Goal: Information Seeking & Learning: Learn about a topic

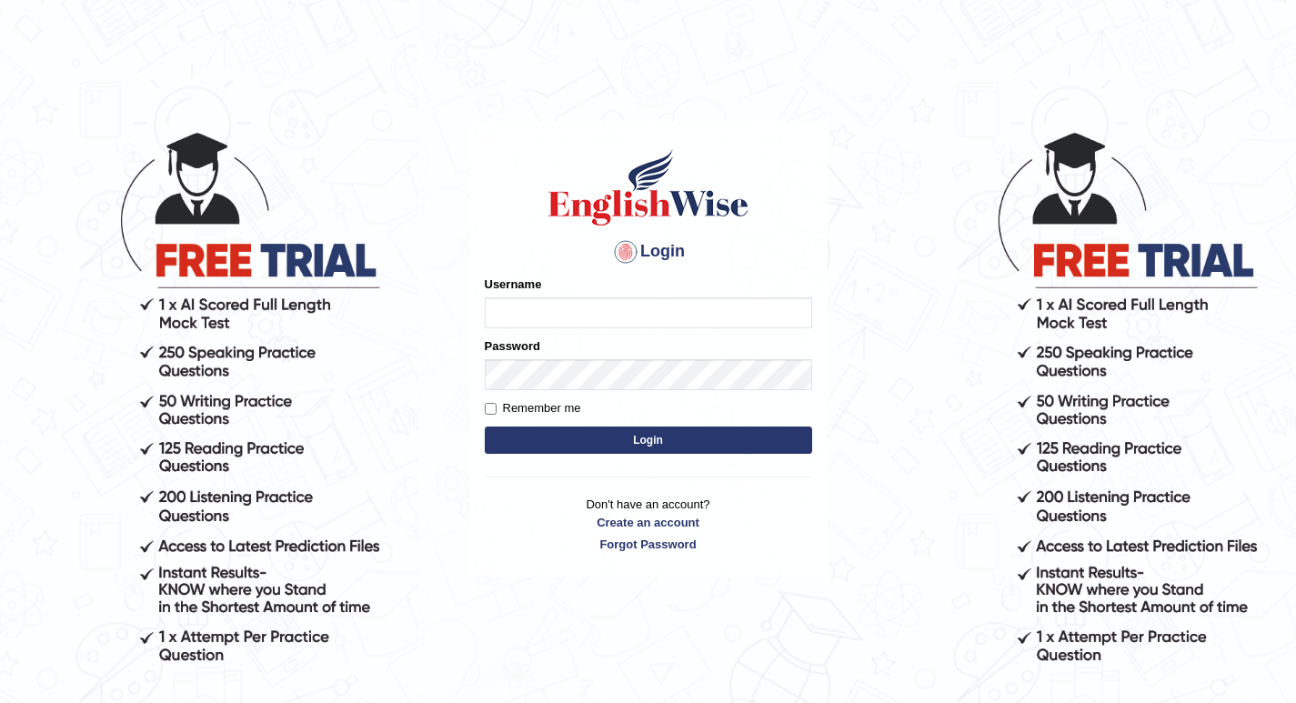
click at [523, 307] on input "Username" at bounding box center [648, 312] width 327 height 31
type input "R"
type input "razib_parramatta"
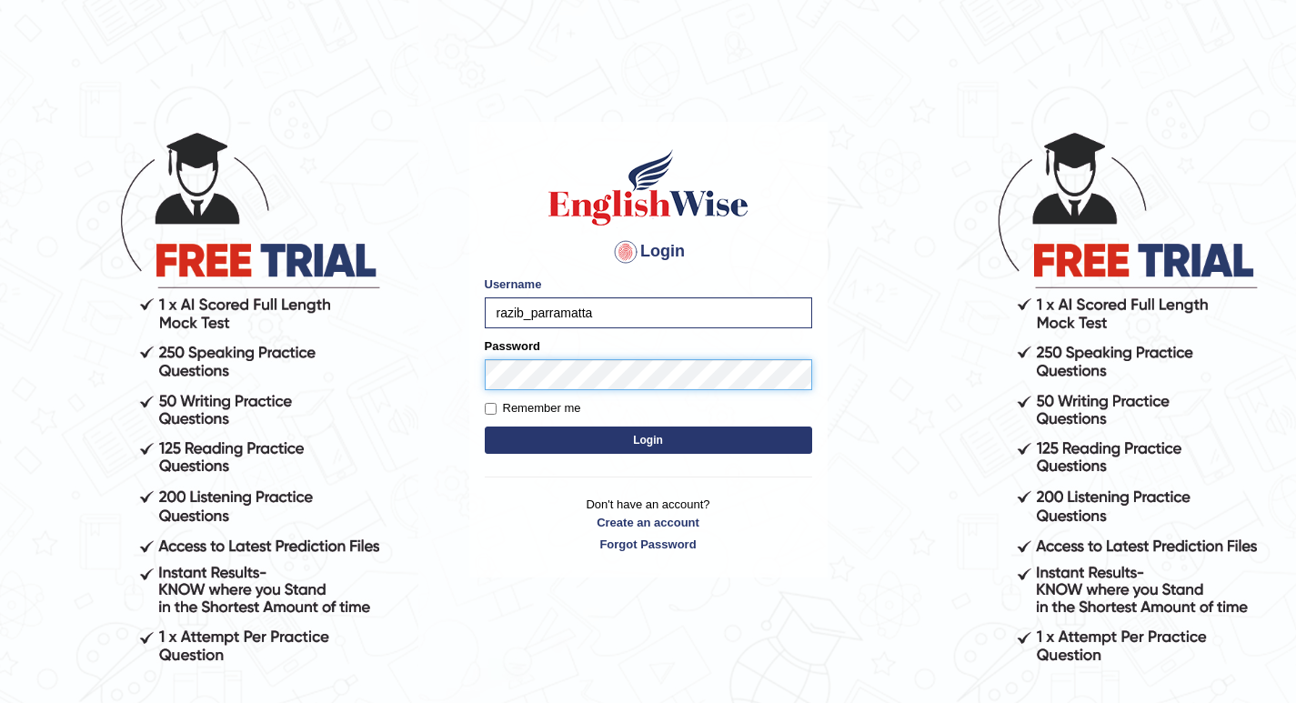
click at [485, 426] on button "Login" at bounding box center [648, 439] width 327 height 27
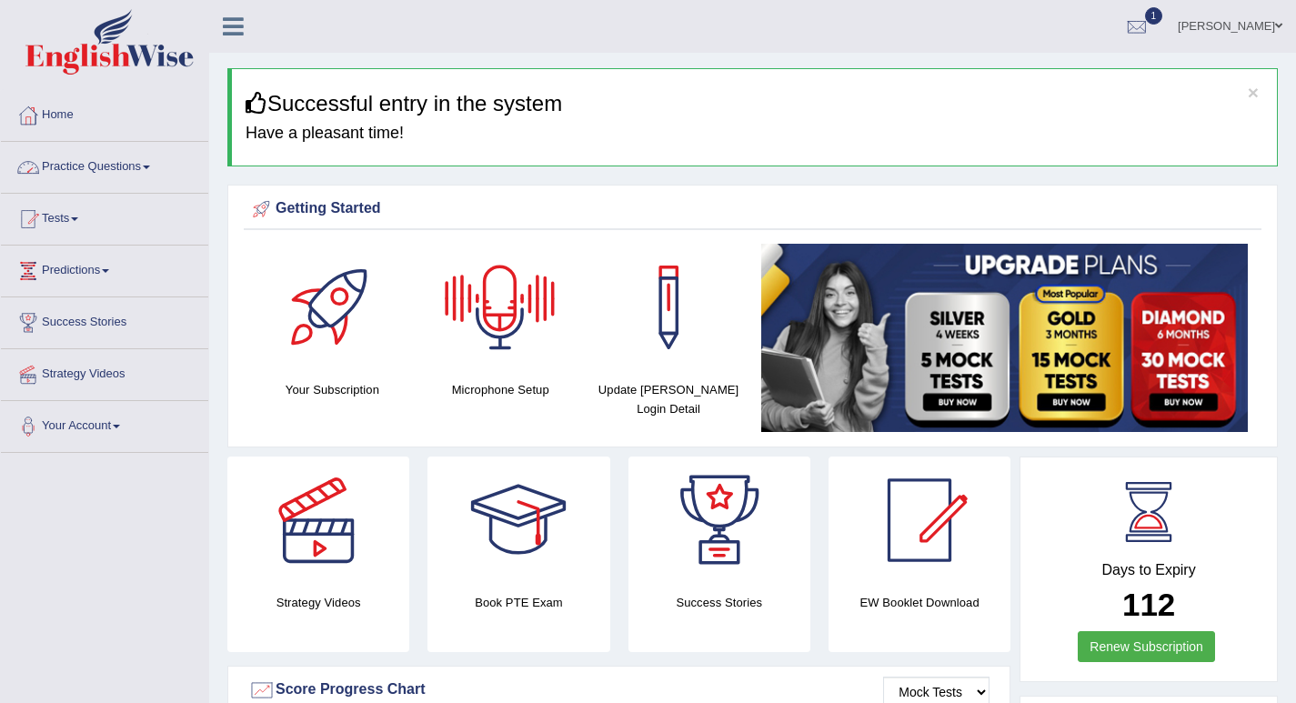
click at [130, 156] on link "Practice Questions" at bounding box center [104, 164] width 207 height 45
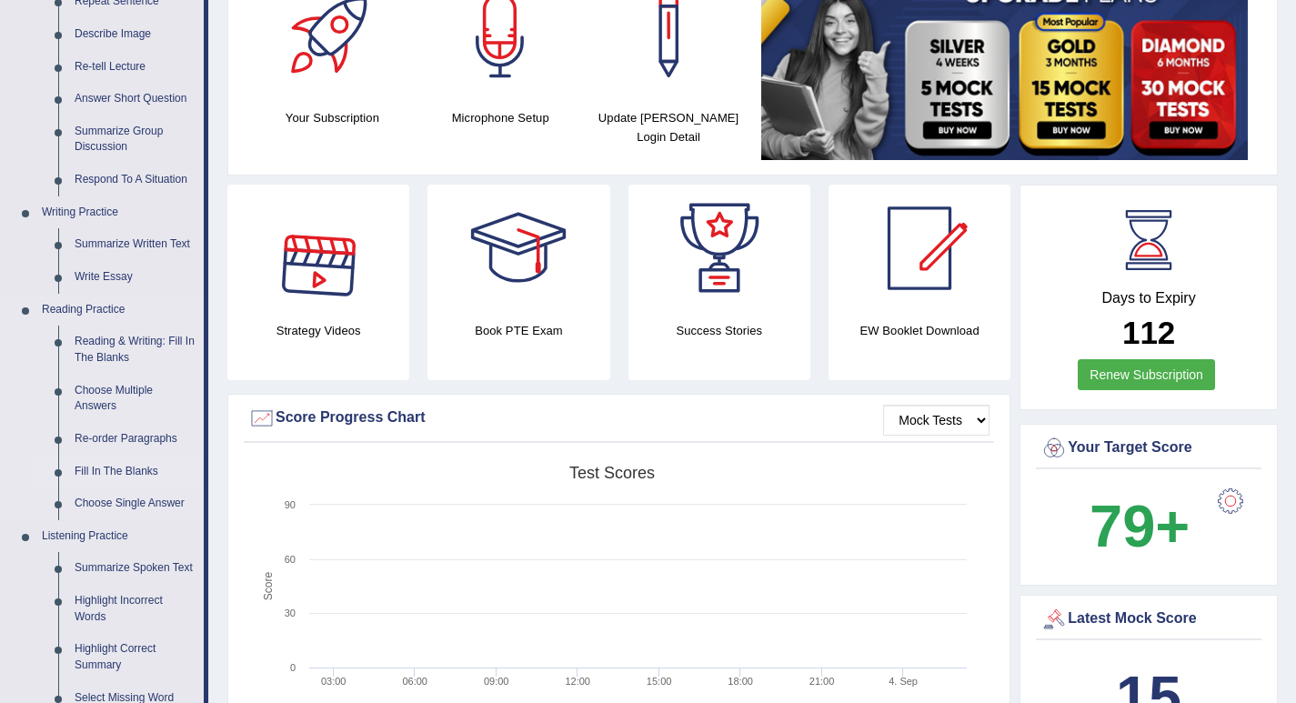
scroll to position [273, 0]
click at [126, 471] on link "Fill In The Blanks" at bounding box center [134, 471] width 137 height 33
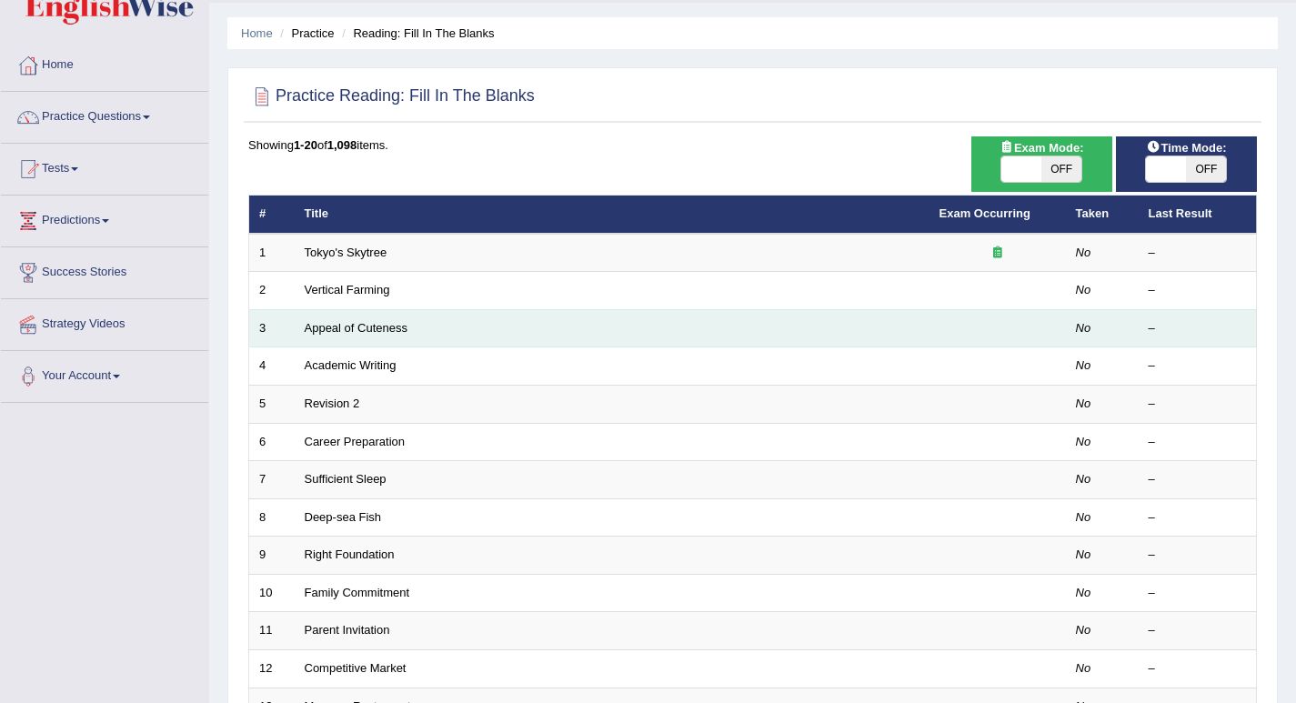
scroll to position [91, 0]
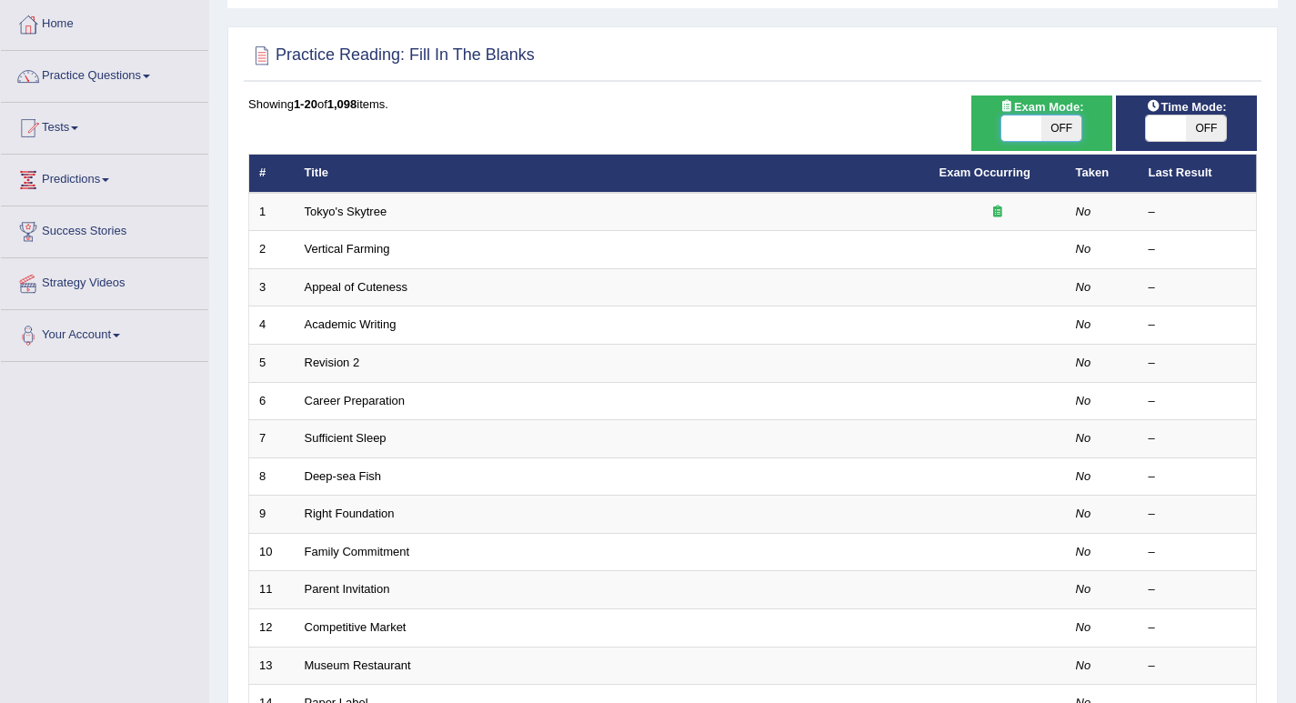
click at [1040, 125] on span at bounding box center [1021, 127] width 40 height 25
checkbox input "true"
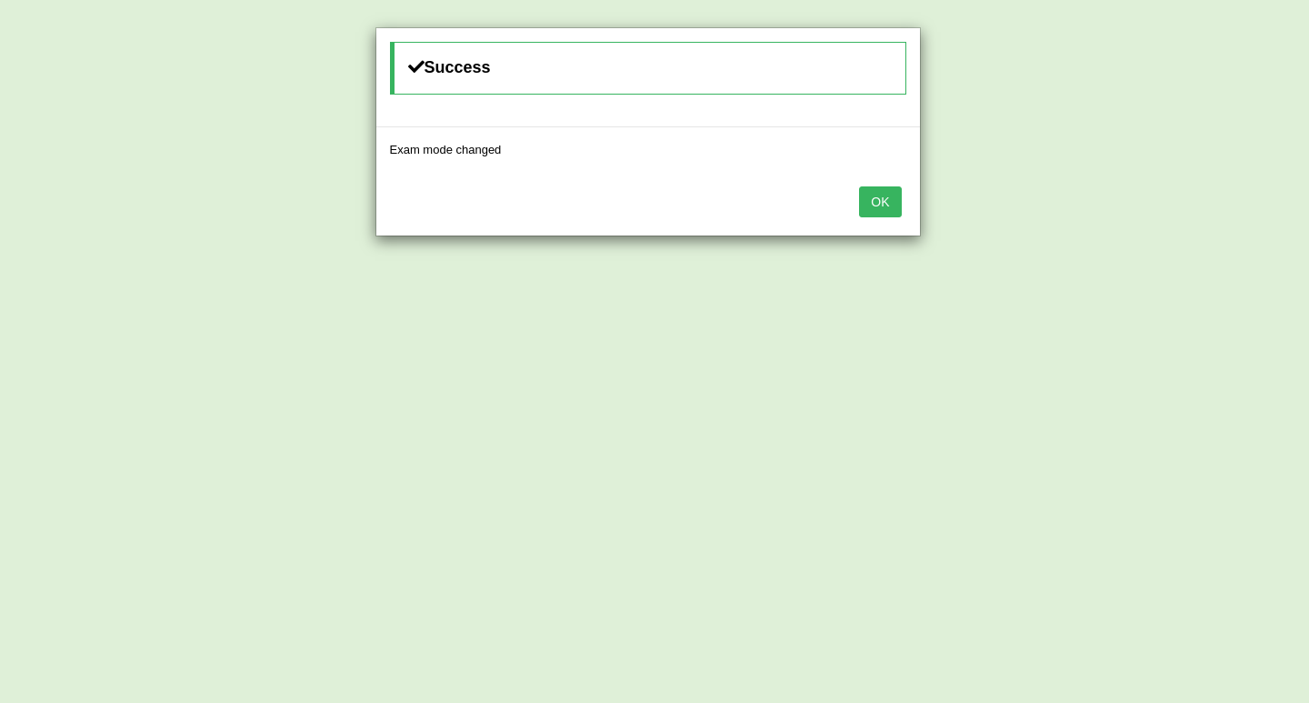
click at [885, 194] on button "OK" at bounding box center [880, 201] width 42 height 31
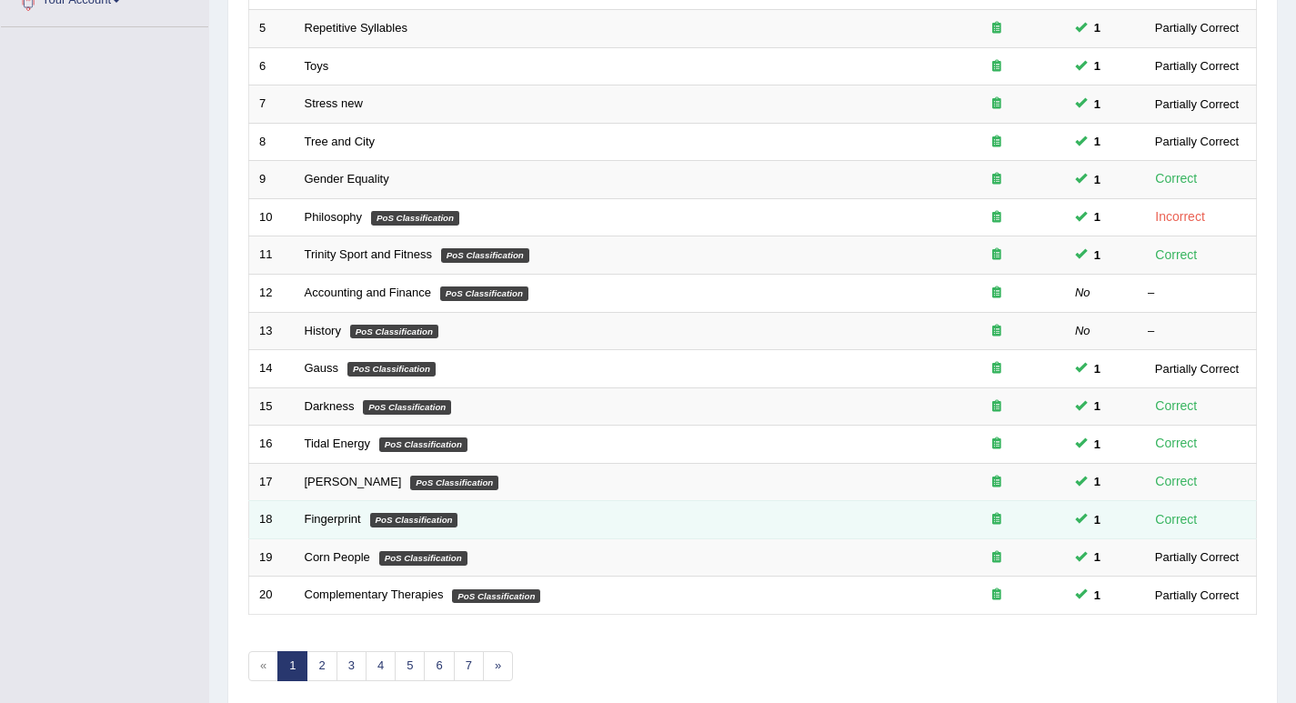
scroll to position [501, 0]
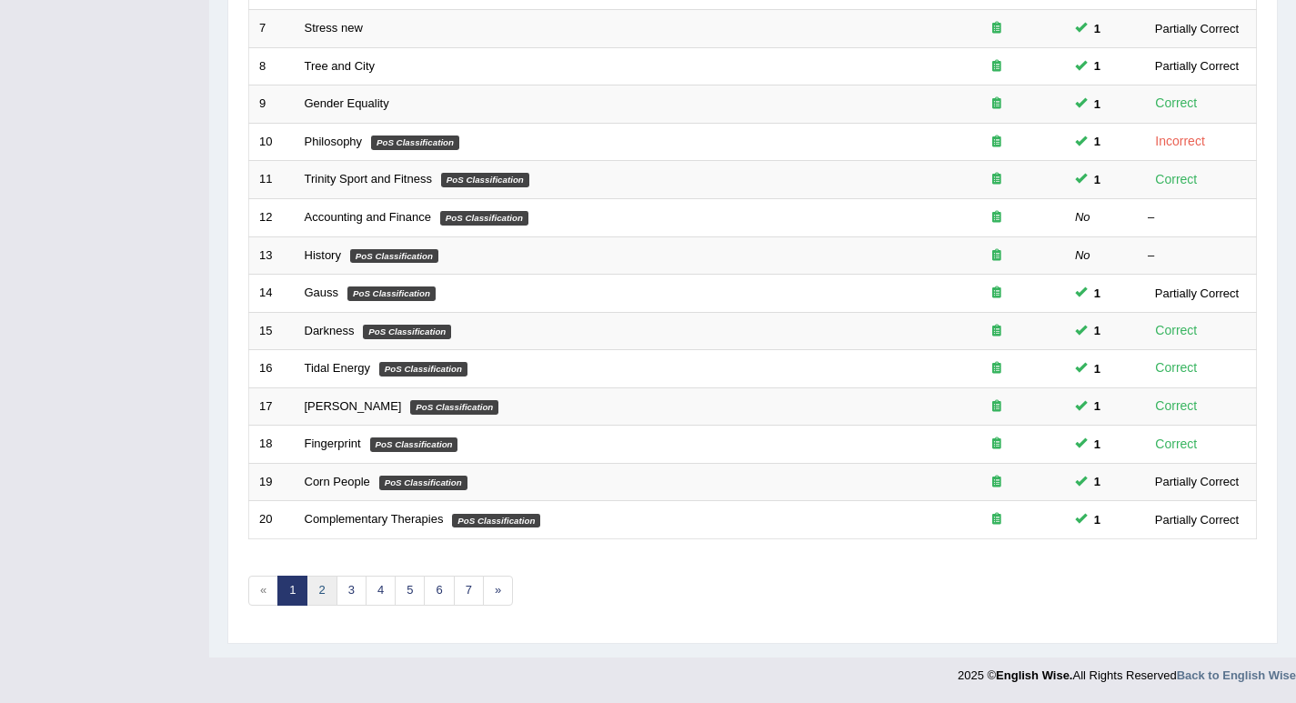
click at [322, 587] on link "2" at bounding box center [321, 591] width 30 height 30
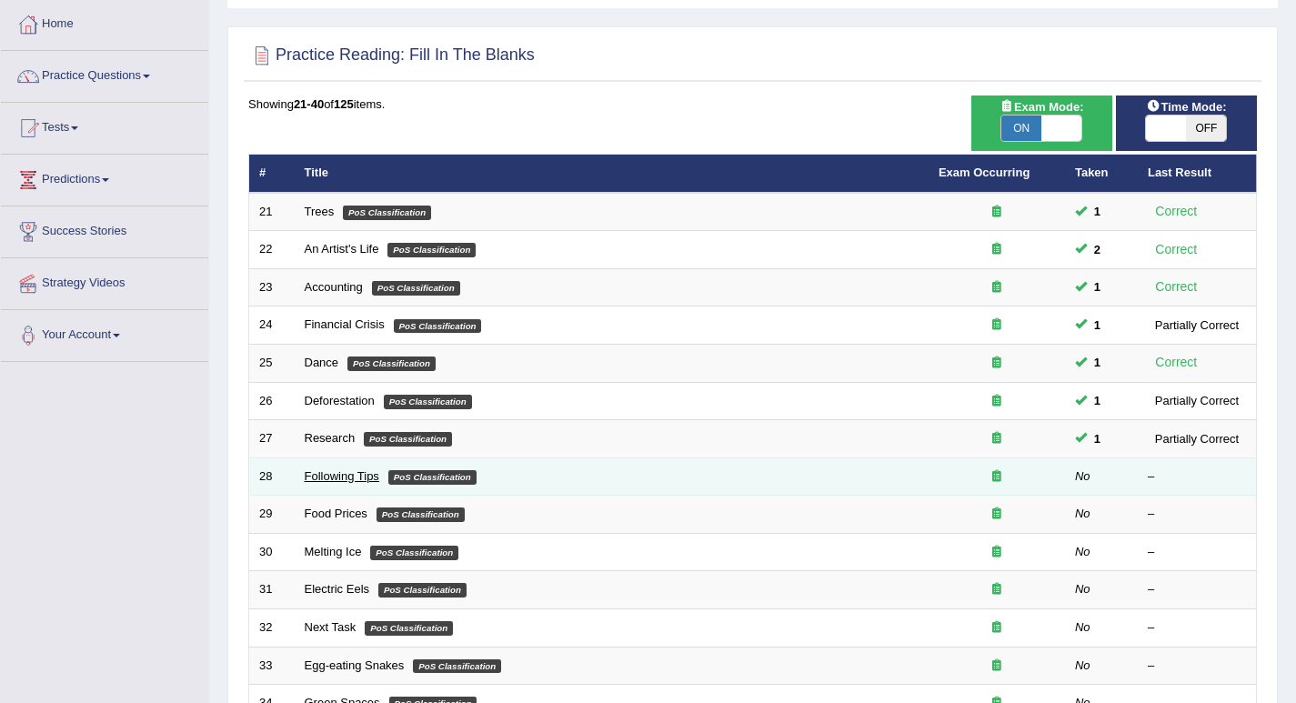
click at [348, 475] on link "Following Tips" at bounding box center [342, 476] width 75 height 14
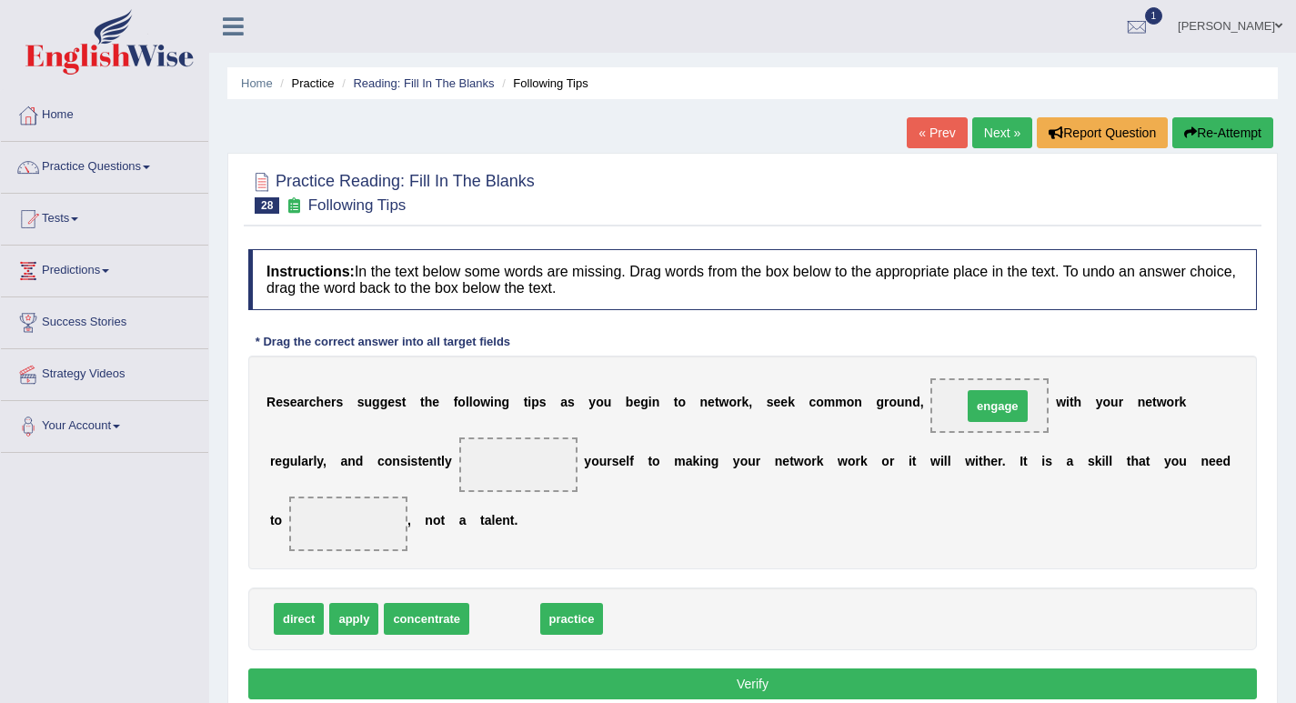
drag, startPoint x: 506, startPoint y: 614, endPoint x: 999, endPoint y: 401, distance: 536.8
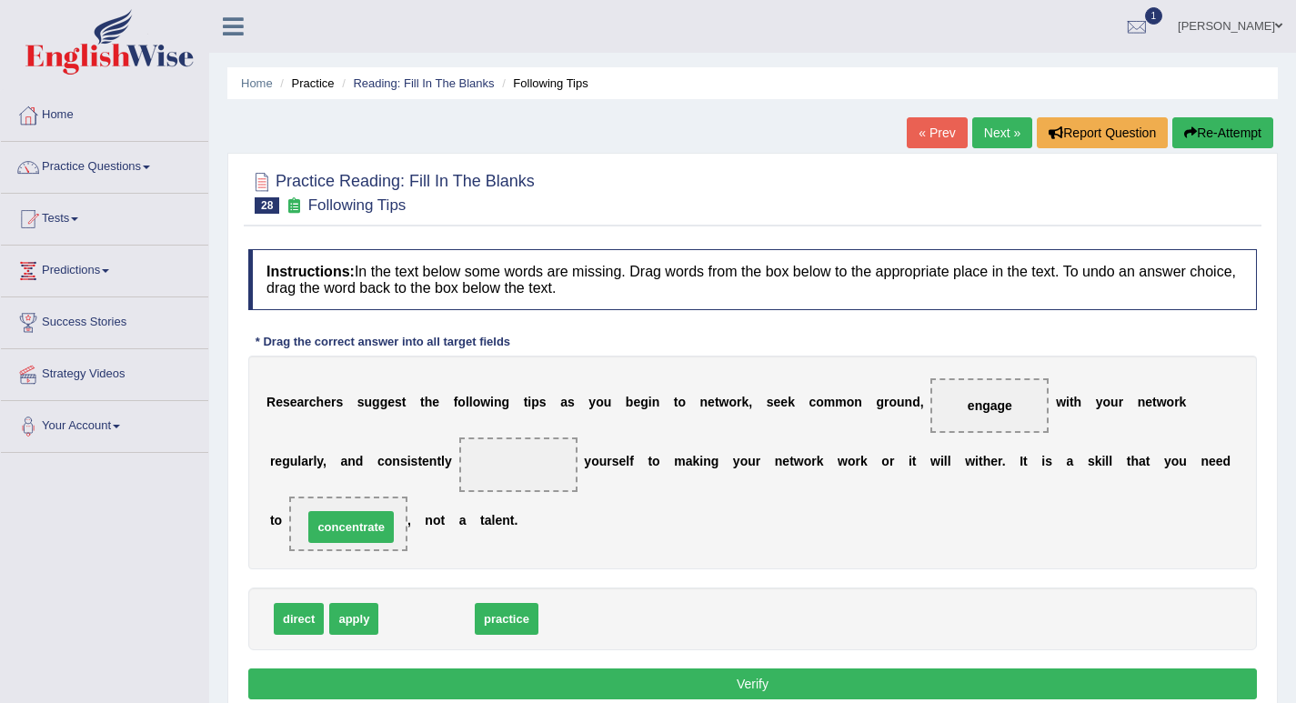
drag, startPoint x: 434, startPoint y: 619, endPoint x: 358, endPoint y: 527, distance: 118.9
drag, startPoint x: 410, startPoint y: 620, endPoint x: 346, endPoint y: 524, distance: 115.5
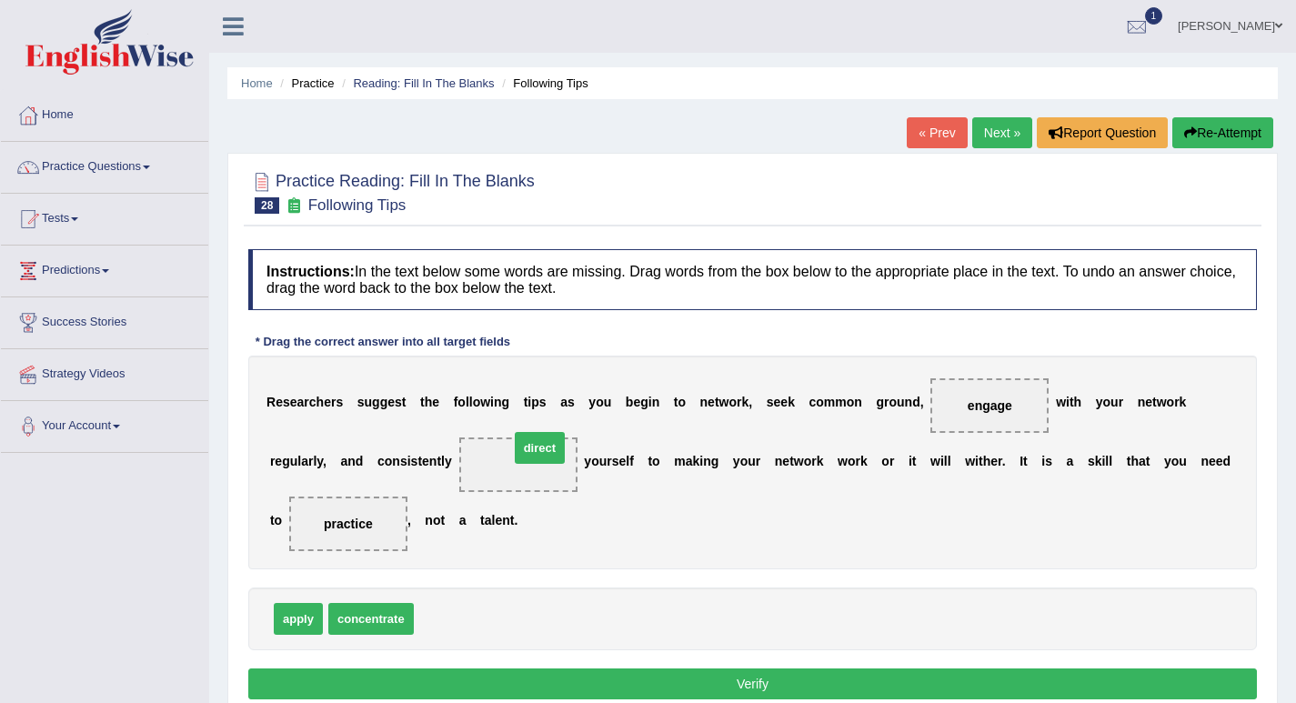
drag, startPoint x: 442, startPoint y: 619, endPoint x: 537, endPoint y: 448, distance: 195.8
click at [697, 677] on button "Verify" at bounding box center [752, 683] width 1008 height 31
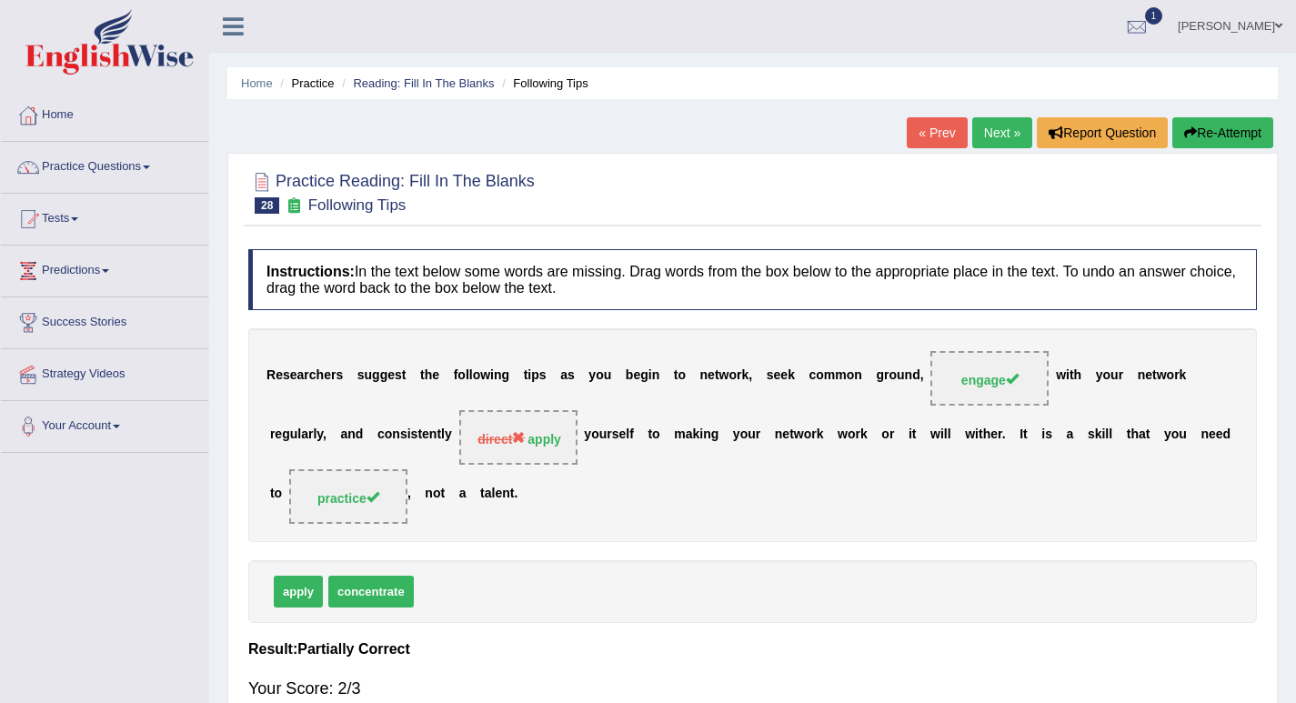
click at [997, 142] on link "Next »" at bounding box center [1002, 132] width 60 height 31
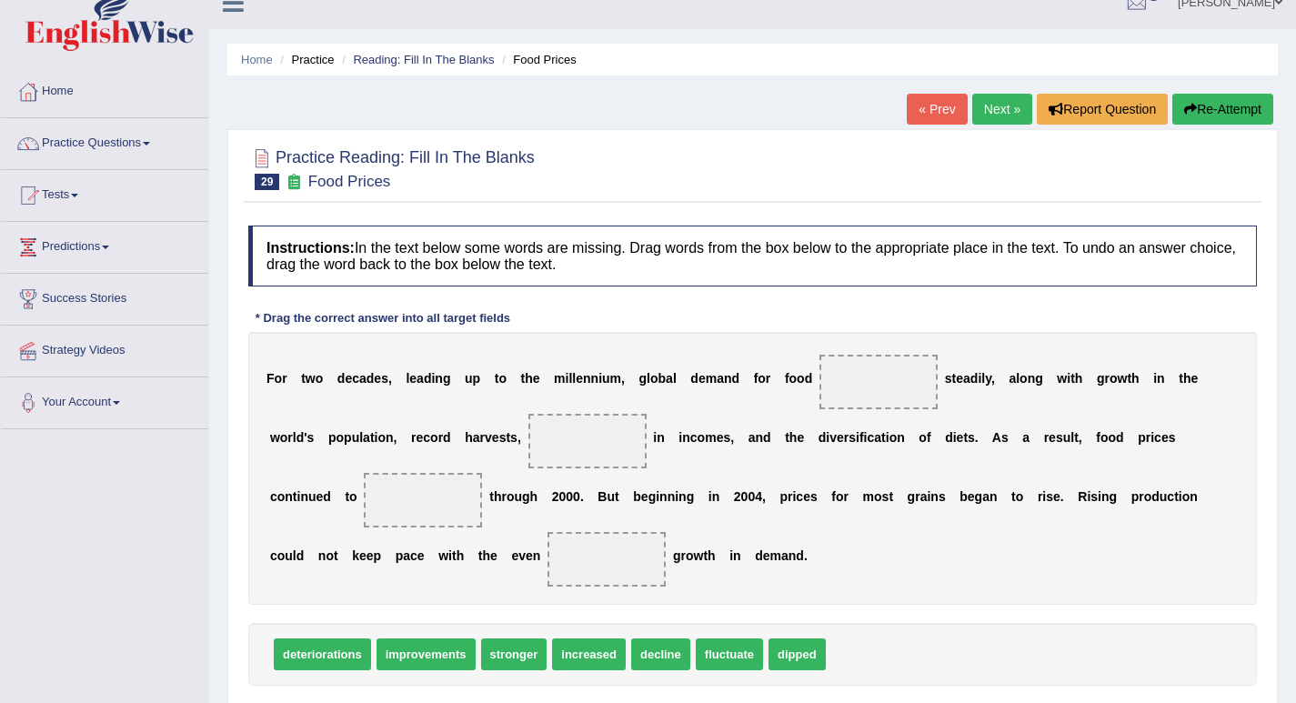
scroll to position [91, 0]
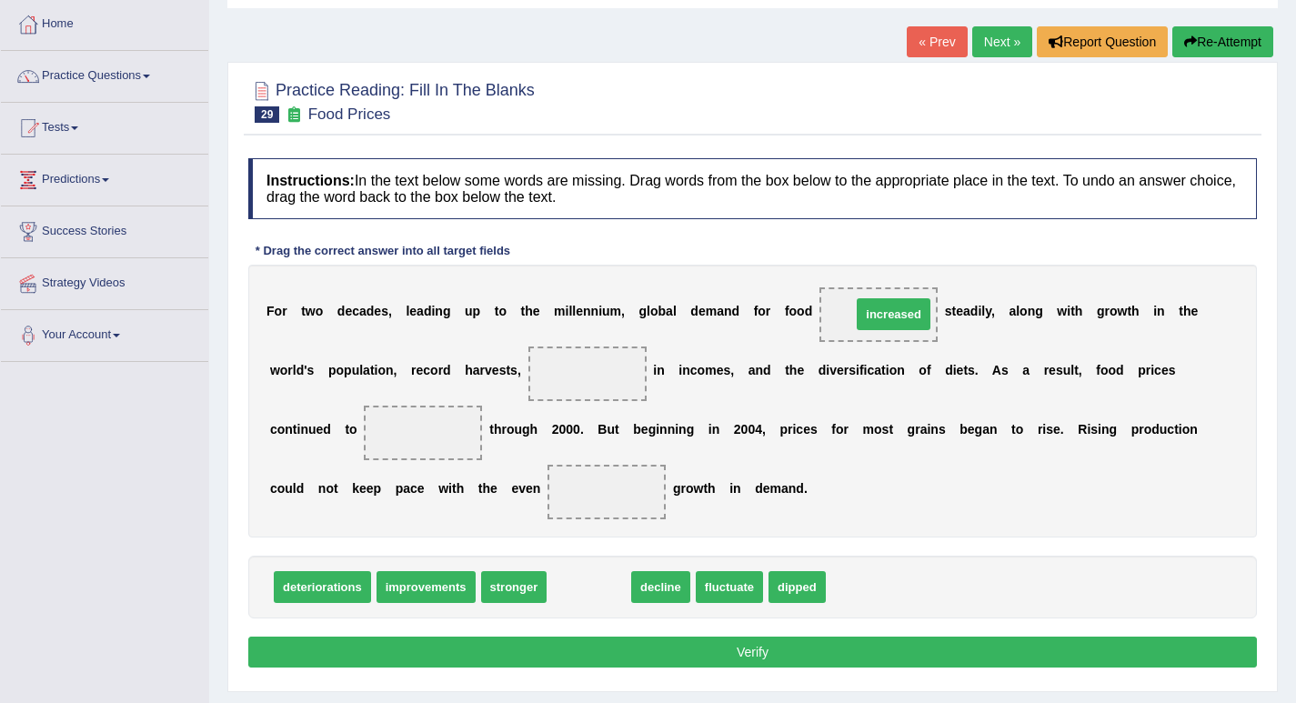
drag, startPoint x: 596, startPoint y: 583, endPoint x: 901, endPoint y: 310, distance: 408.9
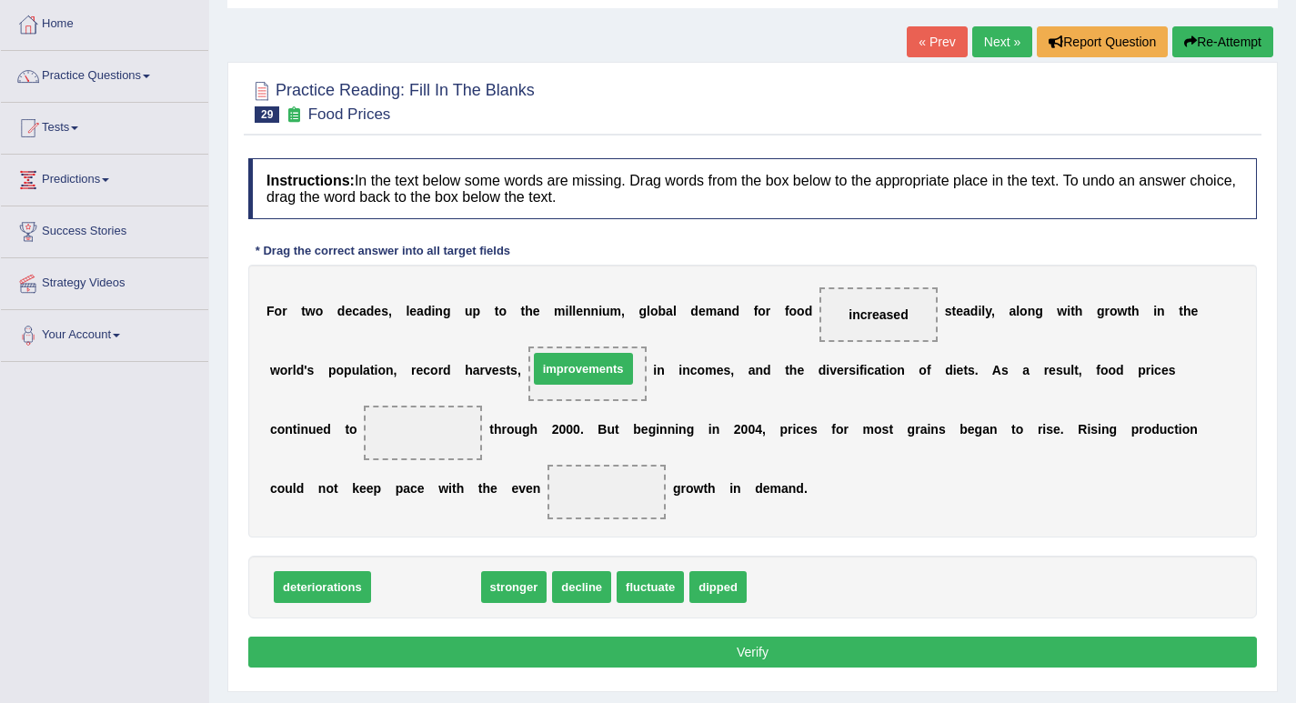
drag, startPoint x: 430, startPoint y: 588, endPoint x: 587, endPoint y: 370, distance: 269.0
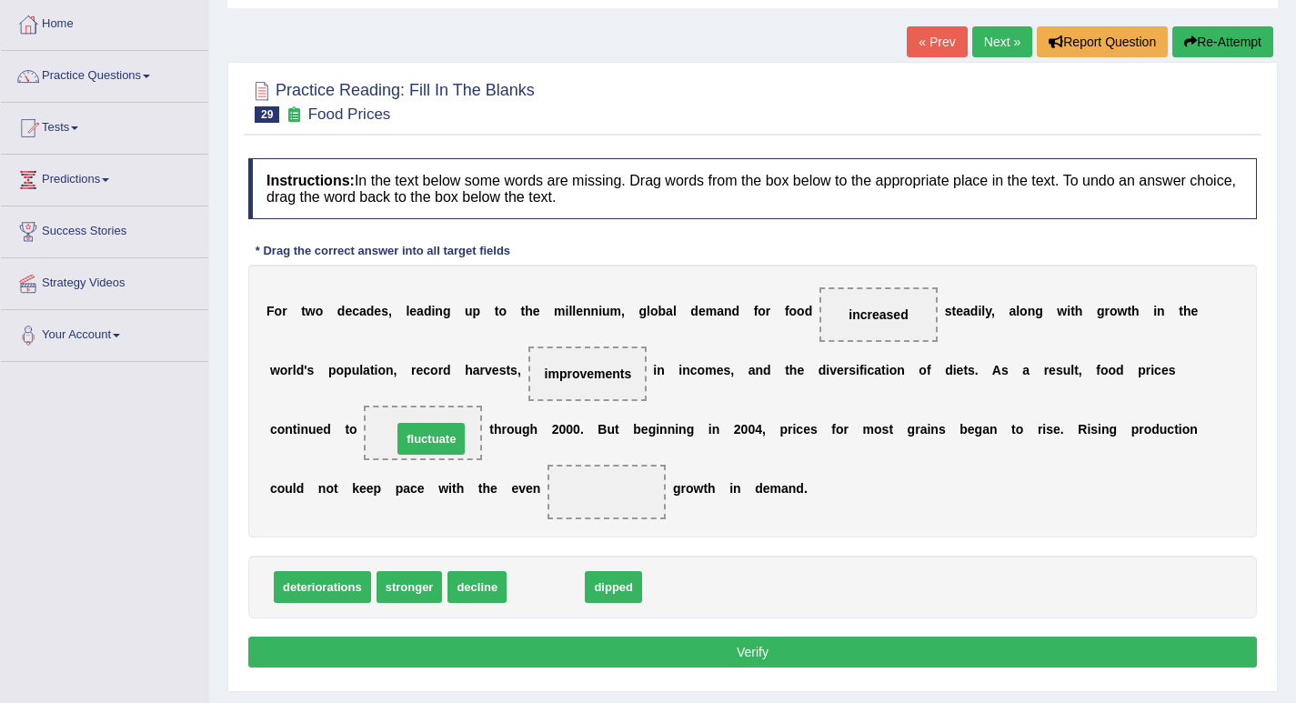
drag, startPoint x: 546, startPoint y: 586, endPoint x: 431, endPoint y: 438, distance: 187.3
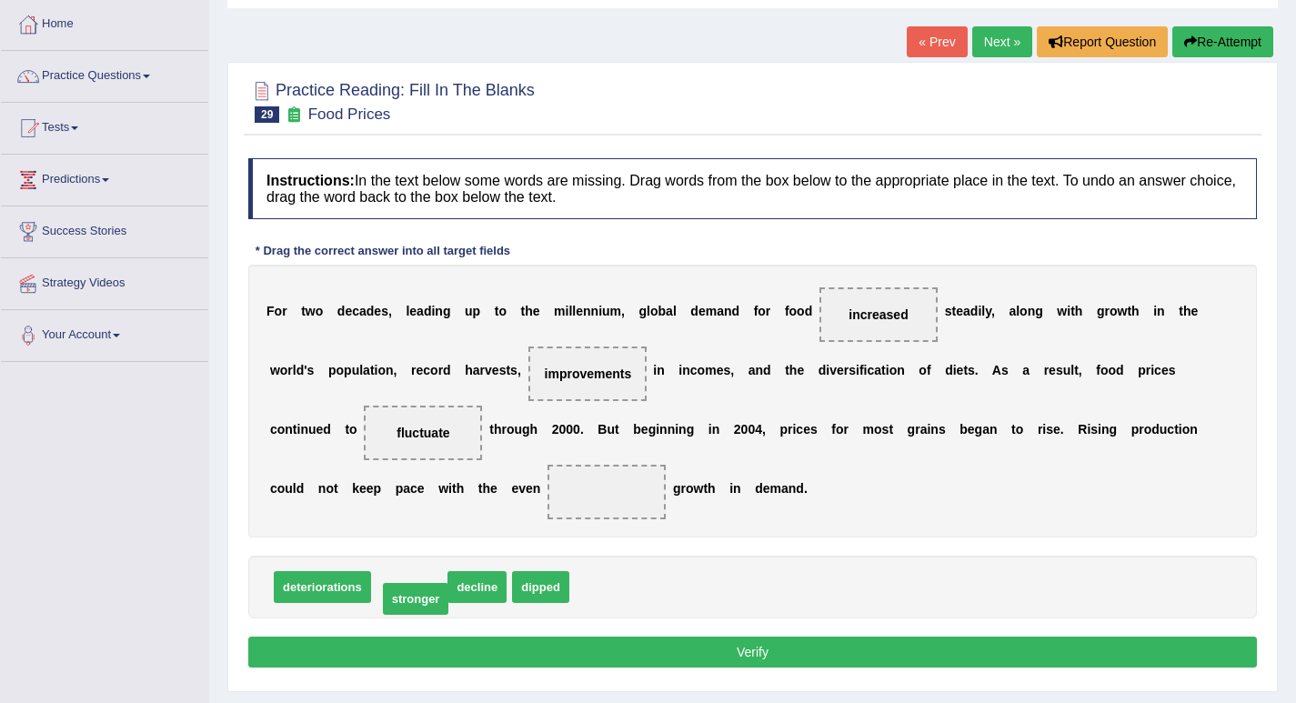
drag, startPoint x: 432, startPoint y: 578, endPoint x: 425, endPoint y: 596, distance: 18.7
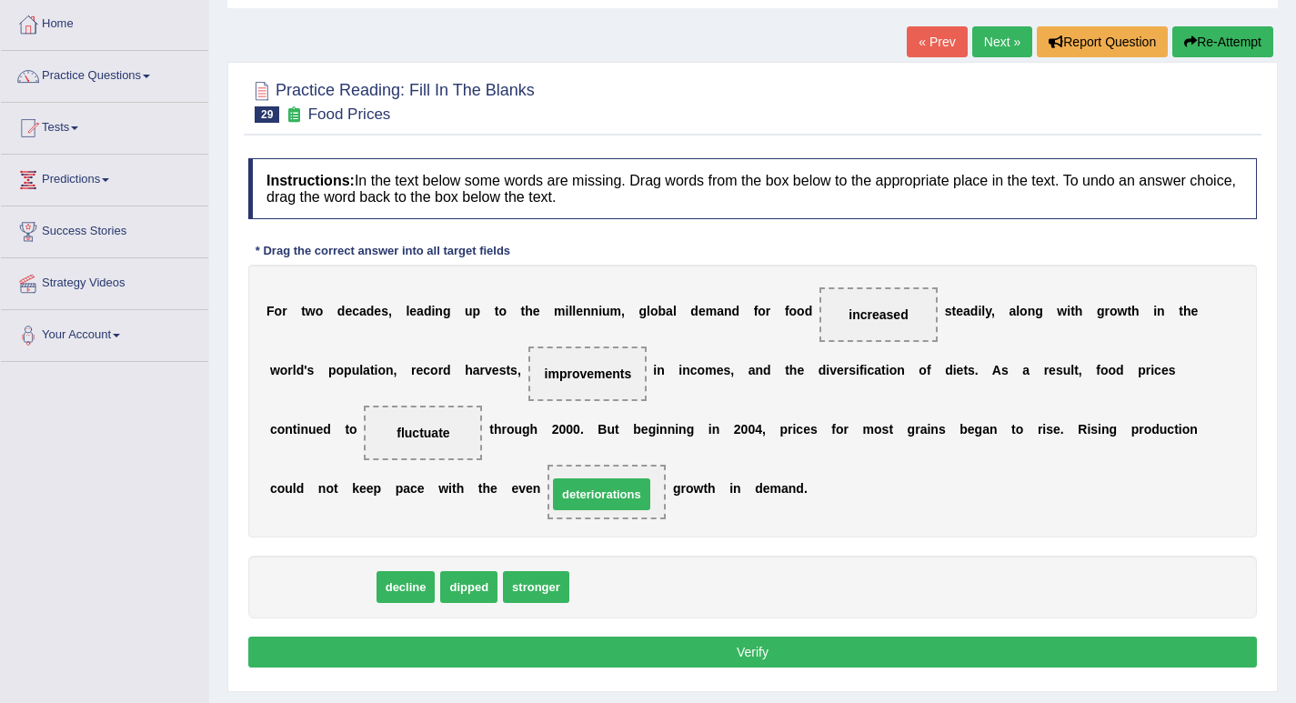
drag, startPoint x: 335, startPoint y: 591, endPoint x: 614, endPoint y: 498, distance: 294.1
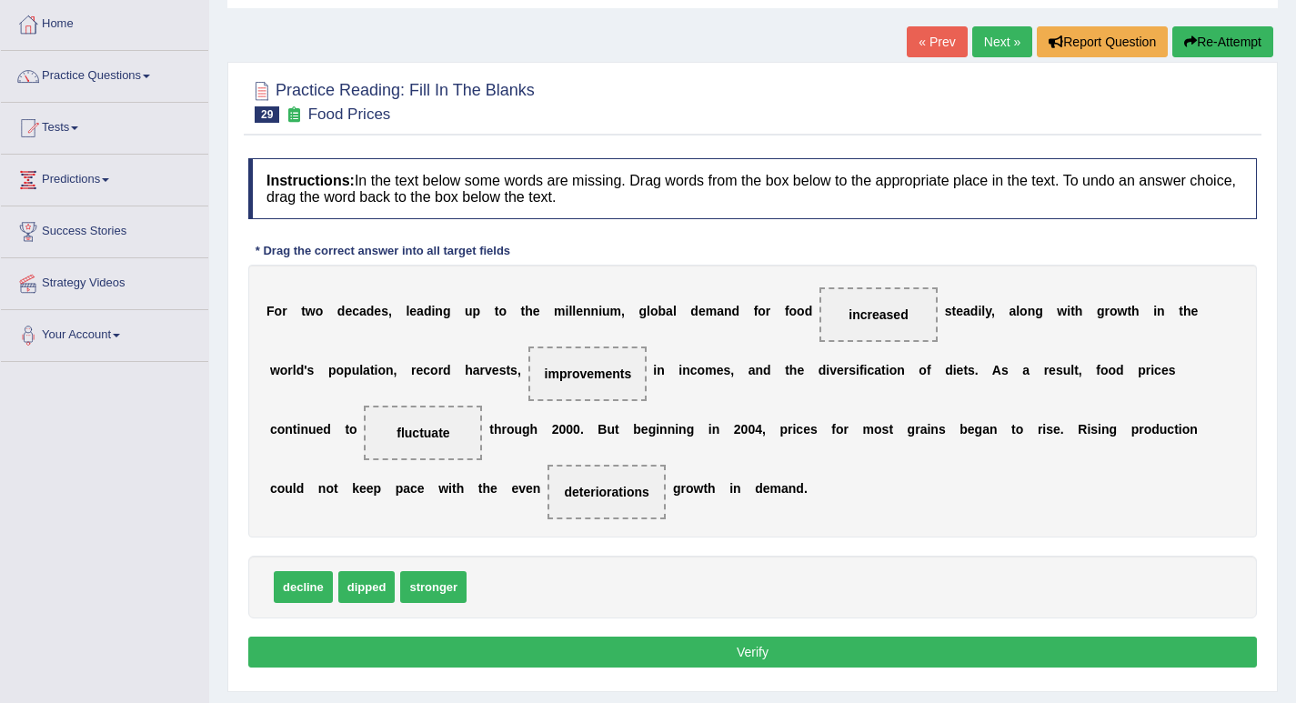
click at [694, 649] on button "Verify" at bounding box center [752, 651] width 1008 height 31
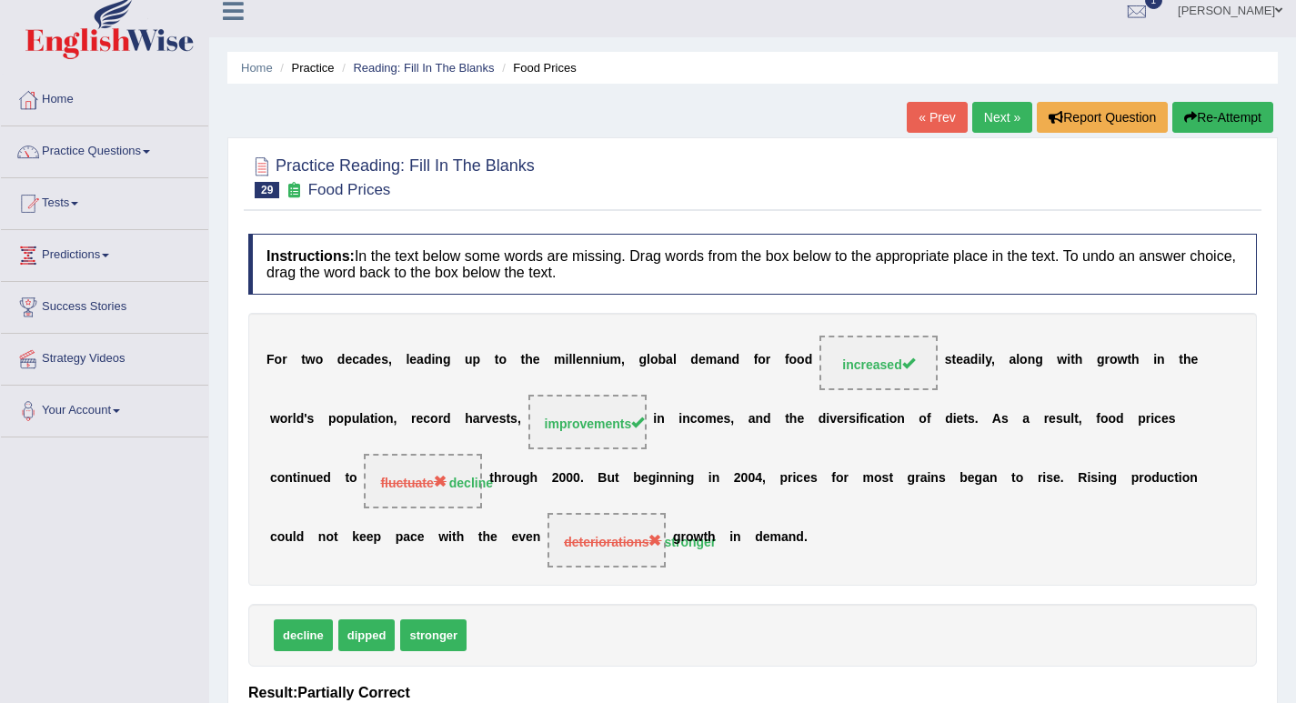
scroll to position [0, 0]
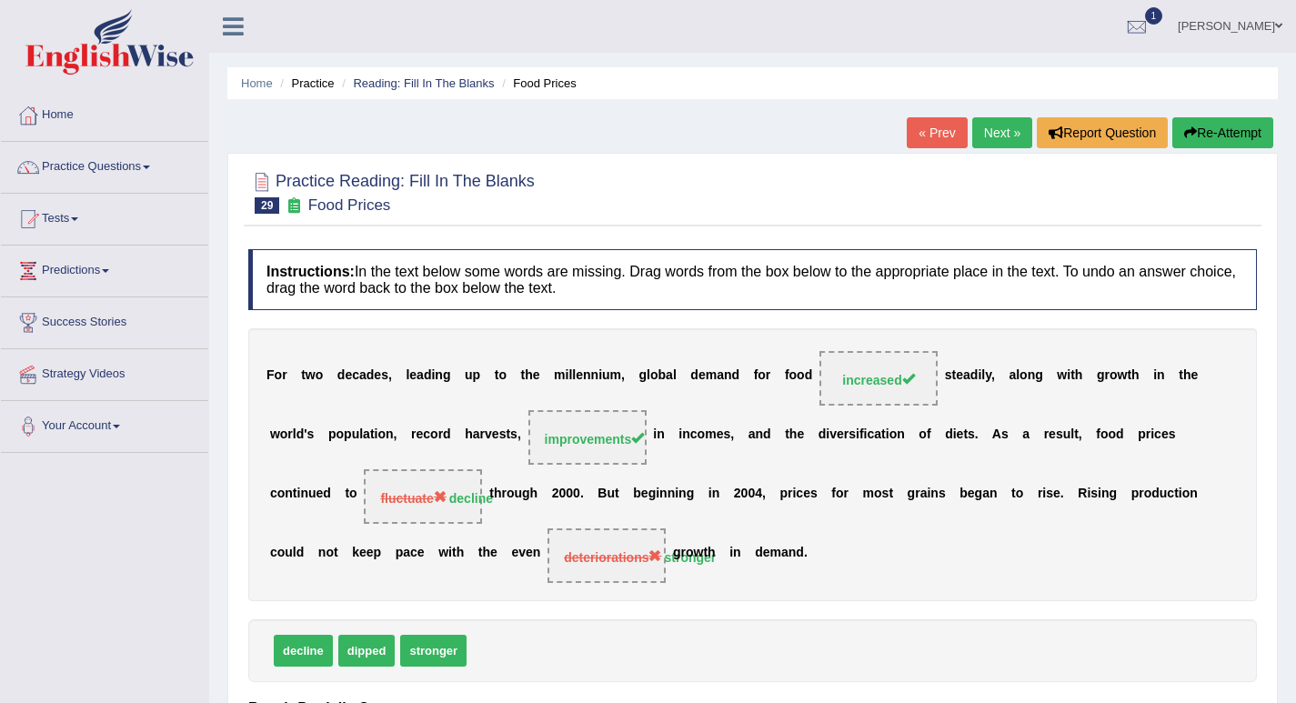
click at [994, 135] on link "Next »" at bounding box center [1002, 132] width 60 height 31
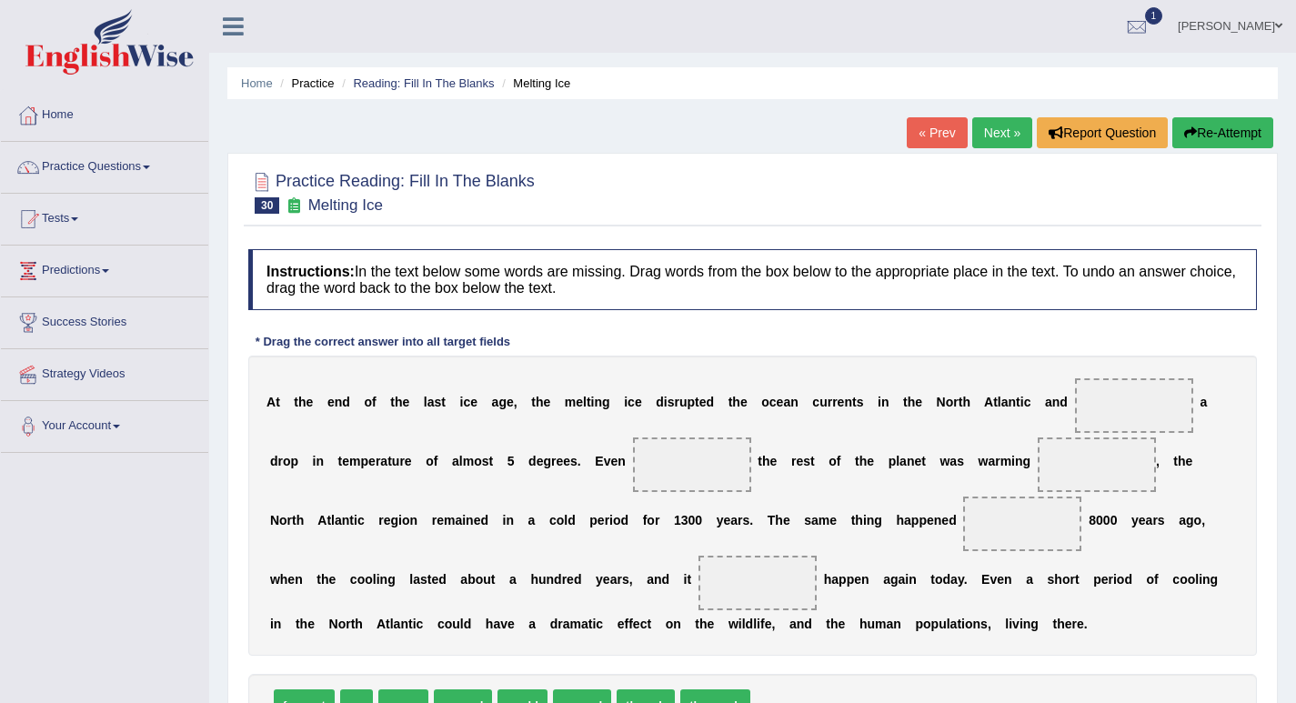
scroll to position [91, 0]
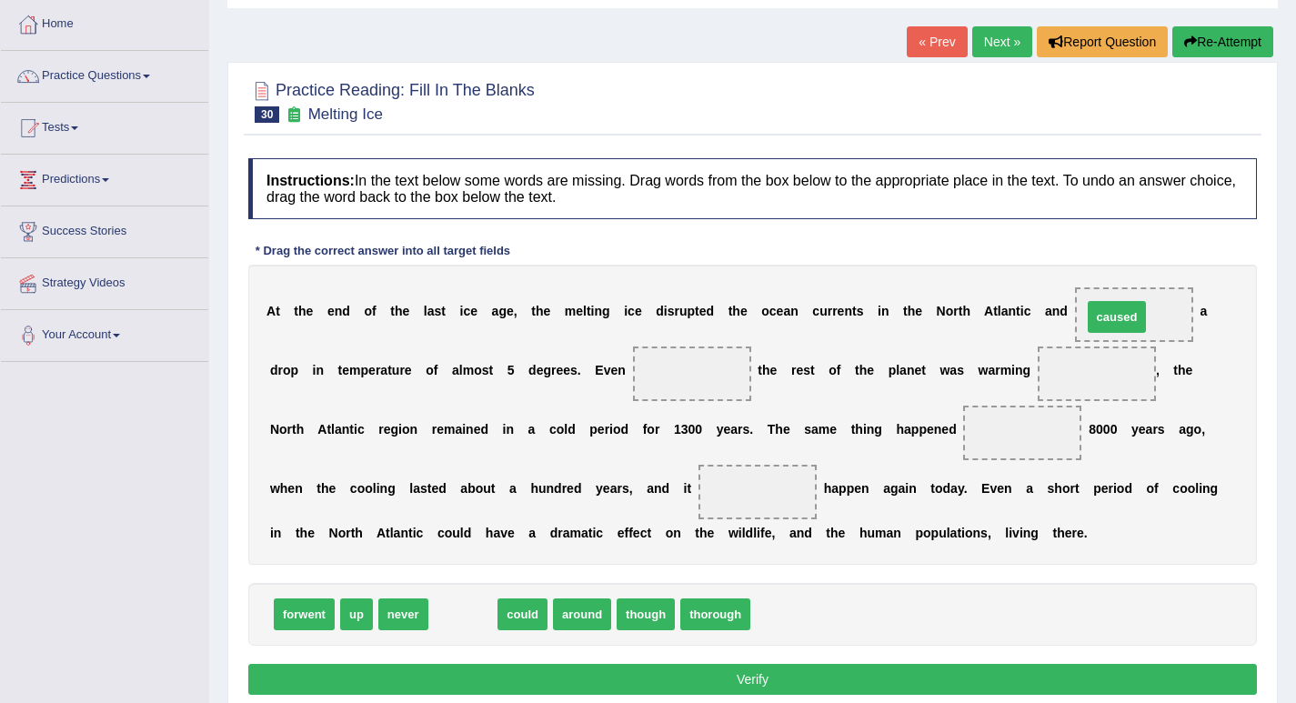
drag, startPoint x: 464, startPoint y: 615, endPoint x: 1117, endPoint y: 317, distance: 718.2
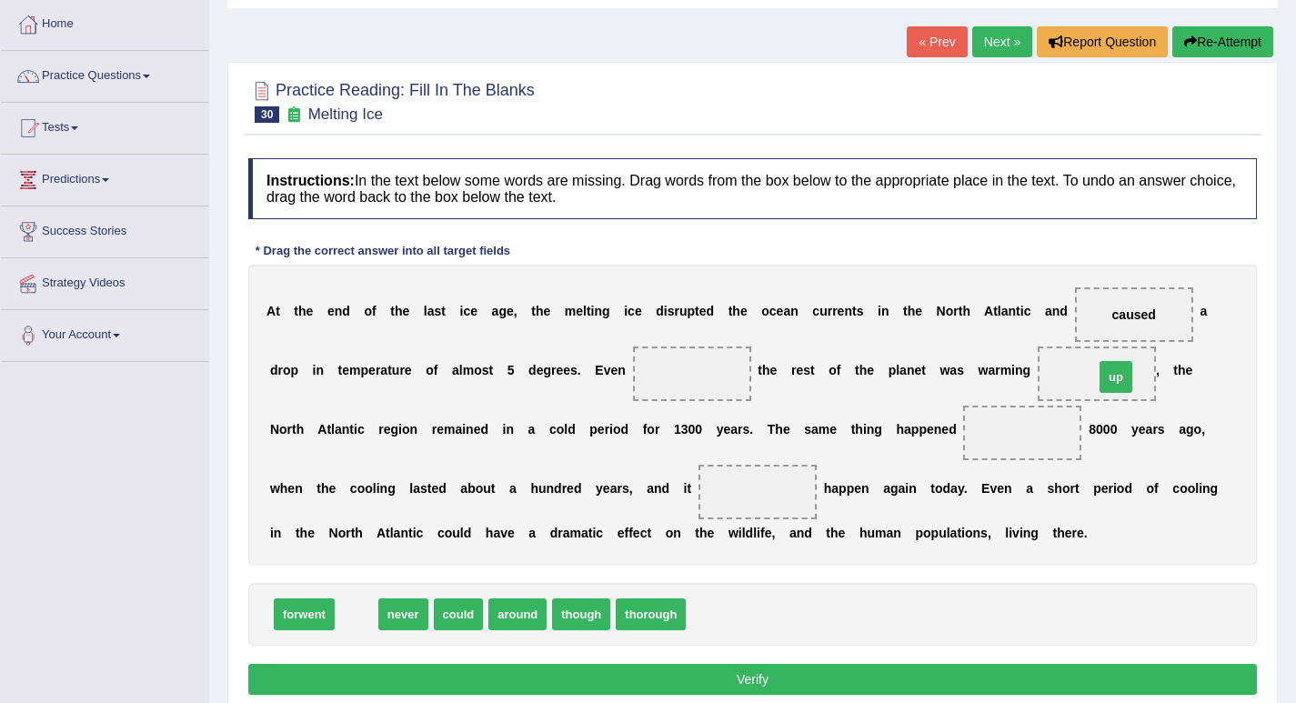
drag, startPoint x: 352, startPoint y: 610, endPoint x: 1111, endPoint y: 373, distance: 795.4
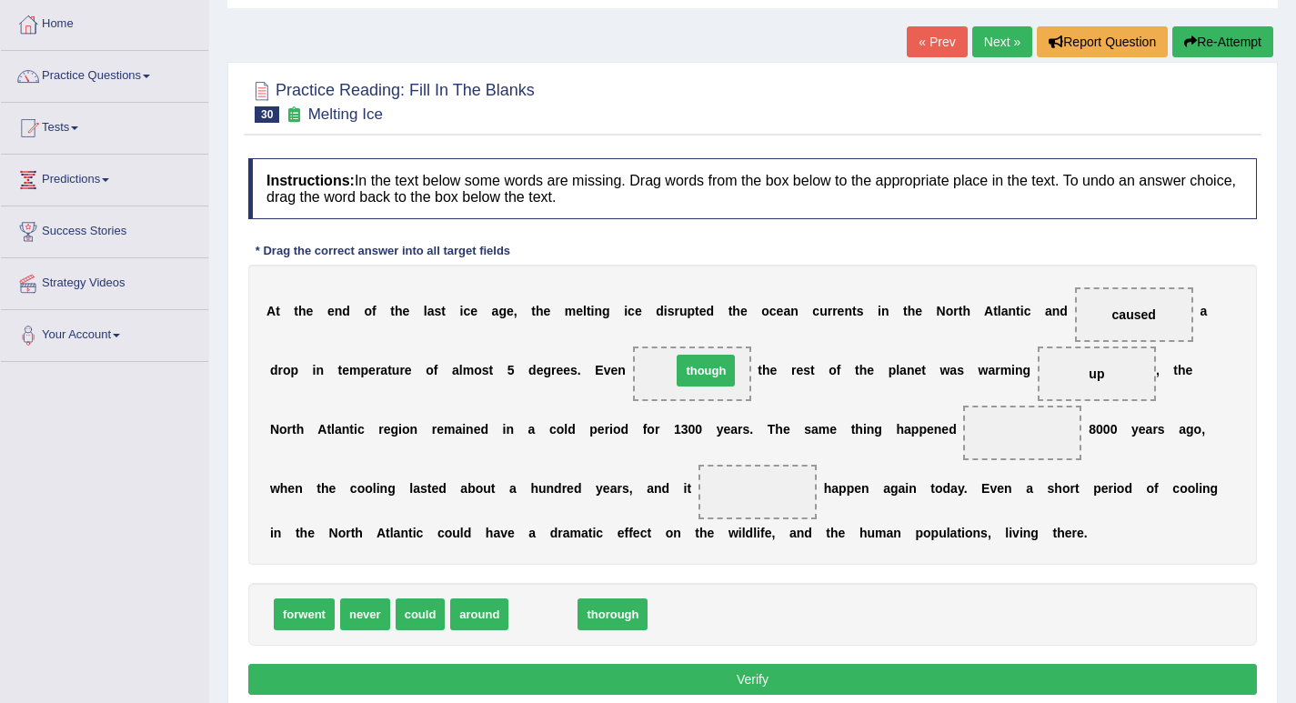
drag, startPoint x: 536, startPoint y: 612, endPoint x: 697, endPoint y: 368, distance: 292.5
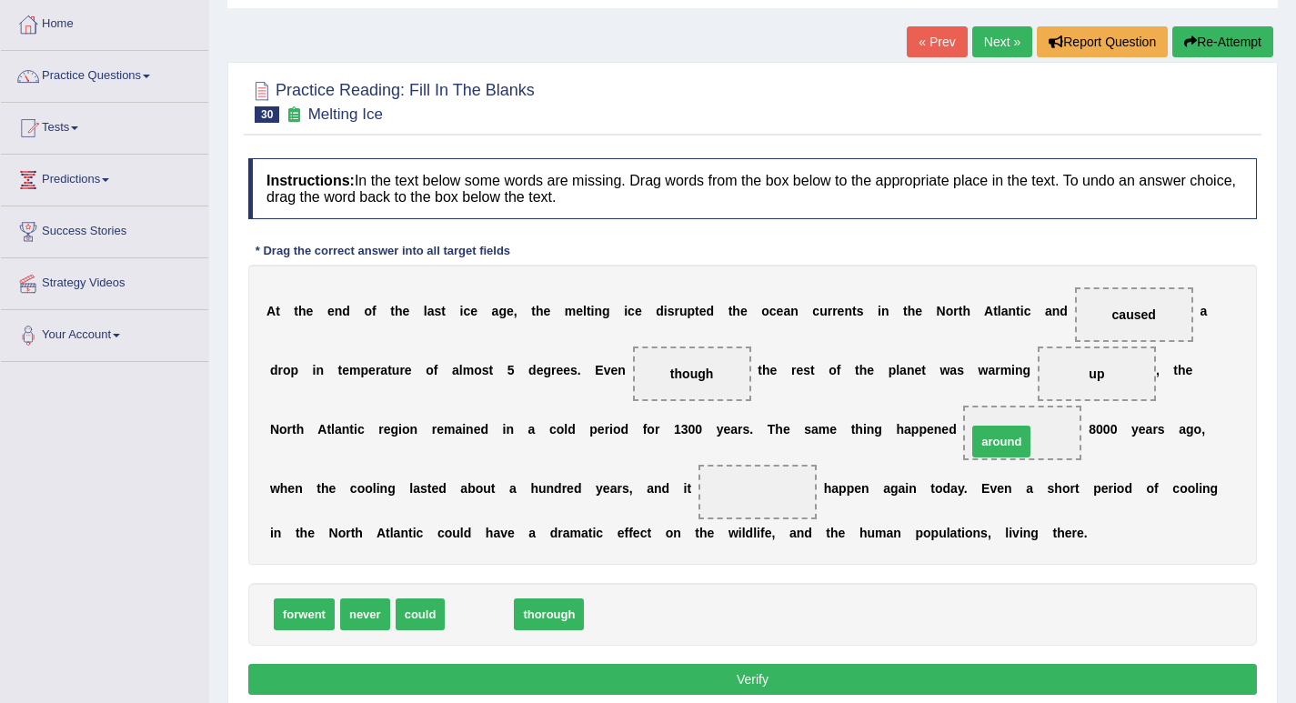
drag, startPoint x: 484, startPoint y: 609, endPoint x: 1006, endPoint y: 436, distance: 549.7
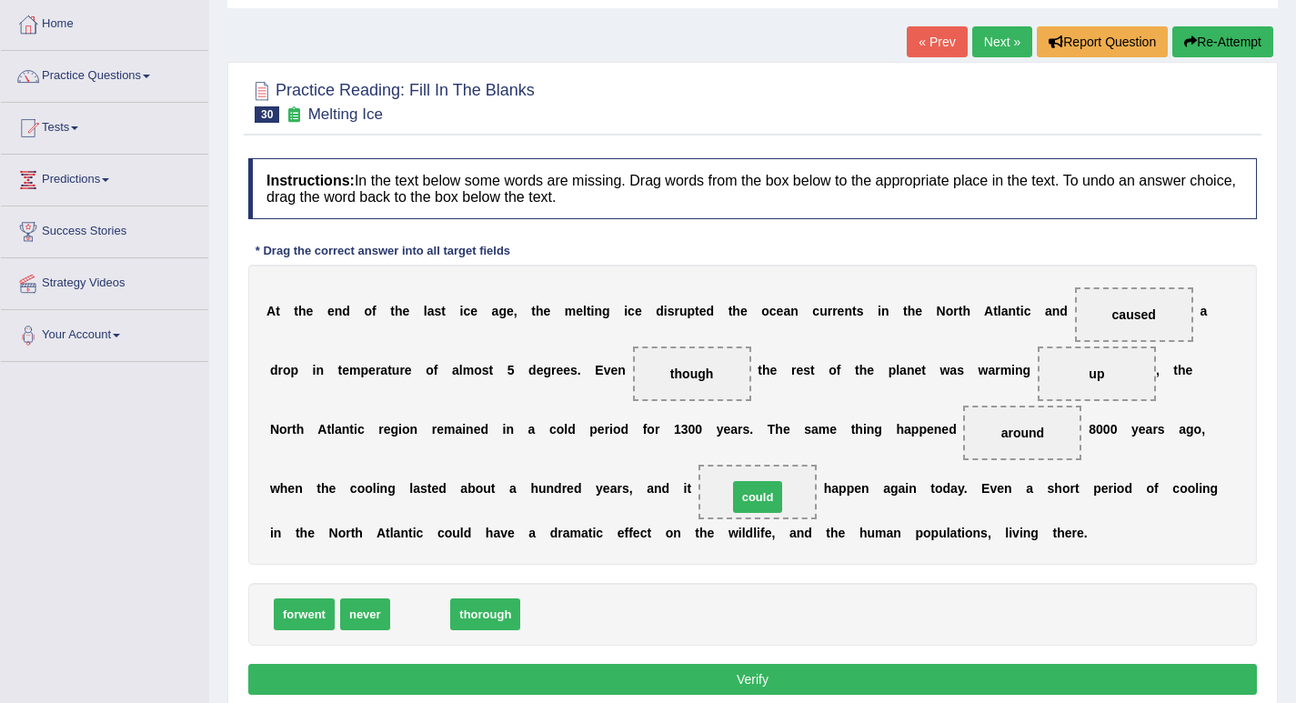
drag, startPoint x: 420, startPoint y: 616, endPoint x: 757, endPoint y: 499, distance: 357.1
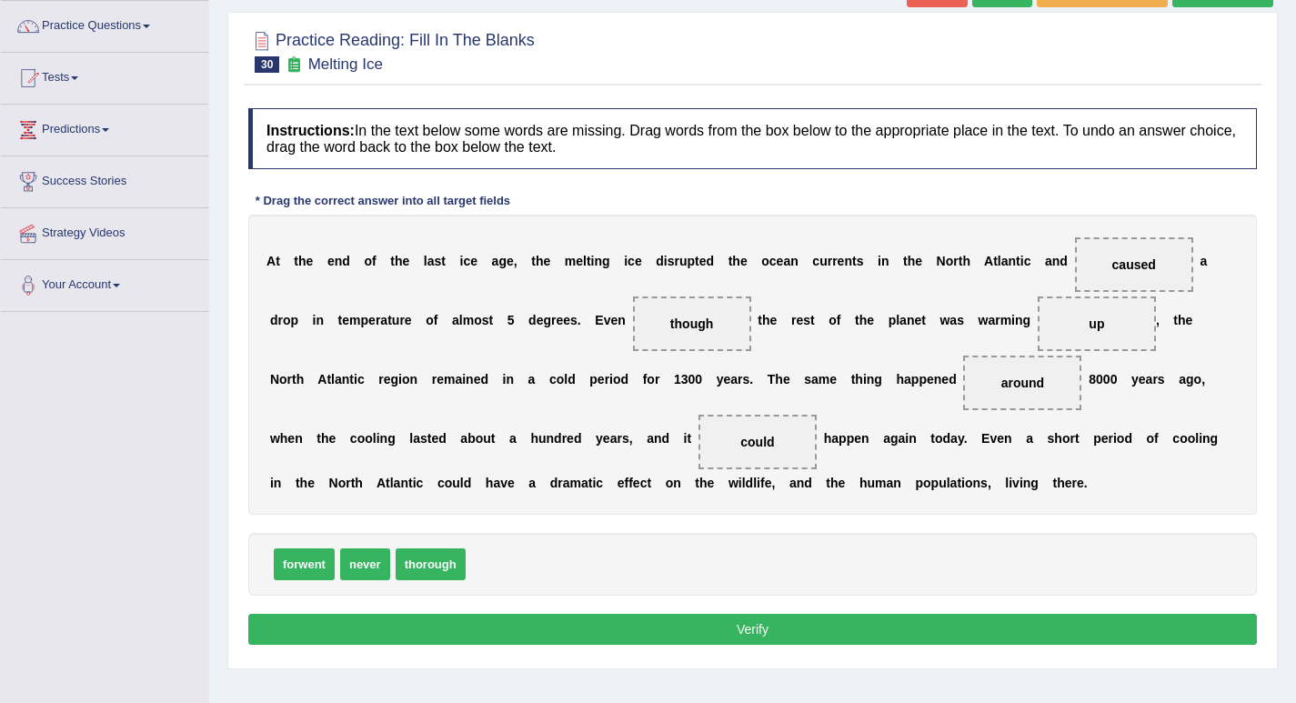
scroll to position [182, 0]
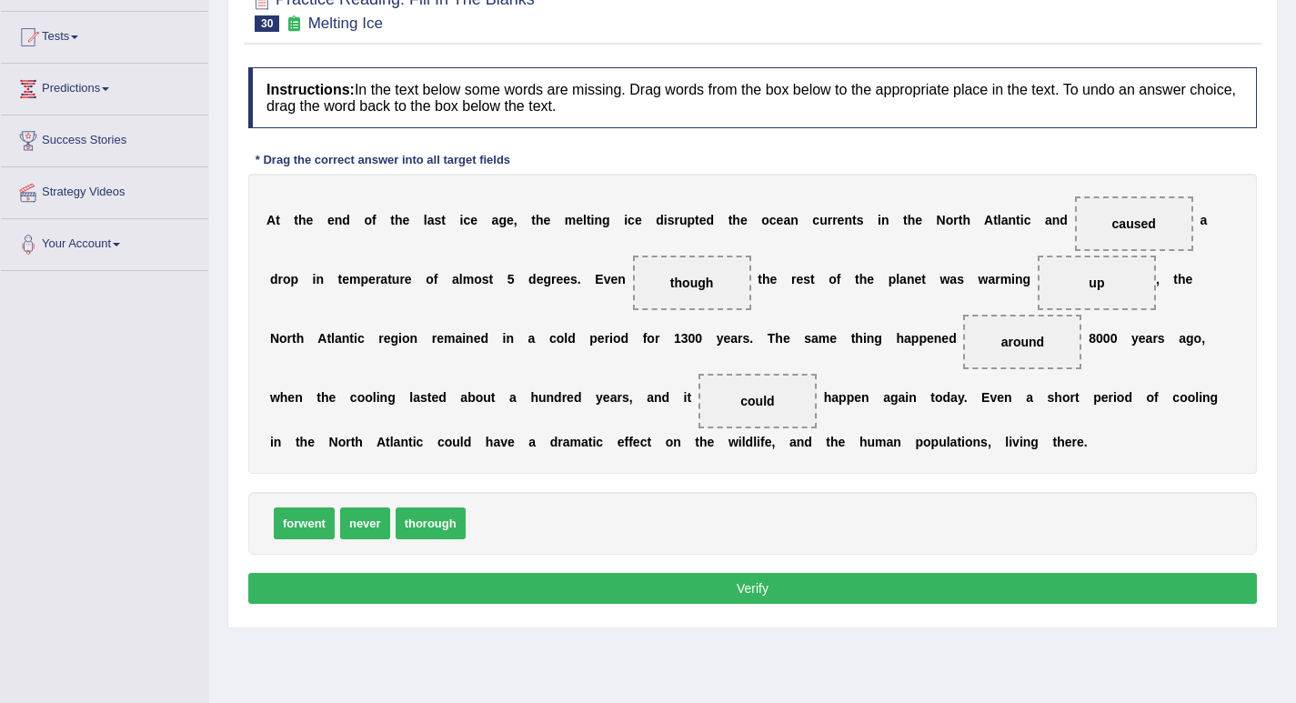
click at [718, 584] on button "Verify" at bounding box center [752, 588] width 1008 height 31
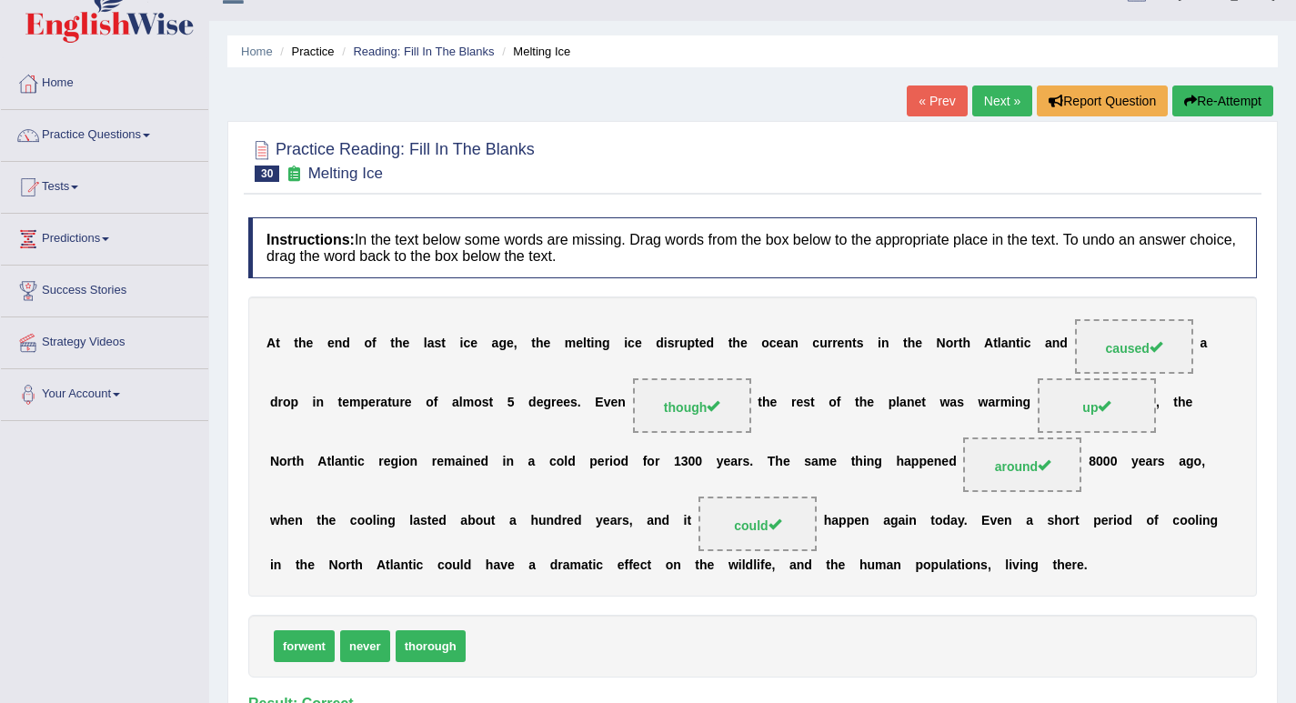
scroll to position [0, 0]
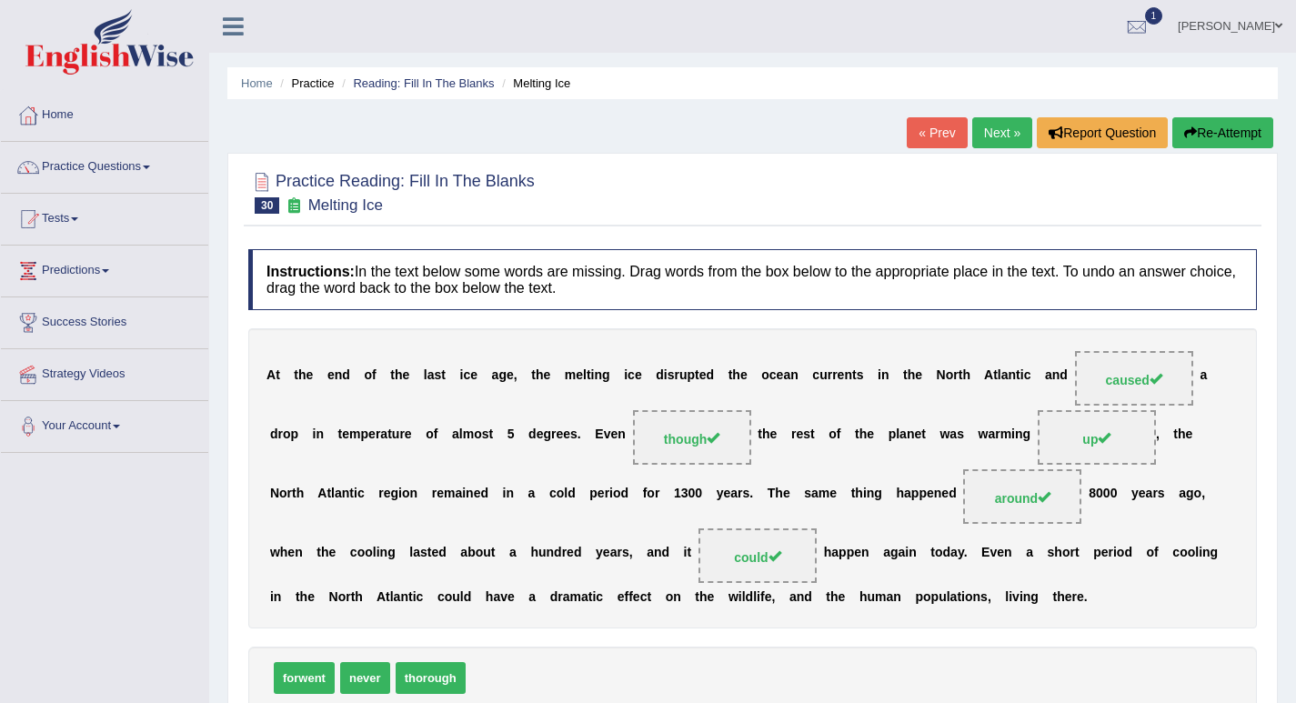
click at [997, 136] on link "Next »" at bounding box center [1002, 132] width 60 height 31
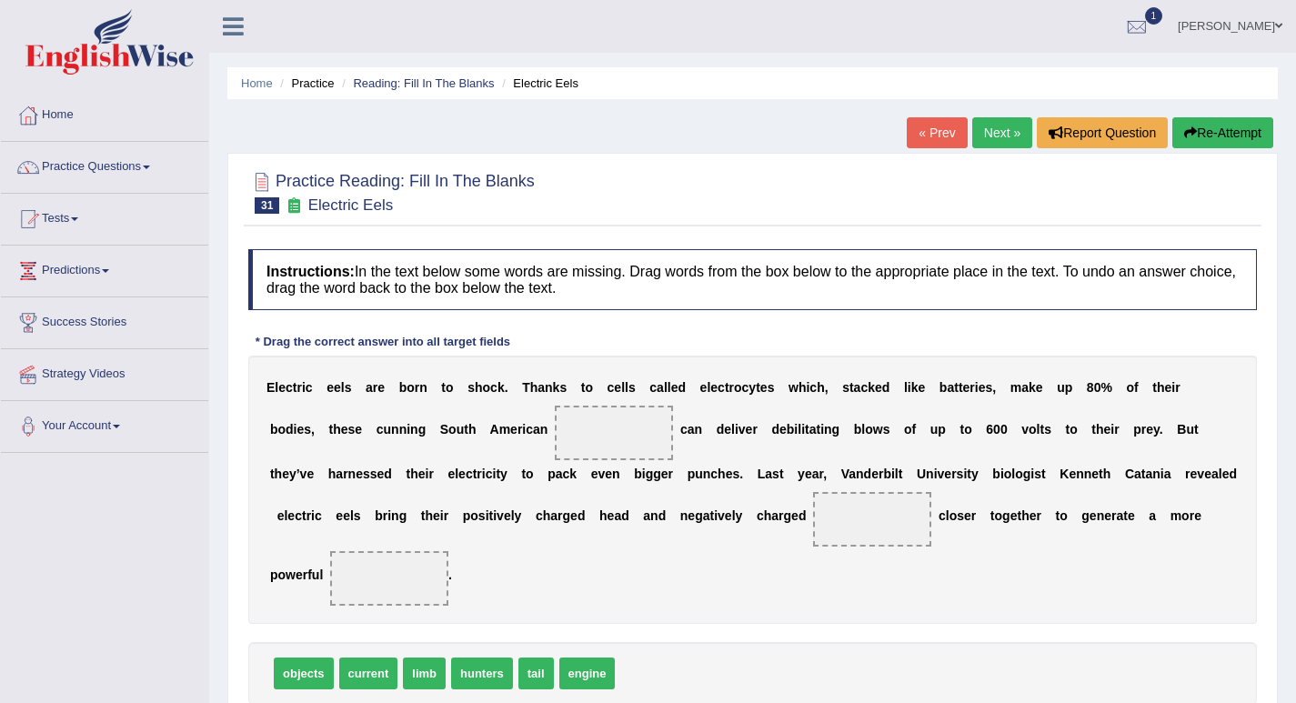
scroll to position [91, 0]
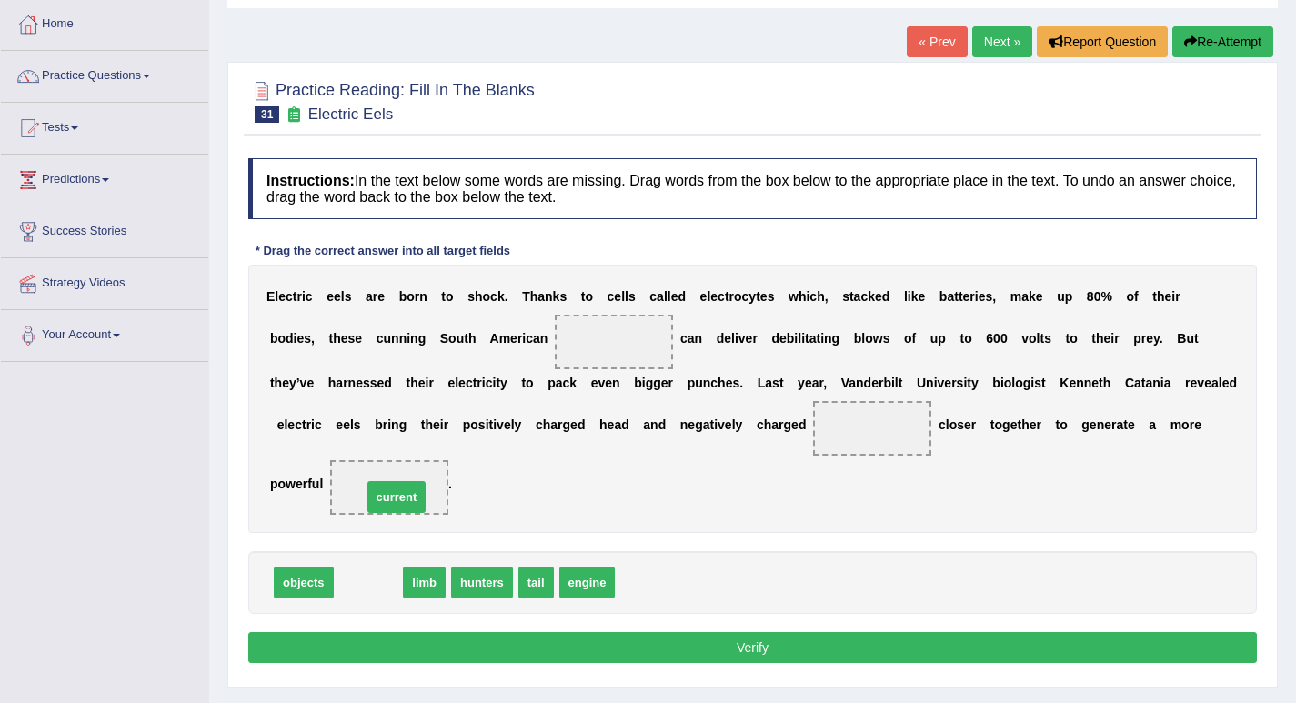
drag, startPoint x: 381, startPoint y: 583, endPoint x: 405, endPoint y: 488, distance: 97.5
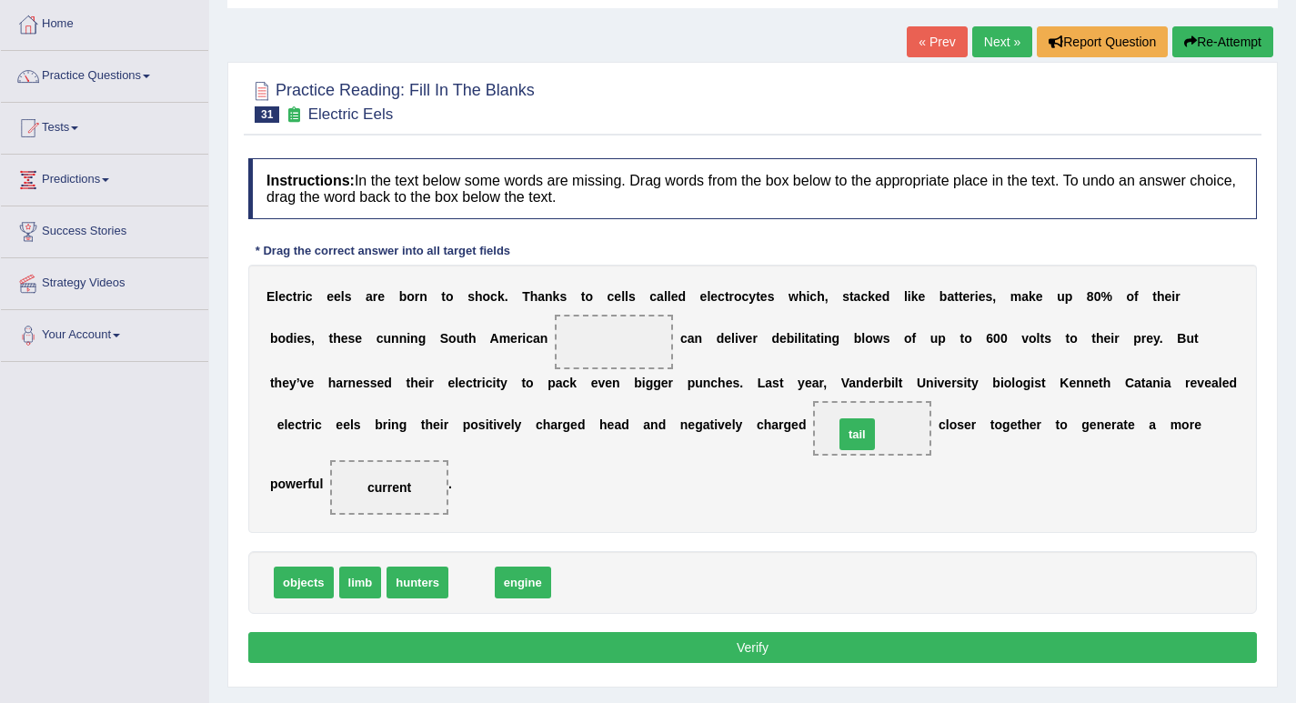
drag, startPoint x: 476, startPoint y: 585, endPoint x: 862, endPoint y: 436, distance: 413.0
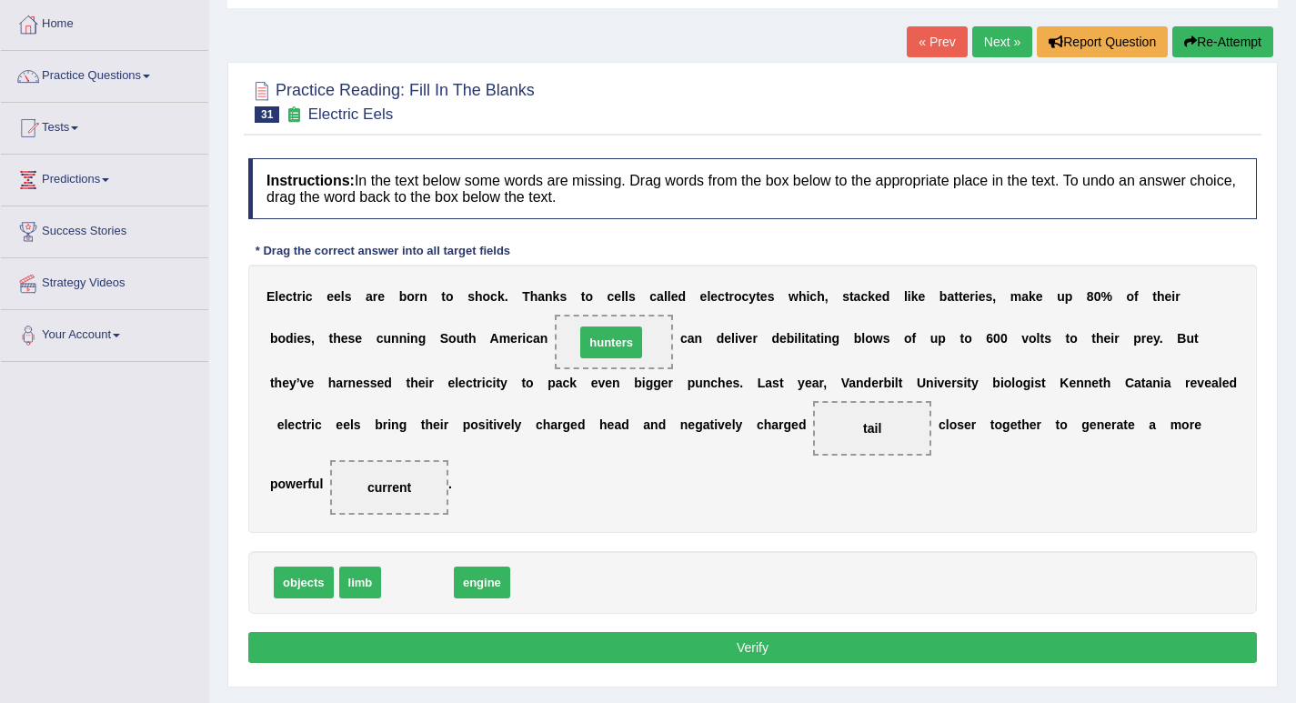
drag, startPoint x: 416, startPoint y: 581, endPoint x: 608, endPoint y: 341, distance: 307.8
click at [669, 646] on button "Verify" at bounding box center [752, 647] width 1008 height 31
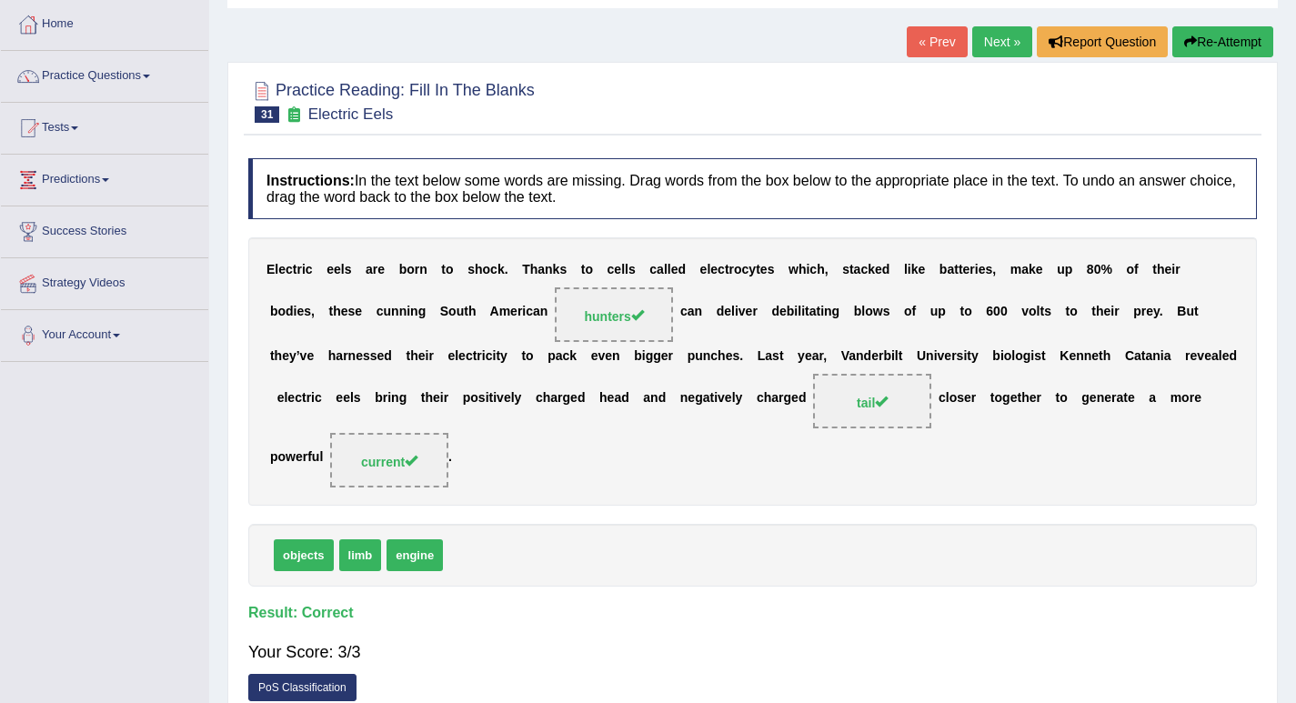
click at [1006, 43] on link "Next »" at bounding box center [1002, 41] width 60 height 31
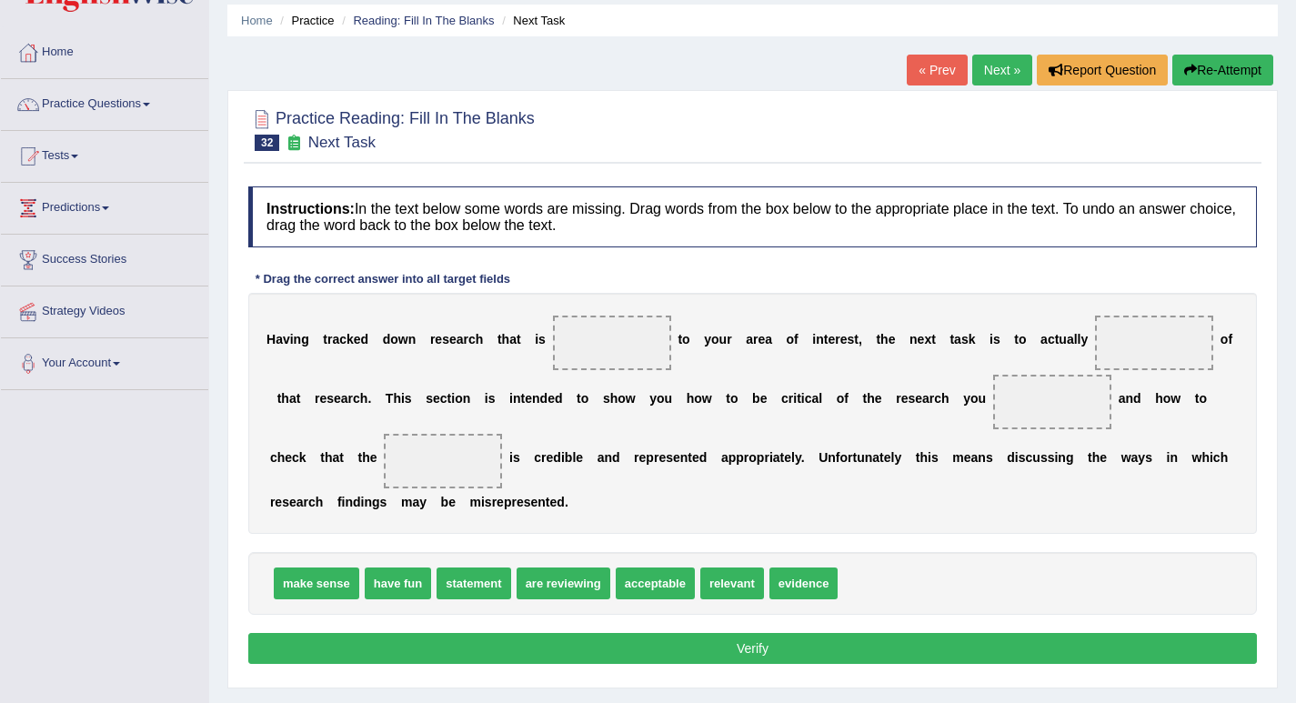
scroll to position [91, 0]
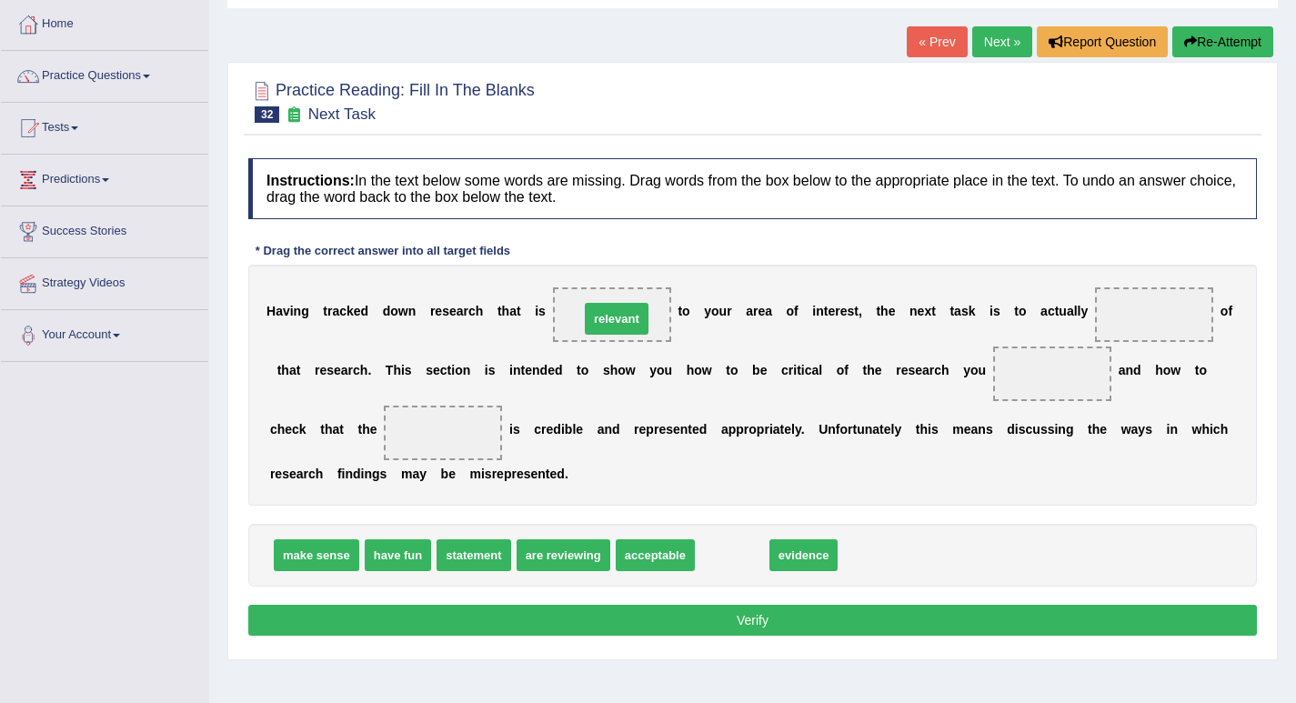
drag, startPoint x: 725, startPoint y: 545, endPoint x: 609, endPoint y: 308, distance: 263.1
drag, startPoint x: 749, startPoint y: 553, endPoint x: 1167, endPoint y: 323, distance: 477.3
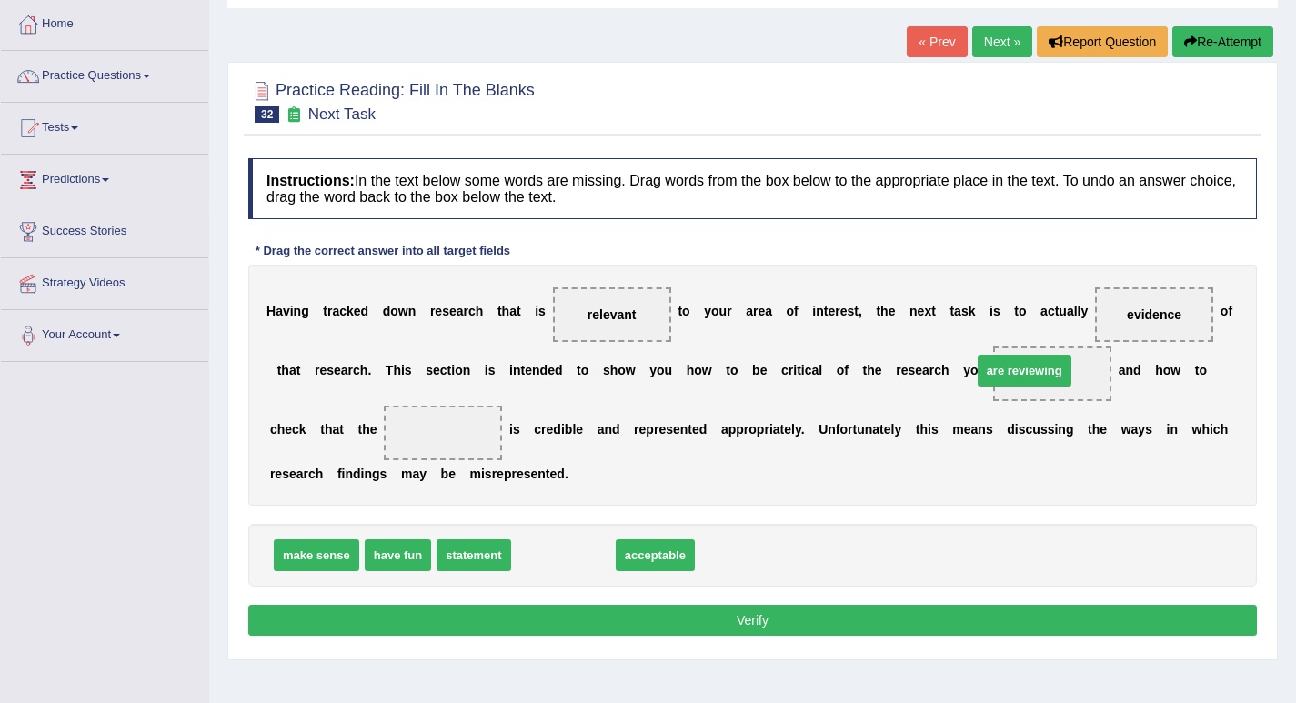
drag, startPoint x: 564, startPoint y: 550, endPoint x: 1025, endPoint y: 366, distance: 496.5
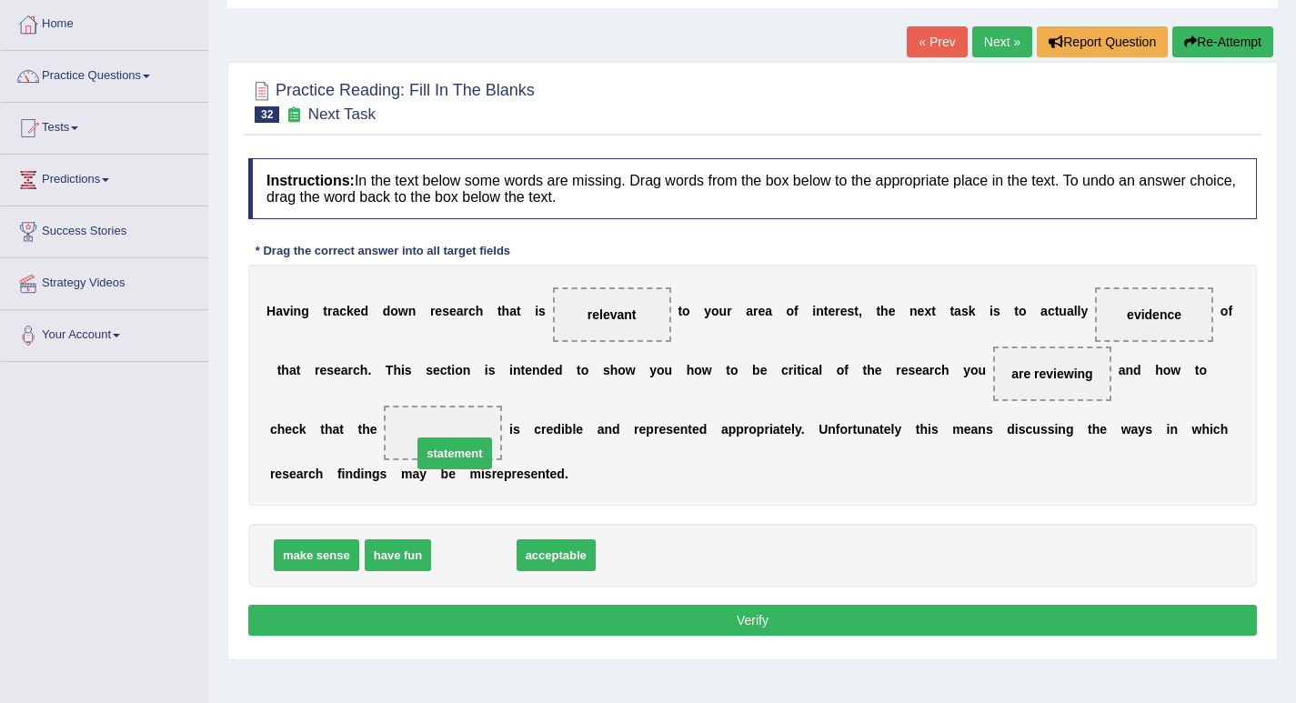
drag, startPoint x: 466, startPoint y: 556, endPoint x: 447, endPoint y: 452, distance: 105.4
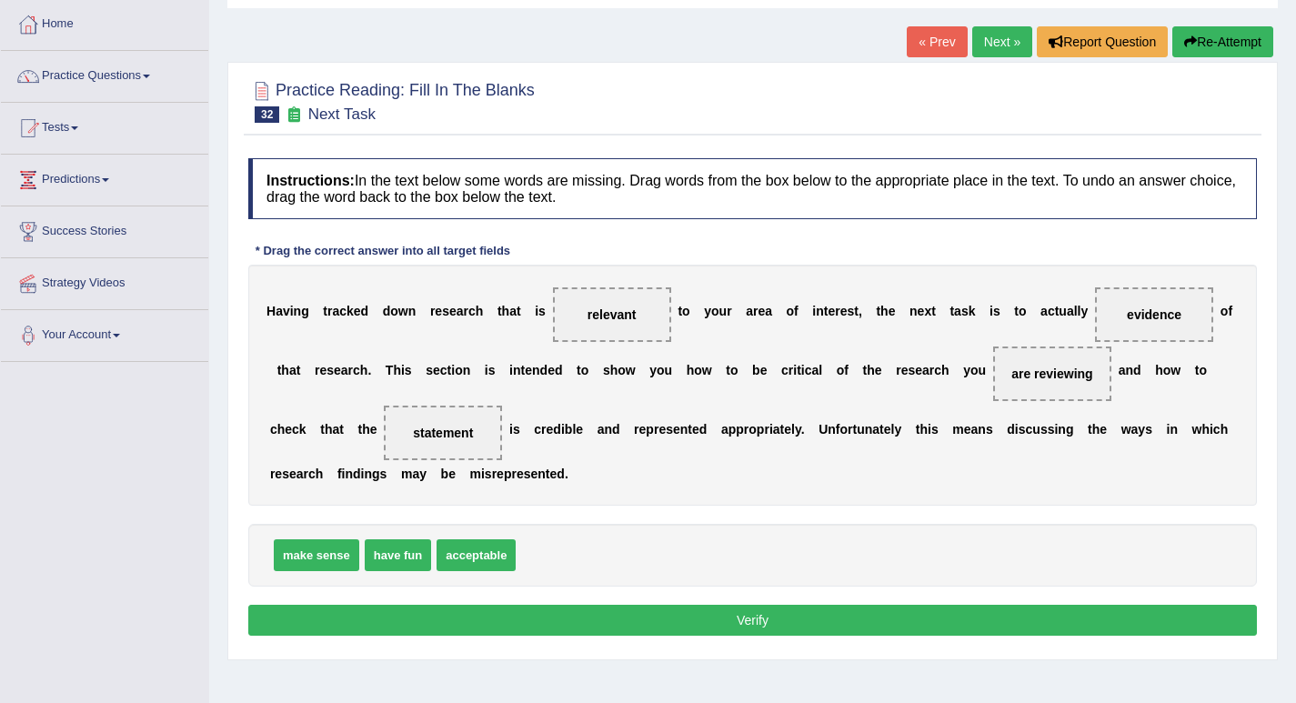
click at [634, 620] on button "Verify" at bounding box center [752, 620] width 1008 height 31
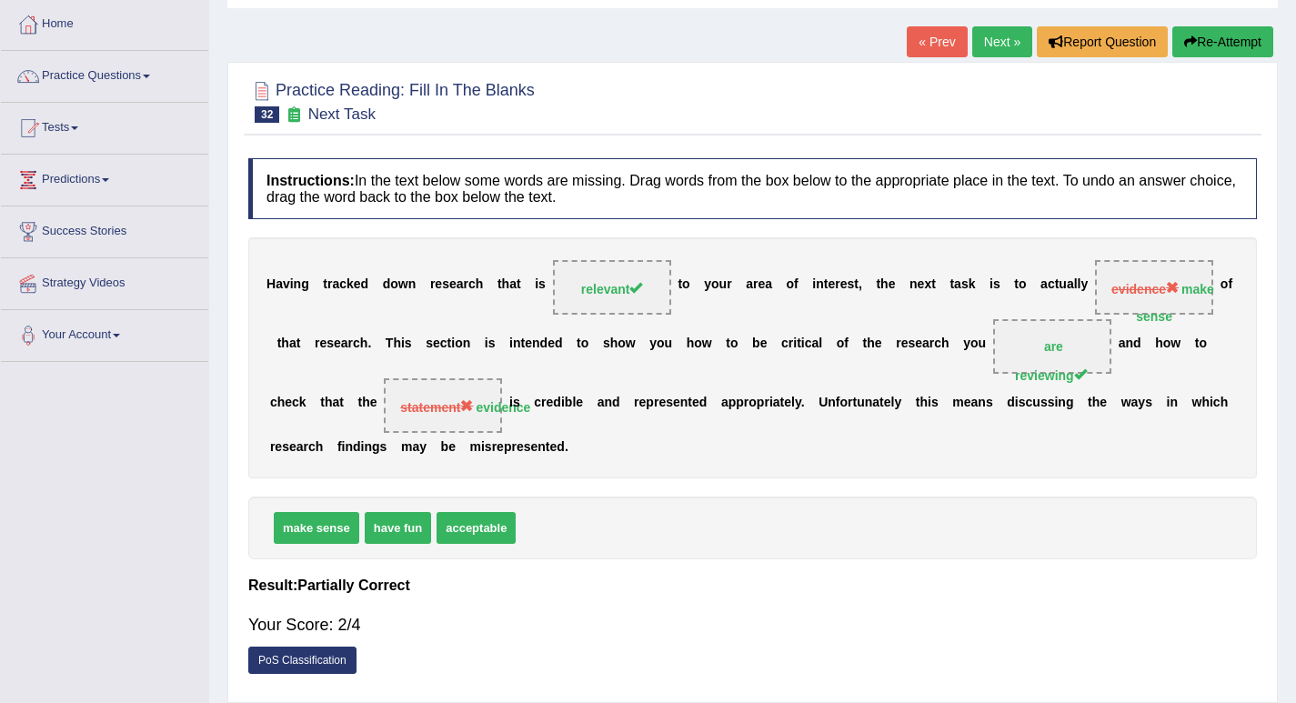
click at [990, 37] on link "Next »" at bounding box center [1002, 41] width 60 height 31
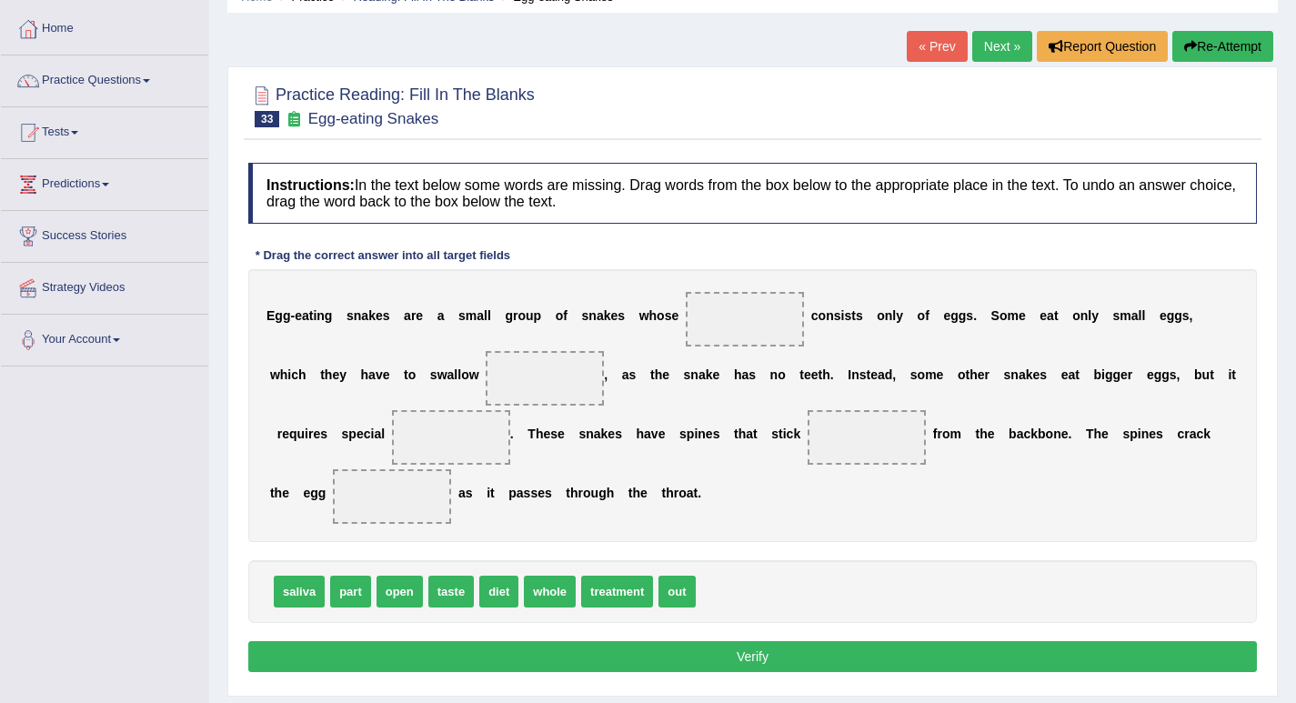
scroll to position [91, 0]
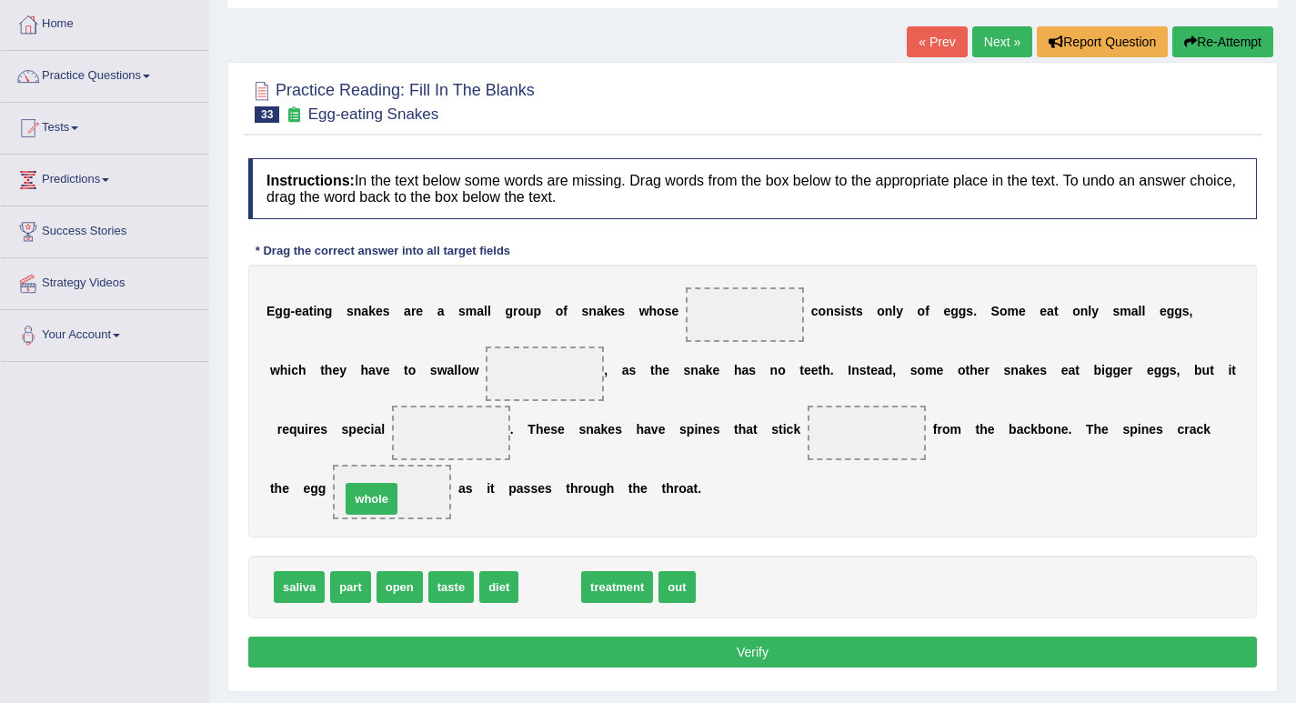
drag, startPoint x: 547, startPoint y: 588, endPoint x: 369, endPoint y: 500, distance: 198.8
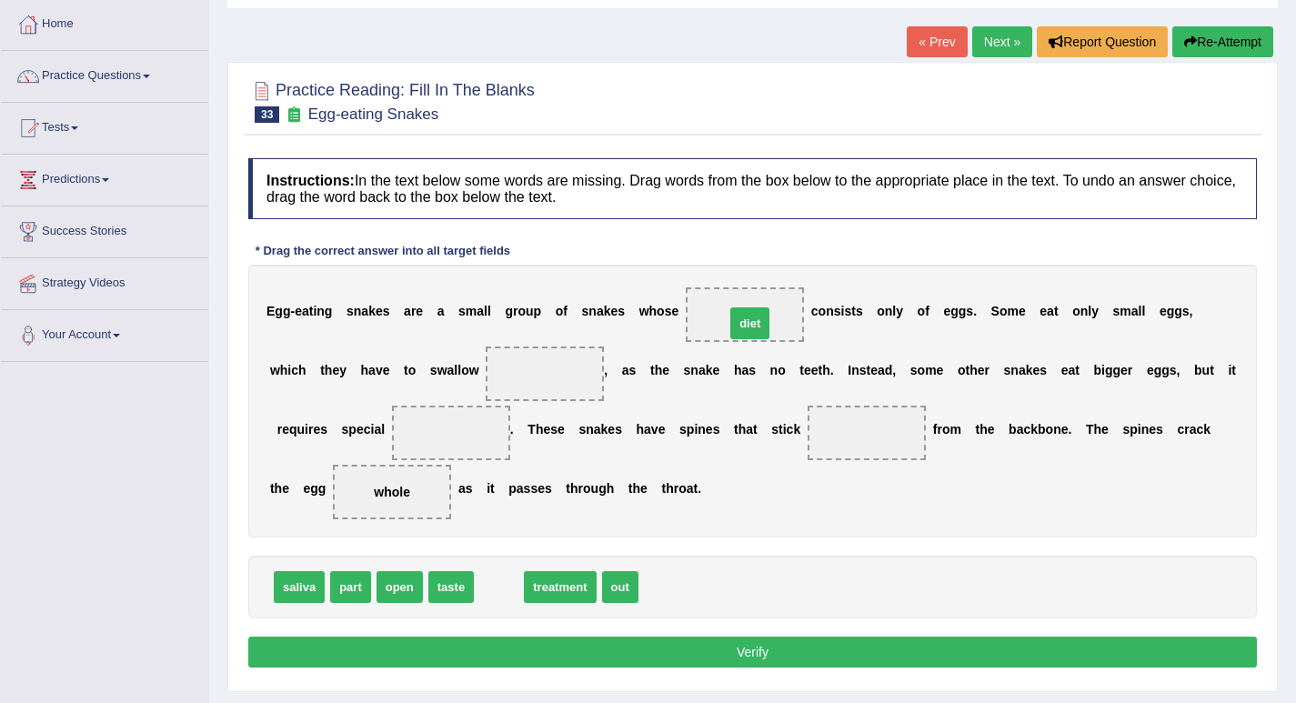
drag, startPoint x: 491, startPoint y: 585, endPoint x: 743, endPoint y: 317, distance: 367.3
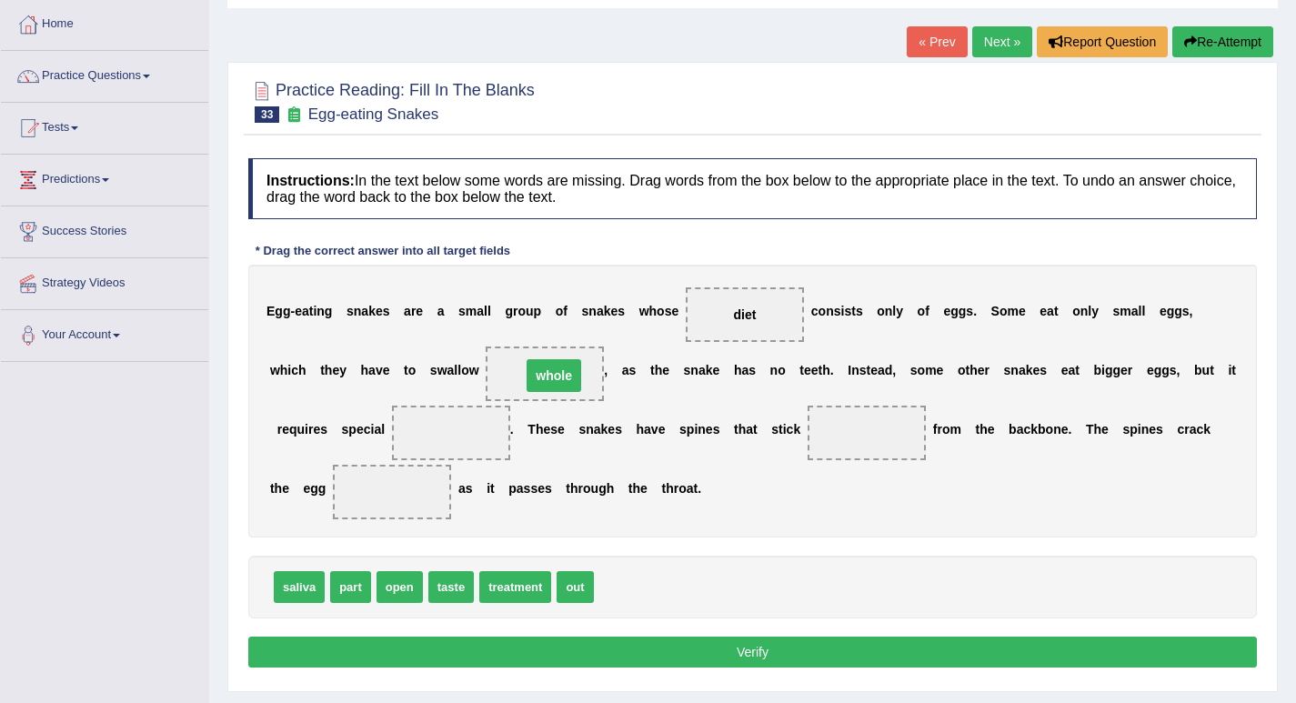
drag, startPoint x: 399, startPoint y: 494, endPoint x: 561, endPoint y: 377, distance: 199.3
drag, startPoint x: 336, startPoint y: 566, endPoint x: 469, endPoint y: 440, distance: 182.7
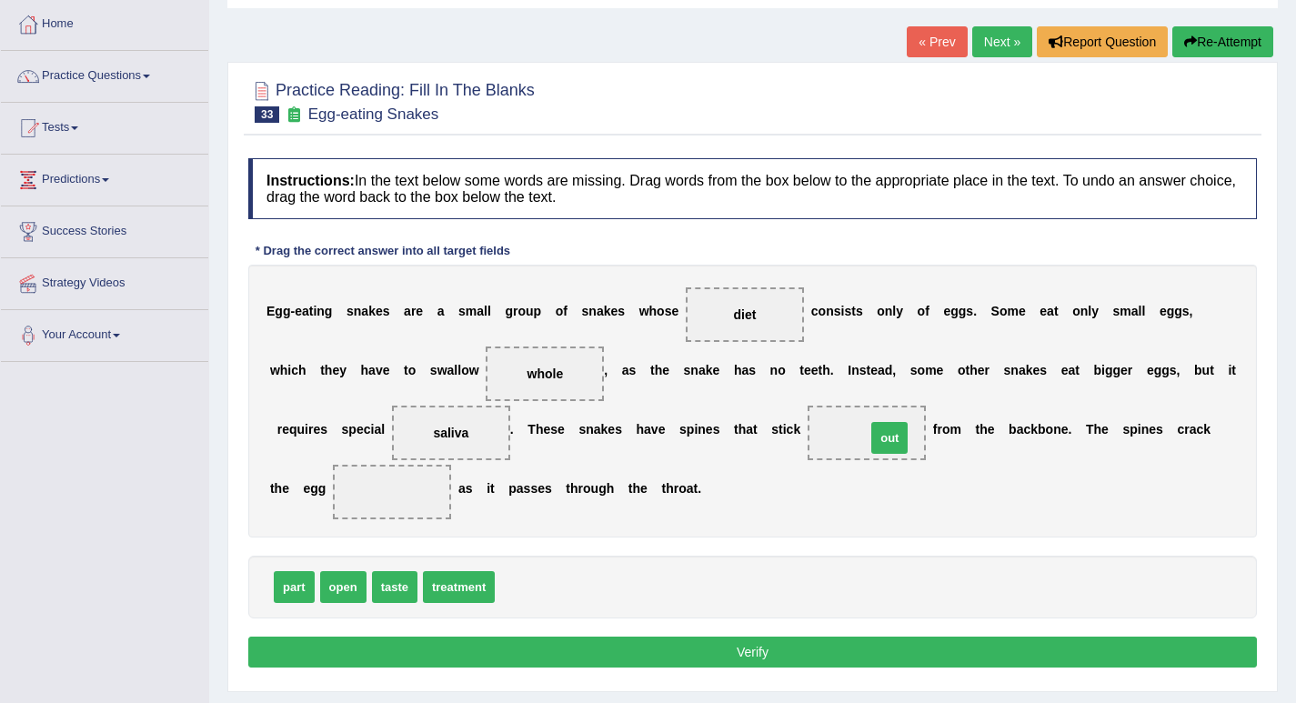
drag, startPoint x: 524, startPoint y: 589, endPoint x: 895, endPoint y: 440, distance: 399.8
drag, startPoint x: 357, startPoint y: 587, endPoint x: 418, endPoint y: 494, distance: 111.7
click at [747, 647] on button "Verify" at bounding box center [752, 651] width 1008 height 31
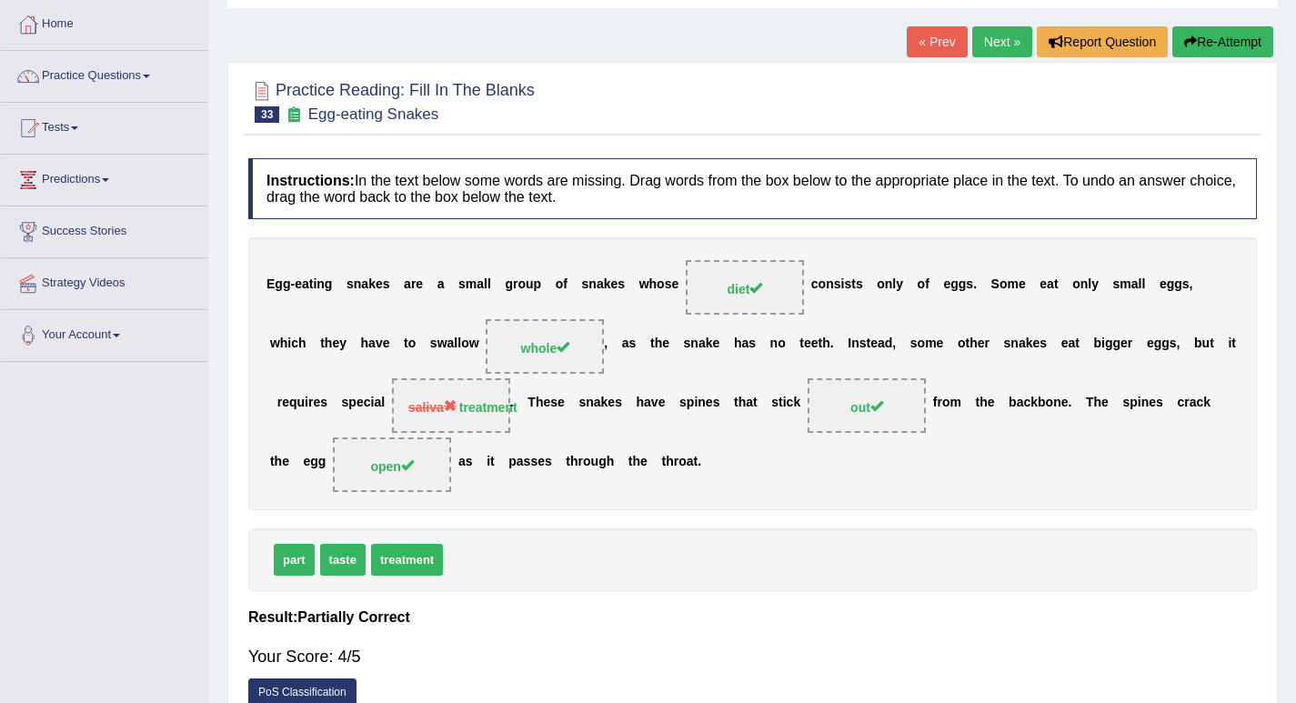
click at [996, 44] on link "Next »" at bounding box center [1002, 41] width 60 height 31
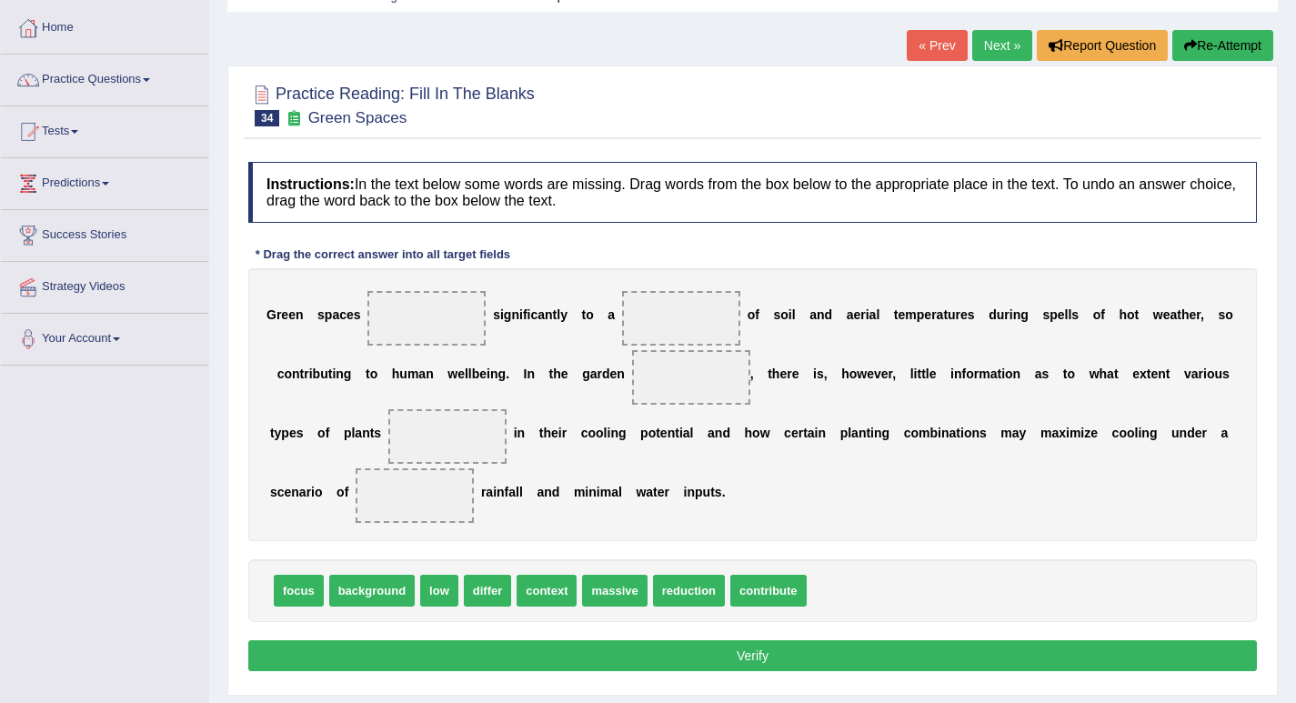
scroll to position [91, 0]
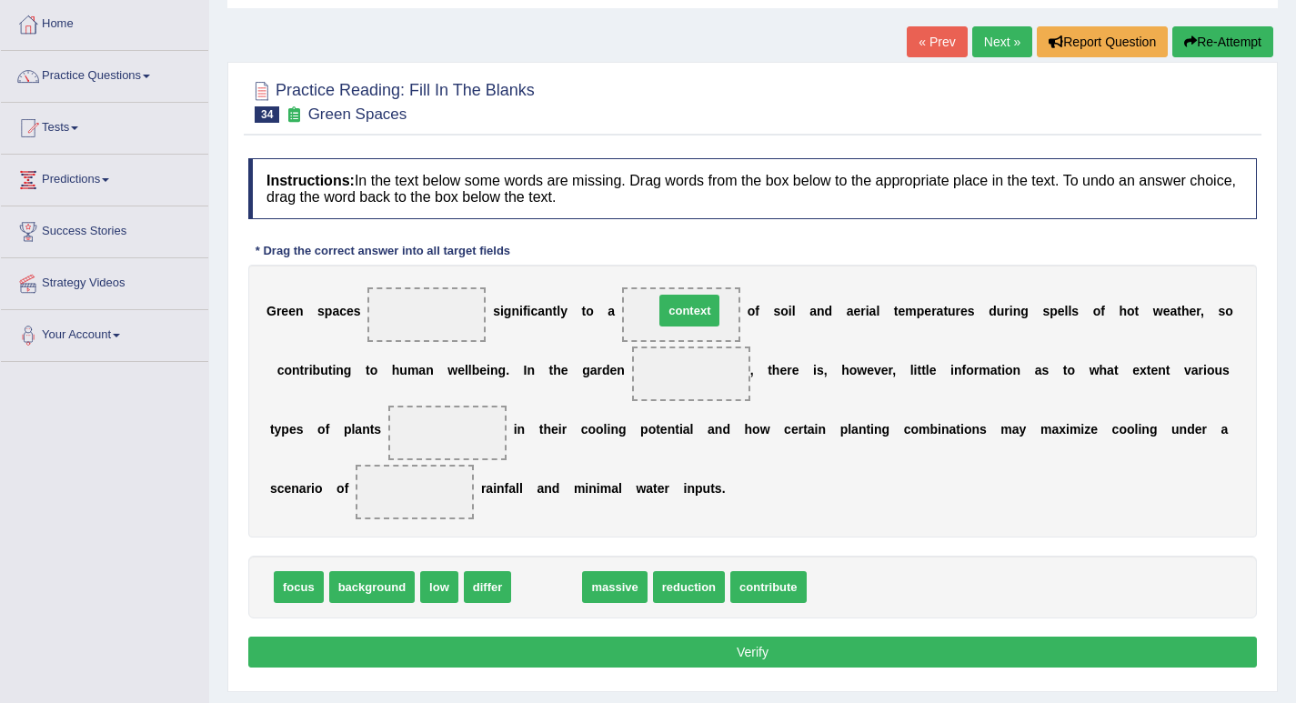
drag, startPoint x: 562, startPoint y: 588, endPoint x: 705, endPoint y: 312, distance: 311.1
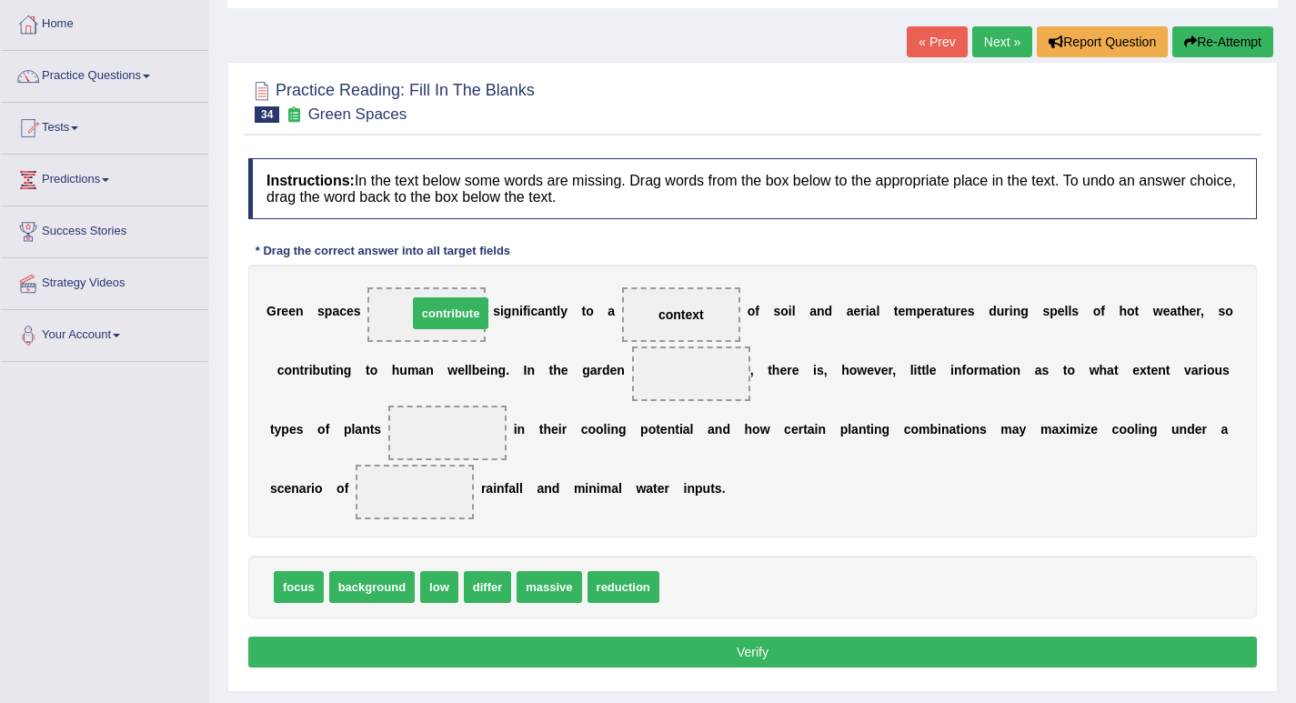
drag, startPoint x: 707, startPoint y: 587, endPoint x: 453, endPoint y: 312, distance: 375.1
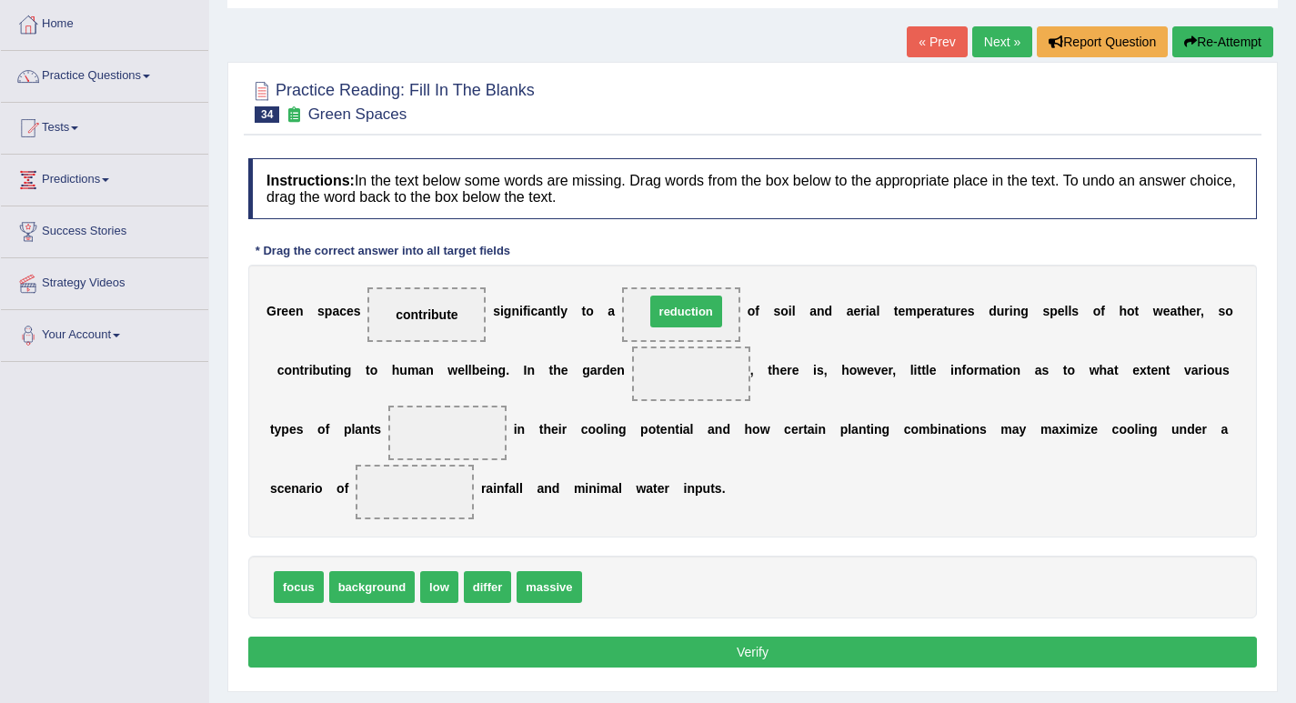
drag, startPoint x: 632, startPoint y: 592, endPoint x: 695, endPoint y: 316, distance: 282.5
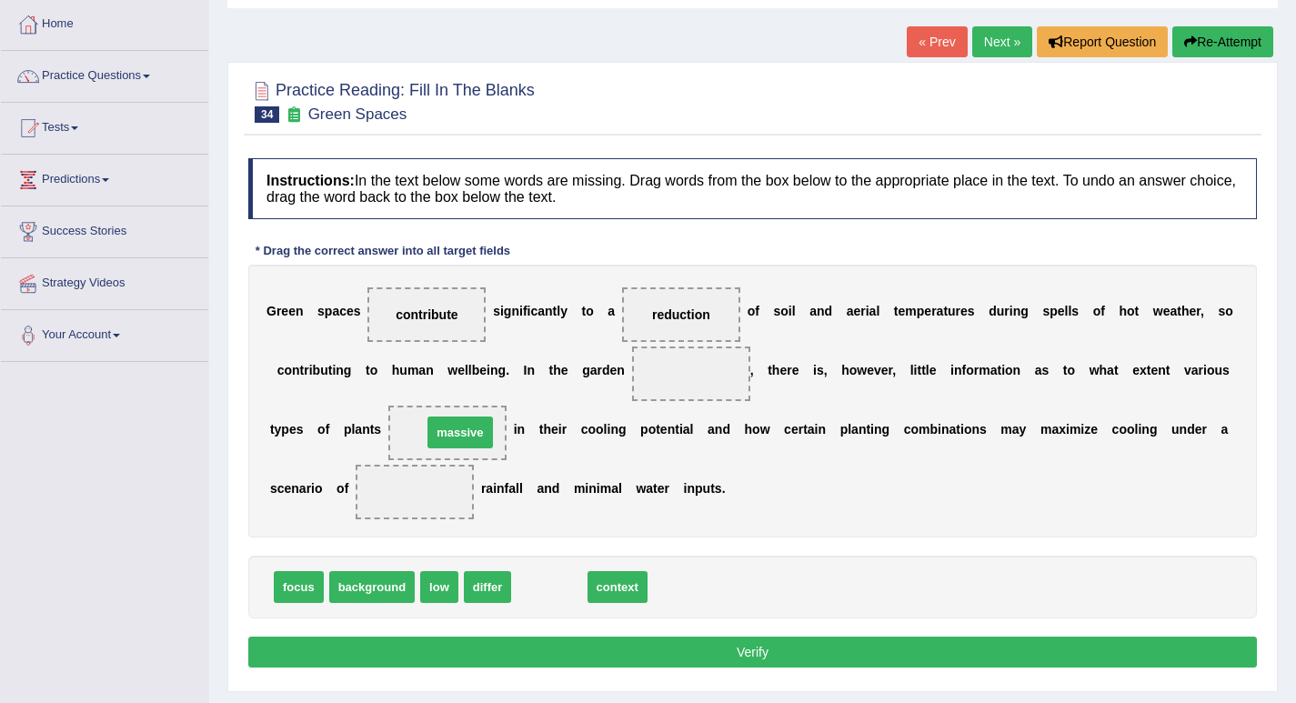
drag, startPoint x: 558, startPoint y: 595, endPoint x: 469, endPoint y: 440, distance: 178.4
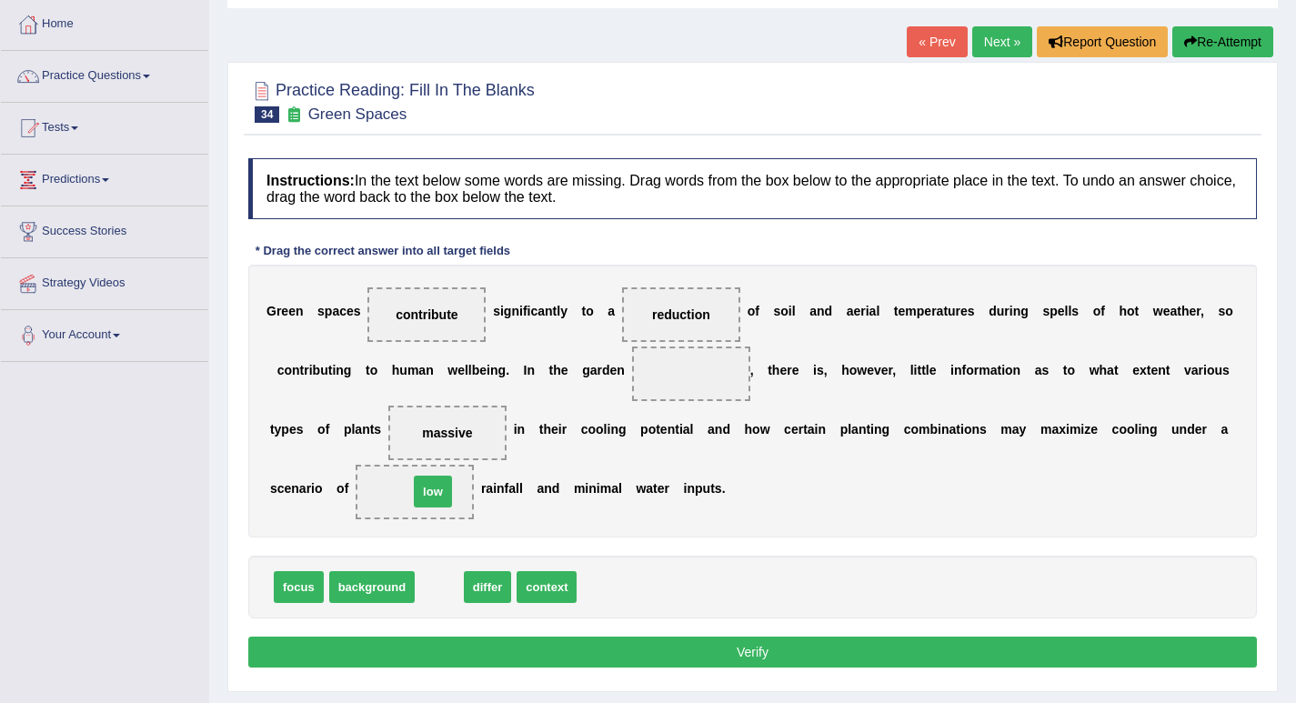
drag, startPoint x: 439, startPoint y: 588, endPoint x: 434, endPoint y: 493, distance: 95.6
drag, startPoint x: 504, startPoint y: 583, endPoint x: 681, endPoint y: 382, distance: 268.0
click at [733, 643] on button "Verify" at bounding box center [752, 651] width 1008 height 31
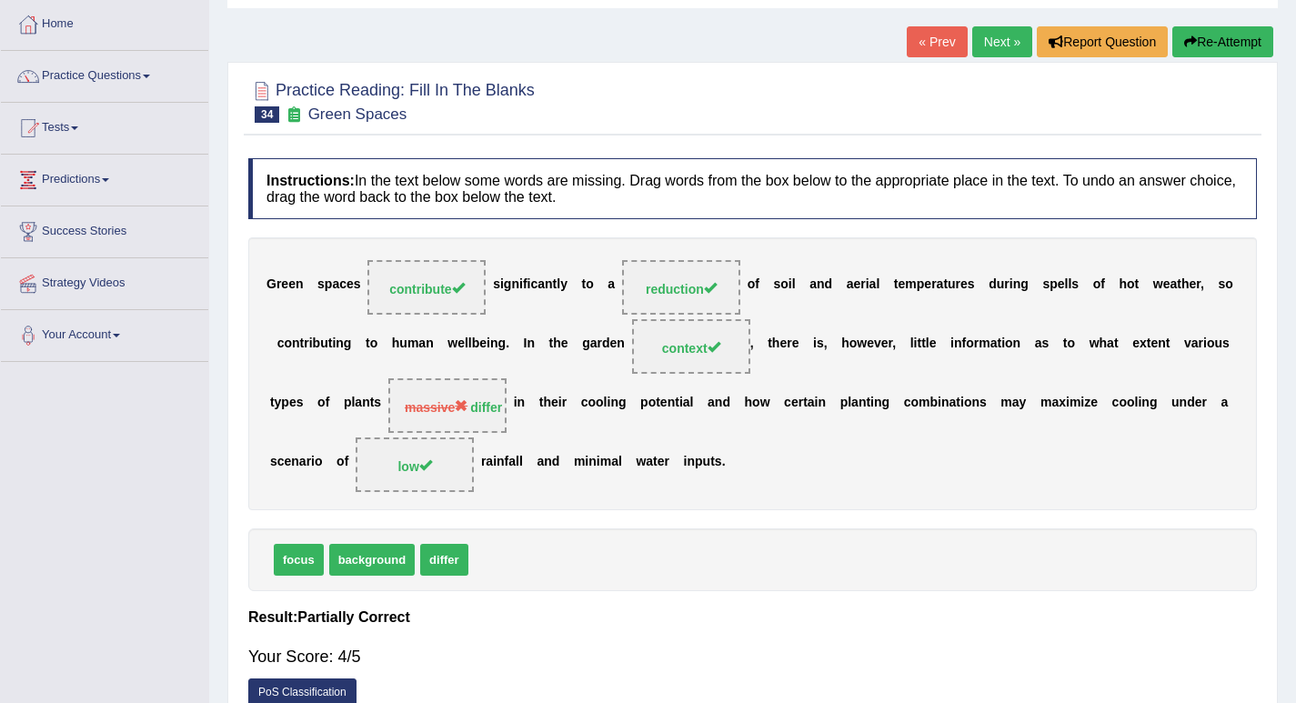
click at [987, 47] on link "Next »" at bounding box center [1002, 41] width 60 height 31
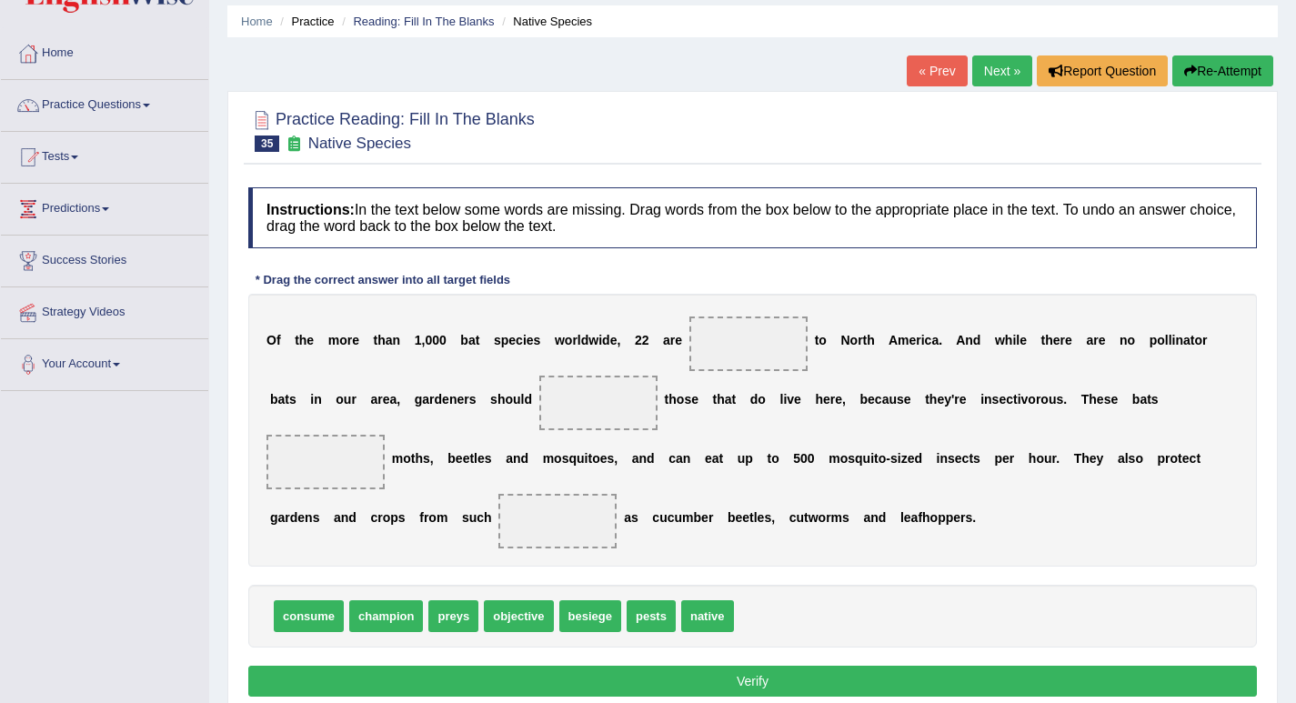
scroll to position [91, 0]
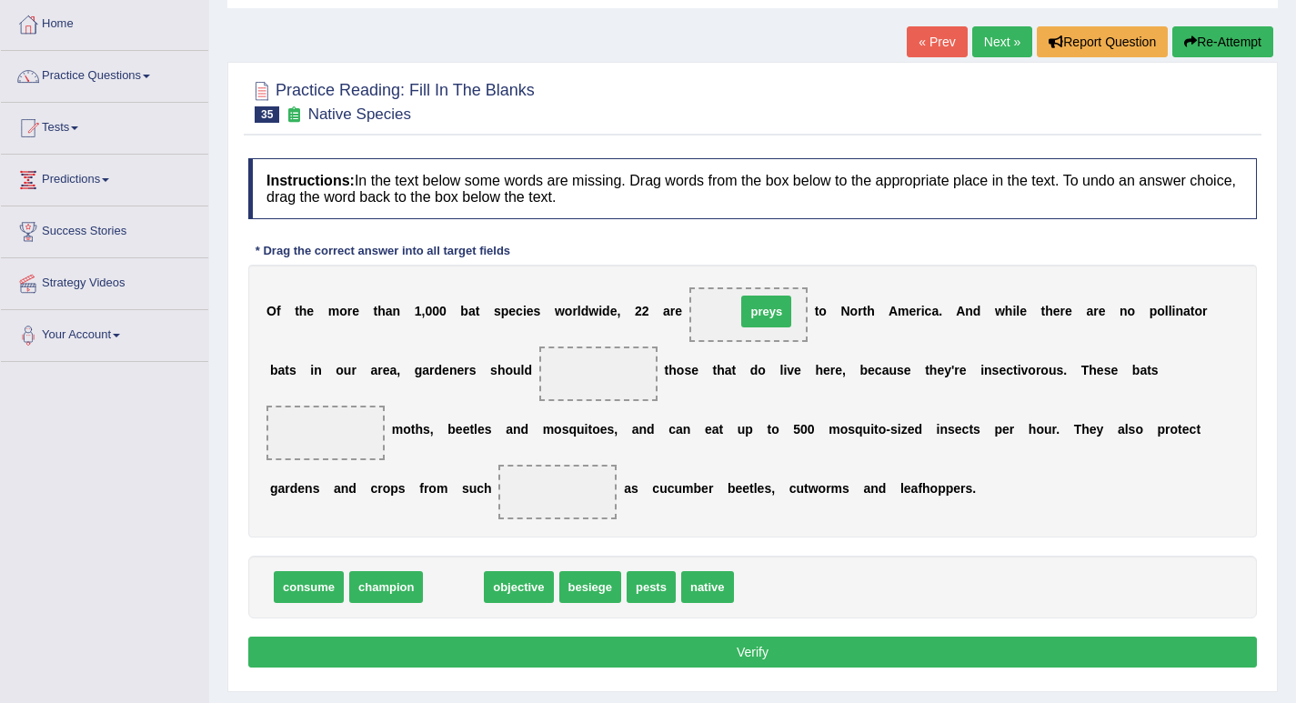
drag, startPoint x: 455, startPoint y: 590, endPoint x: 767, endPoint y: 315, distance: 416.8
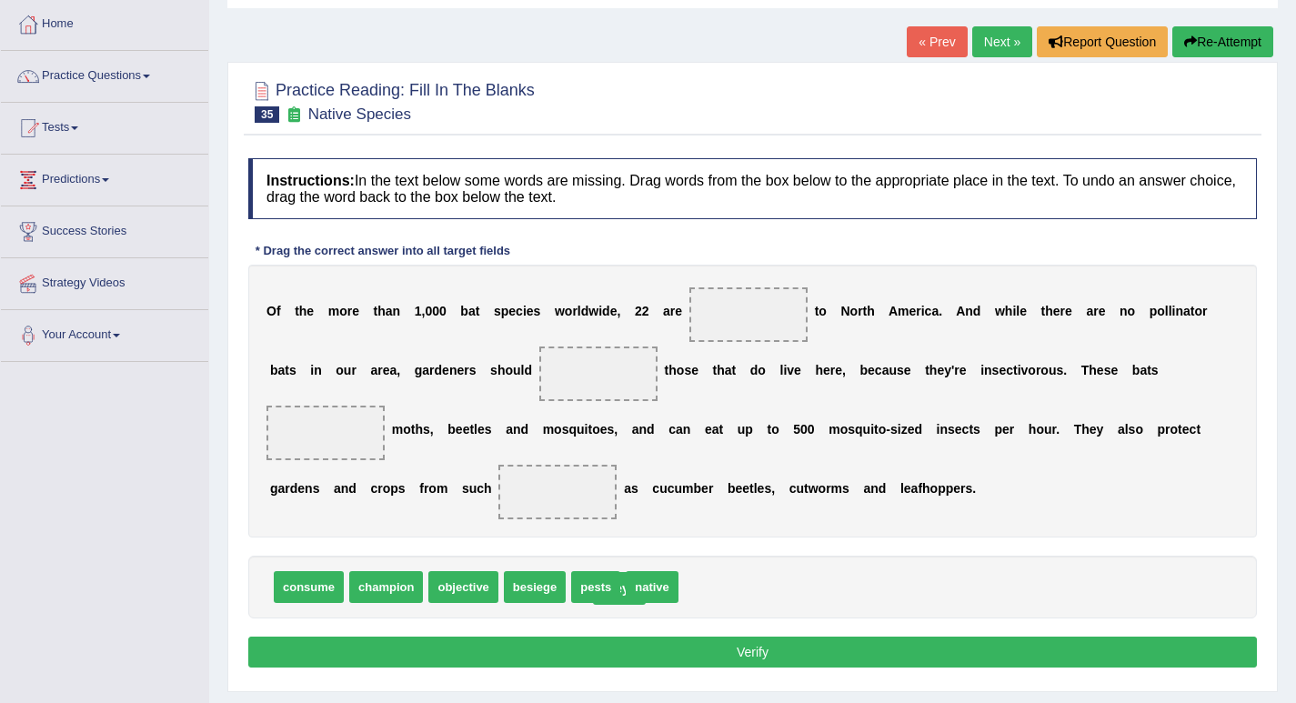
drag, startPoint x: 756, startPoint y: 315, endPoint x: 626, endPoint y: 588, distance: 302.6
drag, startPoint x: 654, startPoint y: 593, endPoint x: 775, endPoint y: 326, distance: 292.6
drag, startPoint x: 546, startPoint y: 594, endPoint x: 620, endPoint y: 384, distance: 222.9
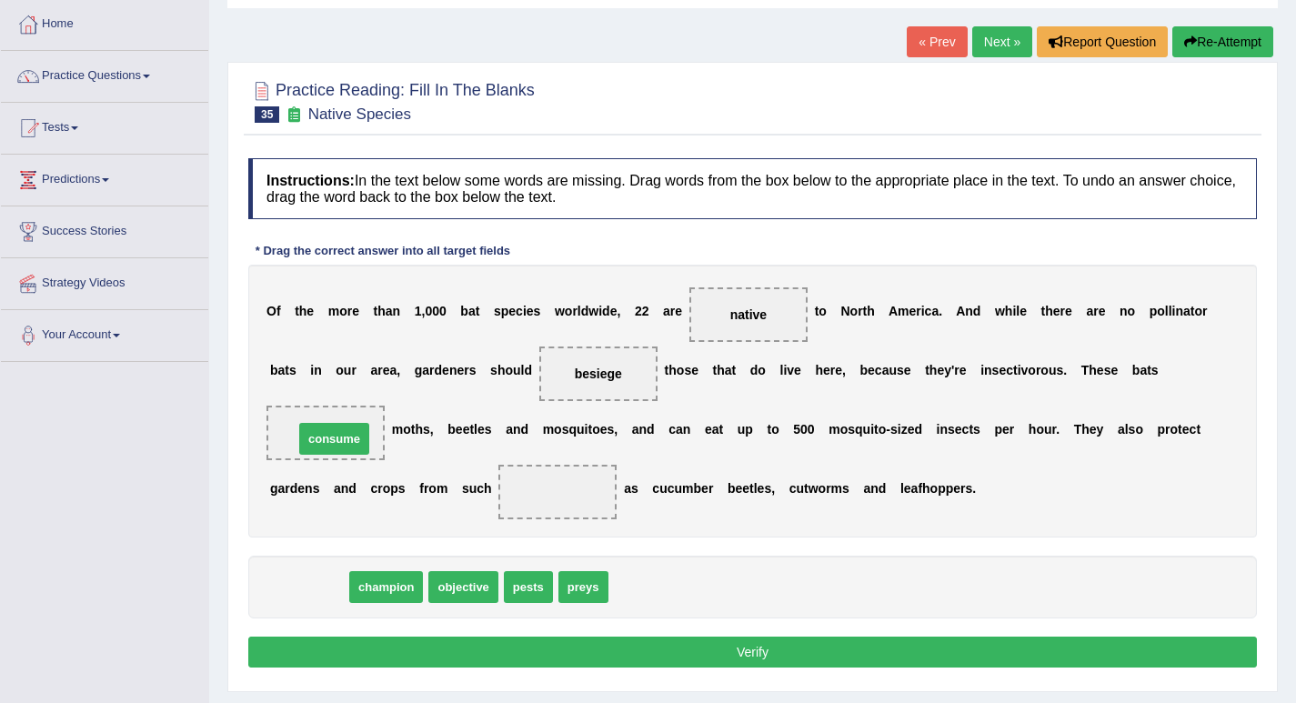
drag, startPoint x: 328, startPoint y: 587, endPoint x: 354, endPoint y: 439, distance: 150.4
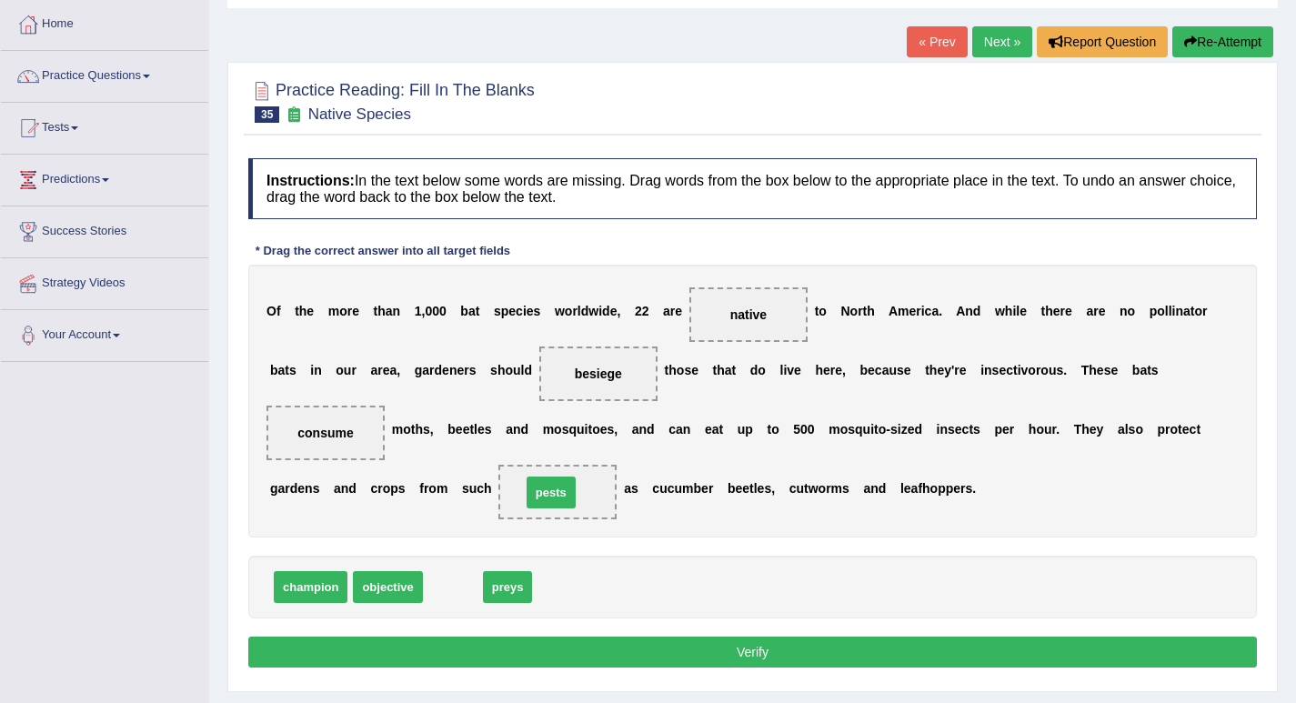
drag, startPoint x: 446, startPoint y: 587, endPoint x: 544, endPoint y: 493, distance: 136.3
click at [566, 651] on button "Verify" at bounding box center [752, 651] width 1008 height 31
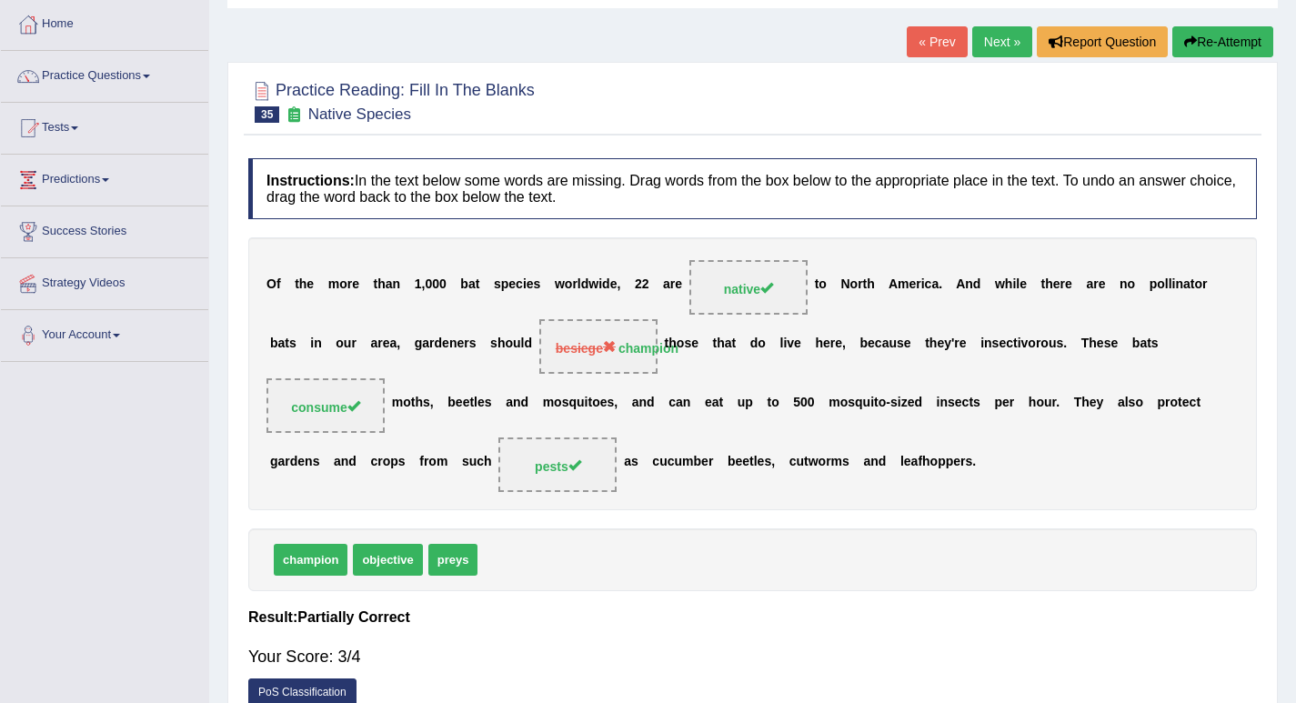
click at [992, 40] on link "Next »" at bounding box center [1002, 41] width 60 height 31
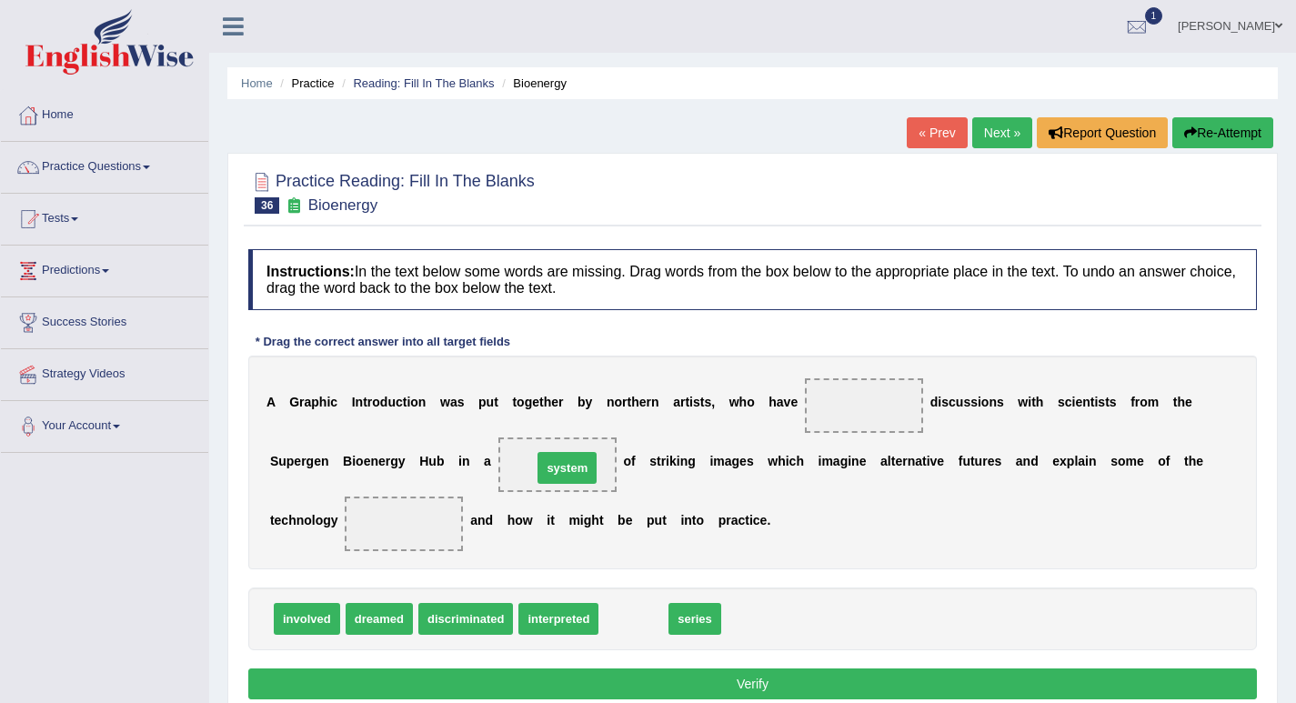
drag, startPoint x: 641, startPoint y: 623, endPoint x: 575, endPoint y: 472, distance: 164.9
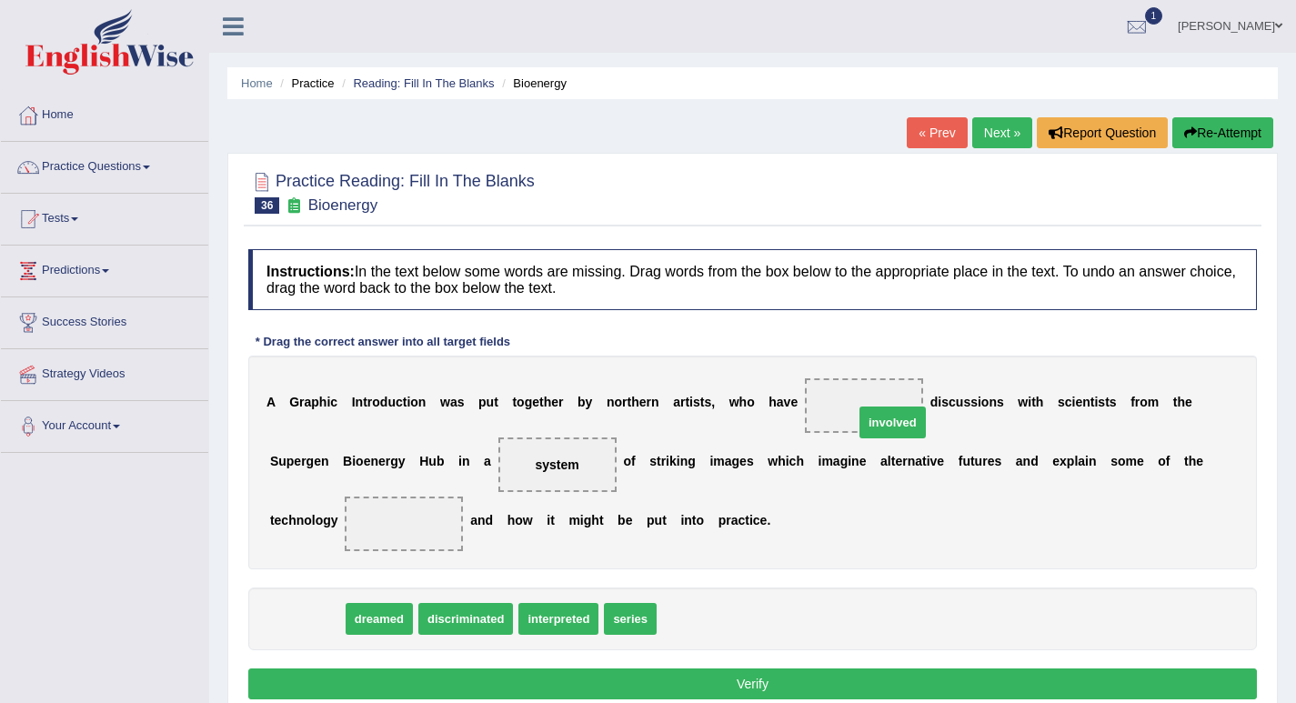
drag, startPoint x: 301, startPoint y: 616, endPoint x: 886, endPoint y: 419, distance: 617.6
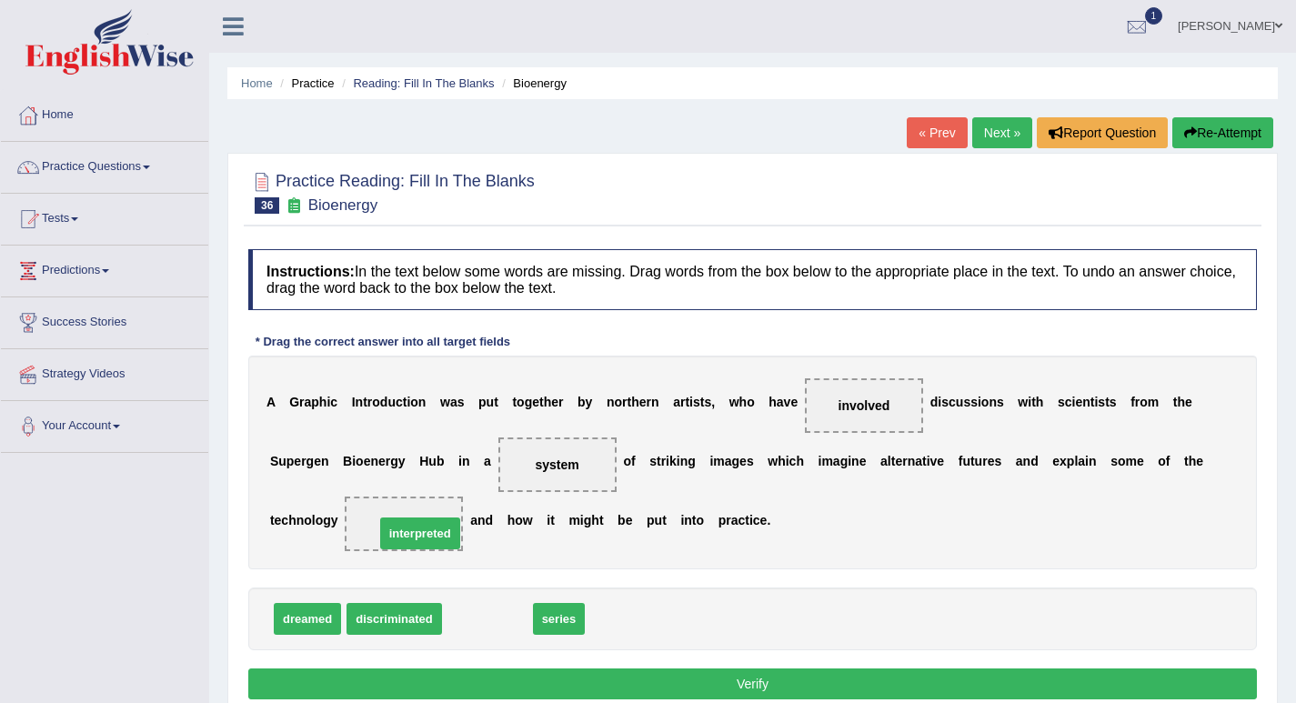
drag, startPoint x: 475, startPoint y: 621, endPoint x: 407, endPoint y: 536, distance: 108.1
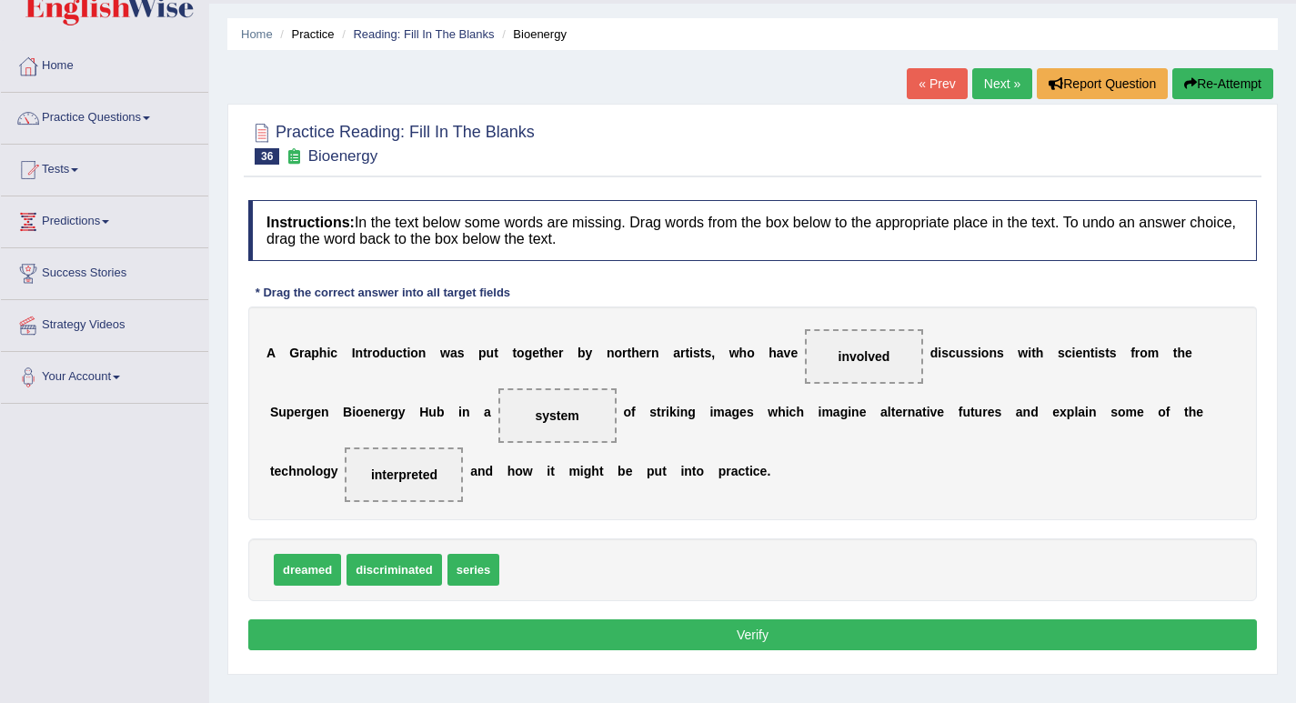
scroll to position [91, 0]
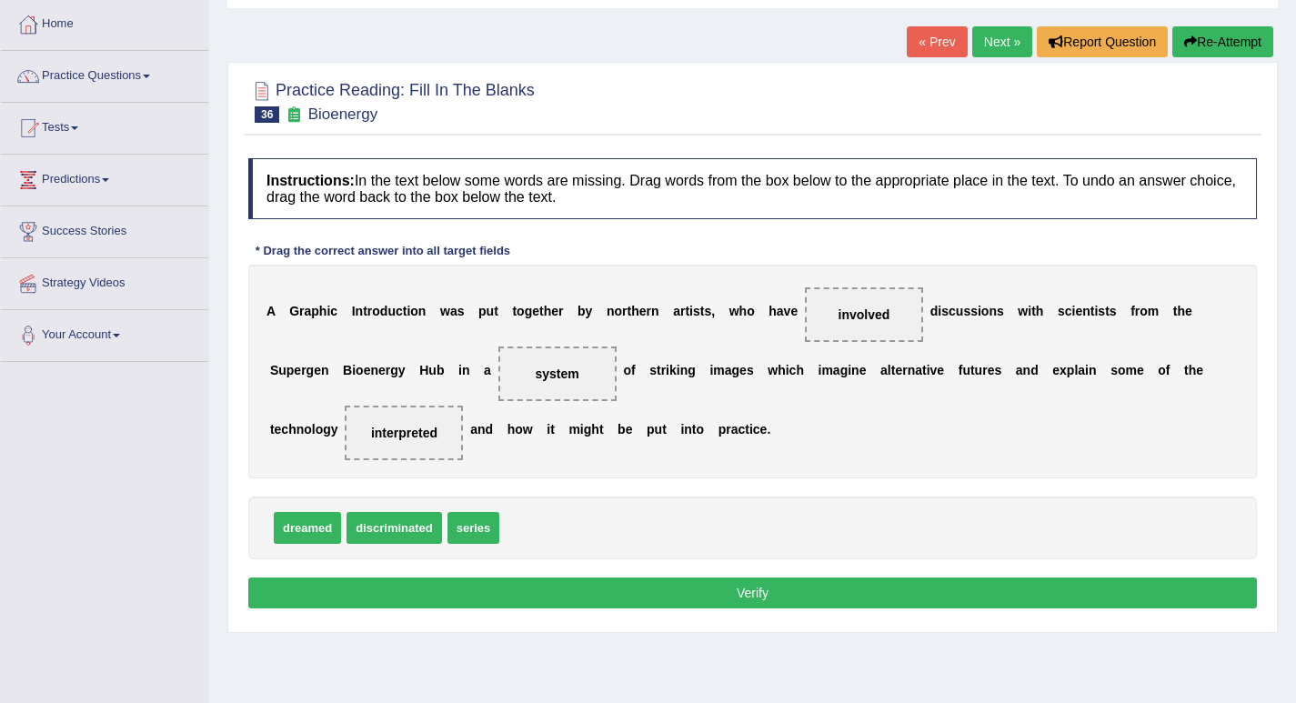
click at [628, 601] on button "Verify" at bounding box center [752, 592] width 1008 height 31
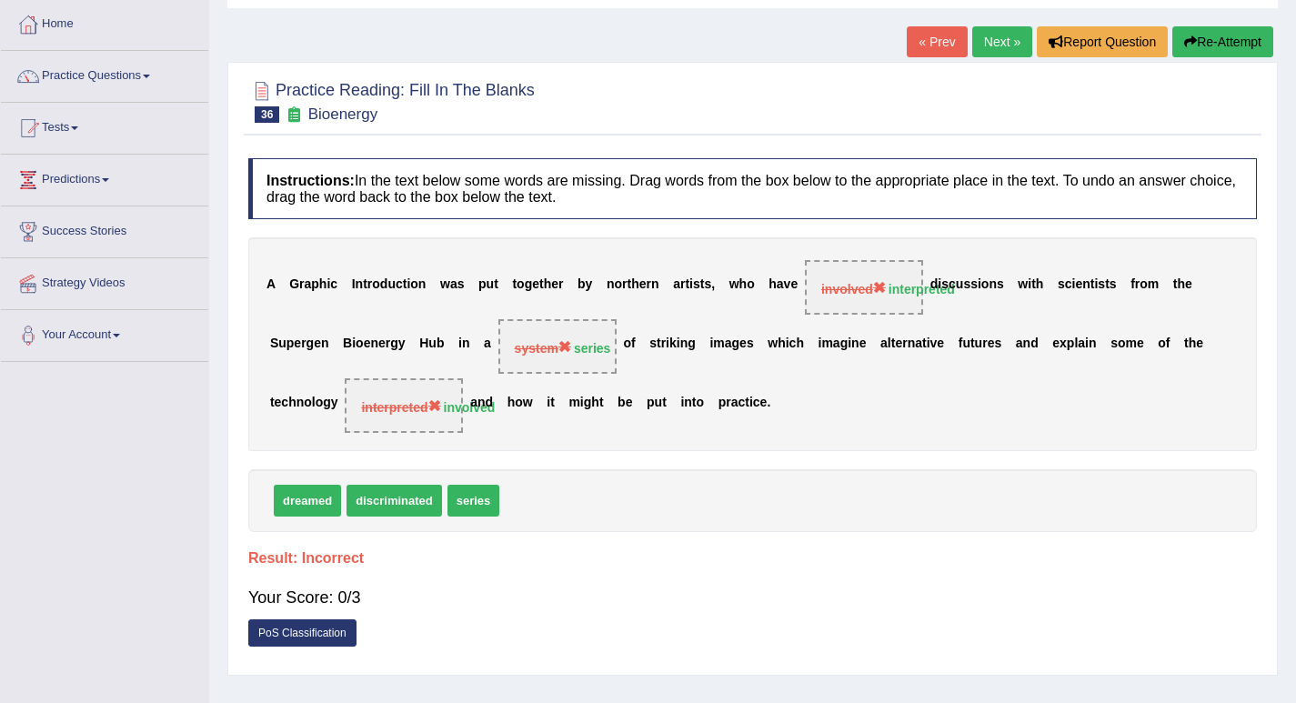
click at [998, 45] on link "Next »" at bounding box center [1002, 41] width 60 height 31
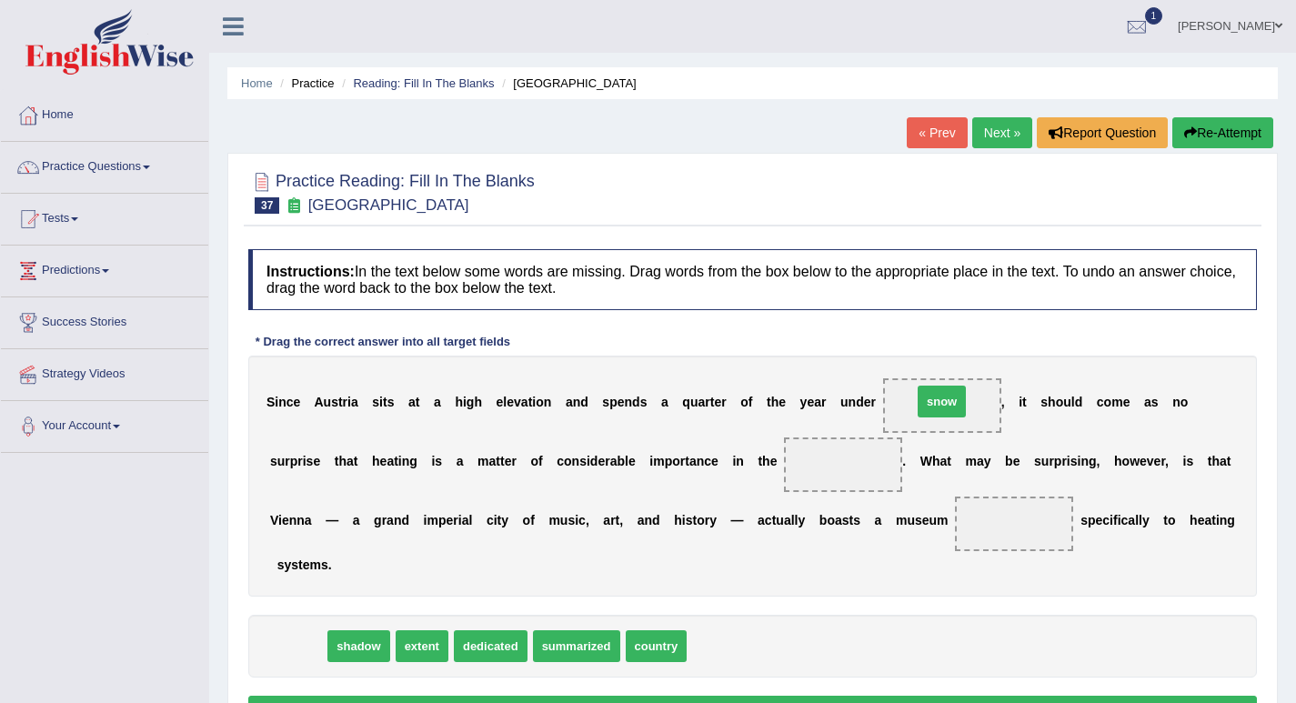
drag, startPoint x: 306, startPoint y: 646, endPoint x: 950, endPoint y: 403, distance: 688.3
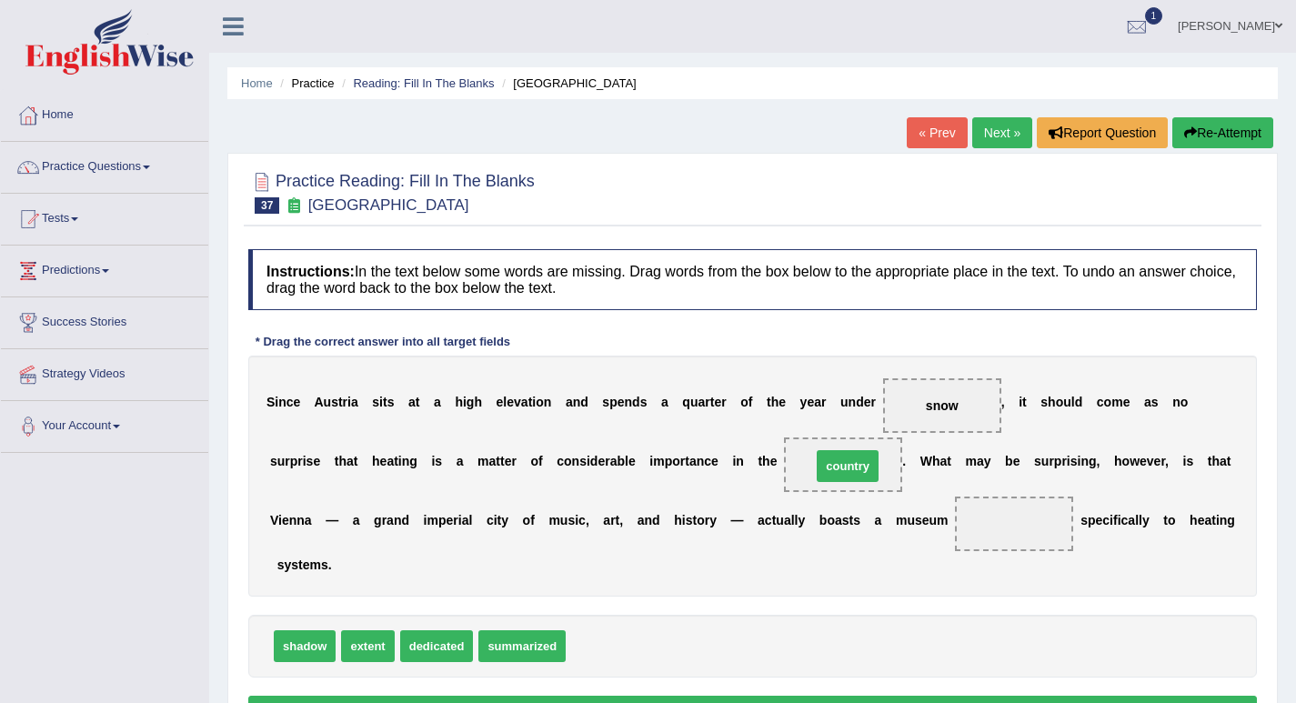
drag, startPoint x: 599, startPoint y: 646, endPoint x: 845, endPoint y: 466, distance: 304.4
drag, startPoint x: 428, startPoint y: 648, endPoint x: 1008, endPoint y: 533, distance: 591.5
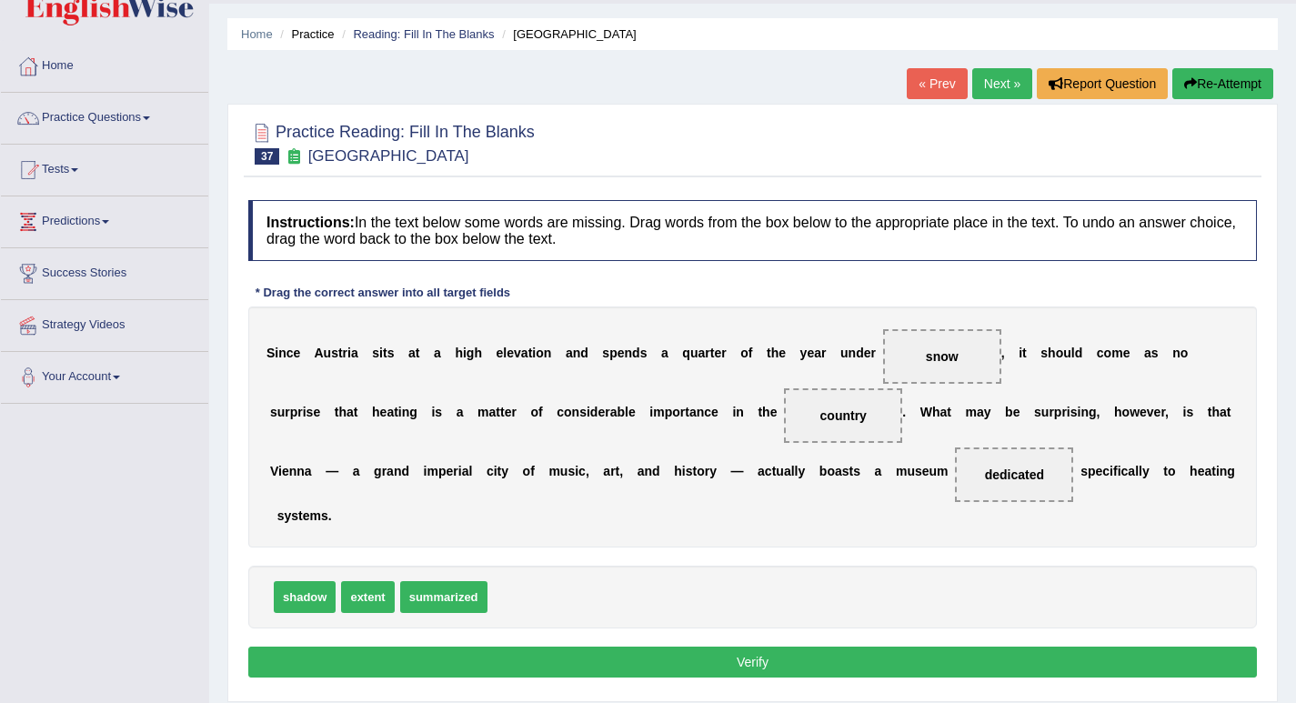
scroll to position [182, 0]
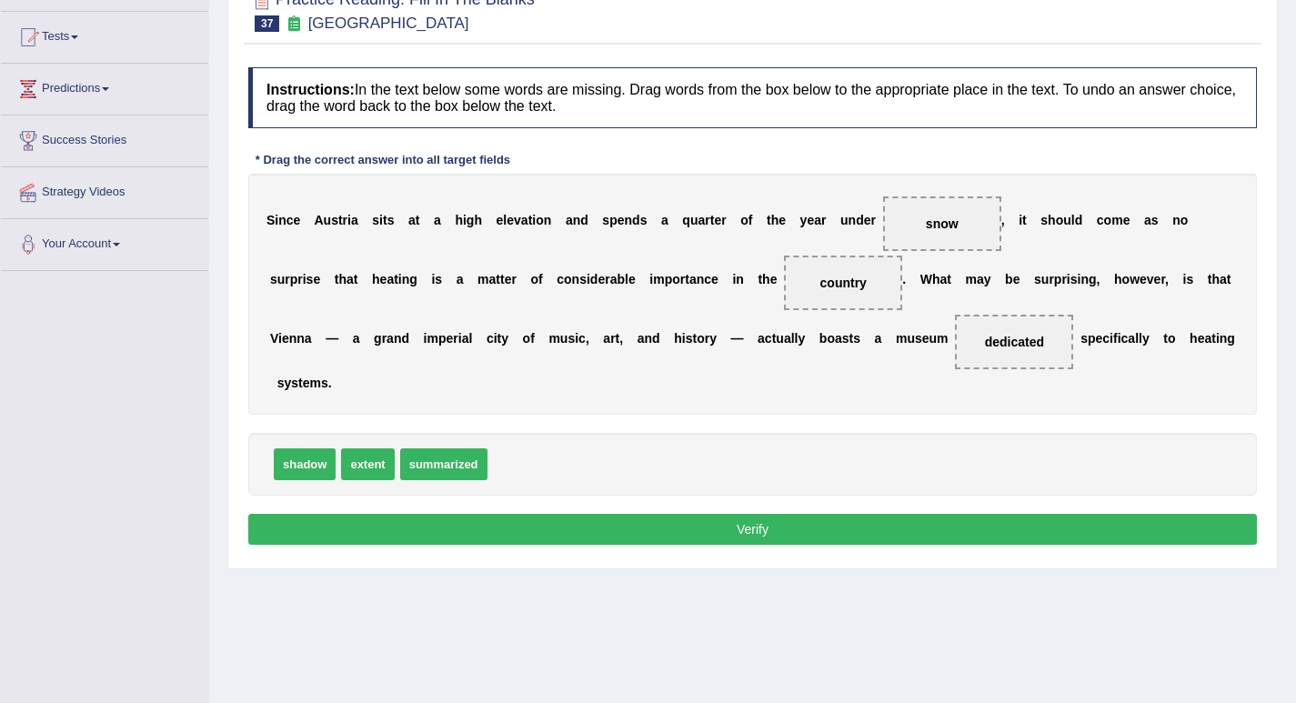
click at [702, 532] on button "Verify" at bounding box center [752, 529] width 1008 height 31
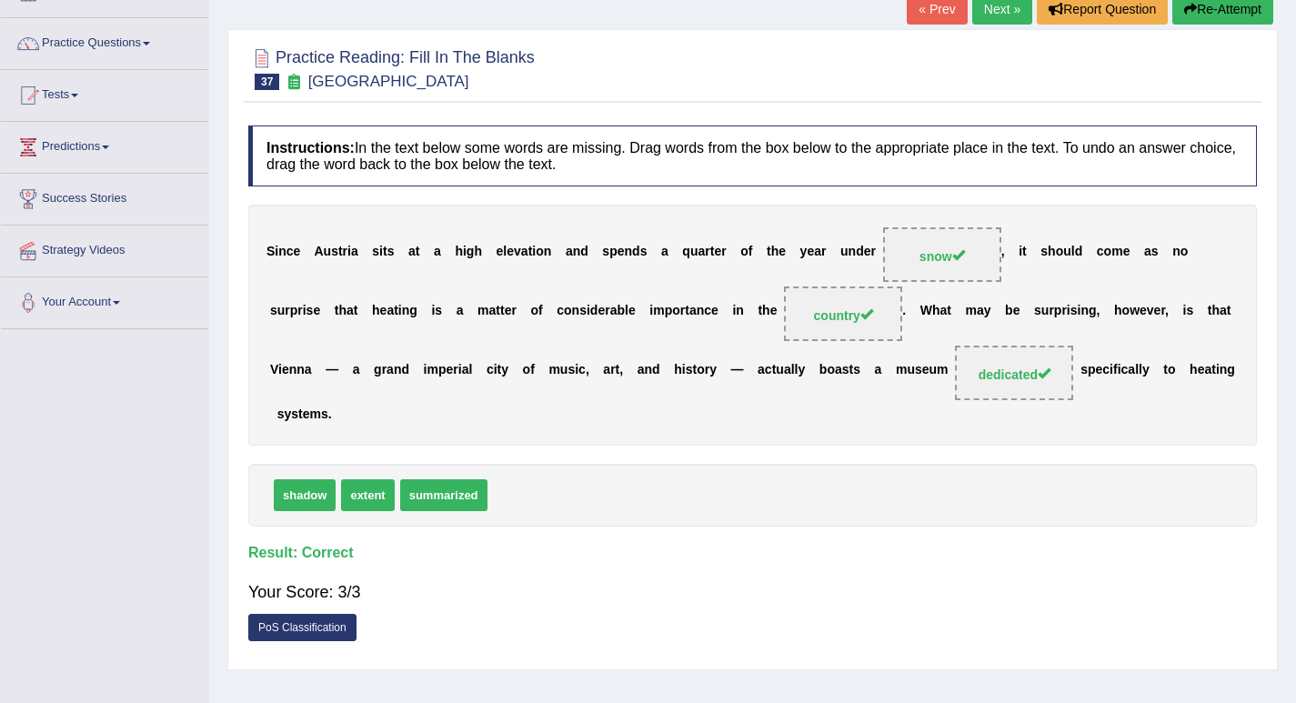
scroll to position [91, 0]
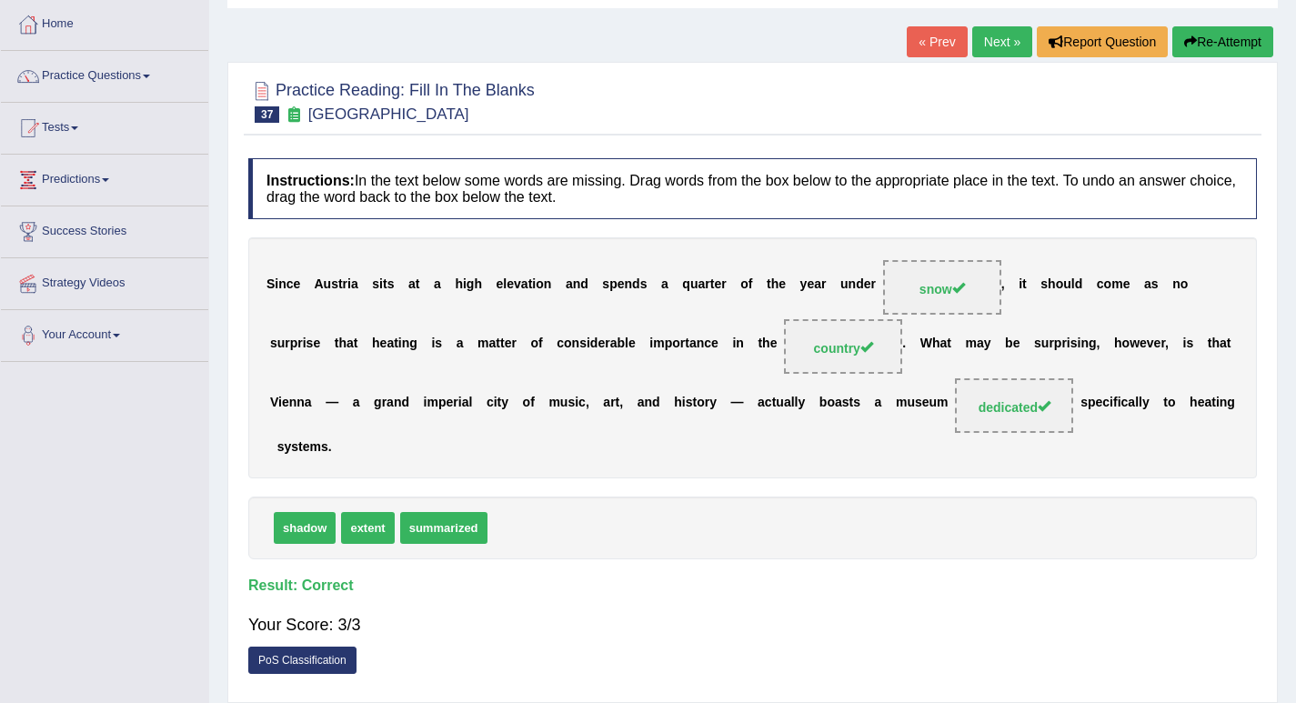
click at [1006, 40] on link "Next »" at bounding box center [1002, 41] width 60 height 31
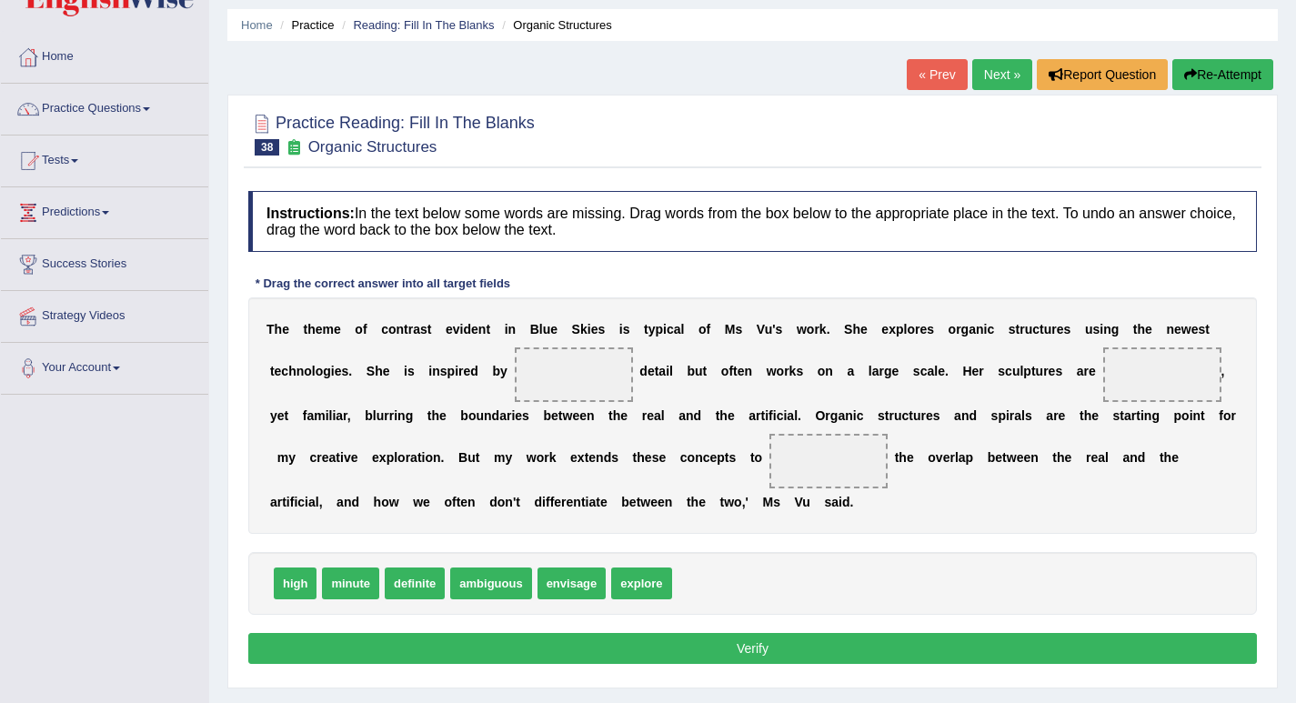
scroll to position [91, 0]
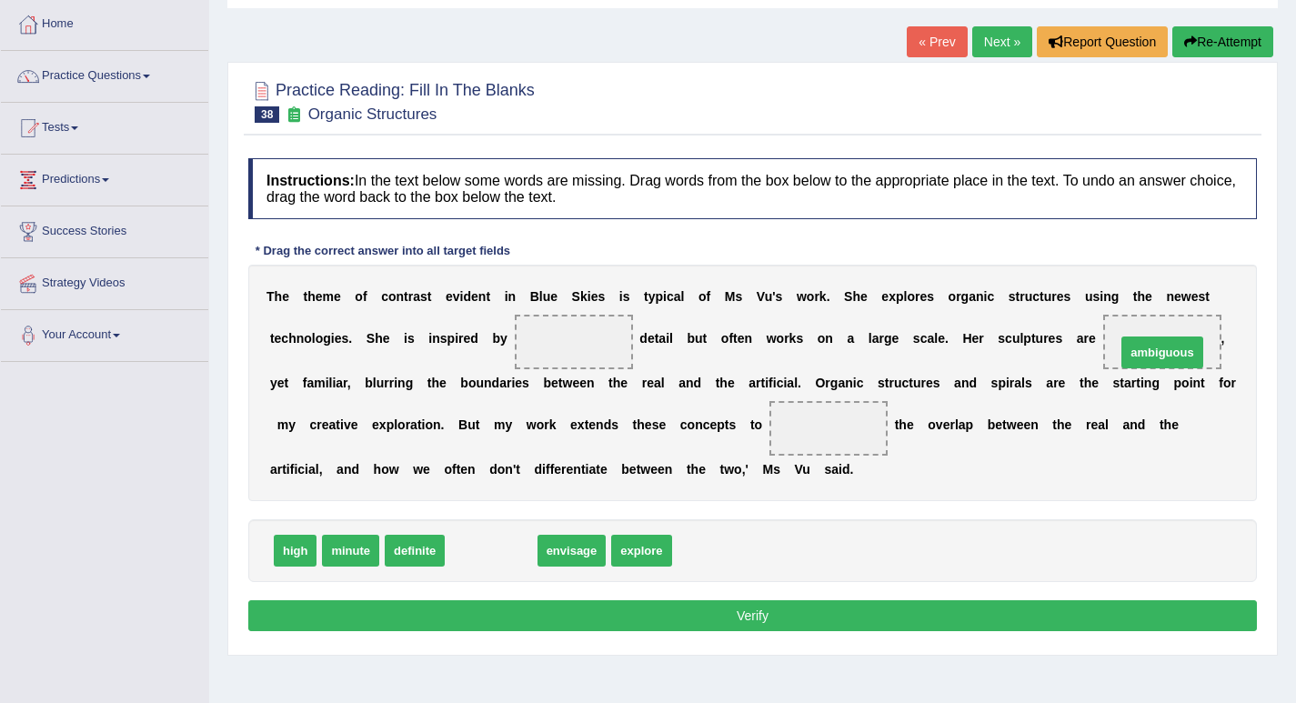
drag, startPoint x: 496, startPoint y: 555, endPoint x: 1167, endPoint y: 356, distance: 699.7
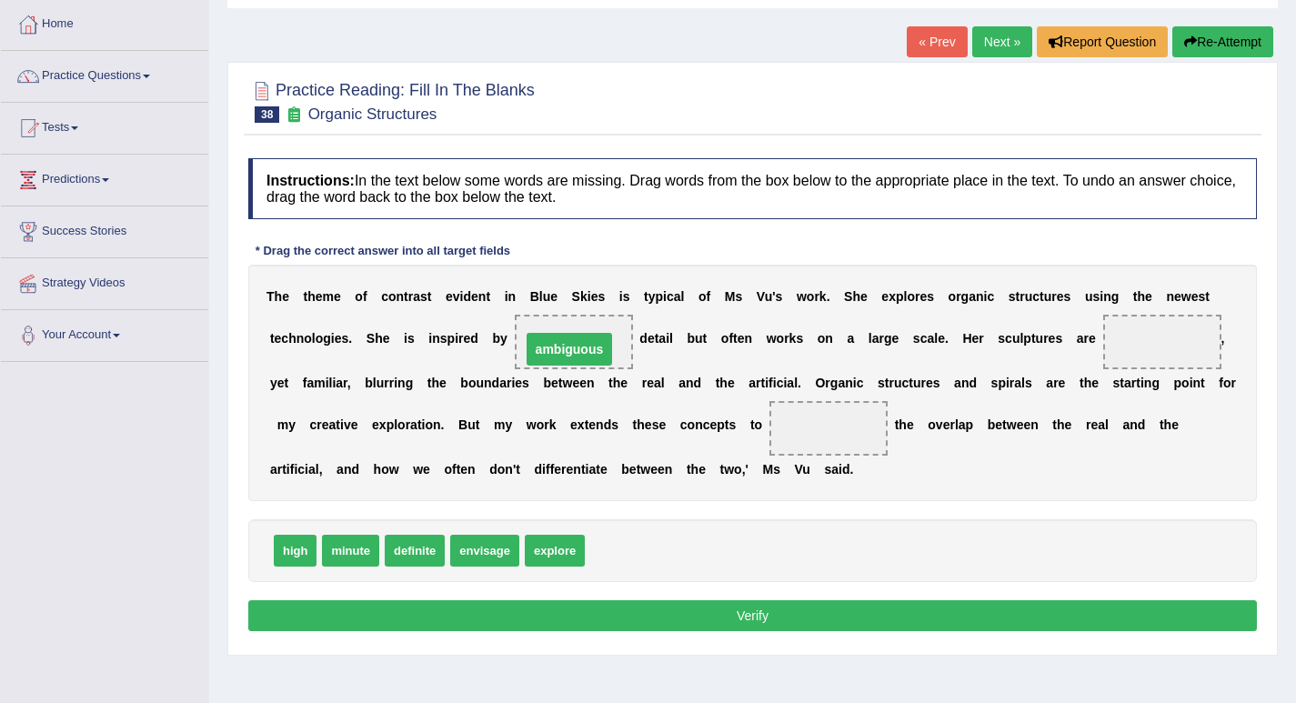
drag, startPoint x: 1167, startPoint y: 341, endPoint x: 575, endPoint y: 348, distance: 592.8
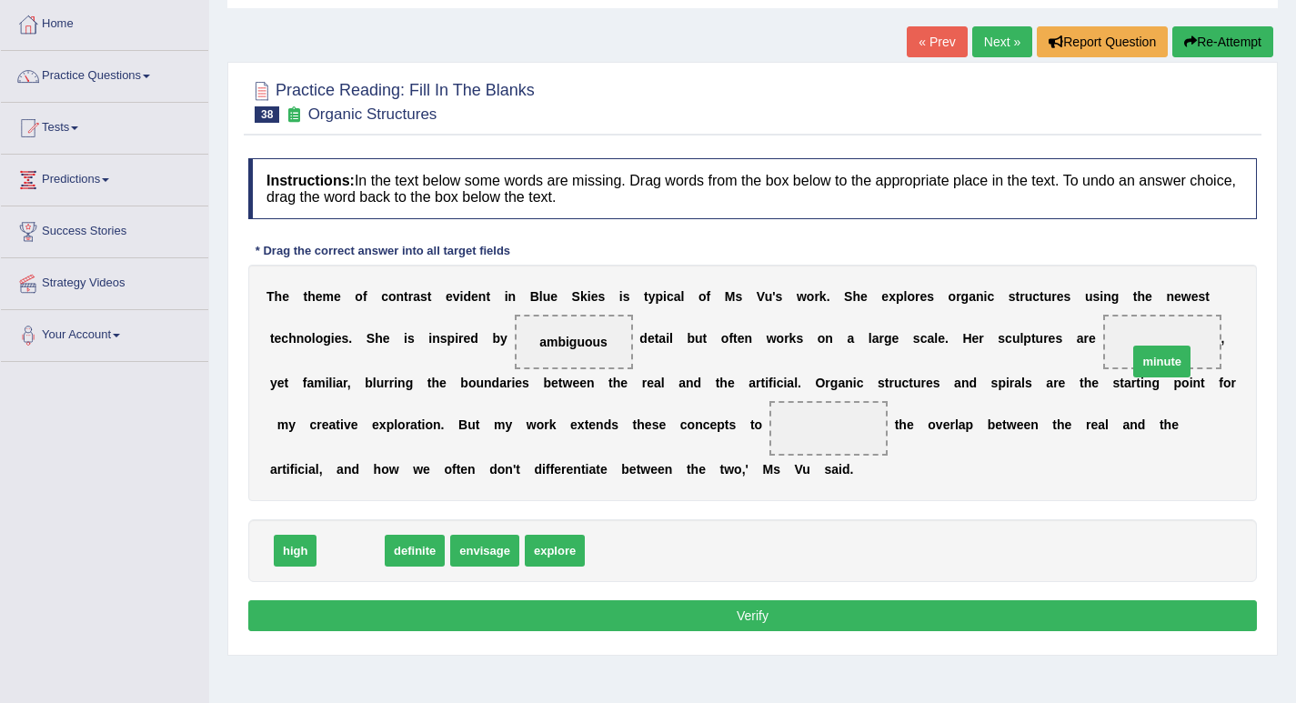
drag, startPoint x: 347, startPoint y: 556, endPoint x: 1159, endPoint y: 366, distance: 833.7
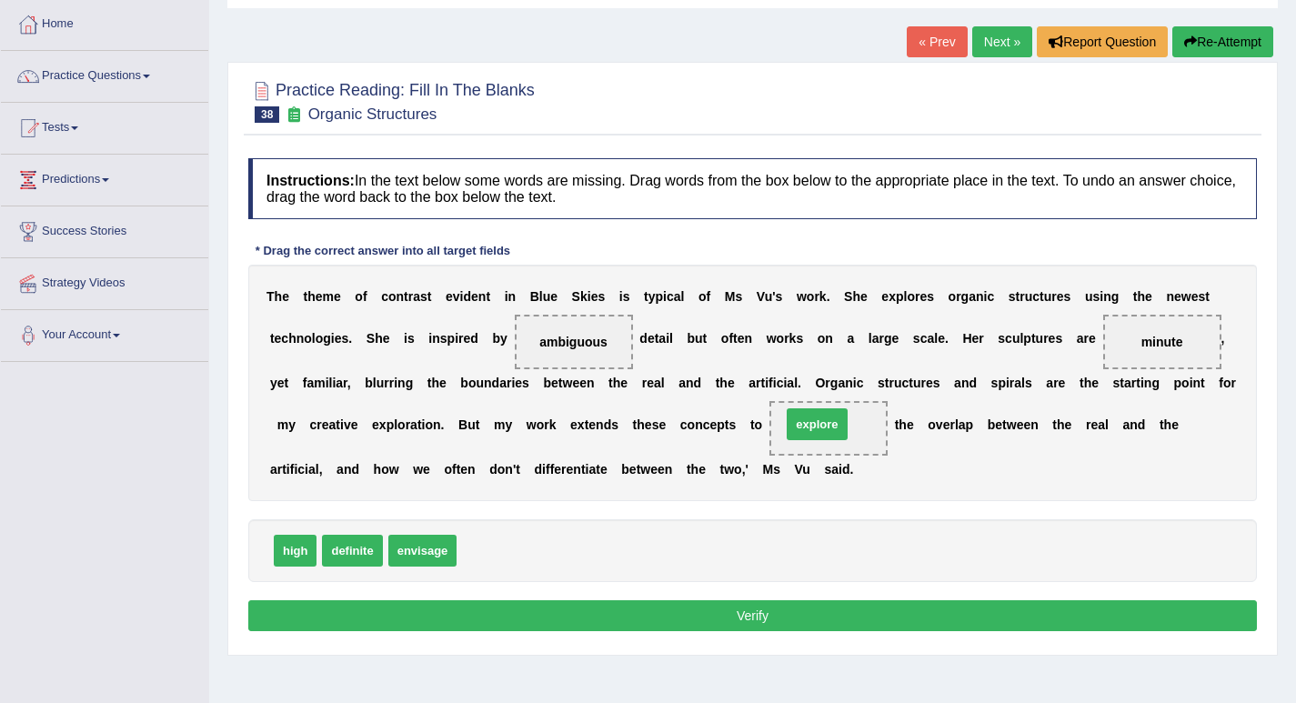
drag, startPoint x: 491, startPoint y: 555, endPoint x: 816, endPoint y: 426, distance: 349.8
click at [747, 620] on button "Verify" at bounding box center [752, 615] width 1008 height 31
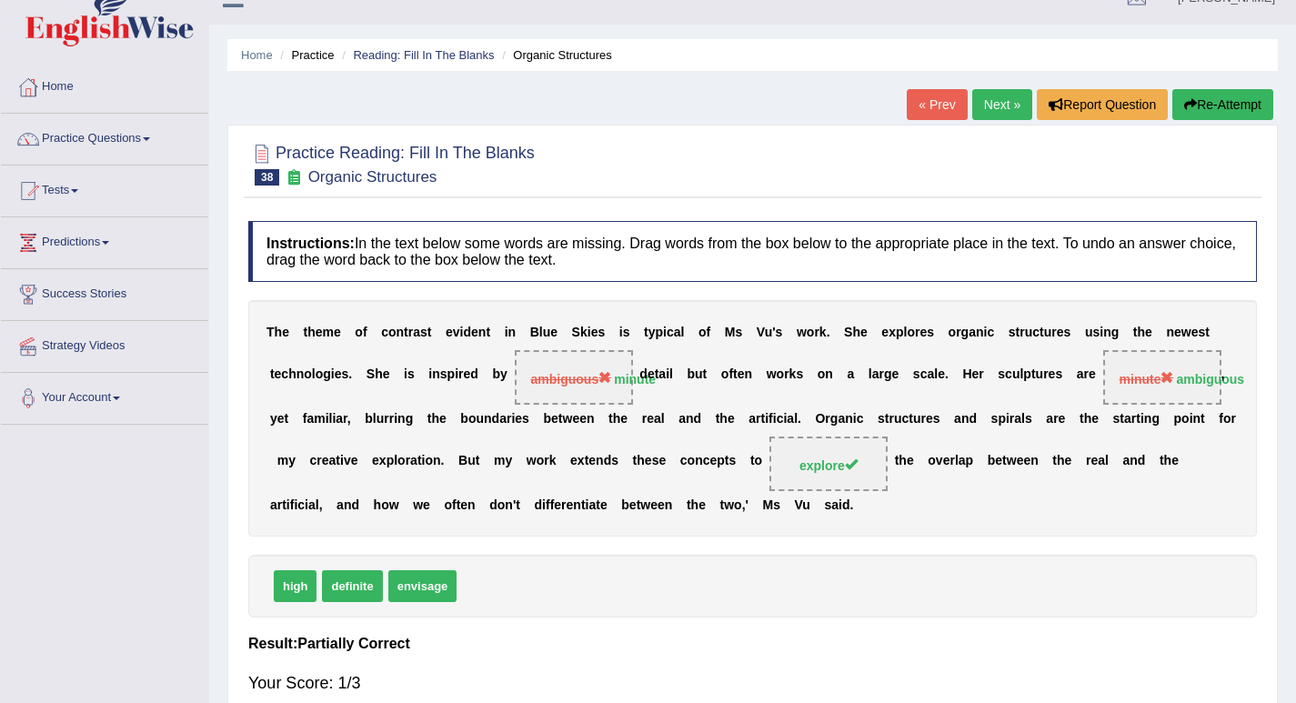
scroll to position [0, 0]
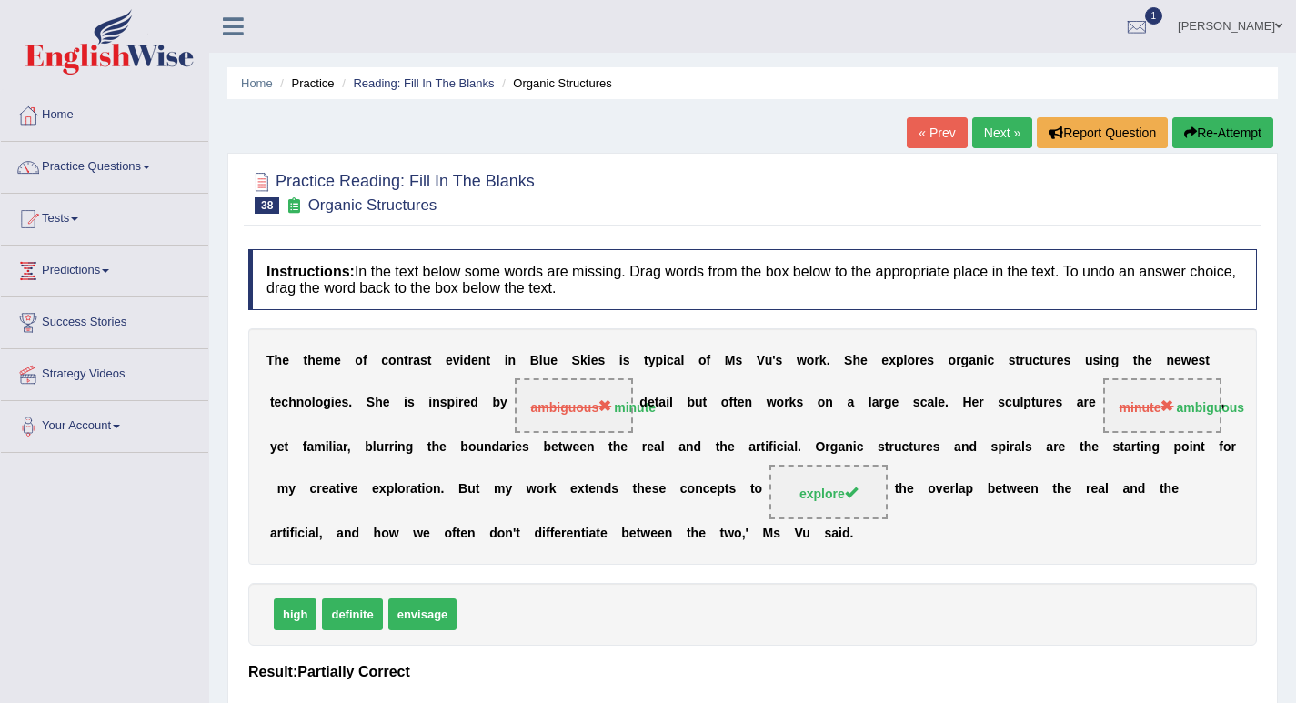
click at [1017, 126] on link "Next »" at bounding box center [1002, 132] width 60 height 31
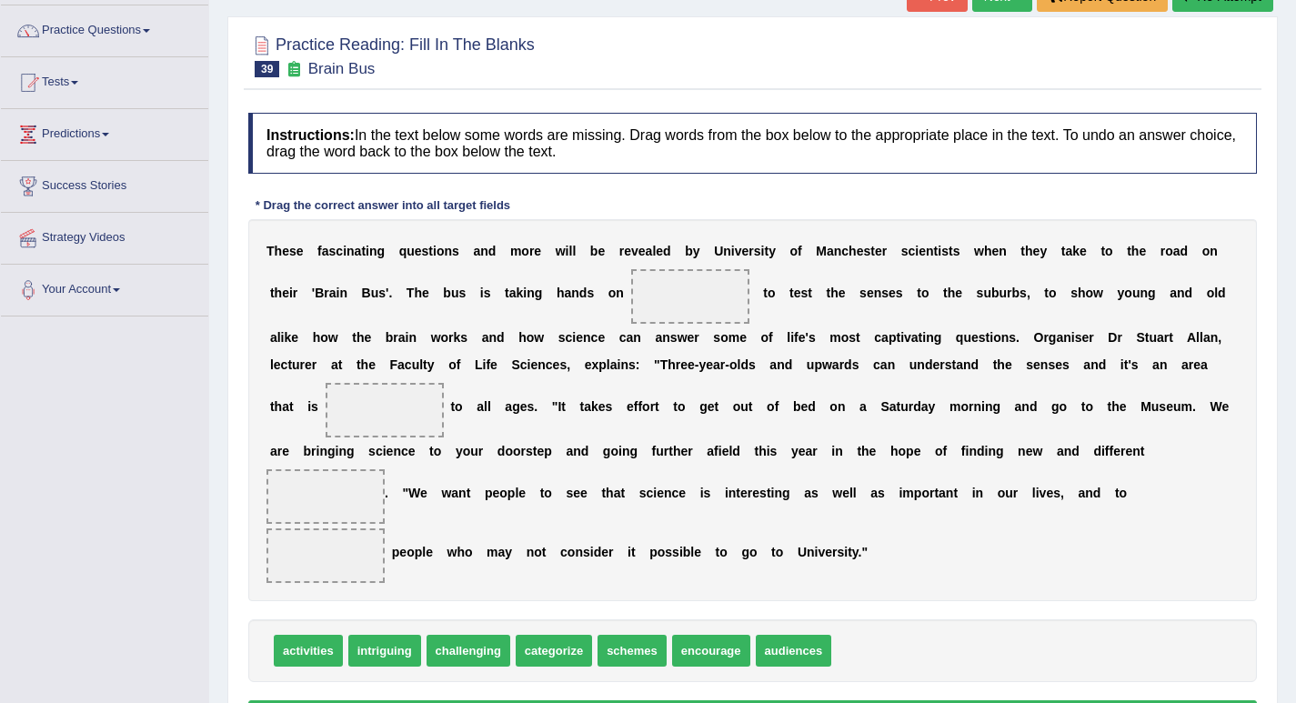
scroll to position [182, 0]
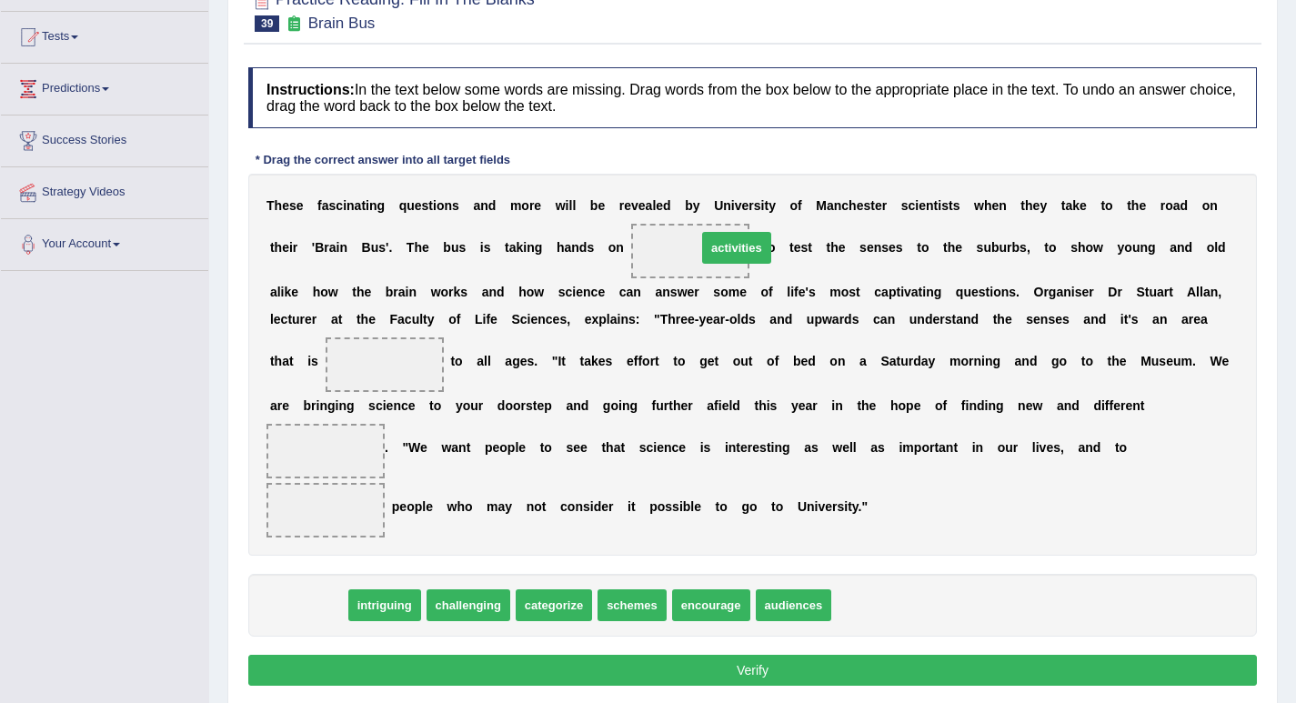
drag, startPoint x: 304, startPoint y: 607, endPoint x: 717, endPoint y: 257, distance: 541.9
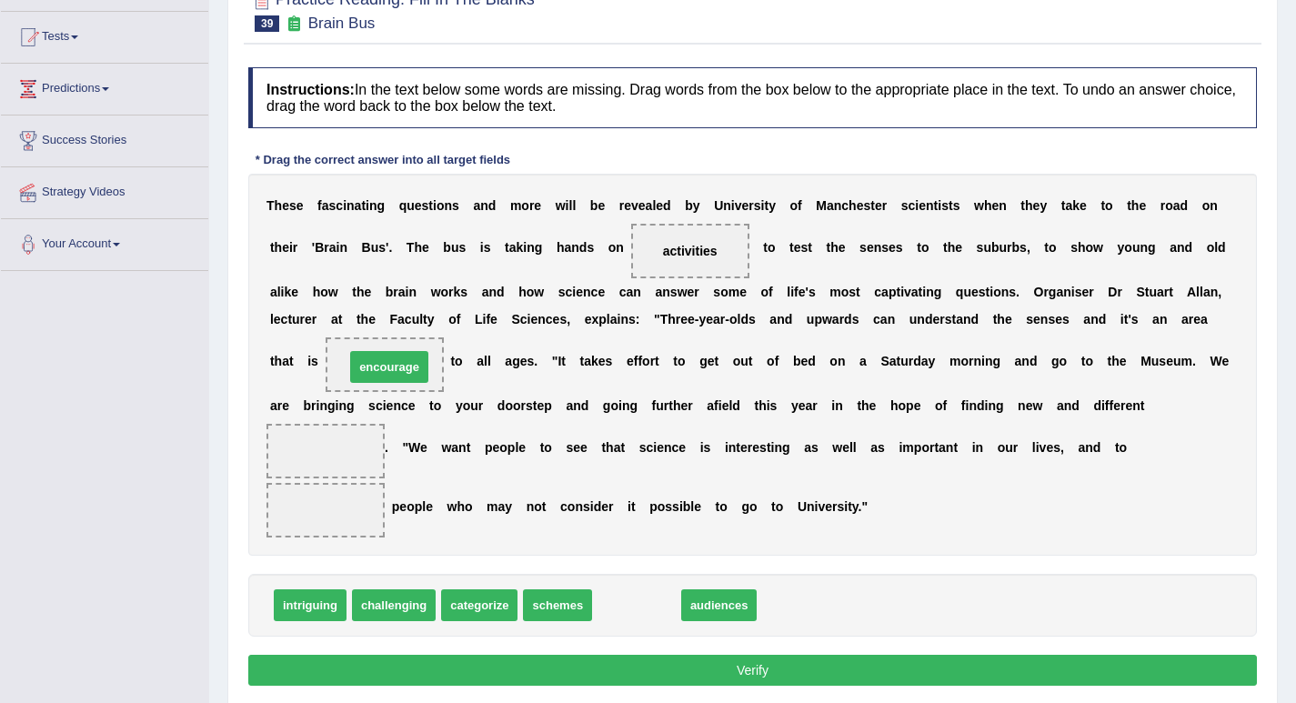
drag, startPoint x: 648, startPoint y: 605, endPoint x: 401, endPoint y: 366, distance: 343.4
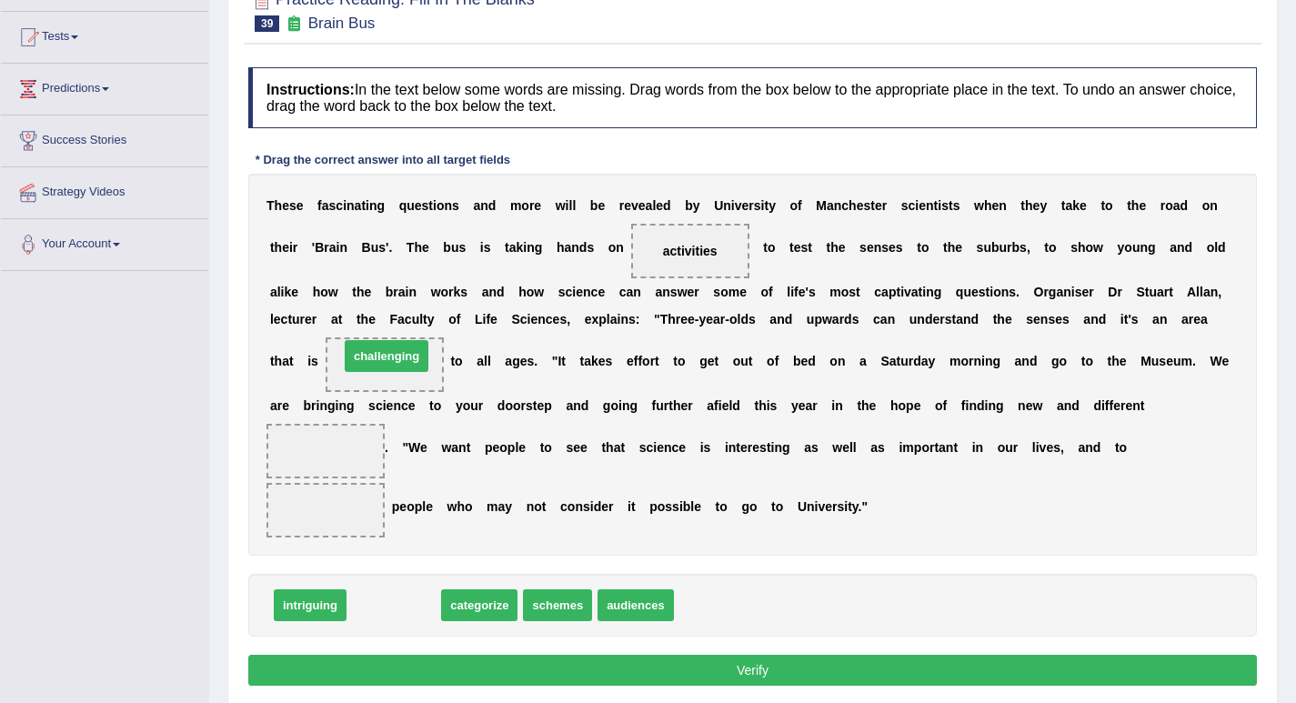
drag, startPoint x: 387, startPoint y: 608, endPoint x: 380, endPoint y: 359, distance: 249.2
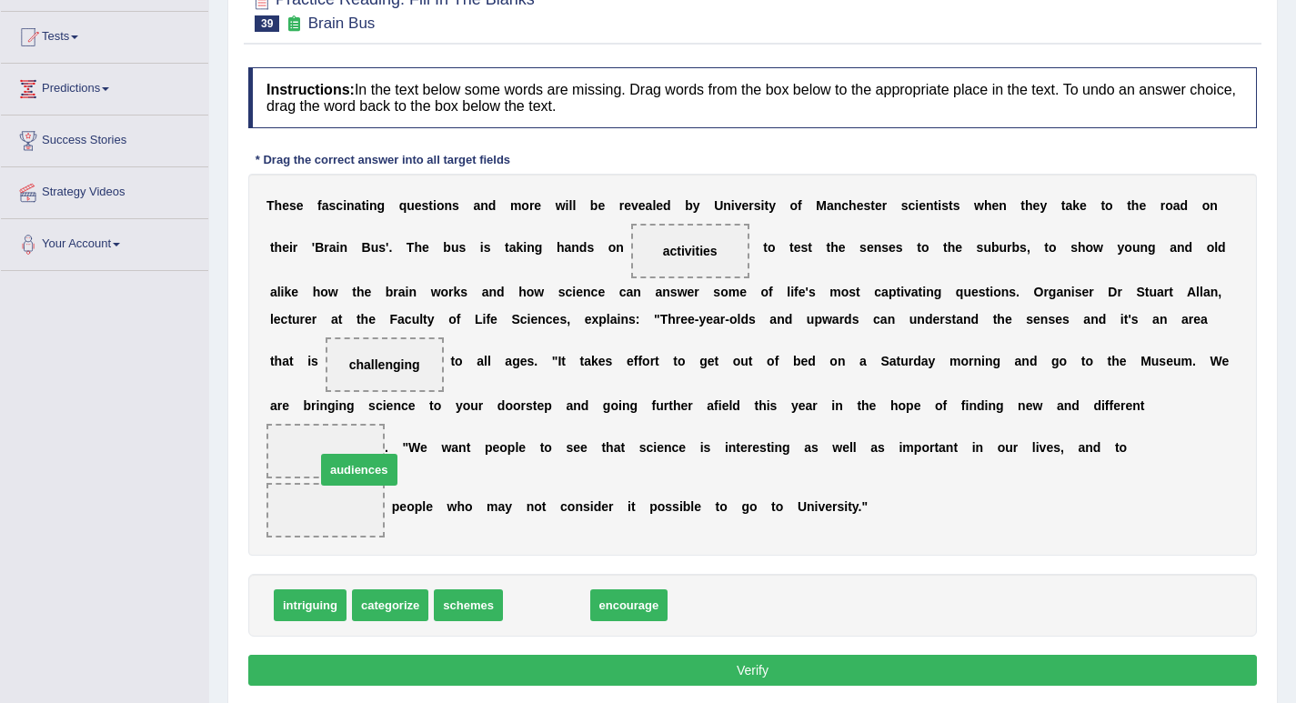
drag, startPoint x: 550, startPoint y: 606, endPoint x: 353, endPoint y: 446, distance: 253.5
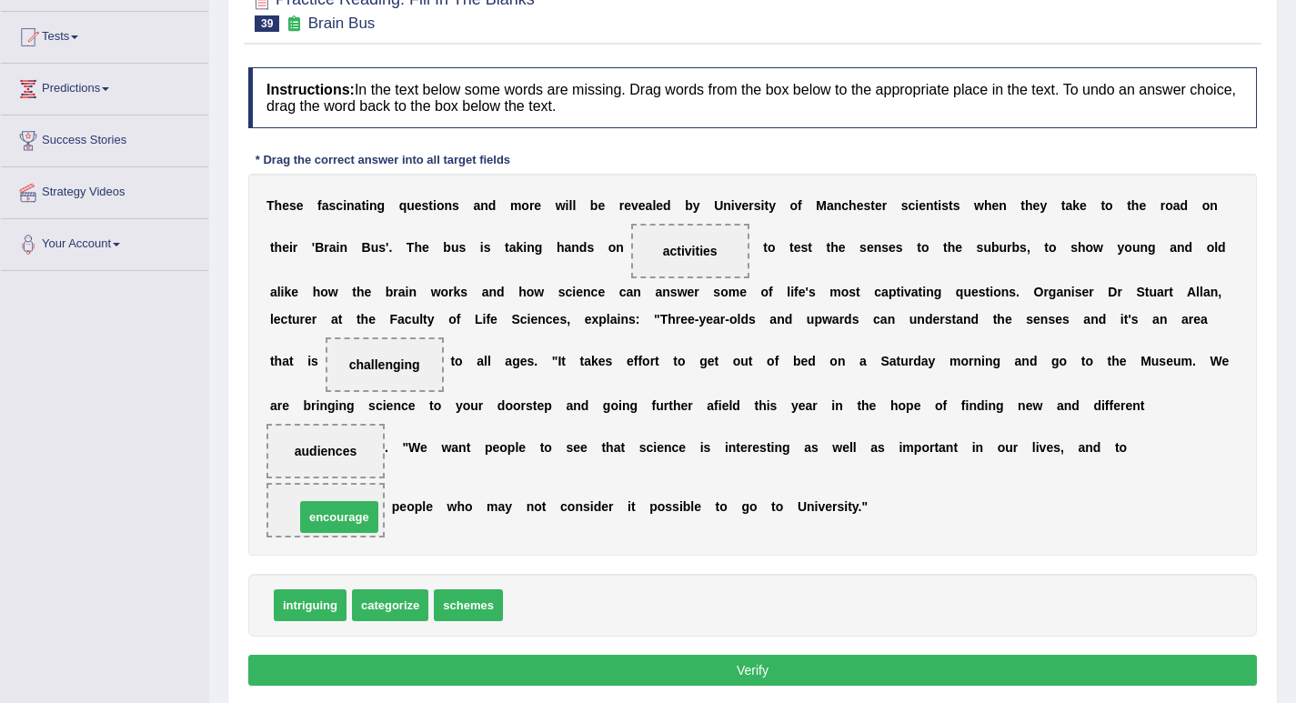
drag, startPoint x: 566, startPoint y: 606, endPoint x: 357, endPoint y: 517, distance: 227.0
click at [696, 659] on button "Verify" at bounding box center [752, 670] width 1008 height 31
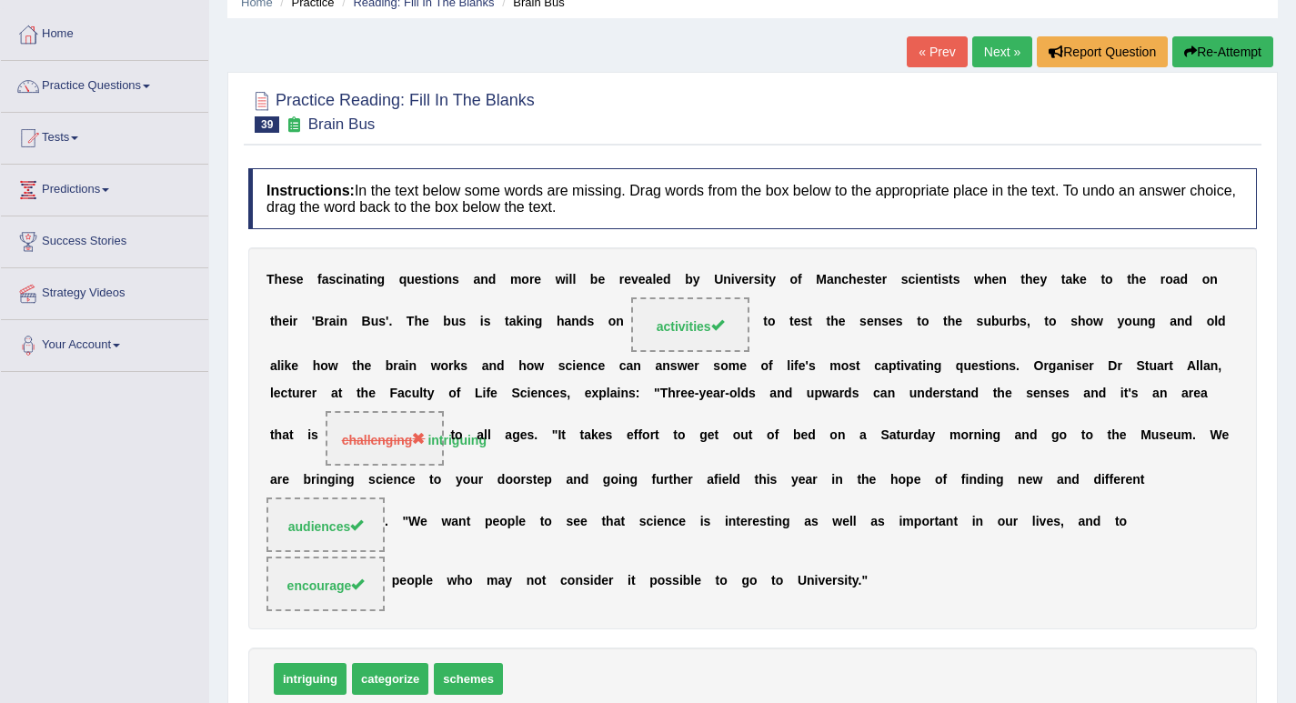
scroll to position [18, 0]
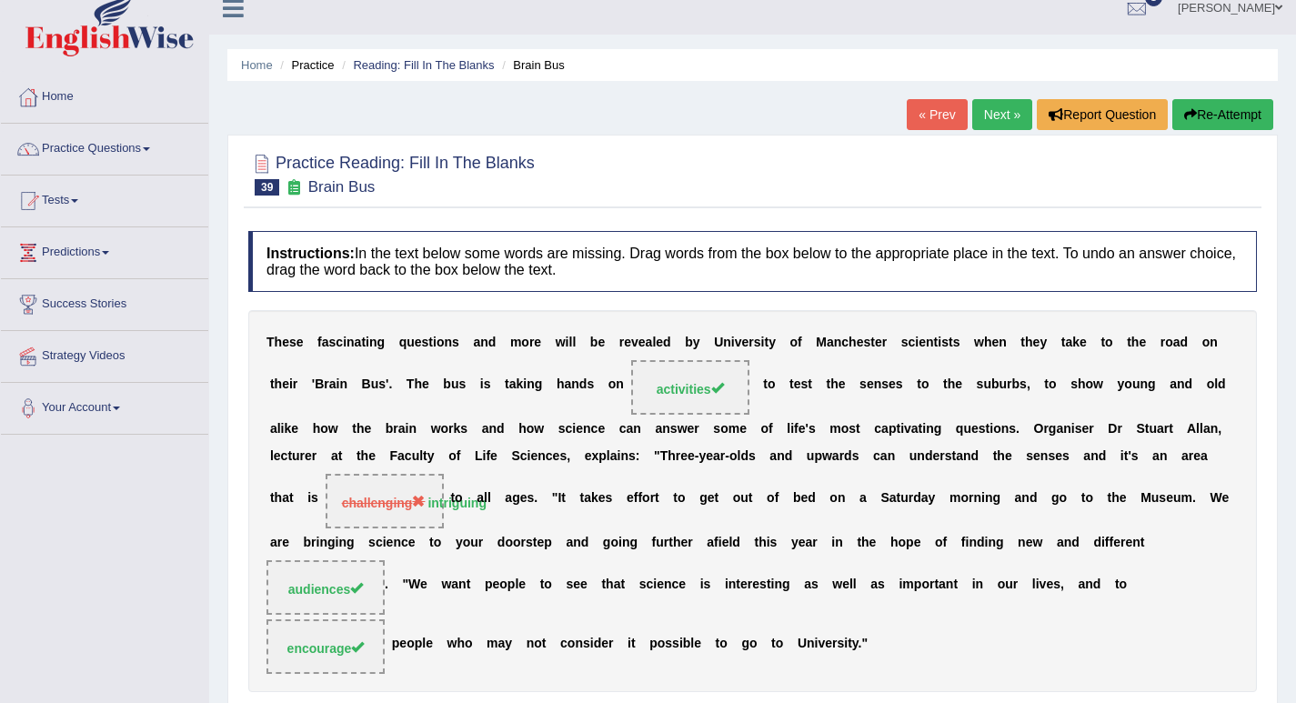
click at [995, 123] on link "Next »" at bounding box center [1002, 114] width 60 height 31
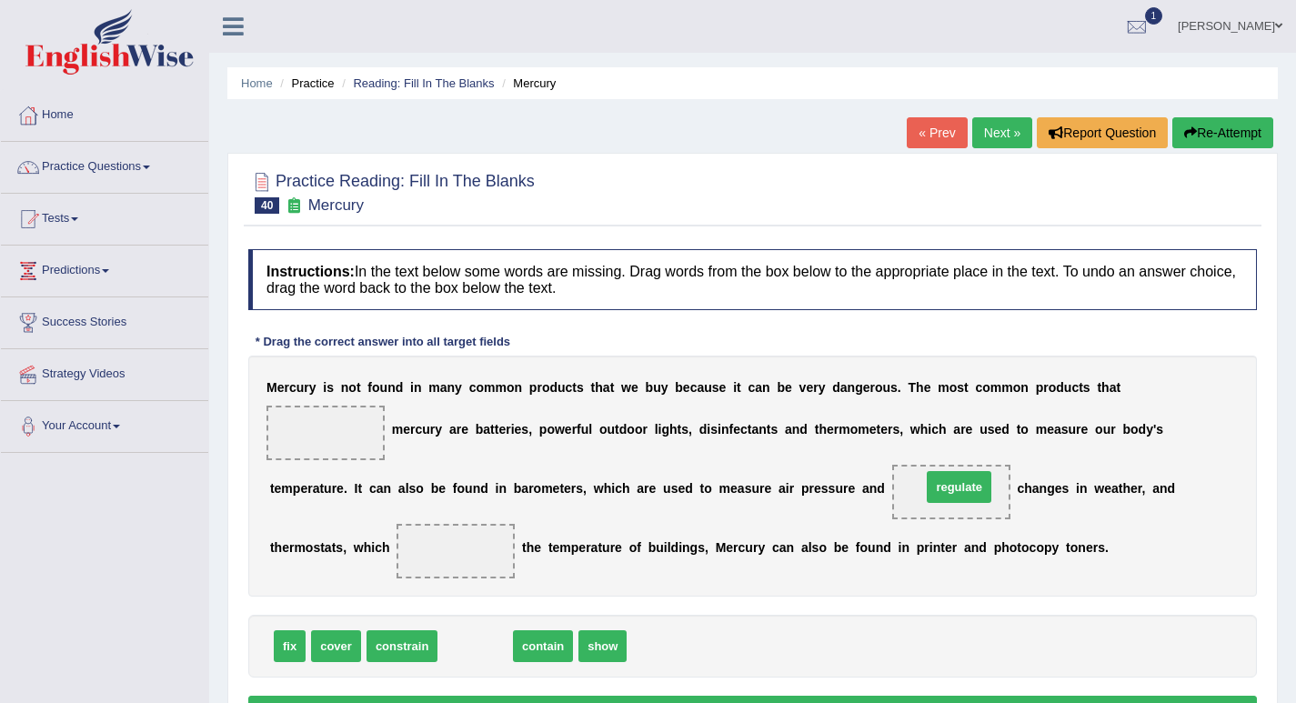
drag, startPoint x: 476, startPoint y: 648, endPoint x: 959, endPoint y: 489, distance: 509.2
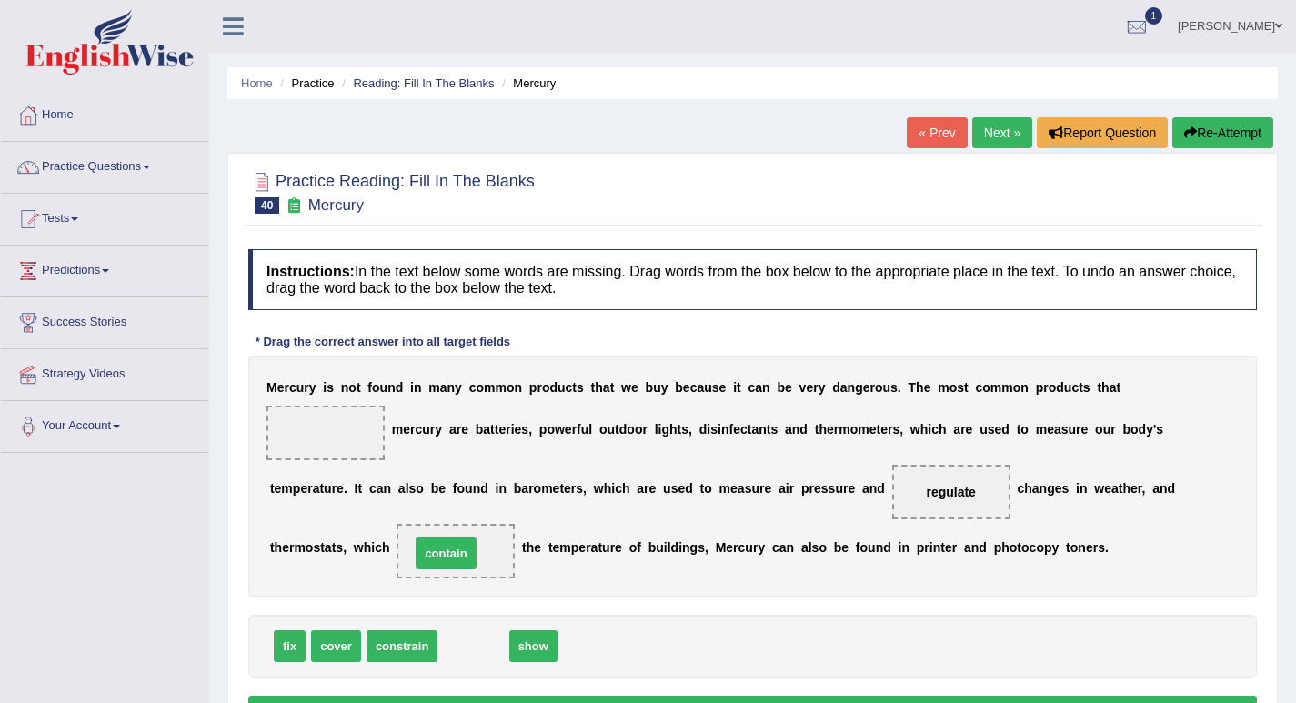
drag, startPoint x: 486, startPoint y: 643, endPoint x: 458, endPoint y: 550, distance: 96.7
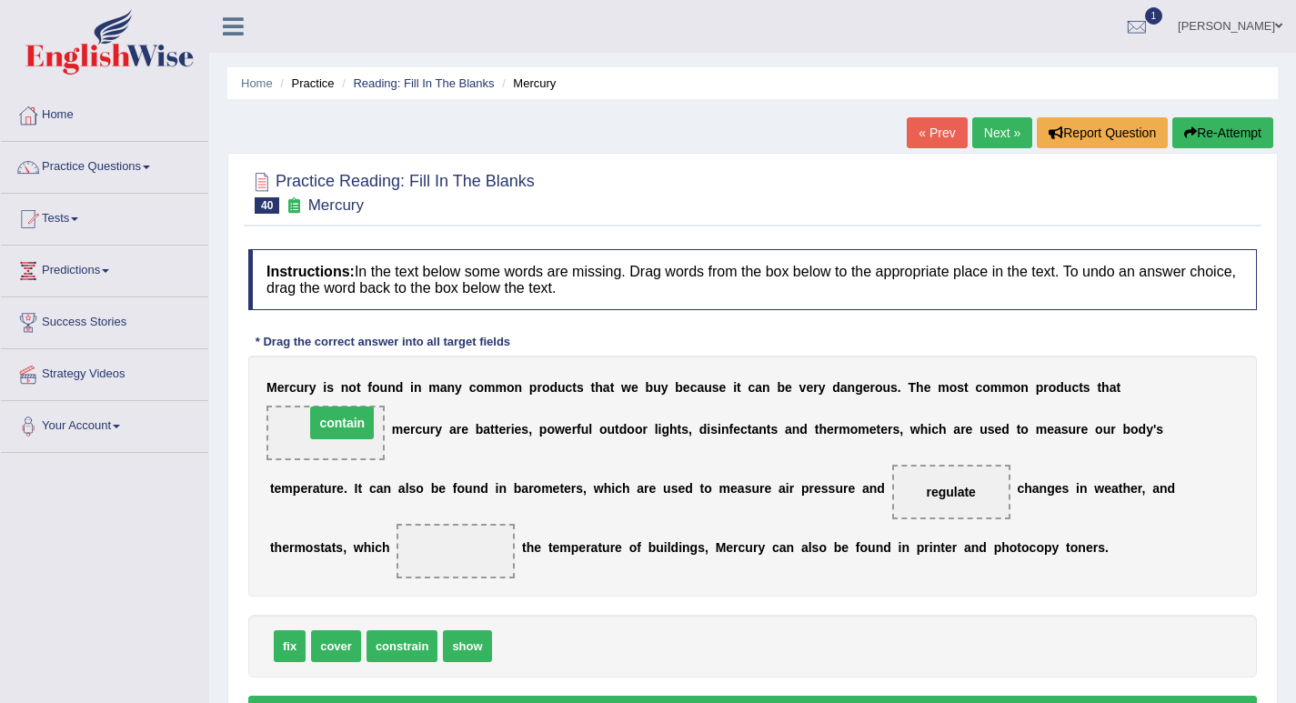
drag, startPoint x: 461, startPoint y: 551, endPoint x: 347, endPoint y: 423, distance: 171.3
drag, startPoint x: 476, startPoint y: 648, endPoint x: 981, endPoint y: 499, distance: 527.1
drag, startPoint x: 477, startPoint y: 654, endPoint x: 474, endPoint y: 566, distance: 87.4
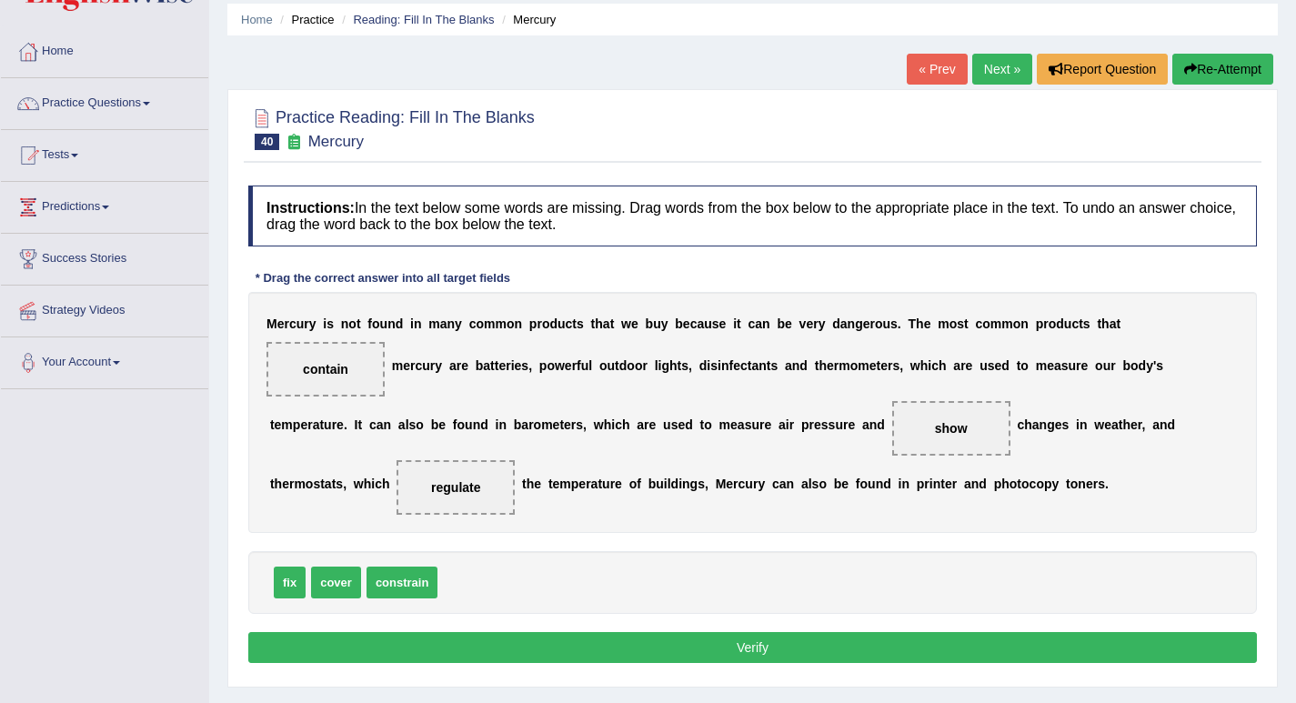
scroll to position [91, 0]
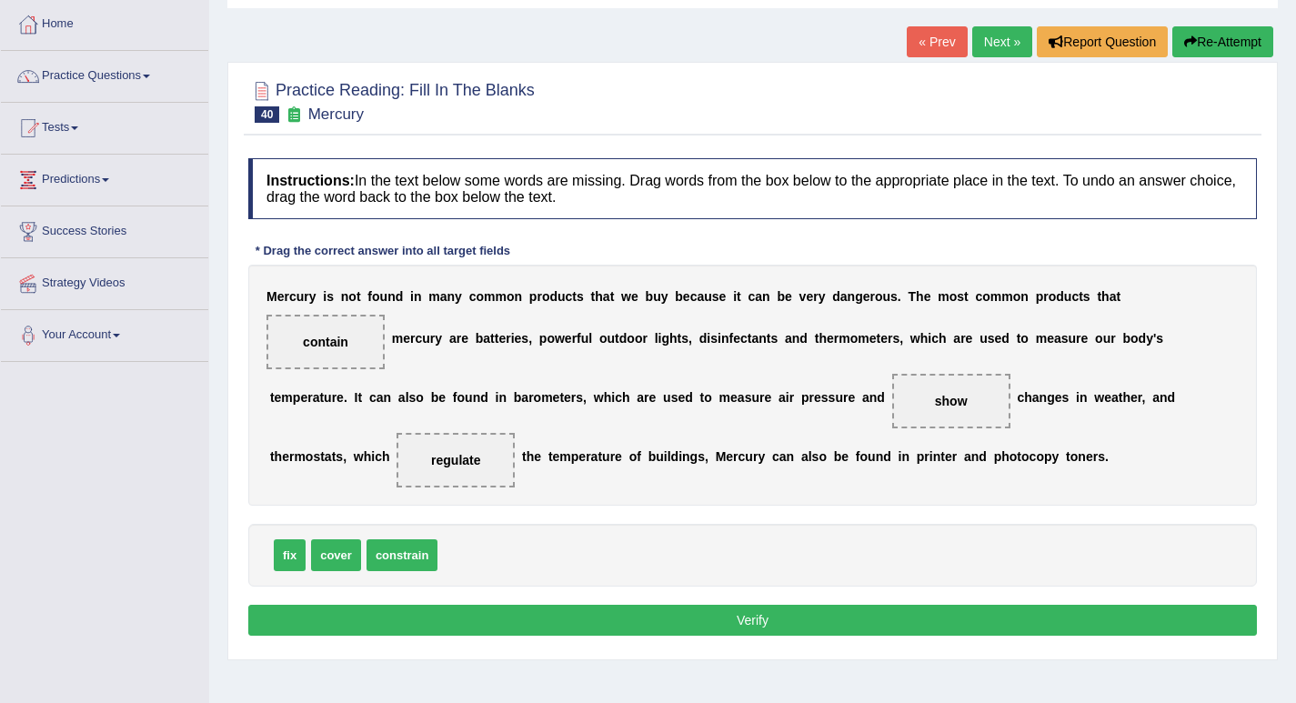
click at [545, 619] on button "Verify" at bounding box center [752, 620] width 1008 height 31
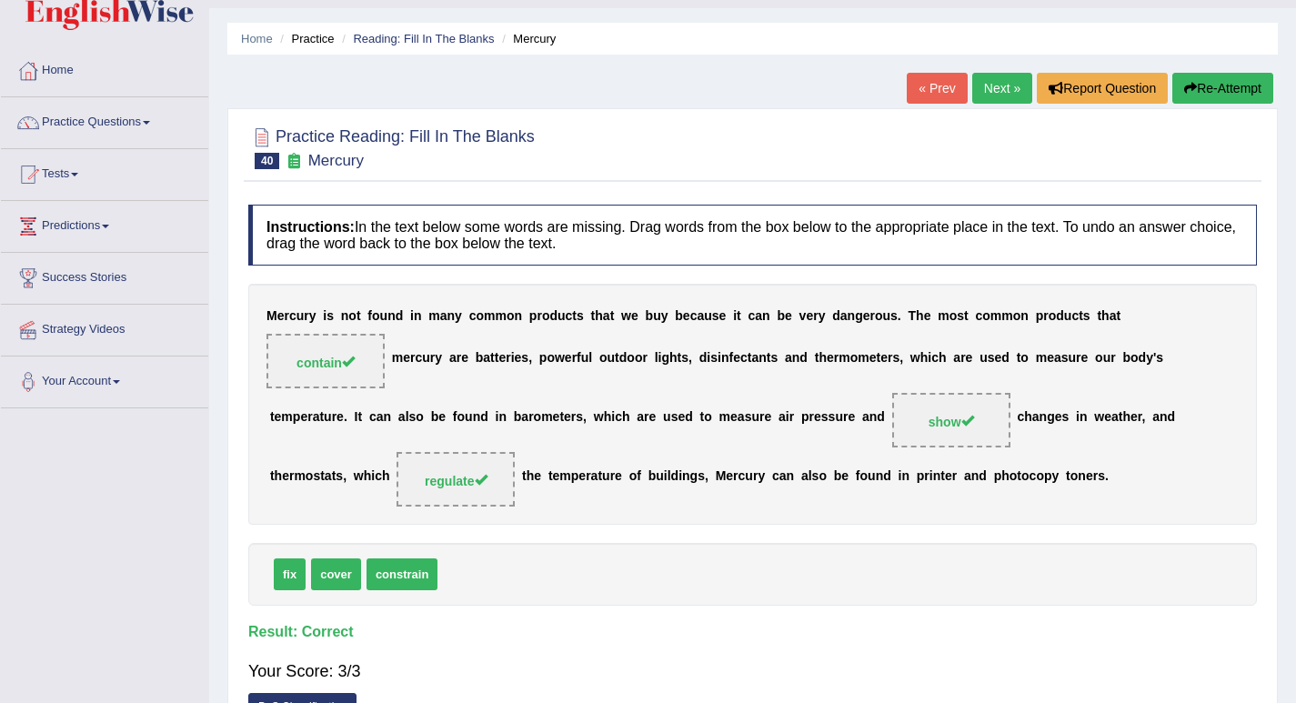
scroll to position [0, 0]
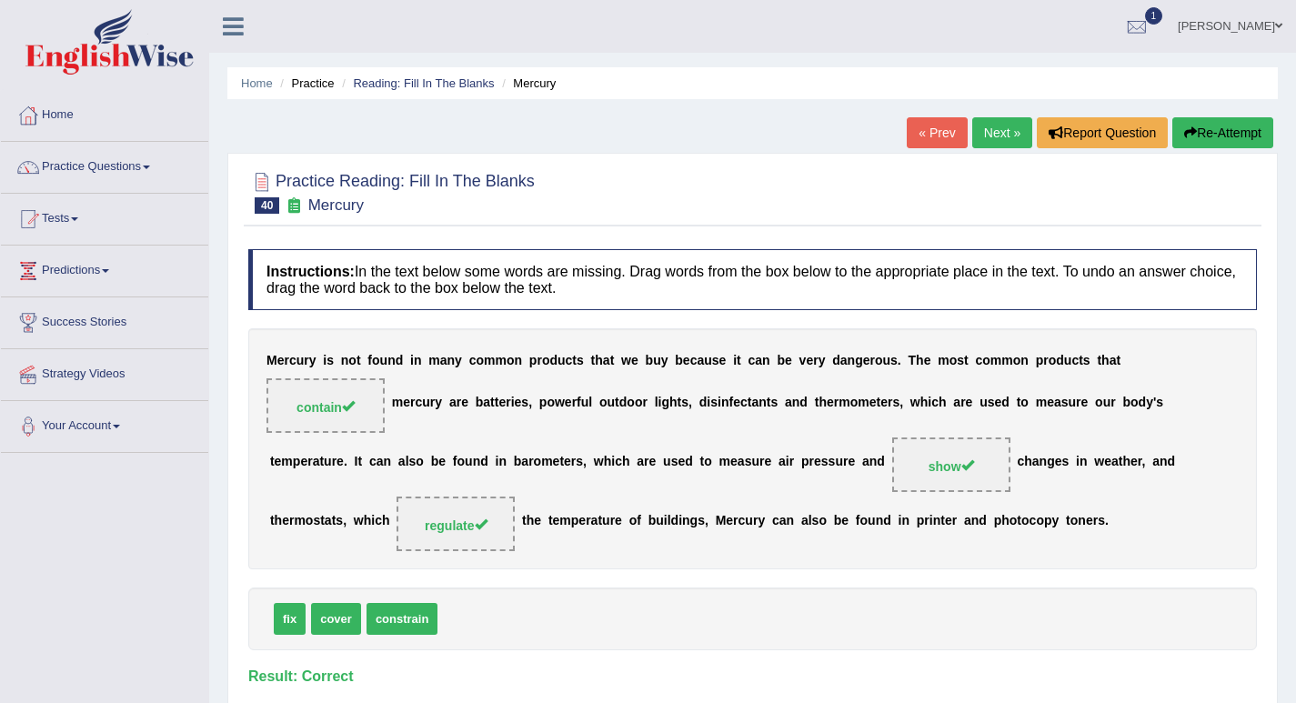
click at [987, 134] on link "Next »" at bounding box center [1002, 132] width 60 height 31
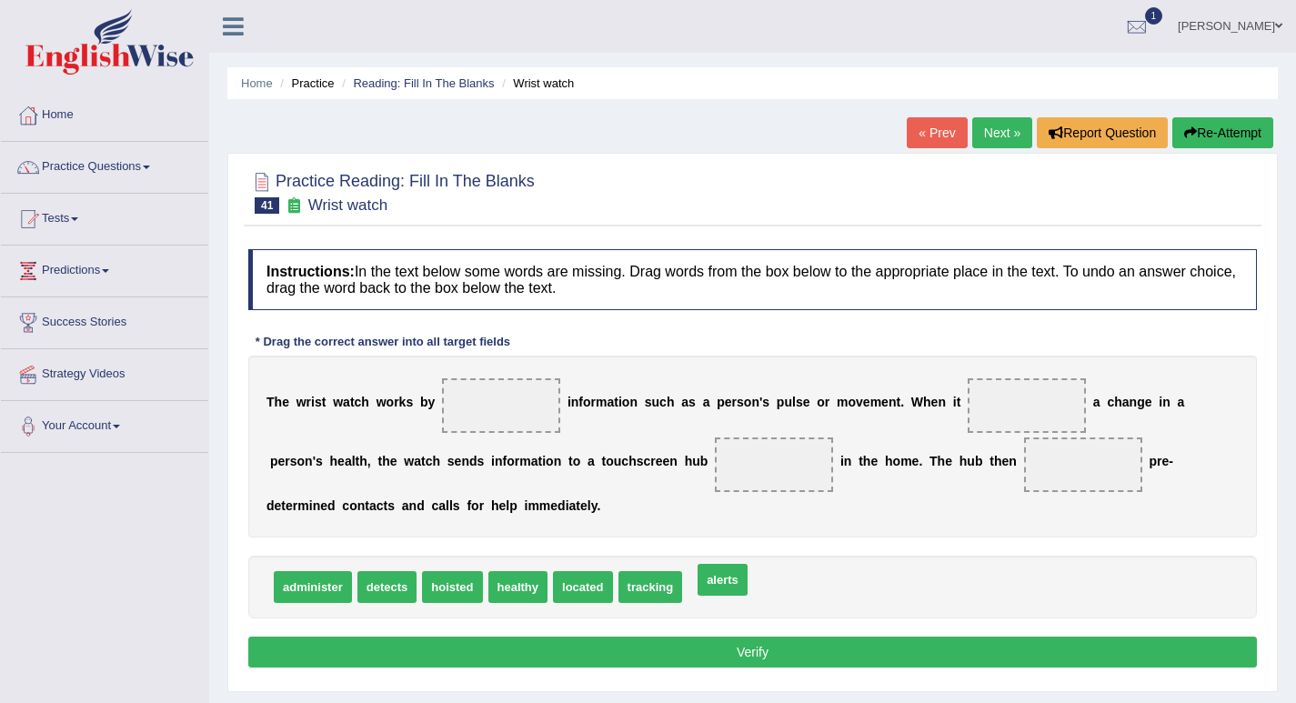
drag, startPoint x: 715, startPoint y: 593, endPoint x: 725, endPoint y: 586, distance: 12.4
drag, startPoint x: 712, startPoint y: 592, endPoint x: 1106, endPoint y: 472, distance: 411.6
drag, startPoint x: 577, startPoint y: 585, endPoint x: 759, endPoint y: 463, distance: 218.9
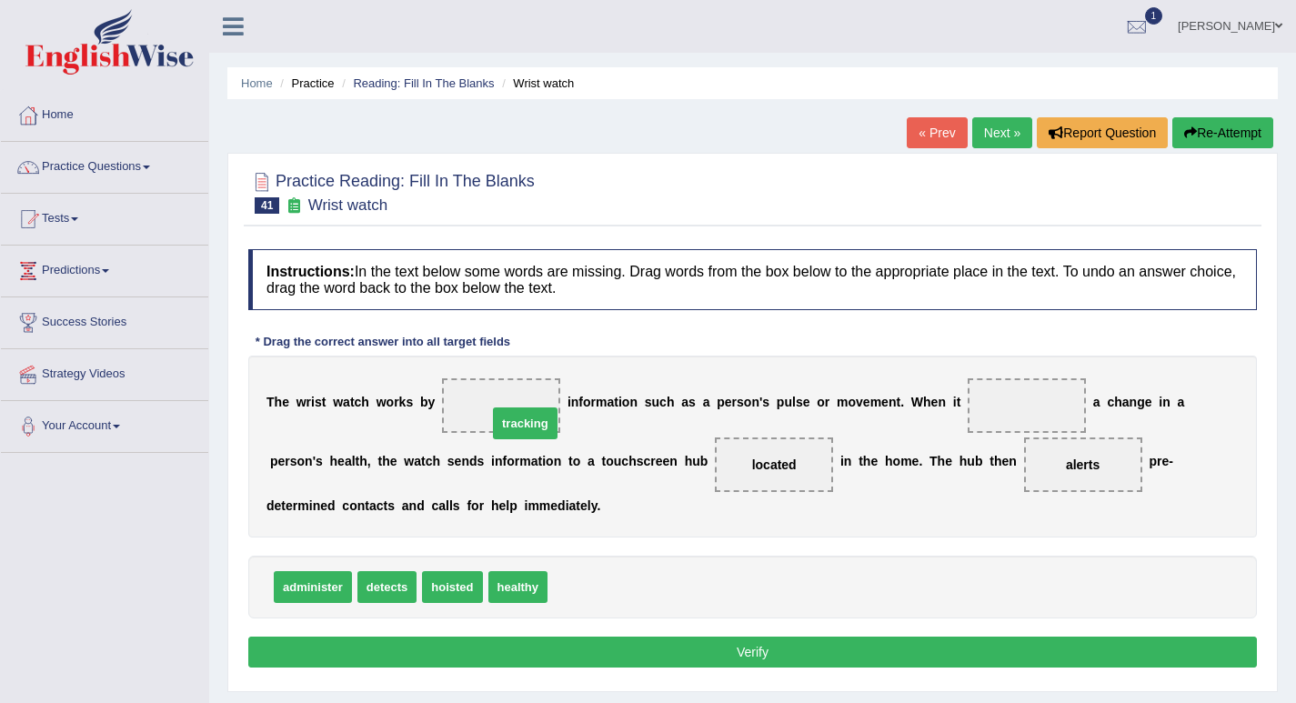
drag, startPoint x: 583, startPoint y: 582, endPoint x: 526, endPoint y: 405, distance: 186.3
drag, startPoint x: 393, startPoint y: 588, endPoint x: 1036, endPoint y: 406, distance: 669.2
click at [746, 652] on button "Verify" at bounding box center [752, 651] width 1008 height 31
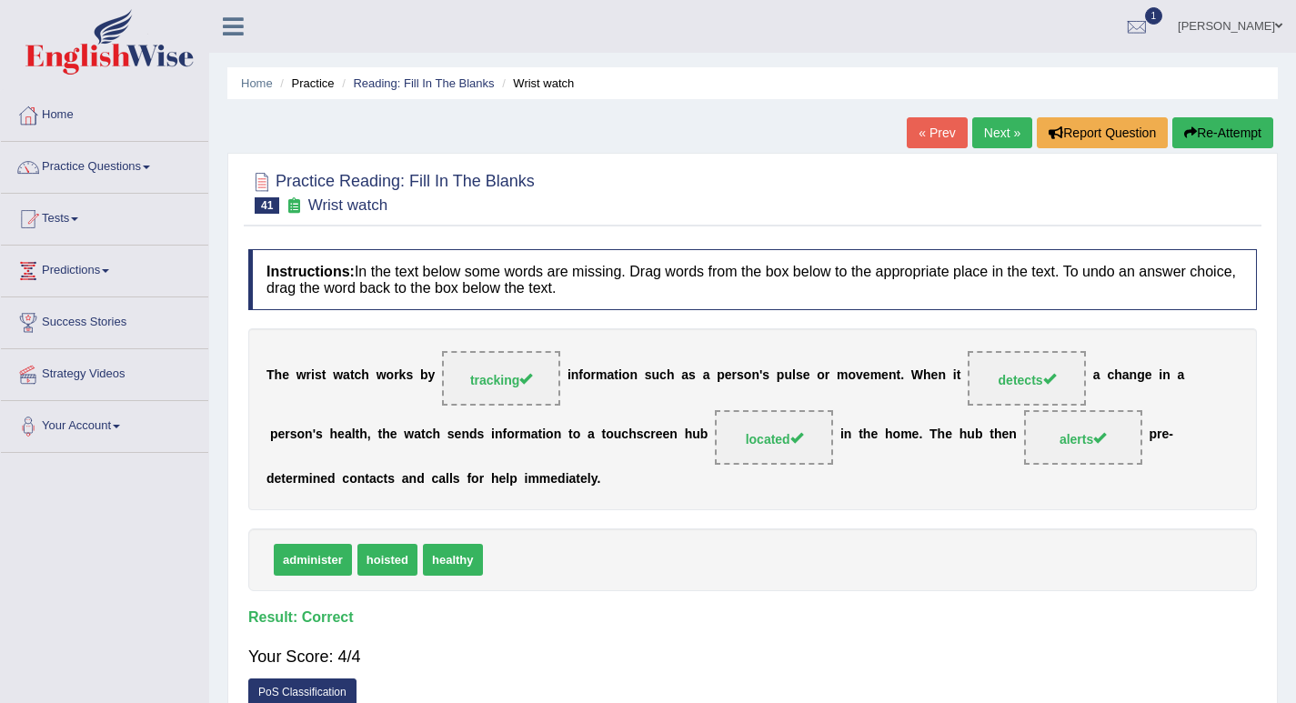
click at [1001, 123] on link "Next »" at bounding box center [1002, 132] width 60 height 31
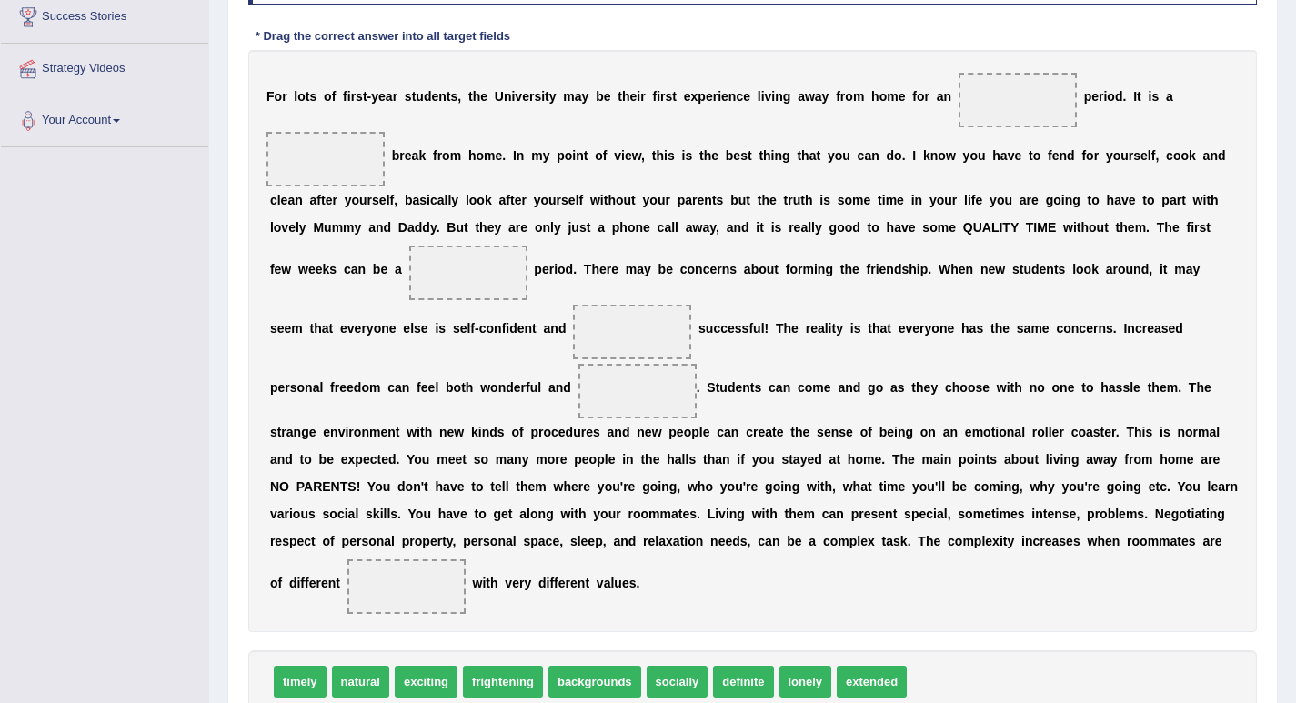
scroll to position [364, 0]
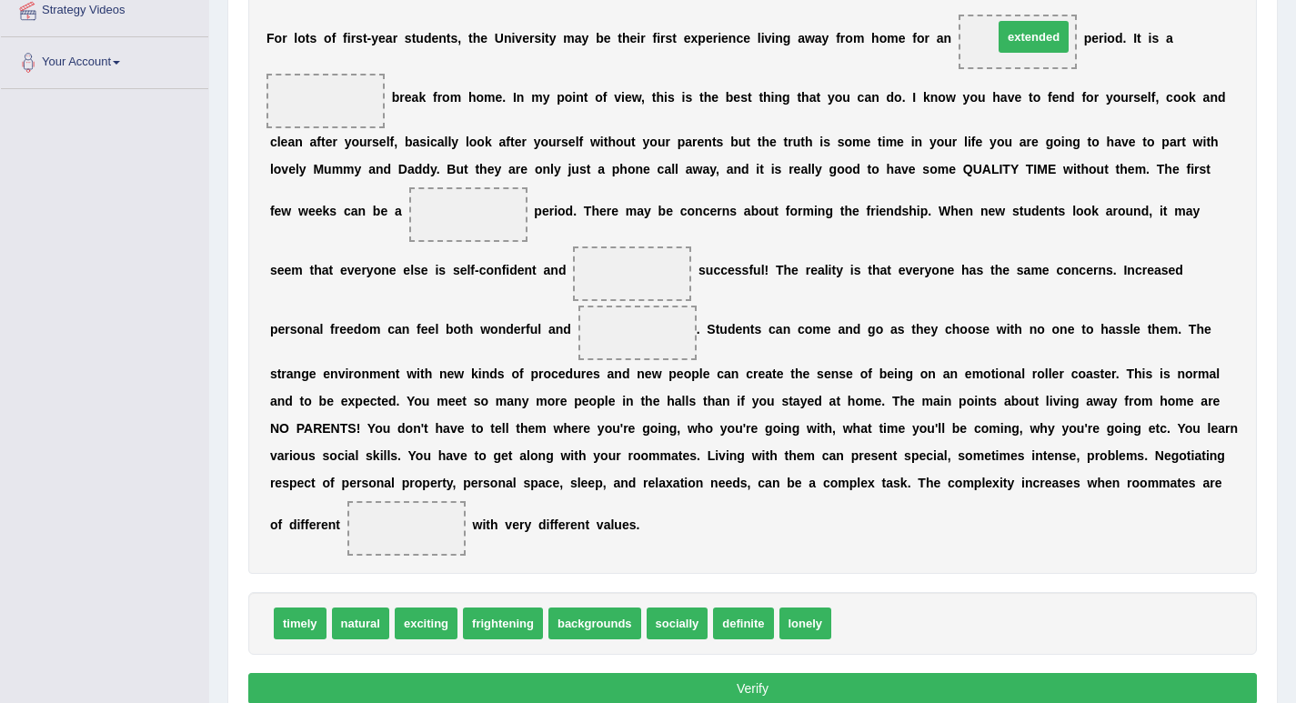
drag, startPoint x: 869, startPoint y: 623, endPoint x: 1031, endPoint y: 36, distance: 608.4
drag, startPoint x: 807, startPoint y: 624, endPoint x: 466, endPoint y: 224, distance: 525.6
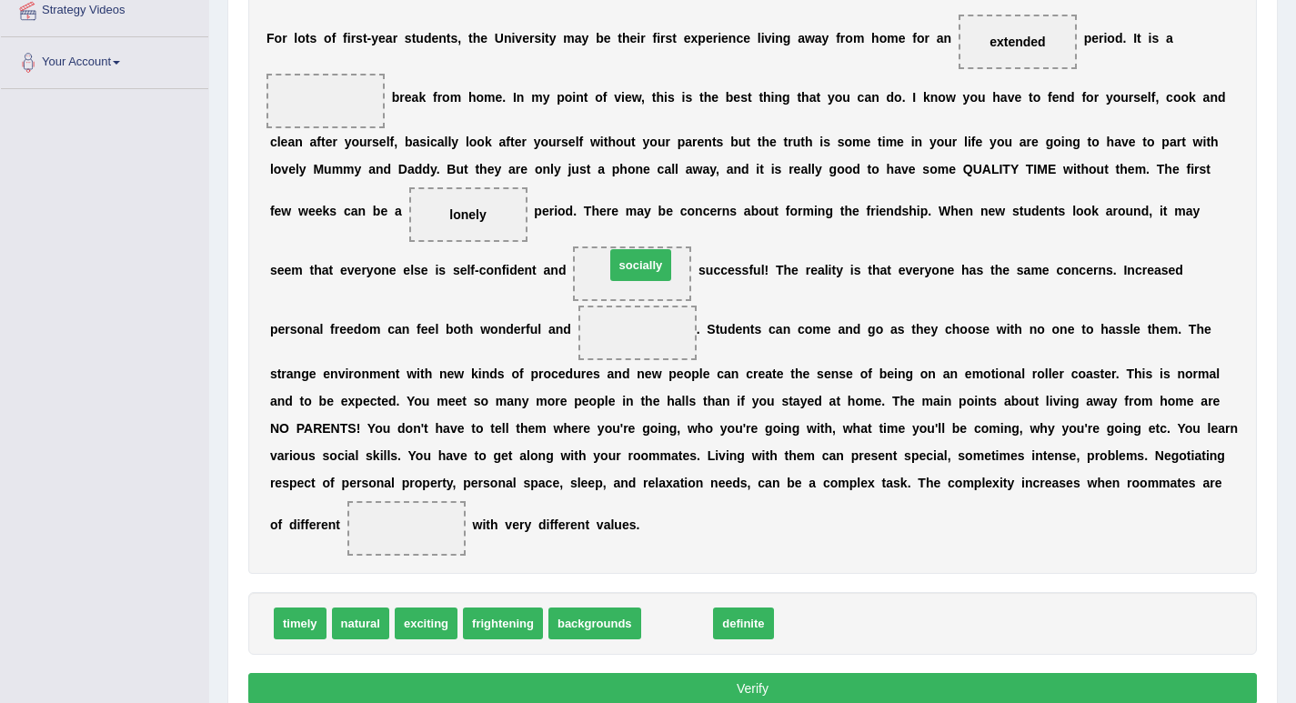
drag, startPoint x: 680, startPoint y: 616, endPoint x: 643, endPoint y: 257, distance: 361.1
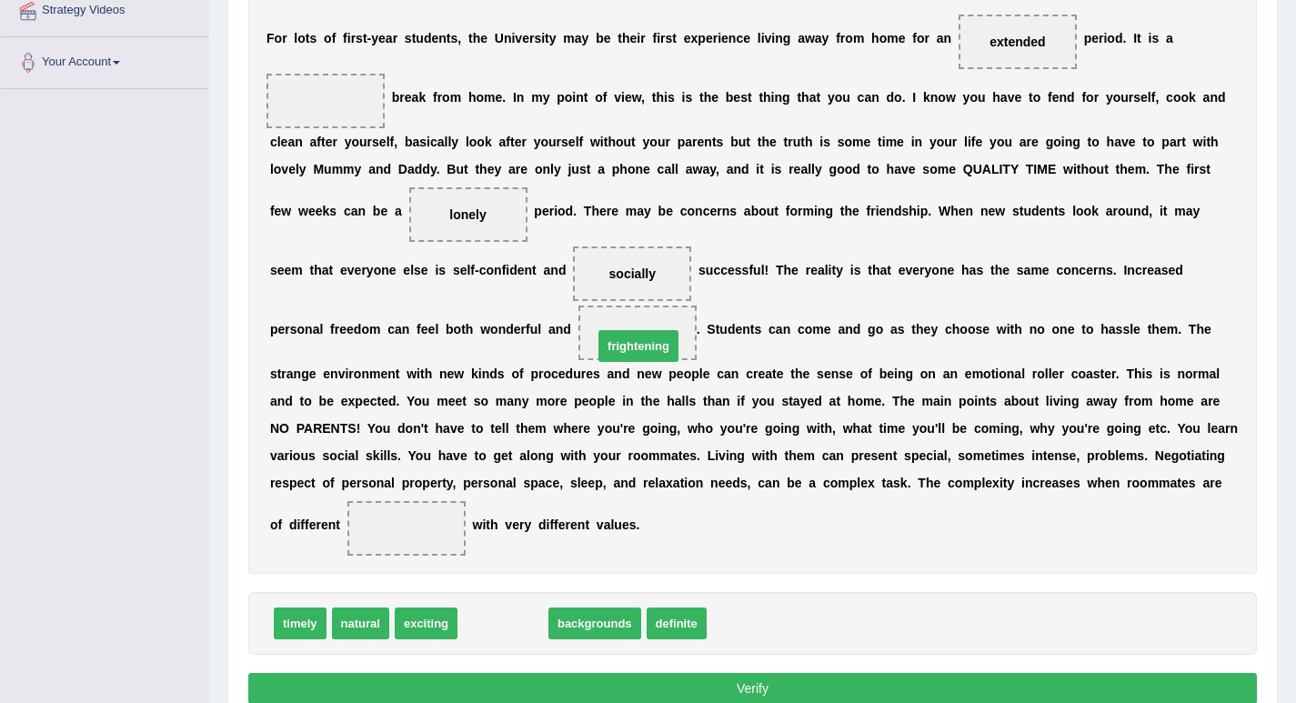
drag, startPoint x: 502, startPoint y: 626, endPoint x: 637, endPoint y: 349, distance: 308.6
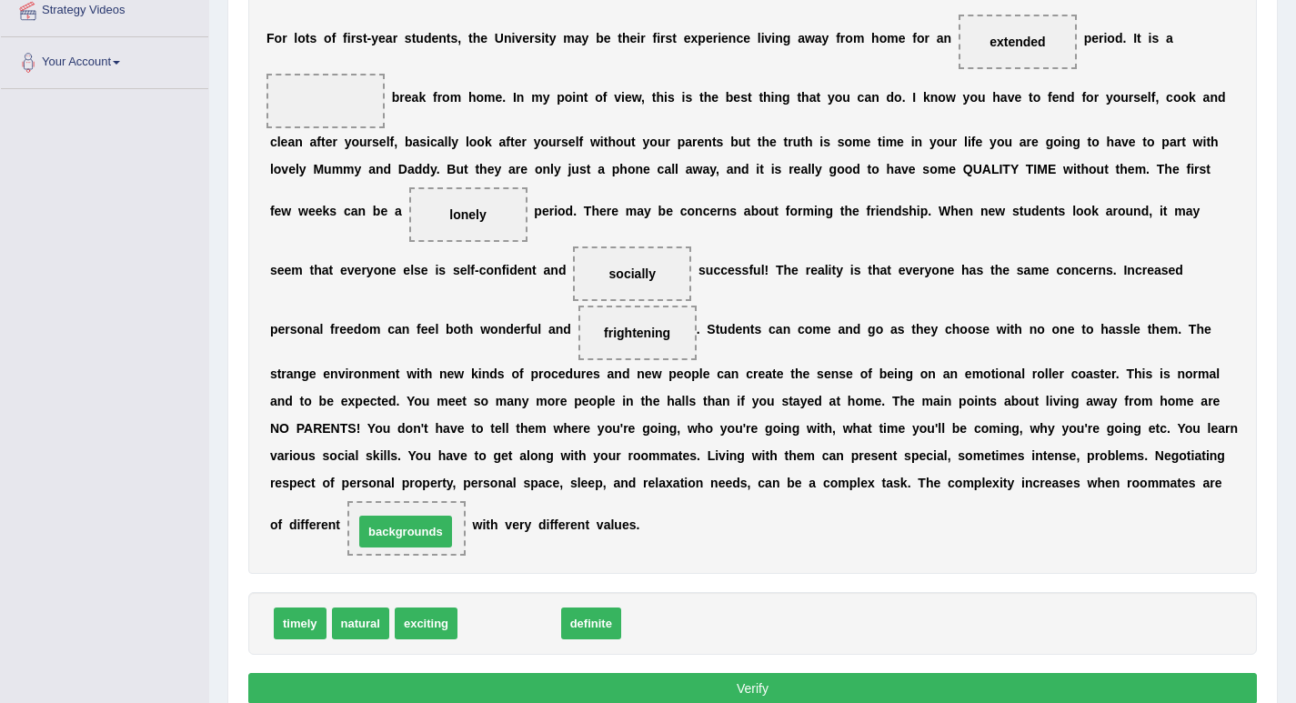
drag, startPoint x: 528, startPoint y: 618, endPoint x: 425, endPoint y: 526, distance: 138.5
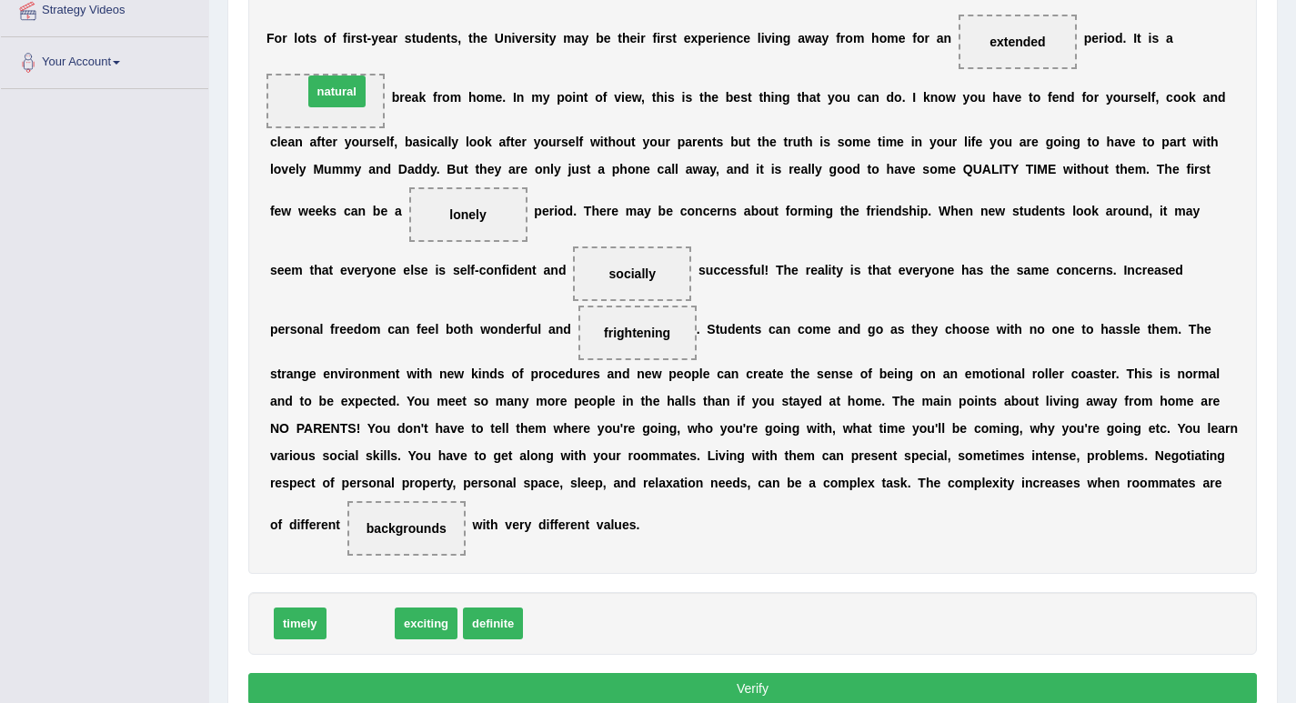
drag, startPoint x: 375, startPoint y: 622, endPoint x: 351, endPoint y: 90, distance: 532.4
click at [753, 683] on button "Verify" at bounding box center [752, 688] width 1008 height 31
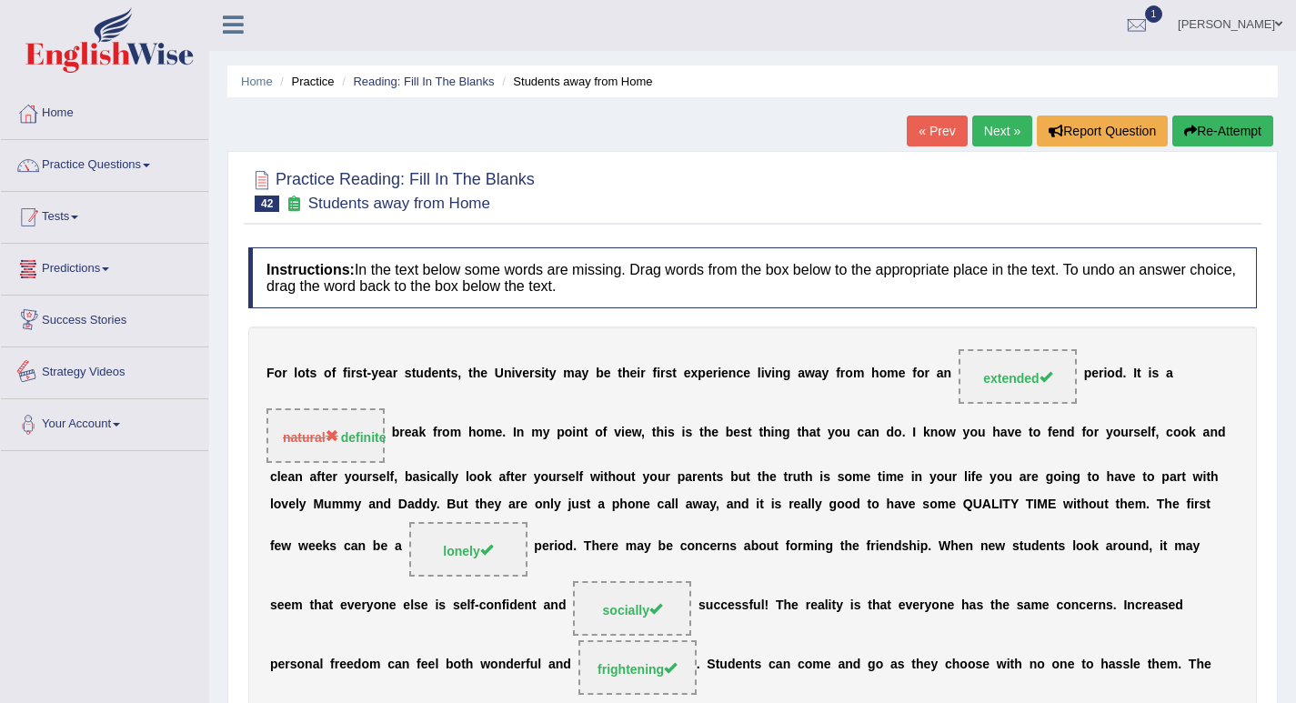
scroll to position [0, 0]
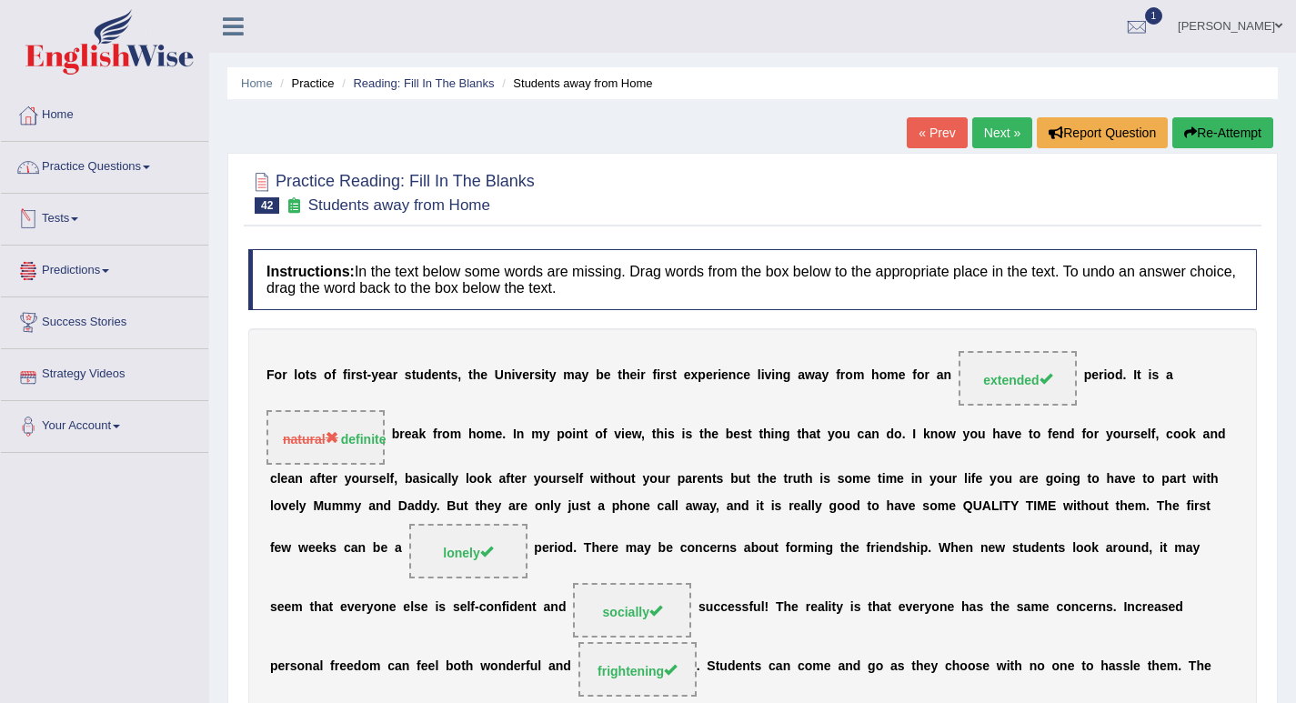
click at [135, 172] on link "Practice Questions" at bounding box center [104, 164] width 207 height 45
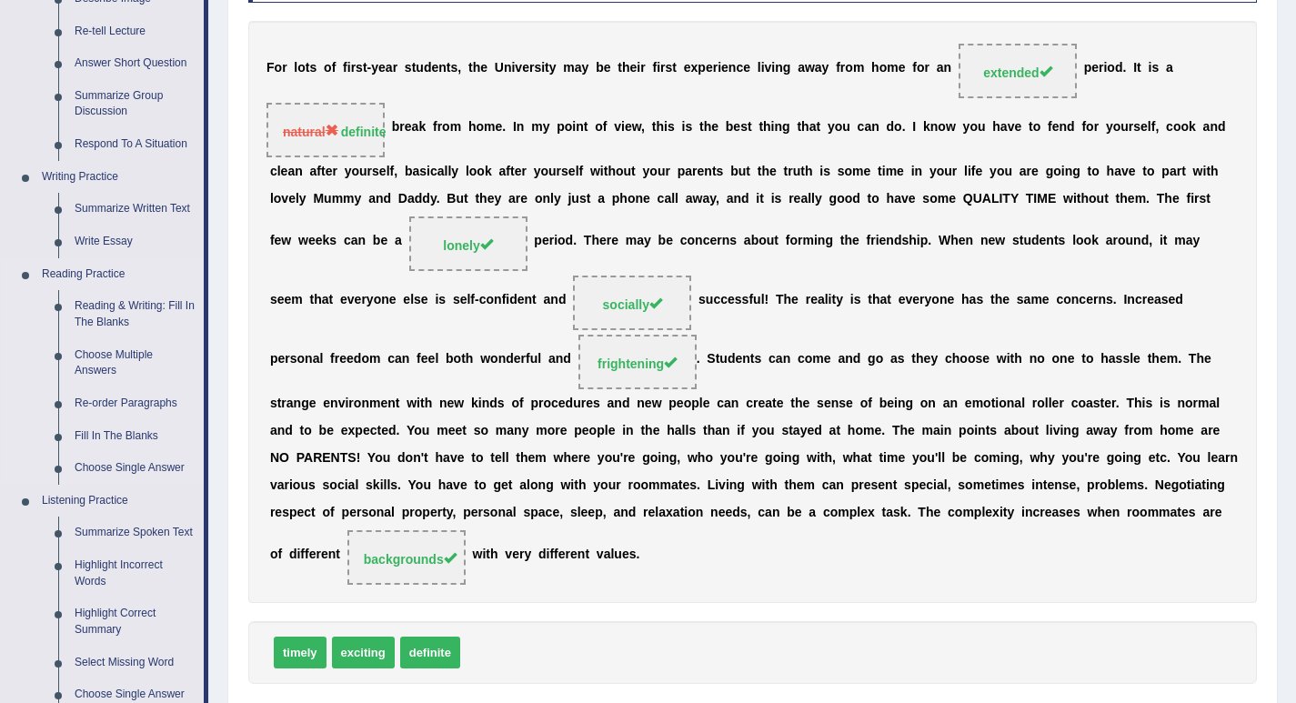
scroll to position [455, 0]
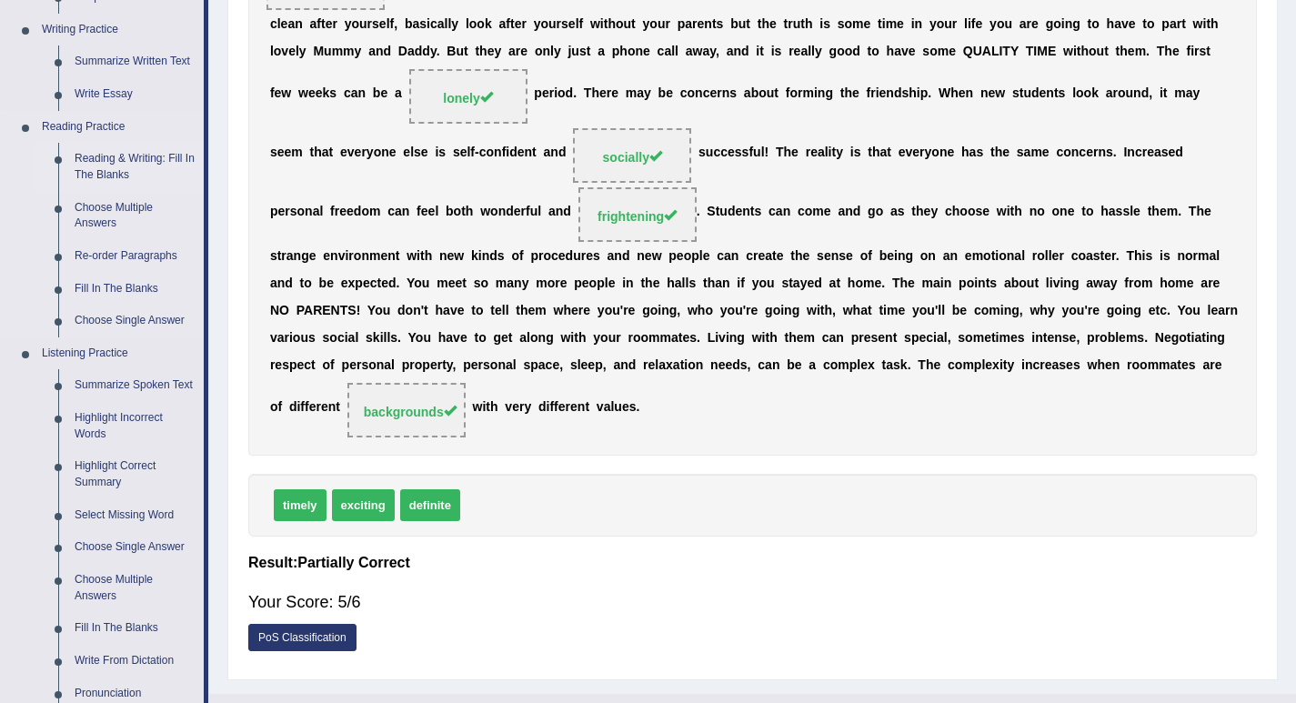
click at [119, 165] on link "Reading & Writing: Fill In The Blanks" at bounding box center [134, 167] width 137 height 48
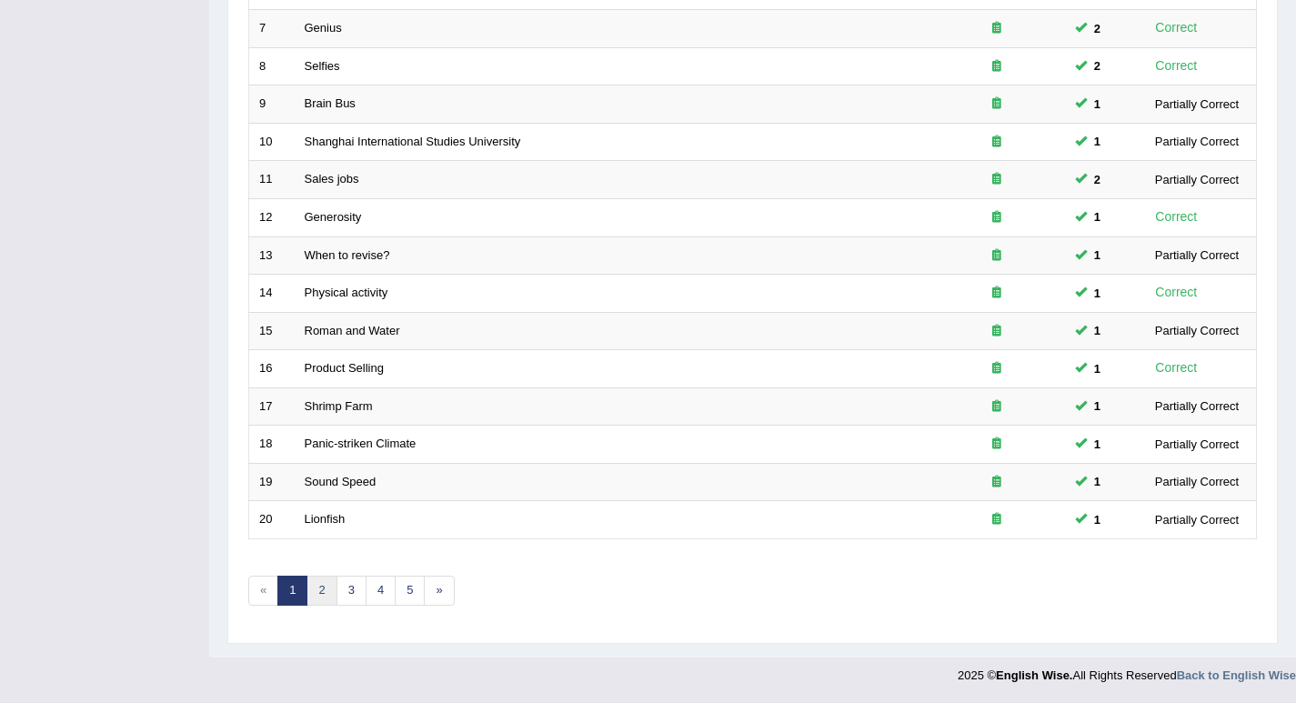
click at [330, 586] on link "2" at bounding box center [321, 591] width 30 height 30
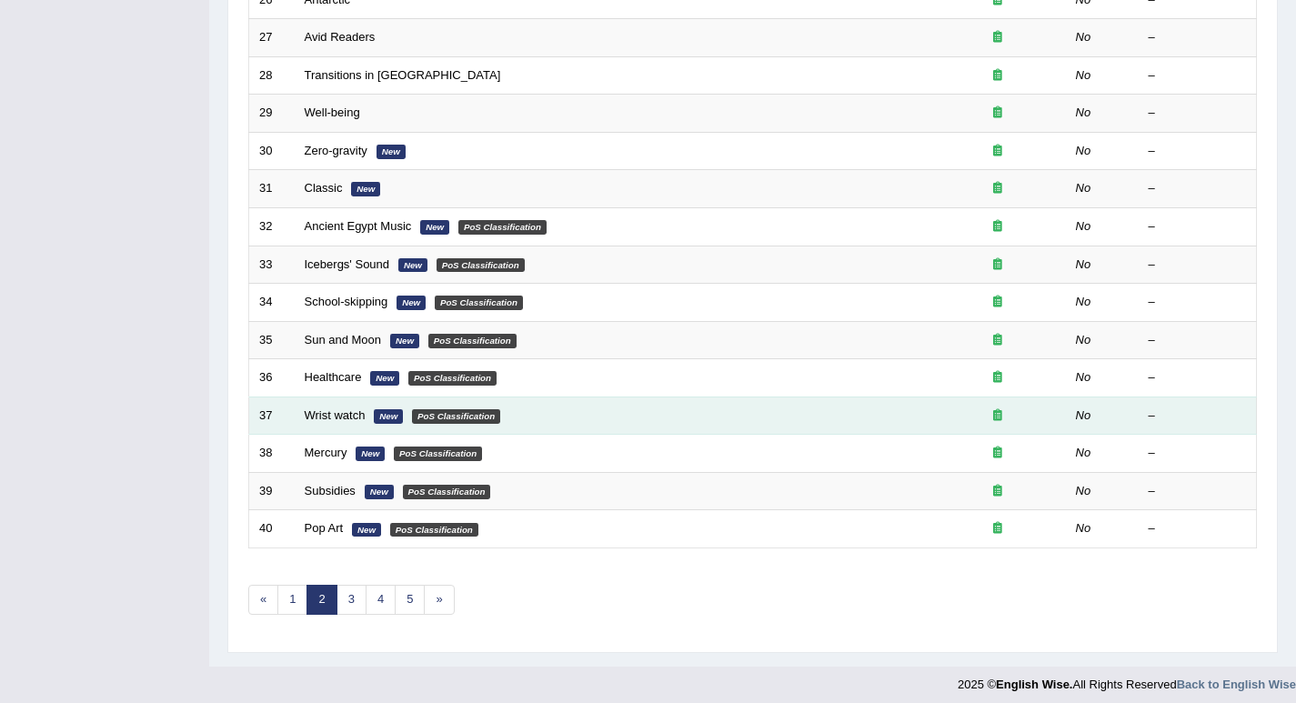
scroll to position [501, 0]
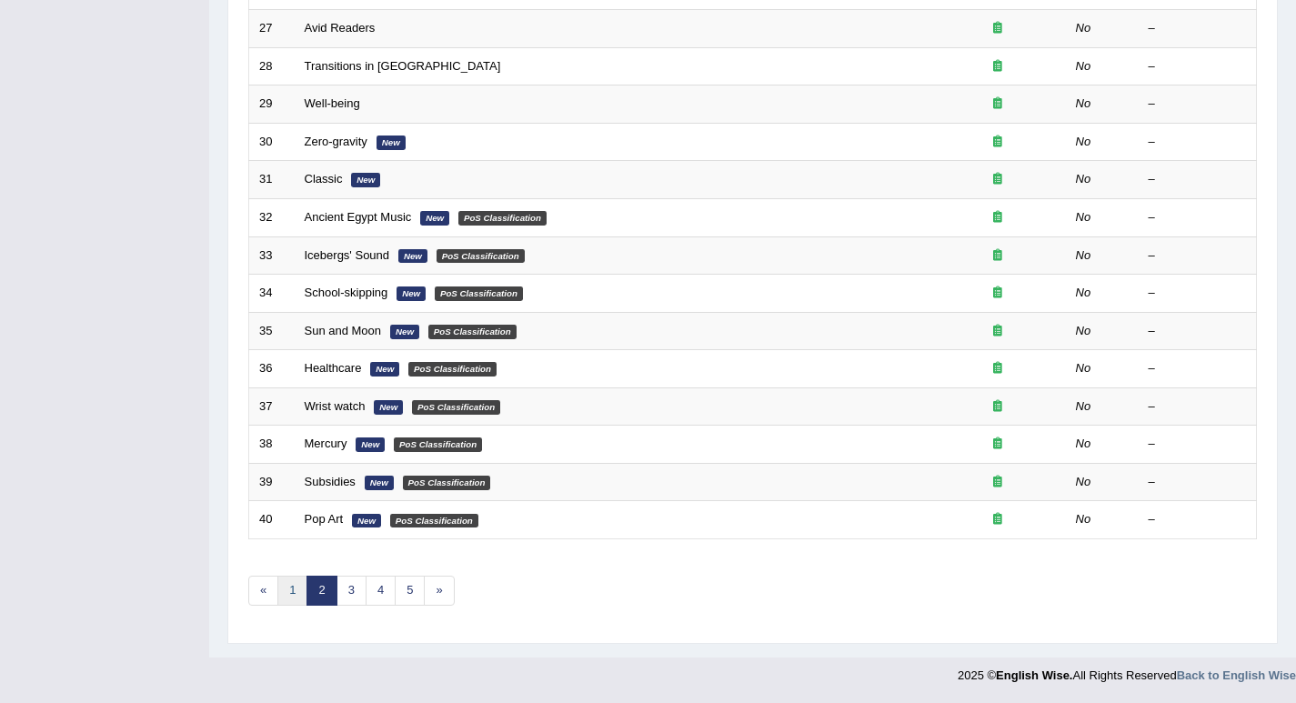
click at [301, 590] on link "1" at bounding box center [292, 591] width 30 height 30
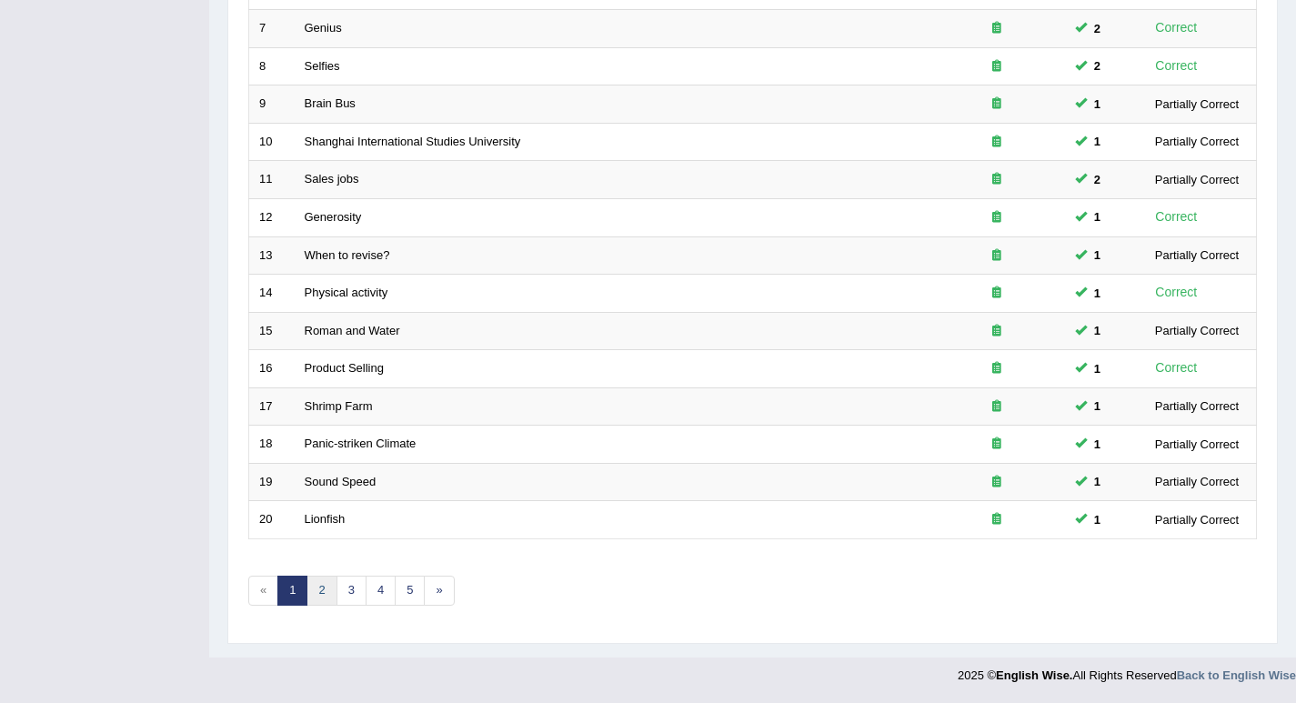
click at [326, 592] on link "2" at bounding box center [321, 591] width 30 height 30
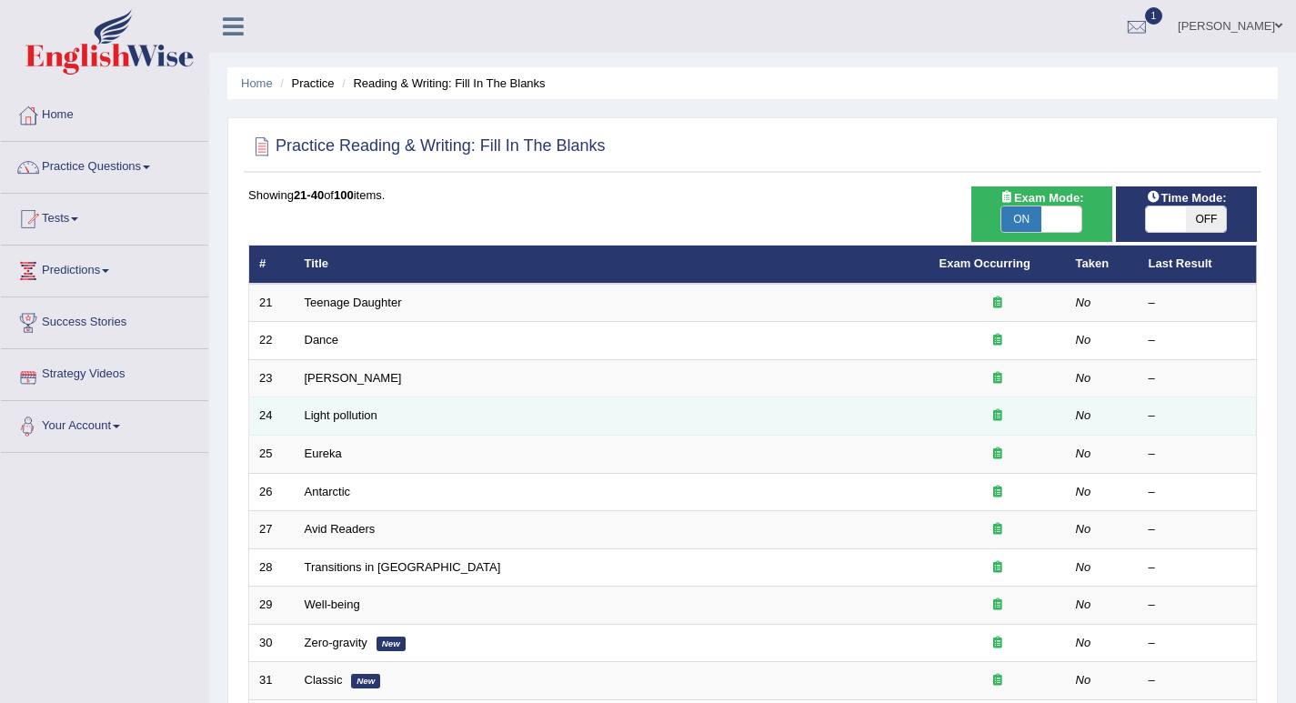
scroll to position [91, 0]
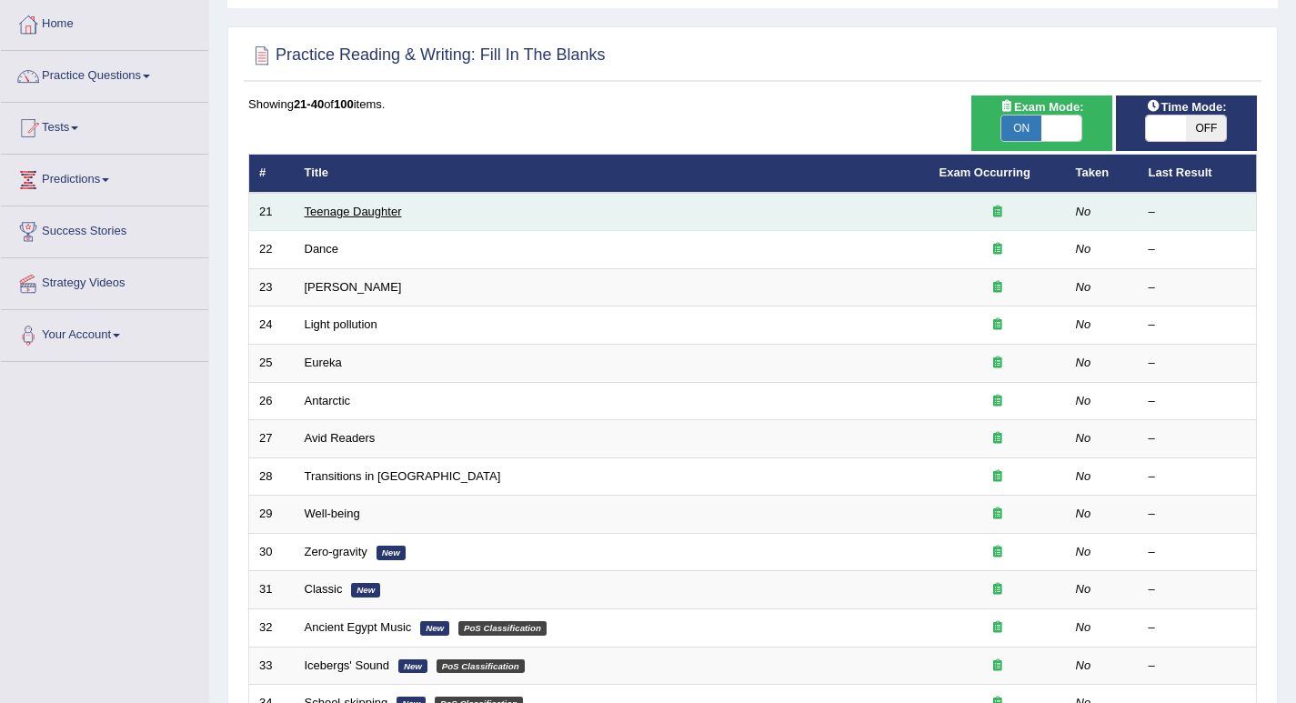
click at [383, 215] on link "Teenage Daughter" at bounding box center [353, 212] width 97 height 14
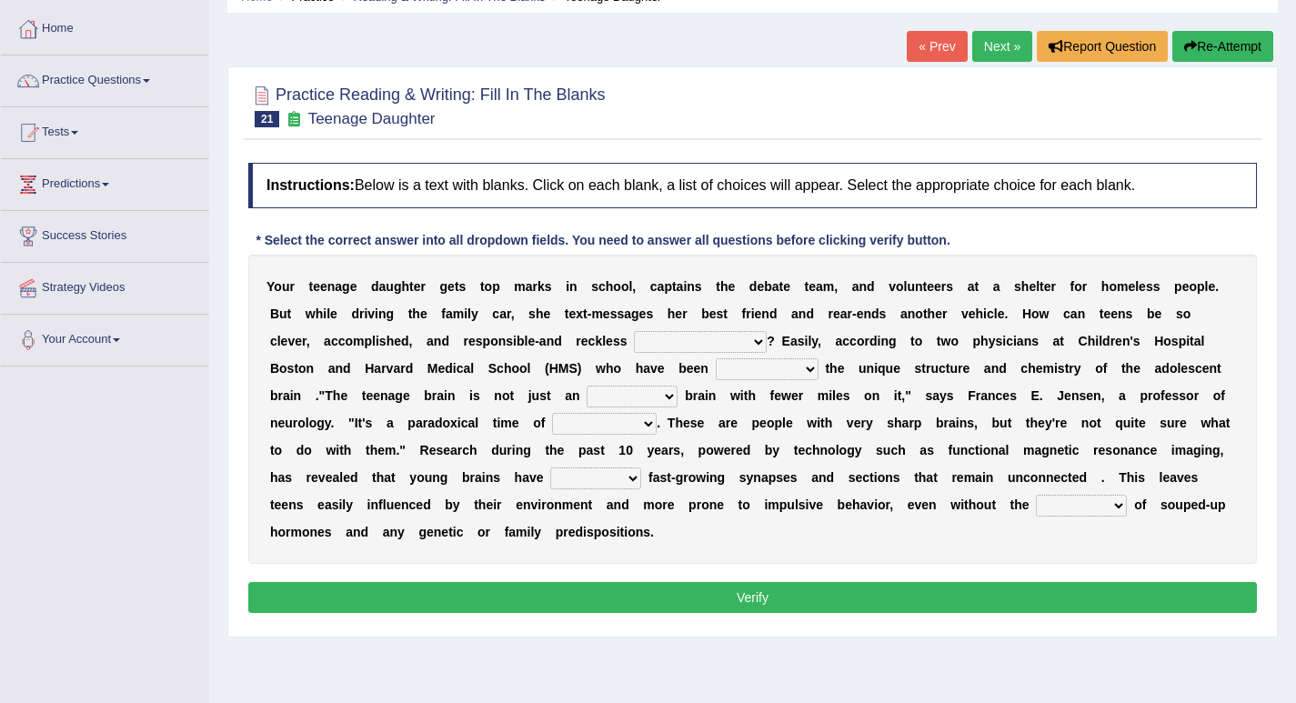
scroll to position [91, 0]
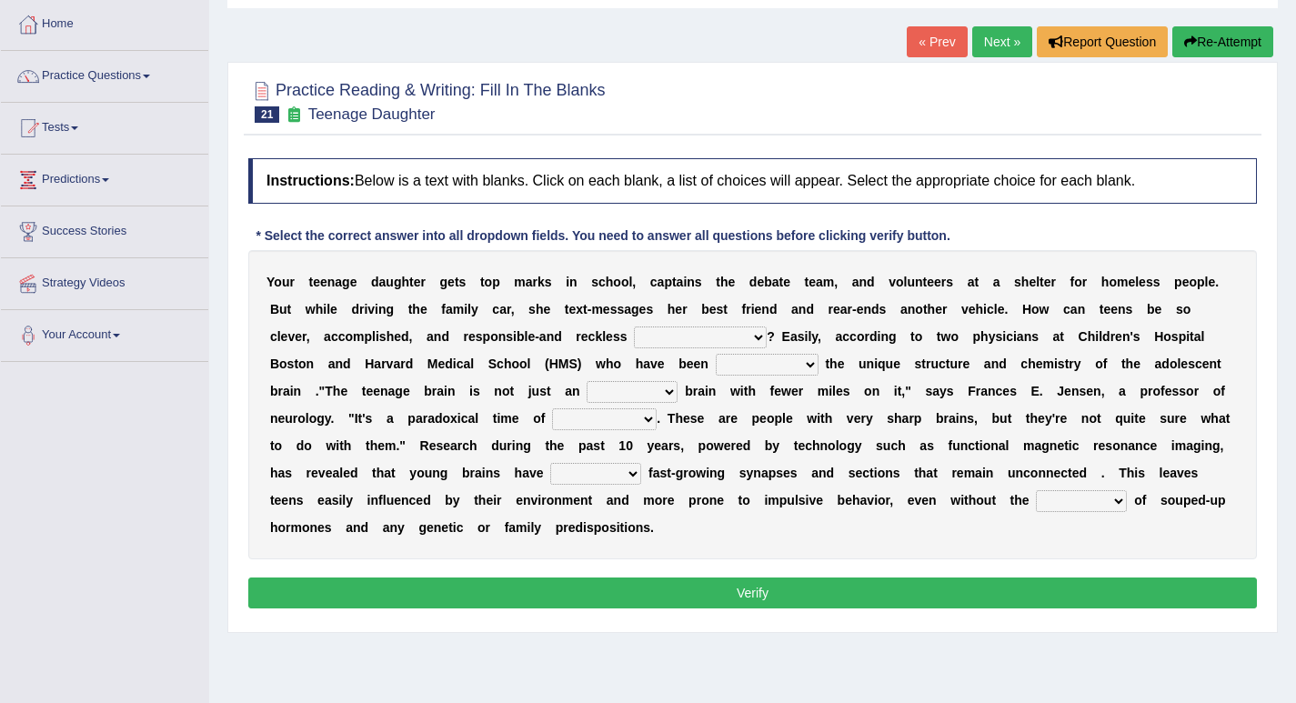
click at [681, 330] on select "for the time being at the same time as ever ingood time" at bounding box center [700, 337] width 133 height 22
select select "at the same time"
click at [634, 326] on select "for the time being at the same time as ever ingood time" at bounding box center [700, 337] width 133 height 22
click at [781, 368] on select "explaining exploring exposing enumerating" at bounding box center [767, 365] width 103 height 22
select select "exploring"
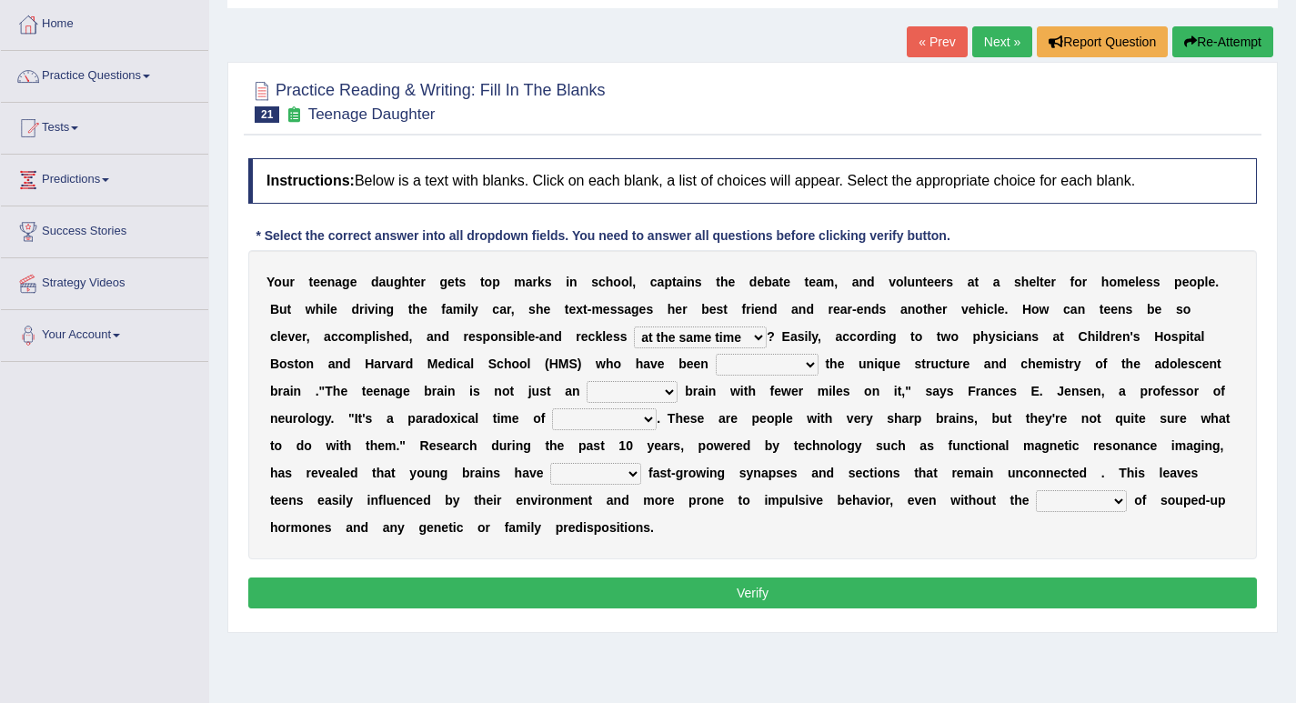
click at [716, 354] on select "explaining exploring exposing enumerating" at bounding box center [767, 365] width 103 height 22
click at [776, 369] on select "explaining exploring exposing enumerating" at bounding box center [767, 365] width 103 height 22
click at [777, 369] on select "explaining exploring exposing enumerating" at bounding box center [767, 365] width 103 height 22
click at [615, 388] on select "ample adult adulthood abundant" at bounding box center [631, 392] width 91 height 22
select select "adult"
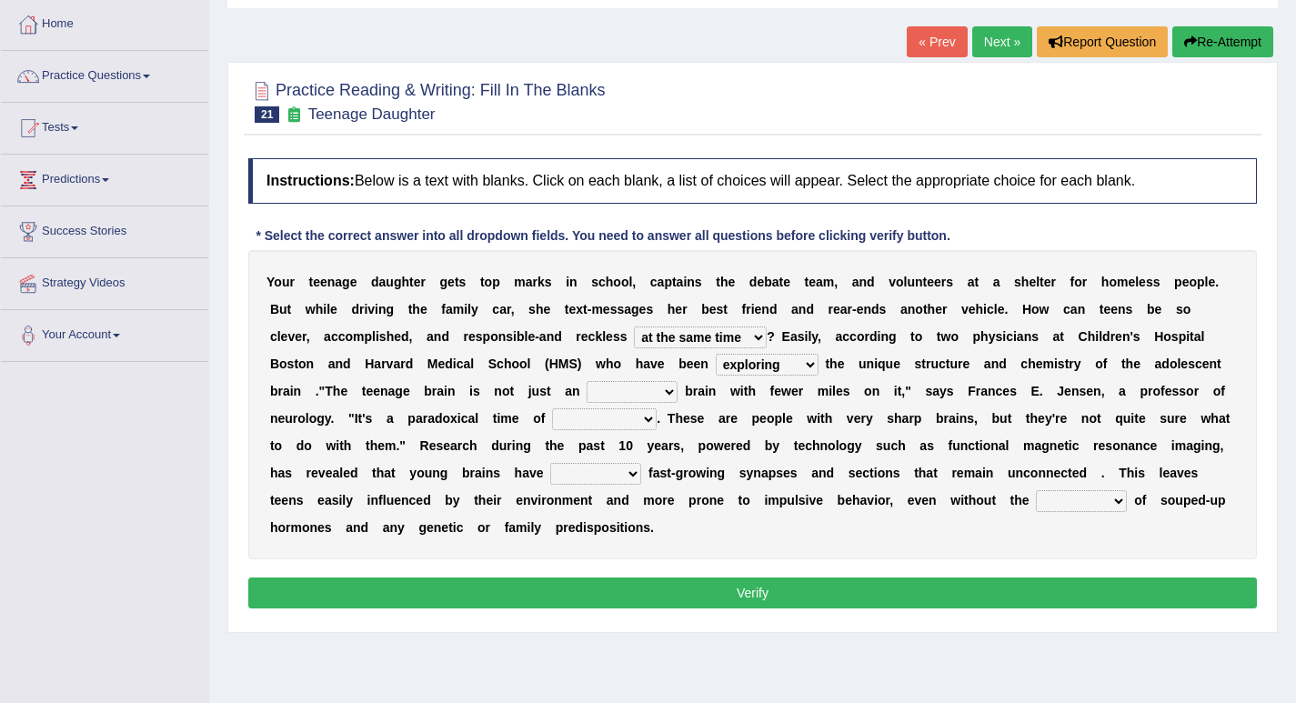
click at [586, 381] on select "ample adult adulthood abundant" at bounding box center [631, 392] width 91 height 22
click at [608, 422] on select "enrichment development adornment adoration" at bounding box center [604, 419] width 105 height 22
select select "development"
click at [552, 408] on select "enrichment development adornment adoration" at bounding box center [604, 419] width 105 height 22
click at [584, 478] on select "both either whole few" at bounding box center [595, 474] width 91 height 22
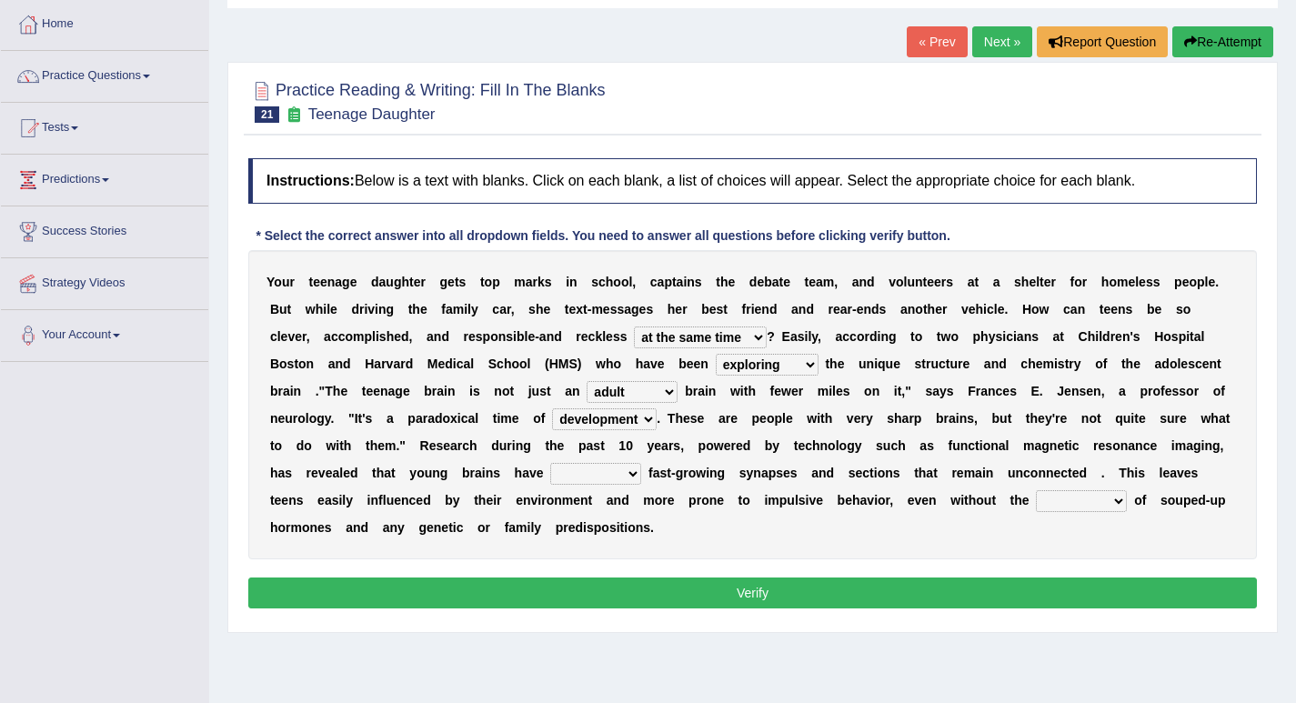
select select "both"
click at [550, 463] on select "both either whole few" at bounding box center [595, 474] width 91 height 22
click at [1075, 506] on select "impact impress impair impose" at bounding box center [1081, 501] width 91 height 22
select select "impact"
click at [1036, 490] on select "impact impress impair impose" at bounding box center [1081, 501] width 91 height 22
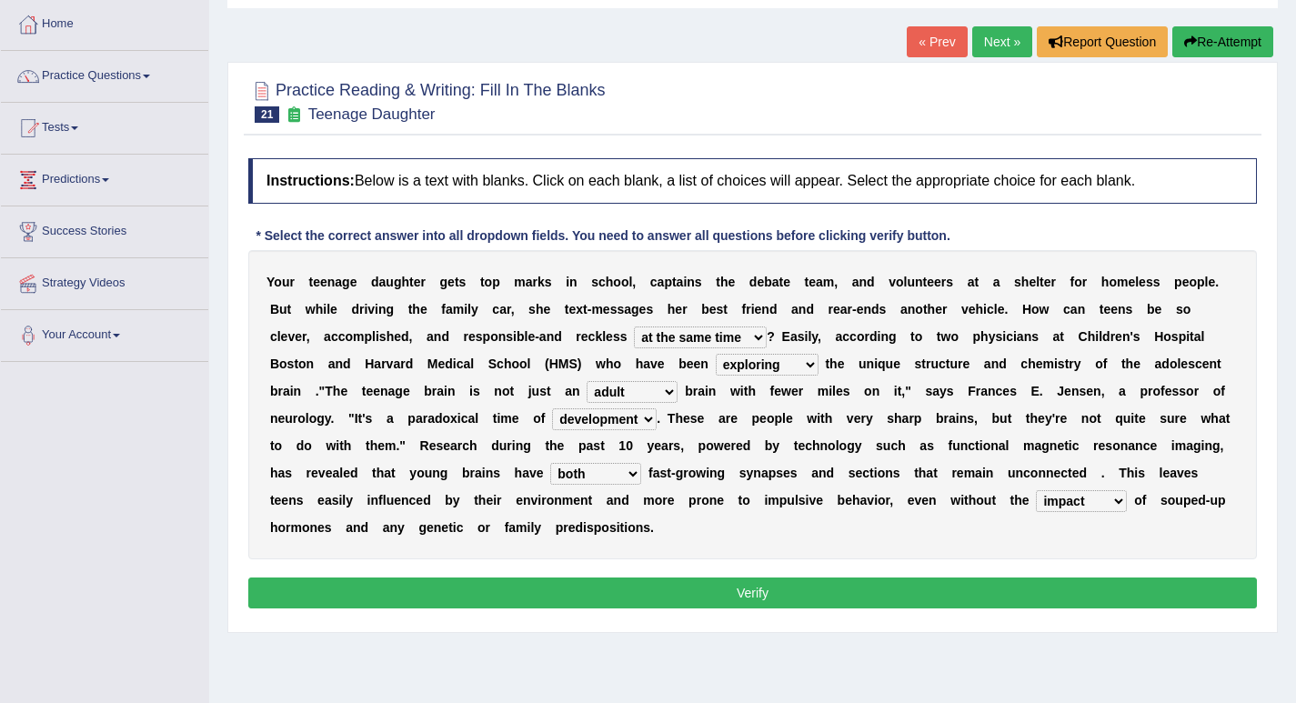
click at [888, 596] on button "Verify" at bounding box center [752, 592] width 1008 height 31
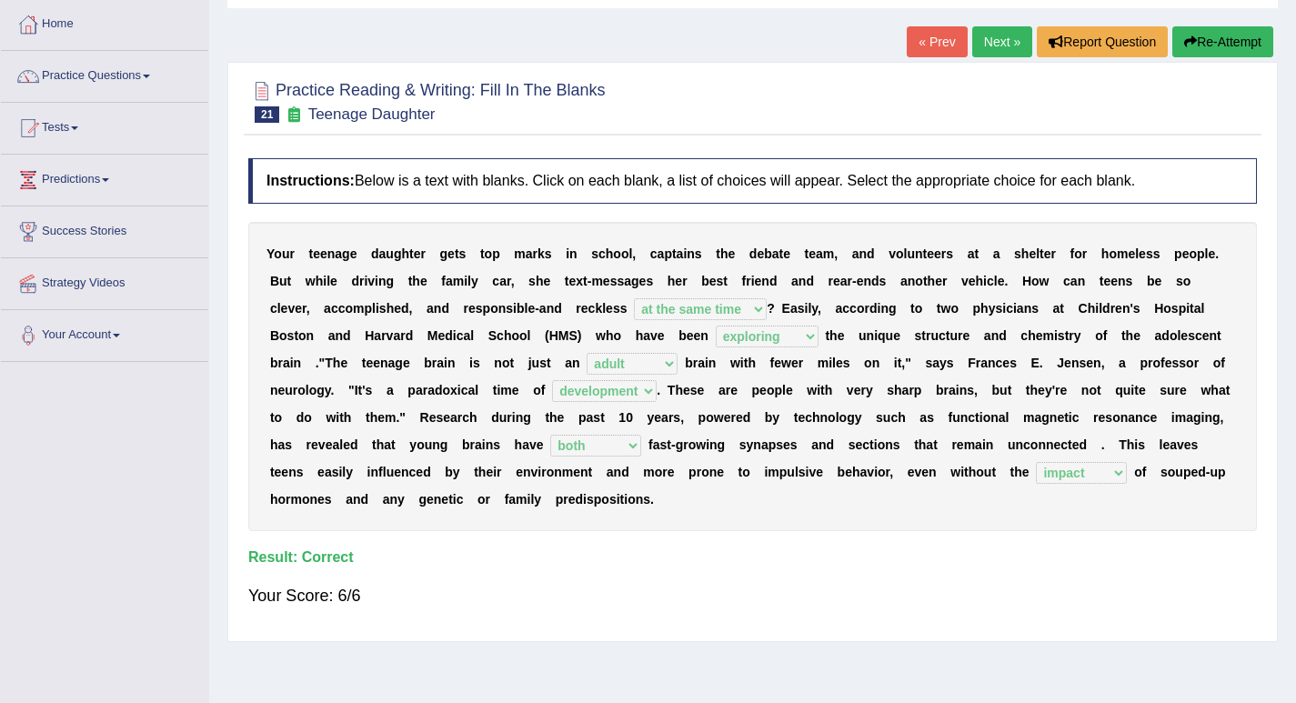
click at [993, 33] on link "Next »" at bounding box center [1002, 41] width 60 height 31
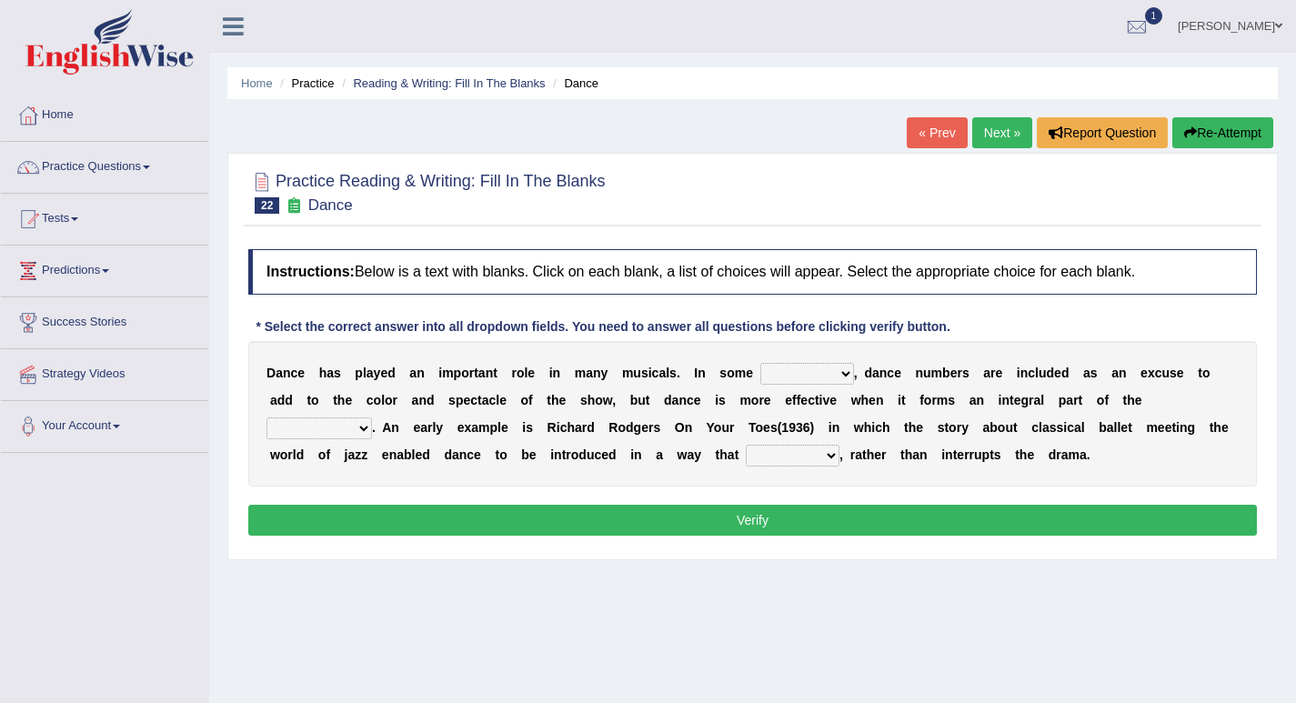
click at [804, 374] on select "dimentions cases brief extent" at bounding box center [807, 374] width 94 height 22
select select "cases"
click at [760, 363] on select "dimentions cases brief extent" at bounding box center [807, 374] width 94 height 22
click at [328, 422] on select "prowess plot phenomenon round about" at bounding box center [318, 428] width 105 height 22
select select "plot"
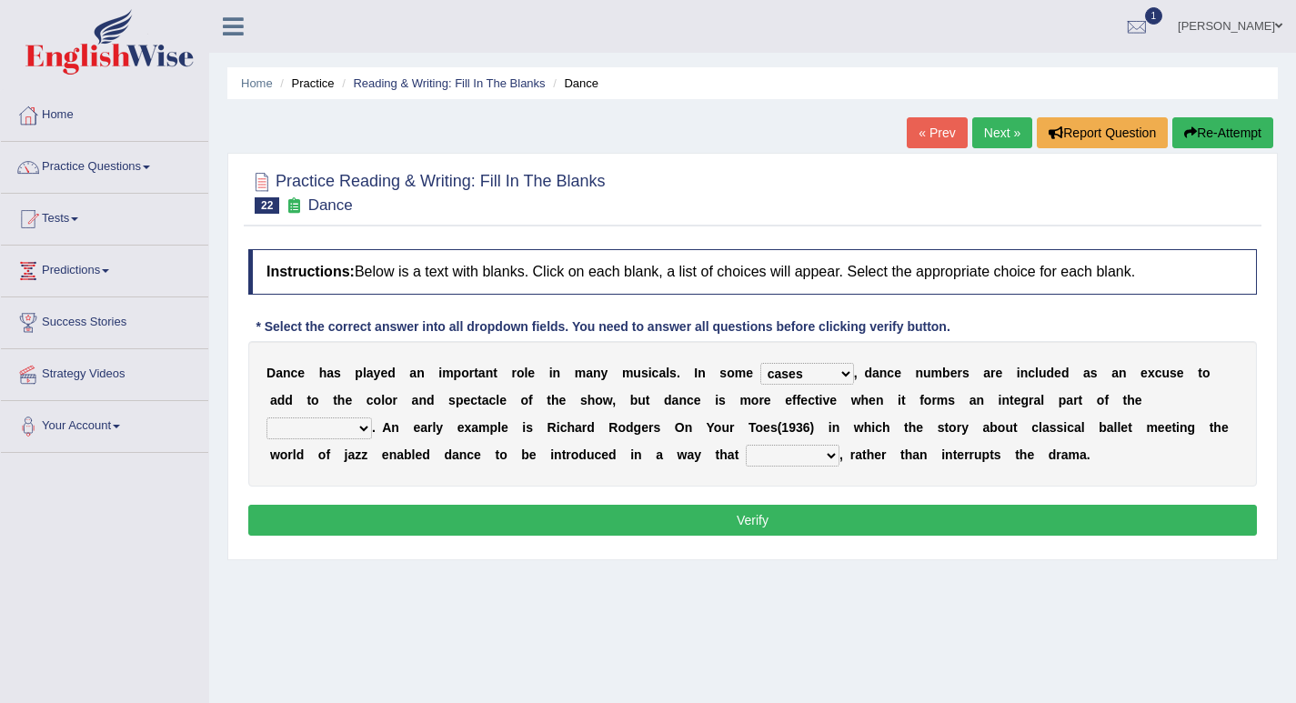
click at [266, 417] on select "prowess plot phenomenon round about" at bounding box center [318, 428] width 105 height 22
click at [783, 456] on select "crumples enhances encumbers levels" at bounding box center [793, 456] width 94 height 22
select select "enhances"
click at [746, 445] on select "crumples enhances encumbers levels" at bounding box center [793, 456] width 94 height 22
click at [786, 522] on button "Verify" at bounding box center [752, 520] width 1008 height 31
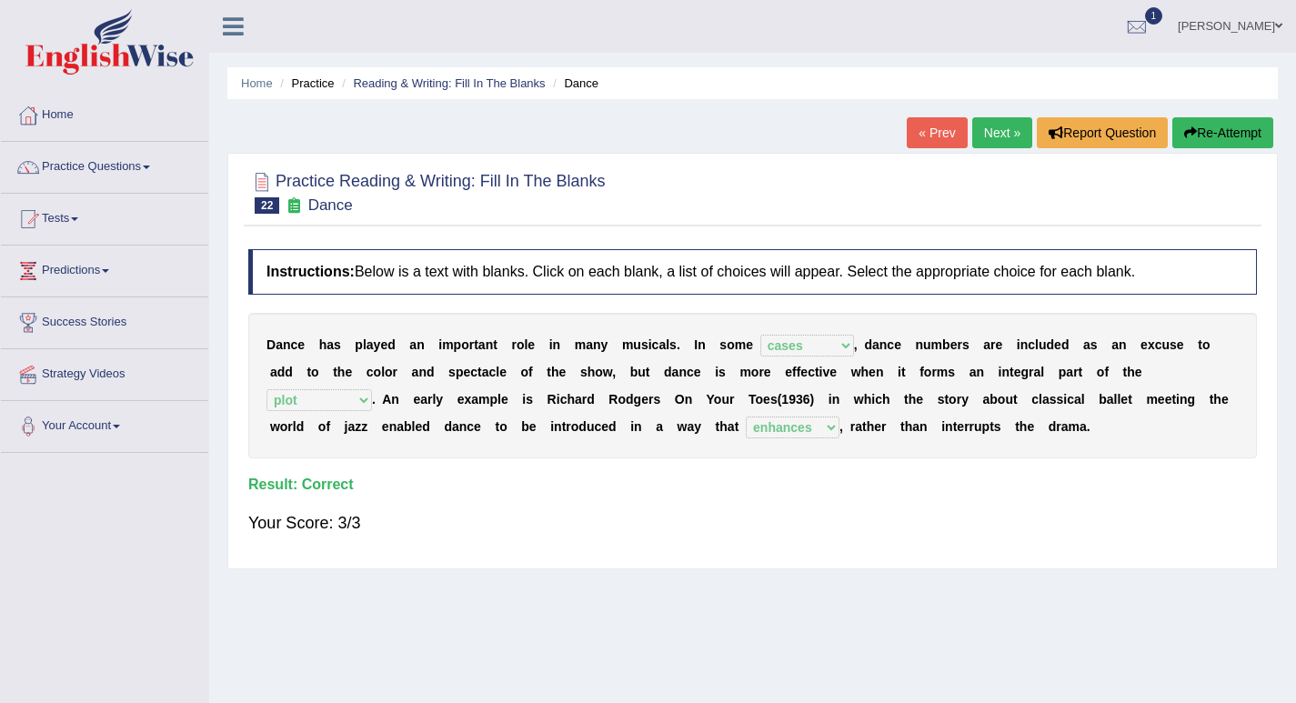
click at [991, 138] on link "Next »" at bounding box center [1002, 132] width 60 height 31
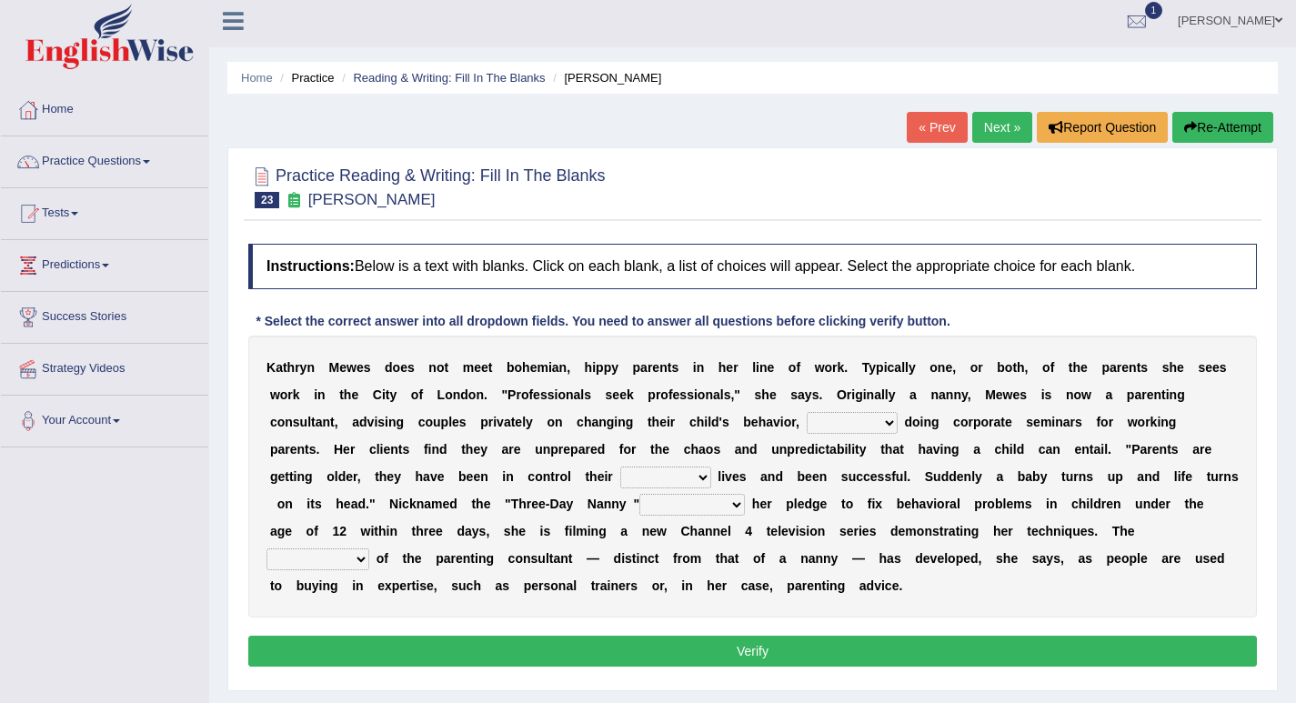
scroll to position [91, 0]
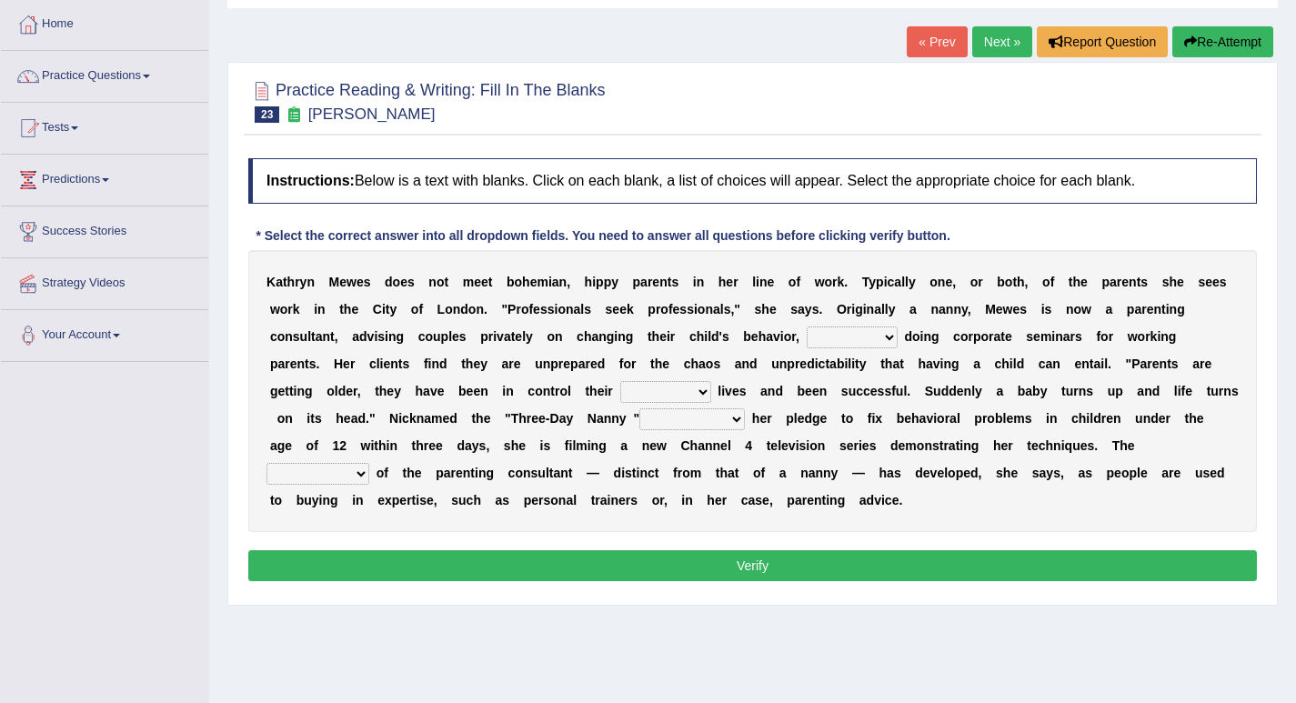
click at [859, 339] on select "as long as in order to in spite of as well as" at bounding box center [851, 337] width 91 height 22
select select "as well as"
click at [806, 326] on select "as long as in order to in spite of as well as" at bounding box center [851, 337] width 91 height 22
click at [654, 391] on select "whole all full every" at bounding box center [665, 392] width 91 height 22
select select "whole"
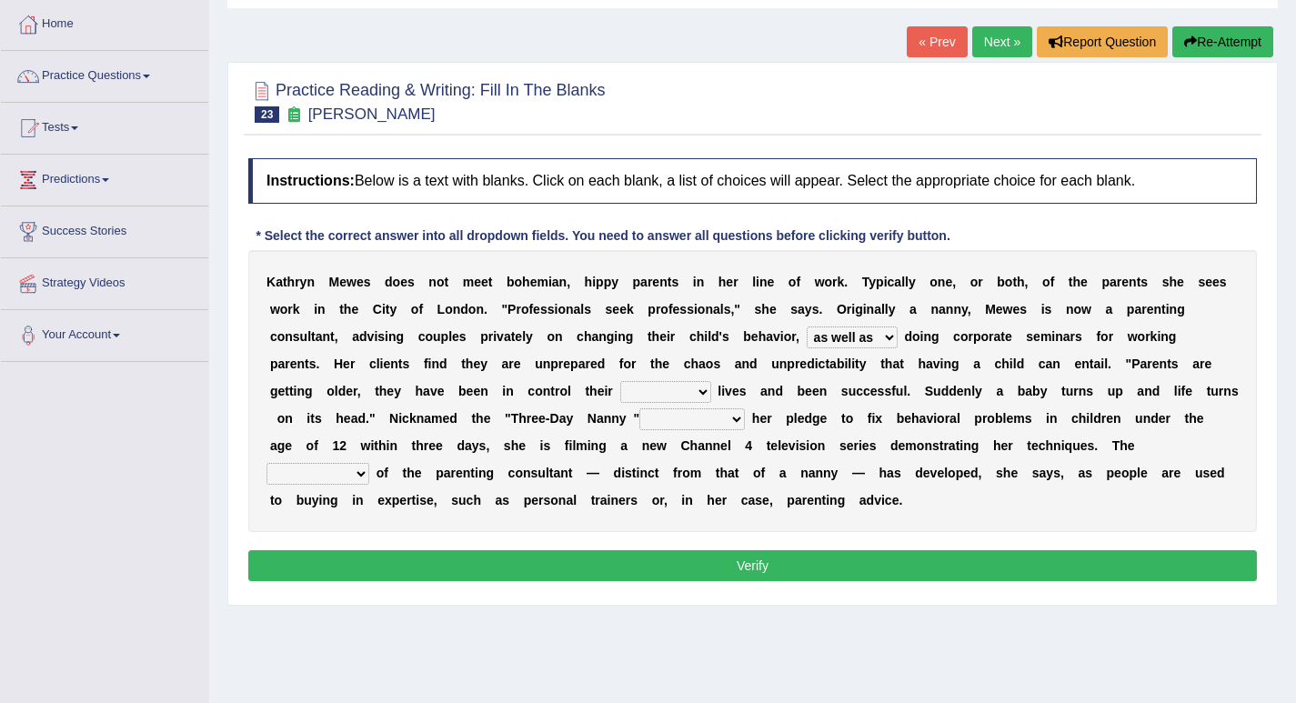
click at [620, 381] on select "whole all full every" at bounding box center [665, 392] width 91 height 22
click at [694, 426] on select "related with together with because of according to" at bounding box center [691, 419] width 105 height 22
select select "related with"
click at [639, 408] on select "related with together with because of according to" at bounding box center [691, 419] width 105 height 22
click at [353, 468] on select "percentage performance role belief" at bounding box center [317, 474] width 103 height 22
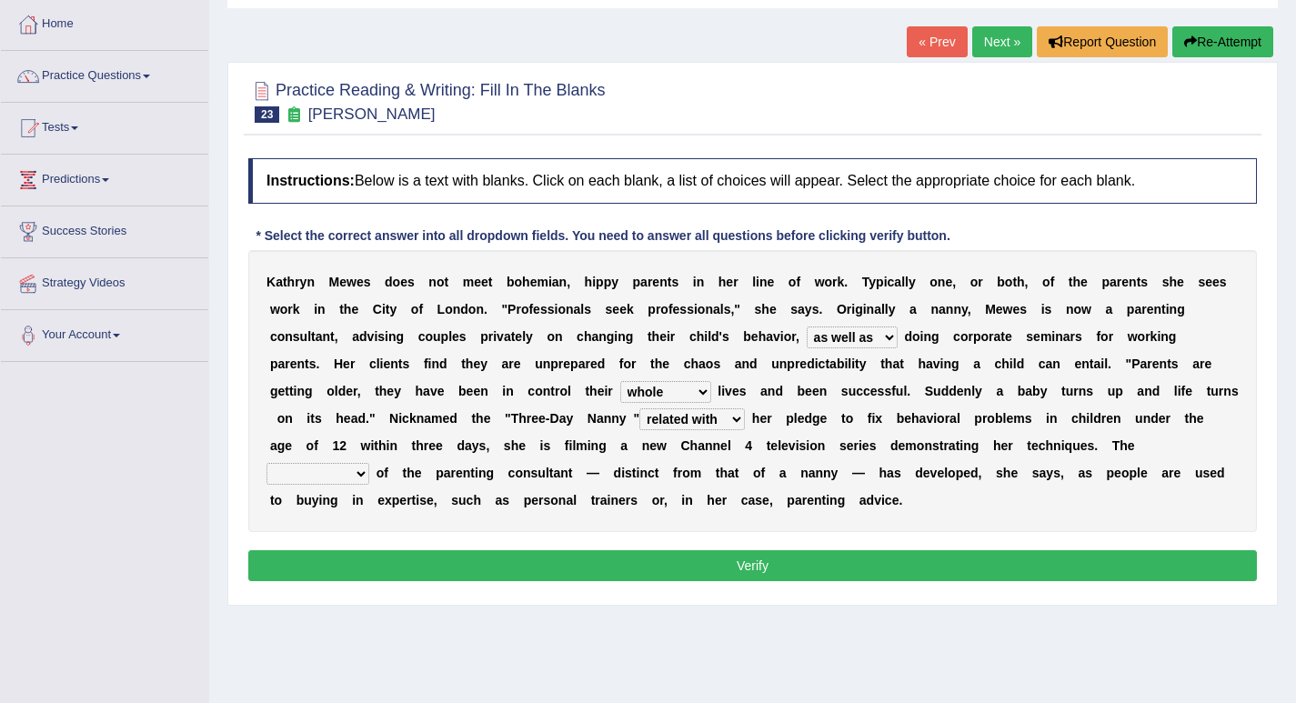
click at [599, 529] on div "K a t h r y n M e w e s d o e s n o t m e e t b o h e m i a n , h i p p y p a r…" at bounding box center [752, 391] width 1008 height 282
click at [325, 477] on select "percentage performance role belief" at bounding box center [317, 474] width 103 height 22
select select "role"
click at [266, 463] on select "percentage performance role belief" at bounding box center [317, 474] width 103 height 22
click at [345, 558] on button "Verify" at bounding box center [752, 565] width 1008 height 31
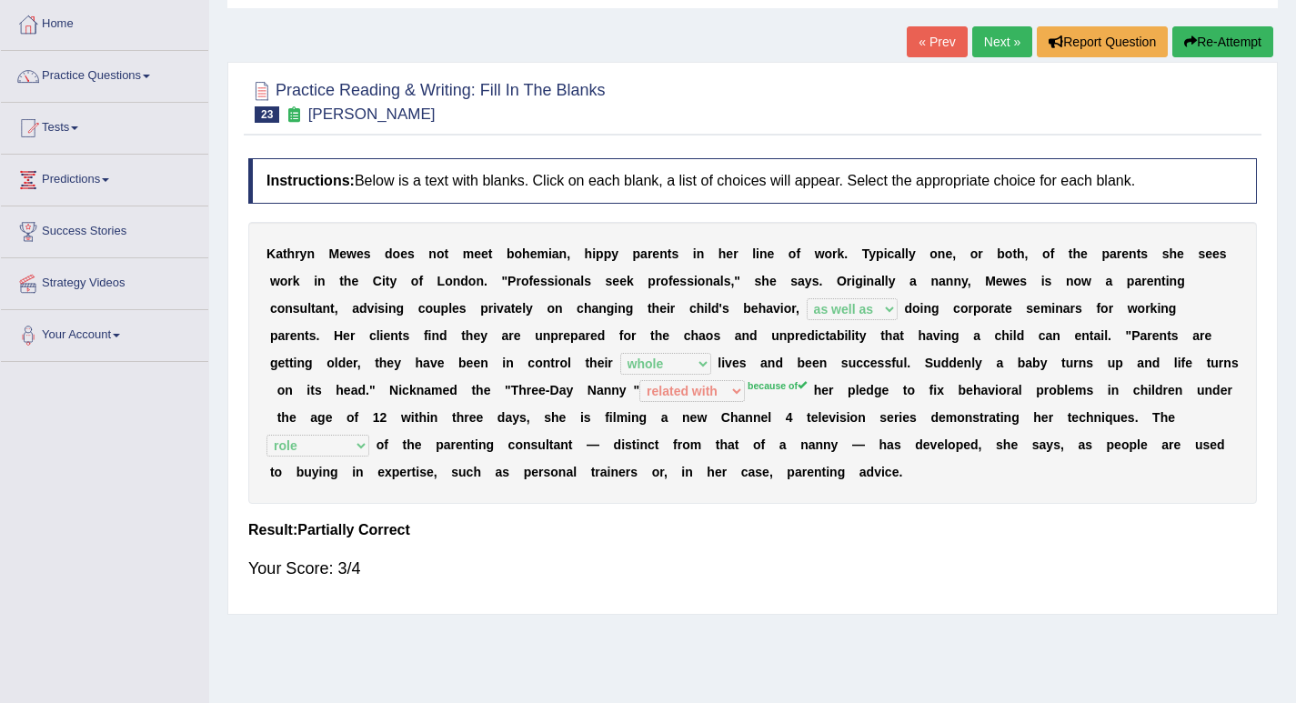
click at [995, 45] on link "Next »" at bounding box center [1002, 41] width 60 height 31
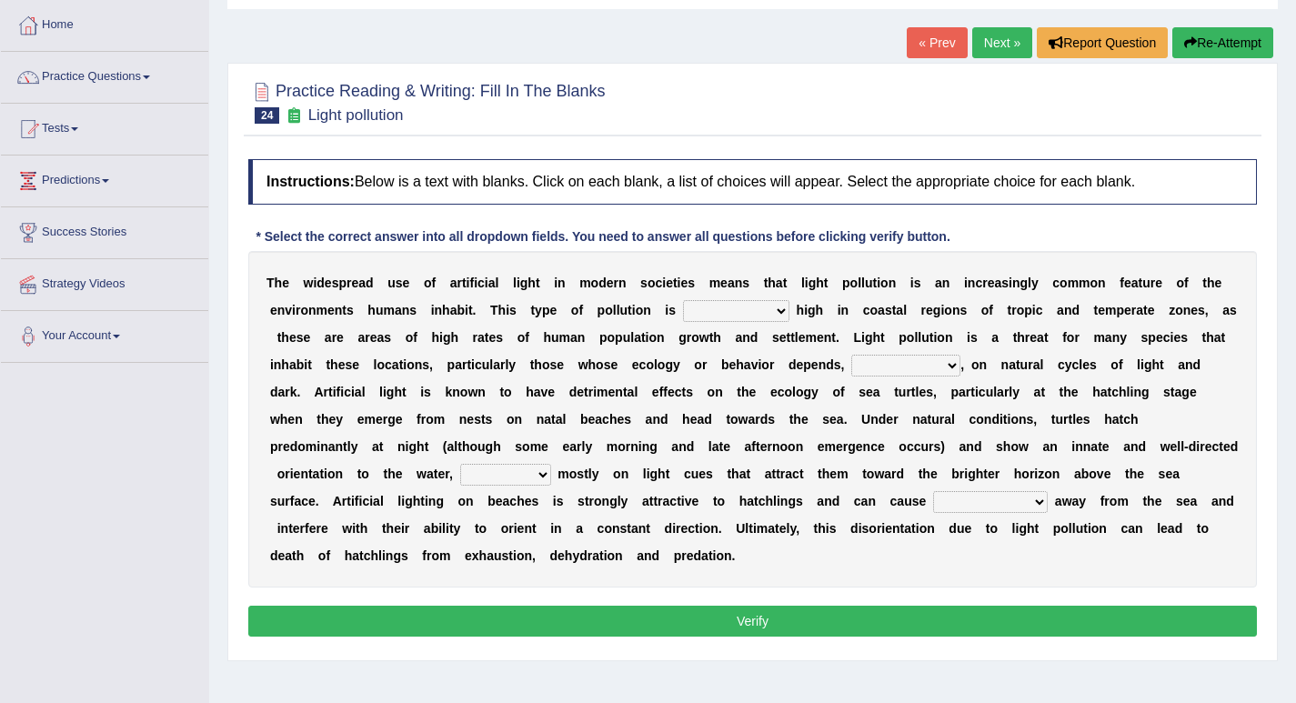
scroll to position [91, 0]
click at [741, 315] on select "exceptionally absolutely completely rarely" at bounding box center [736, 310] width 106 height 22
click at [820, 321] on div "T h e w i d e s p r e a d u s e o f a r t i f i c i a l l i g h t i n m o d e r…" at bounding box center [752, 418] width 1008 height 336
click at [761, 313] on select "exceptionally absolutely completely rarely" at bounding box center [736, 310] width 106 height 22
click at [877, 317] on div "T h e w i d e s p r e a d u s e o f a r t i f i c i a l l i g h t i n m o d e r…" at bounding box center [752, 418] width 1008 height 336
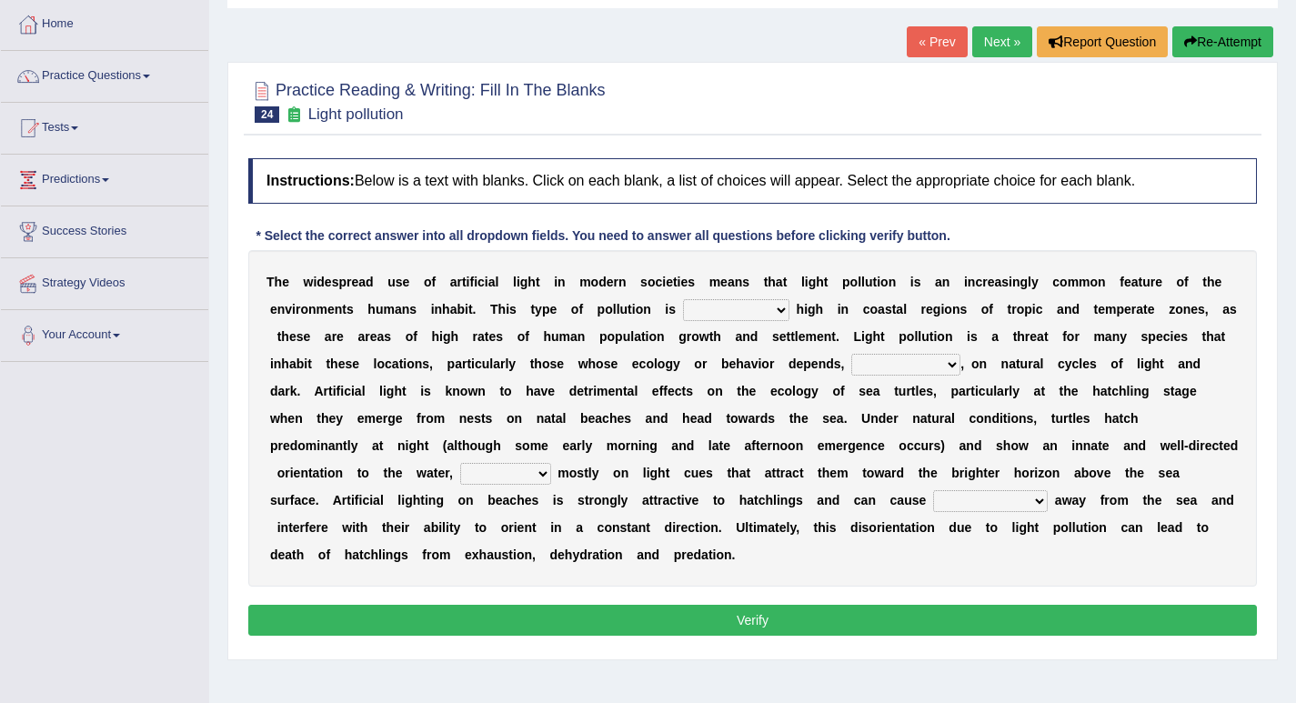
click at [756, 307] on select "exceptionally absolutely completely rarely" at bounding box center [736, 310] width 106 height 22
click at [802, 346] on div "T h e w i d e s p r e a d u s e o f a r t i f i c i a l l i g h t i n m o d e r…" at bounding box center [752, 418] width 1008 height 336
click at [736, 305] on select "exceptionally absolutely completely rarely" at bounding box center [736, 310] width 106 height 22
click at [683, 299] on select "exceptionally absolutely completely rarely" at bounding box center [736, 310] width 106 height 22
click at [757, 307] on select "exceptionally absolutely completely rarely" at bounding box center [736, 310] width 106 height 22
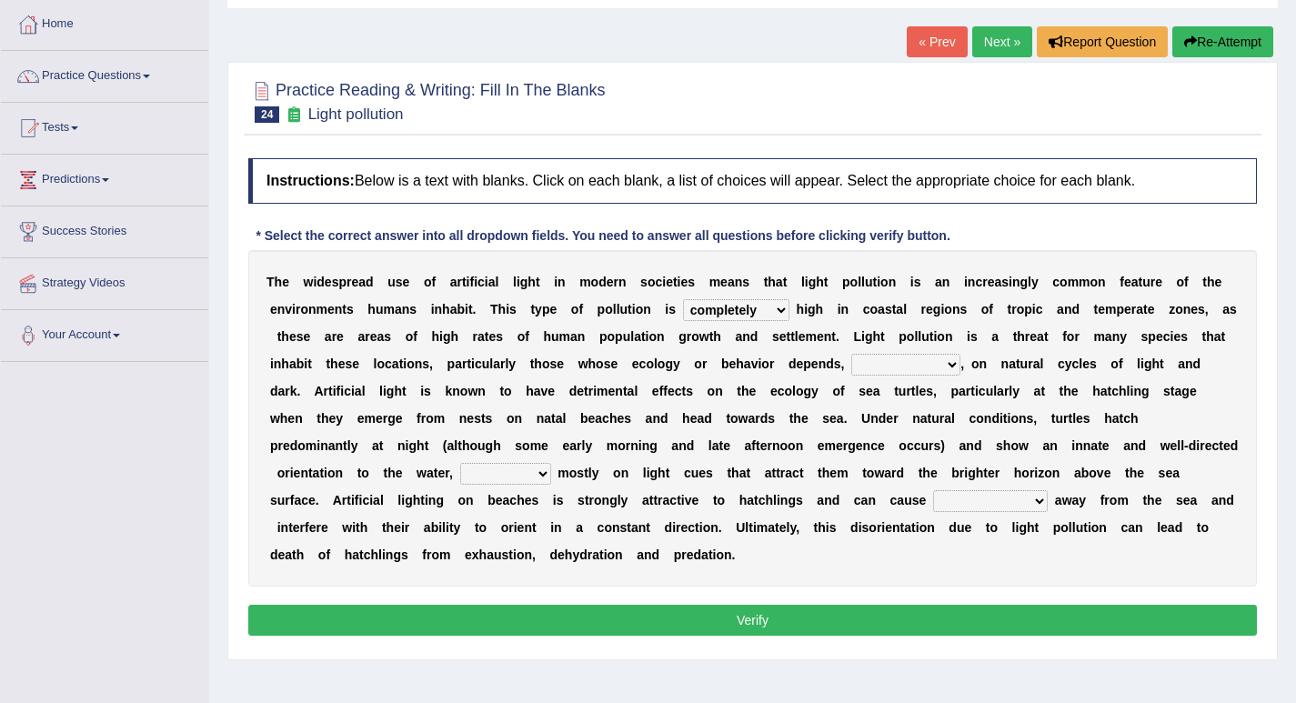
select select "absolutely"
click at [683, 299] on select "exceptionally absolutely completely rarely" at bounding box center [736, 310] width 106 height 22
click at [899, 367] on select "in no way in some way by the wy in some ways" at bounding box center [905, 365] width 109 height 22
click at [1187, 372] on div "T h e w i d e s p r e a d u s e o f a r t i f i c i a l l i g h t i n m o d e r…" at bounding box center [752, 418] width 1008 height 336
click at [886, 363] on select "in no way in some way by the wy in some ways" at bounding box center [905, 365] width 109 height 22
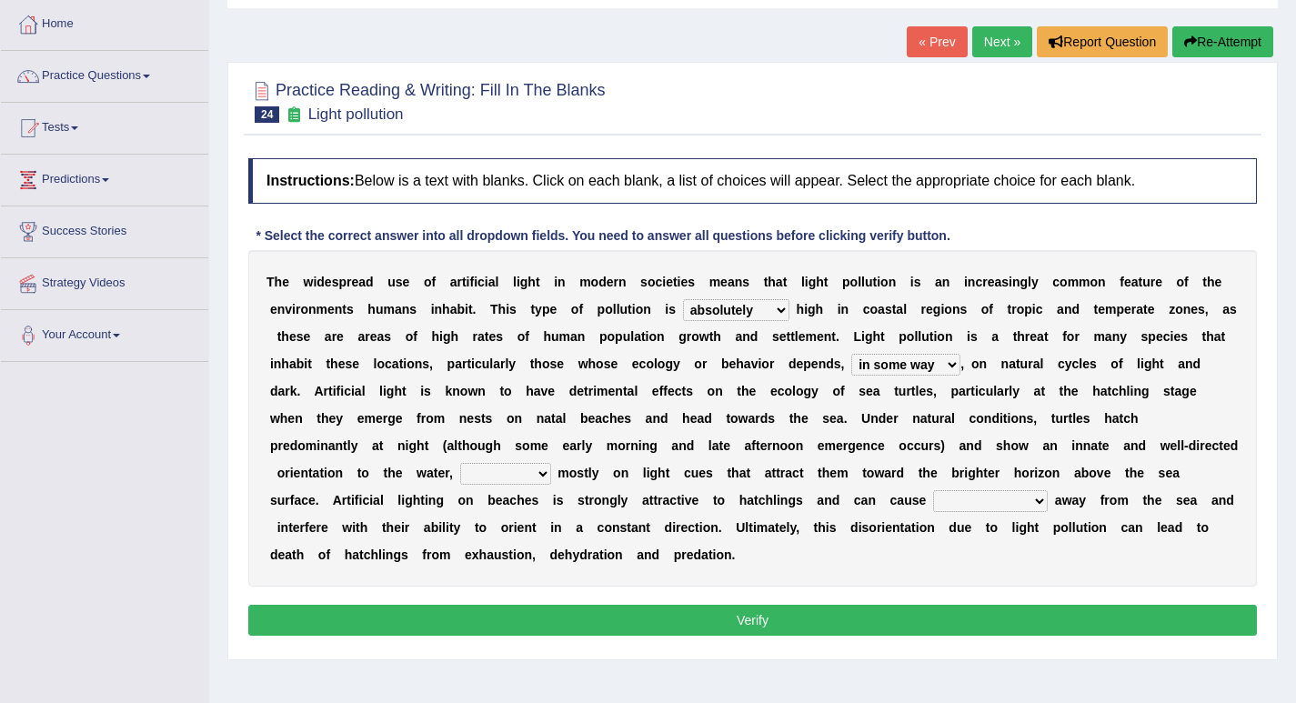
click at [851, 354] on select "in no way in some way by the wy in some ways" at bounding box center [905, 365] width 109 height 22
click at [894, 364] on select "in no way in some way by the wy in some ways" at bounding box center [905, 365] width 109 height 22
select select "in some ways"
click at [851, 354] on select "in no way in some way by the wy in some ways" at bounding box center [905, 365] width 109 height 22
click at [503, 479] on select "imposing figuring relying pouring" at bounding box center [505, 474] width 91 height 22
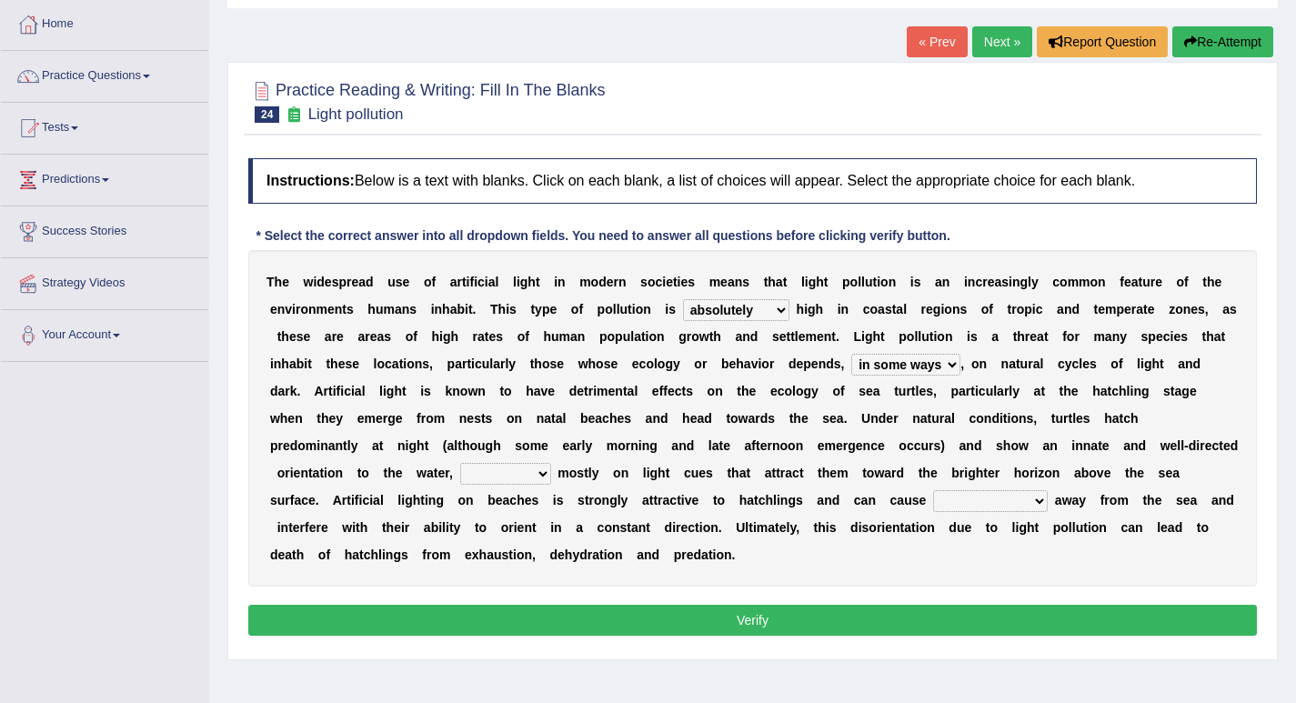
select select "relying"
click at [460, 463] on select "imposing figuring relying pouring" at bounding box center [505, 474] width 91 height 22
click at [956, 503] on select "them to move it to move which to move that to move" at bounding box center [990, 501] width 115 height 22
select select "them to move"
click at [933, 490] on select "them to move it to move which to move that to move" at bounding box center [990, 501] width 115 height 22
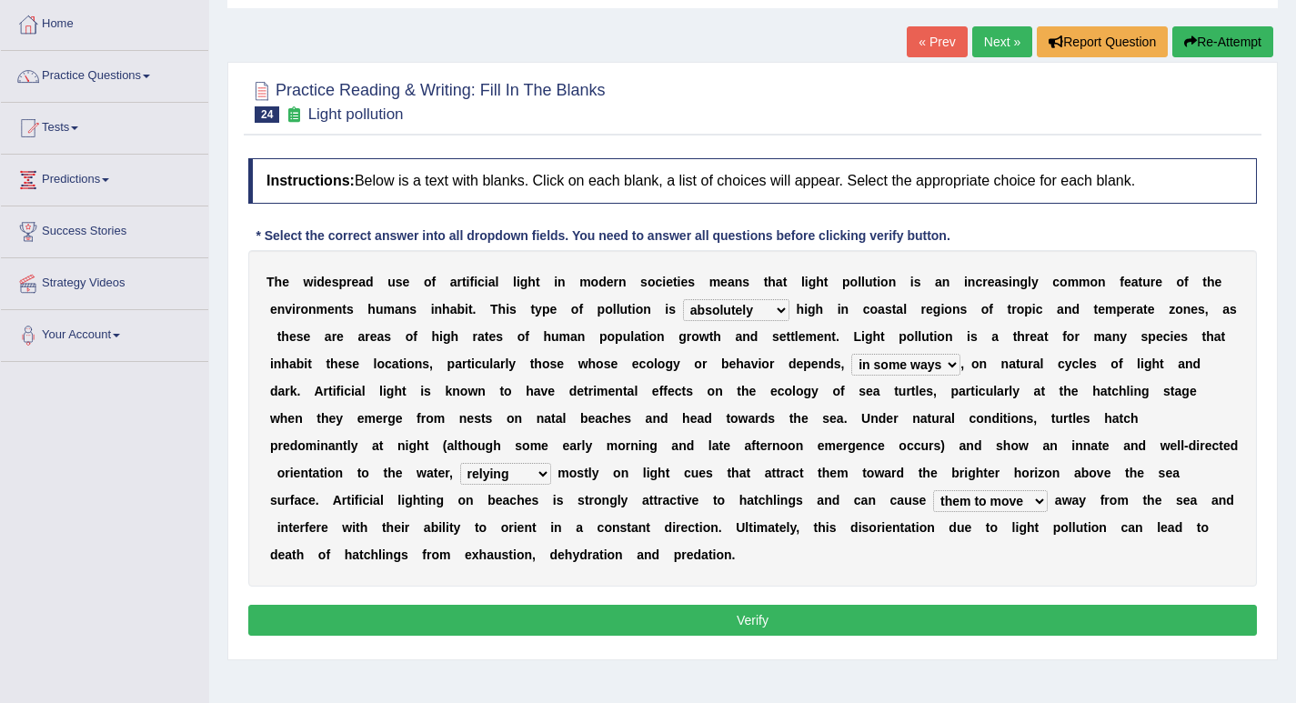
click at [941, 616] on button "Verify" at bounding box center [752, 620] width 1008 height 31
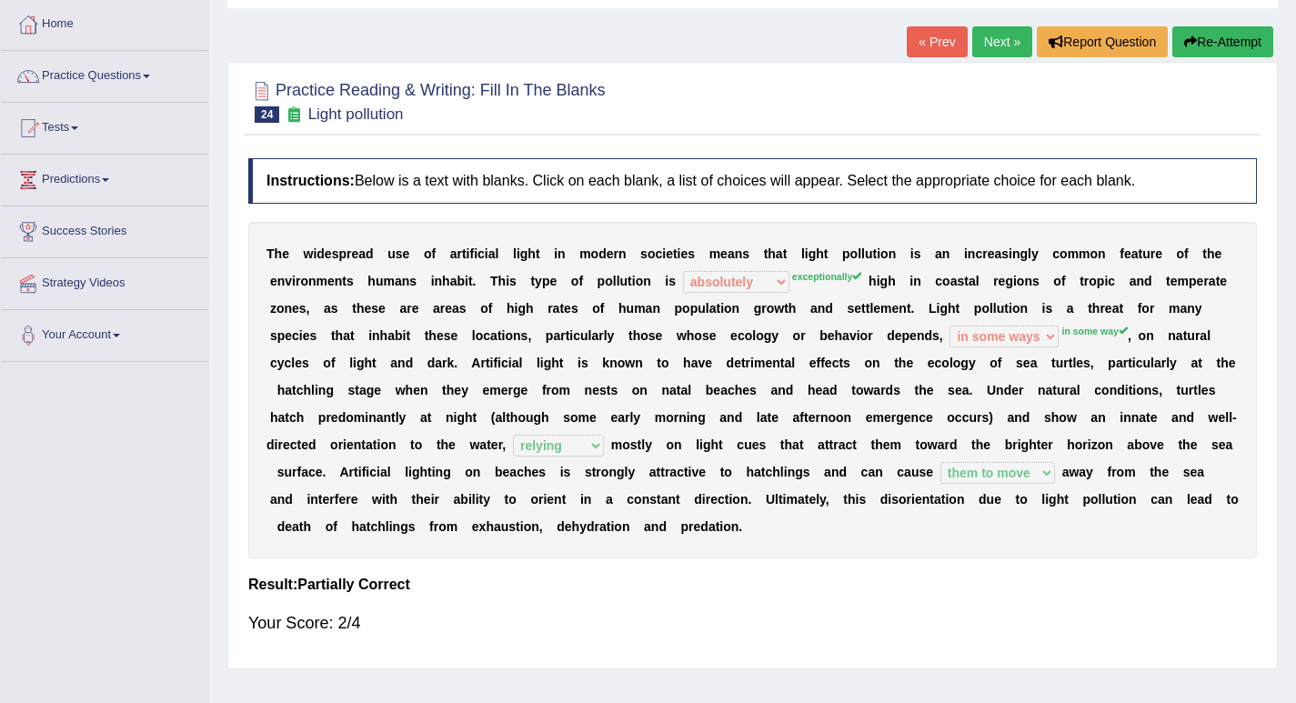
click at [1001, 42] on link "Next »" at bounding box center [1002, 41] width 60 height 31
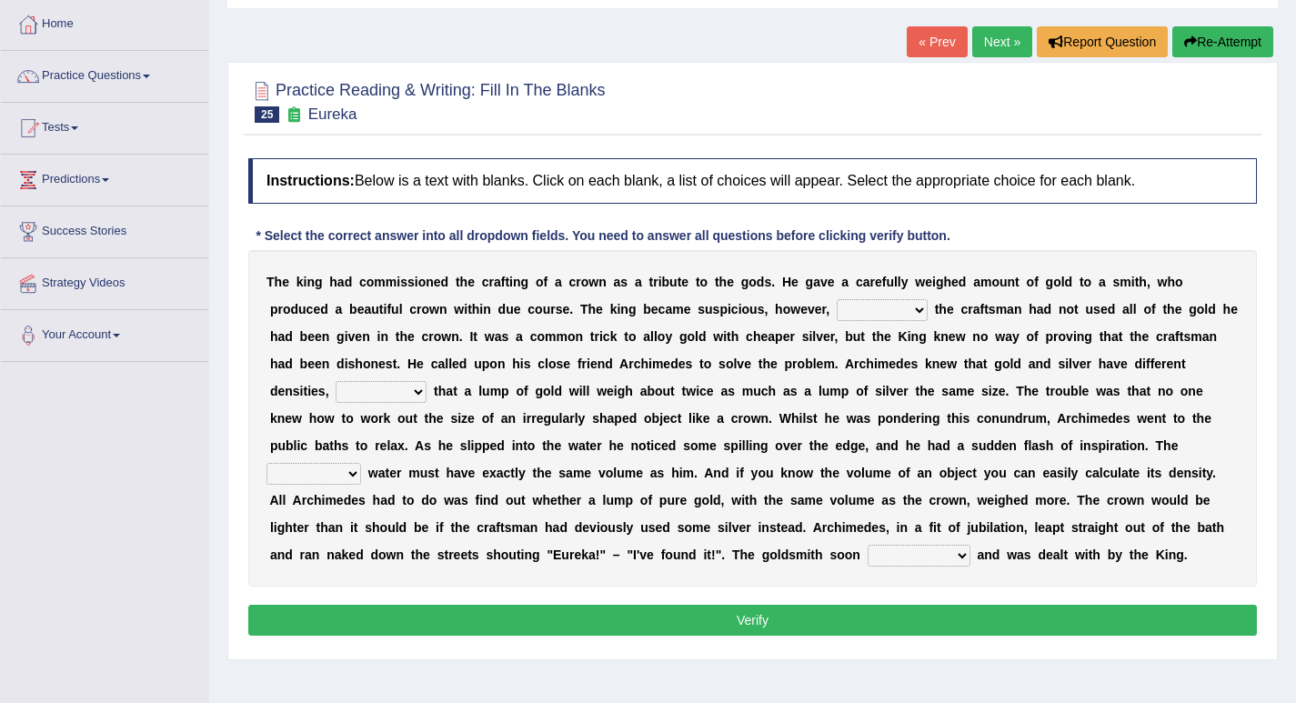
scroll to position [91, 0]
click at [874, 310] on select "if whether thus that" at bounding box center [881, 310] width 91 height 22
select select "whether"
click at [836, 299] on select "if whether thus that" at bounding box center [881, 310] width 91 height 22
click at [375, 393] on select "meaning meant means to mean" at bounding box center [380, 392] width 91 height 22
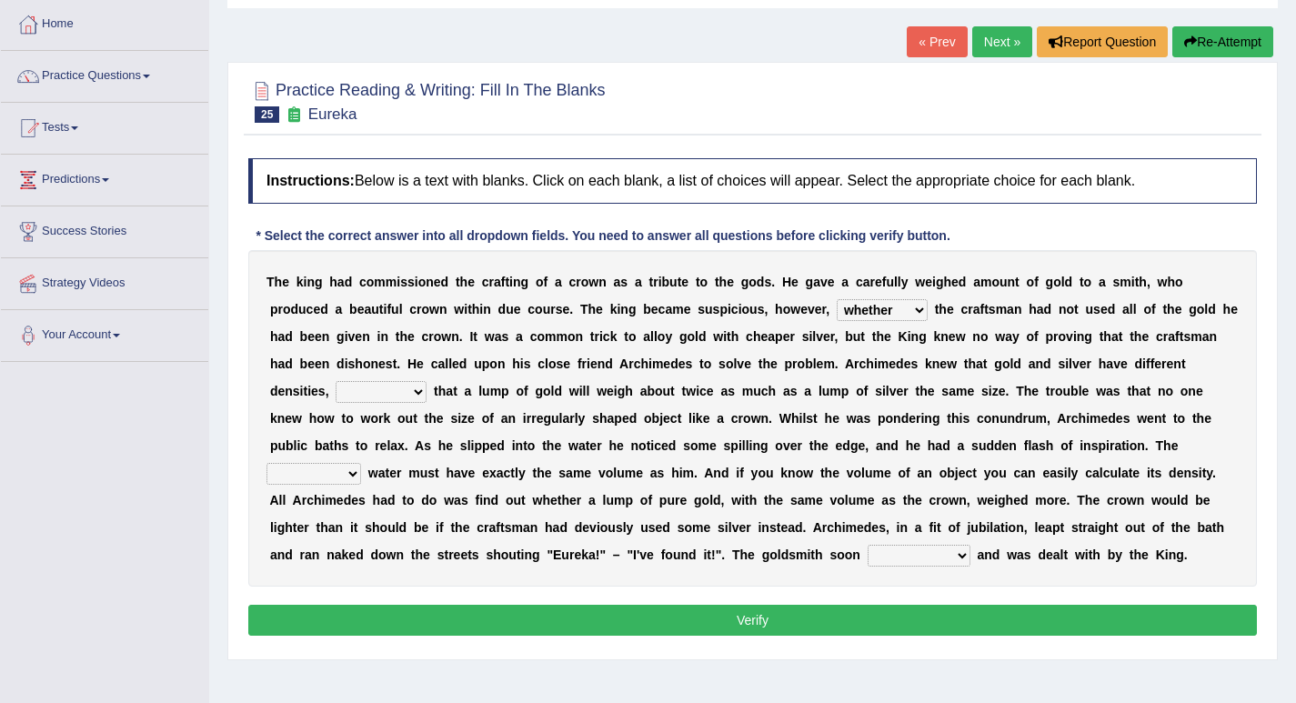
select select "meaning"
click at [335, 381] on select "meaning meant means to mean" at bounding box center [380, 392] width 91 height 22
click at [328, 469] on select "submerged disposed diagnosed displaced" at bounding box center [313, 474] width 95 height 22
select select "disposed"
click at [266, 463] on select "submerged disposed diagnosed displaced" at bounding box center [313, 474] width 95 height 22
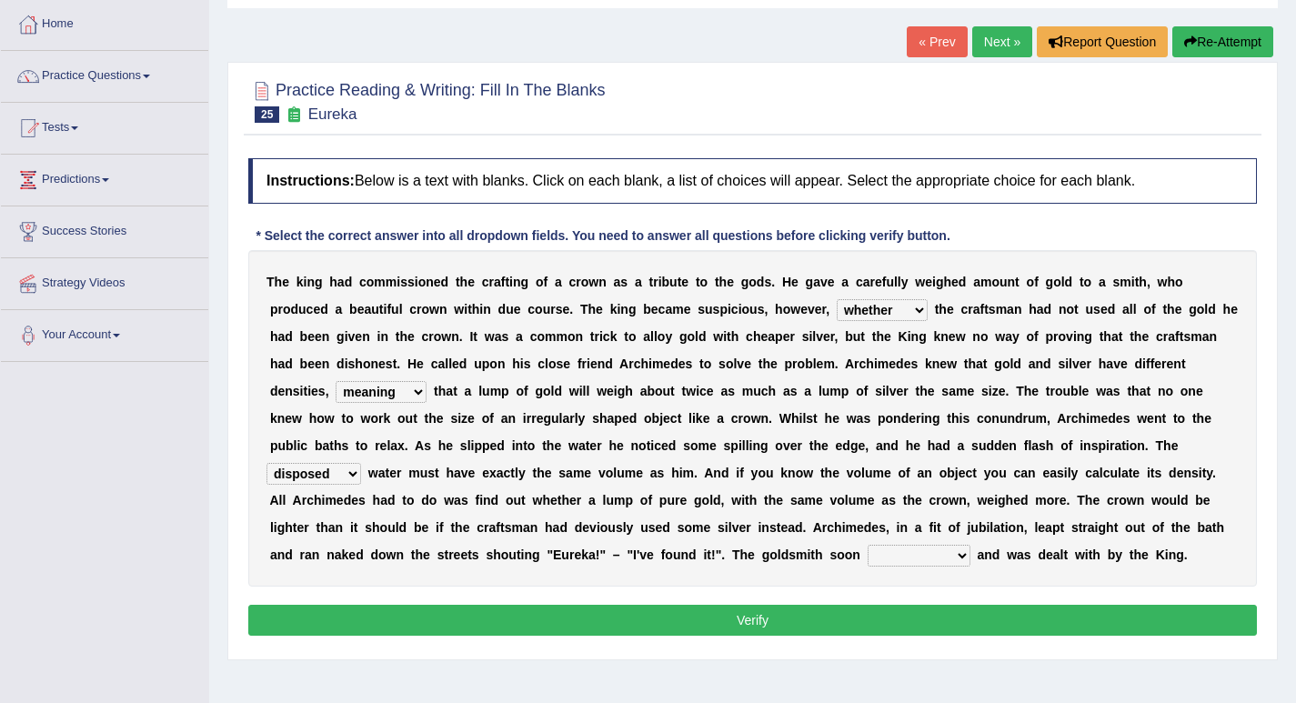
click at [906, 563] on select "conjured contradicted confessed condemned" at bounding box center [918, 556] width 103 height 22
select select "confessed"
click at [867, 545] on select "conjured contradicted confessed condemned" at bounding box center [918, 556] width 103 height 22
click at [884, 617] on button "Verify" at bounding box center [752, 620] width 1008 height 31
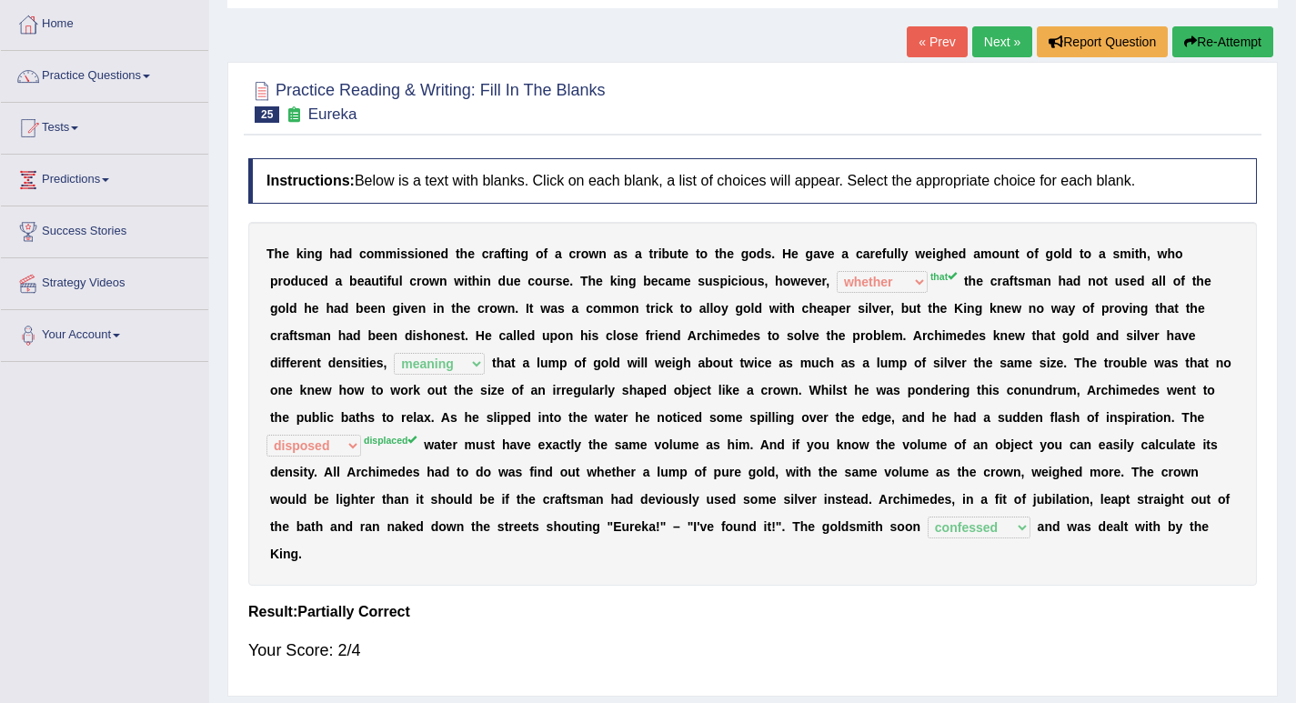
click at [1016, 37] on link "Next »" at bounding box center [1002, 41] width 60 height 31
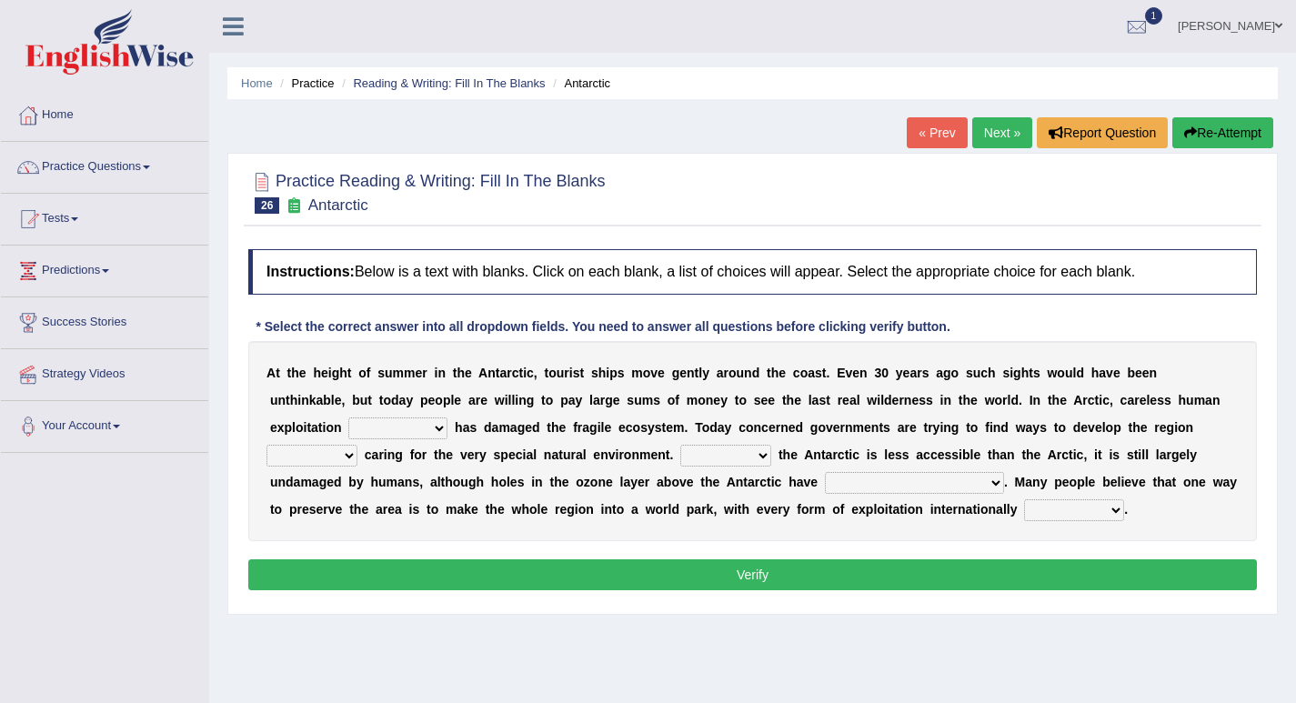
click at [387, 426] on select "in the future ever before on one side in the past" at bounding box center [397, 428] width 99 height 22
select select "in the past"
click at [348, 417] on select "in the future ever before on one side in the past" at bounding box center [397, 428] width 99 height 22
click at [336, 457] on select "while whereas even though" at bounding box center [311, 456] width 91 height 22
select select "while"
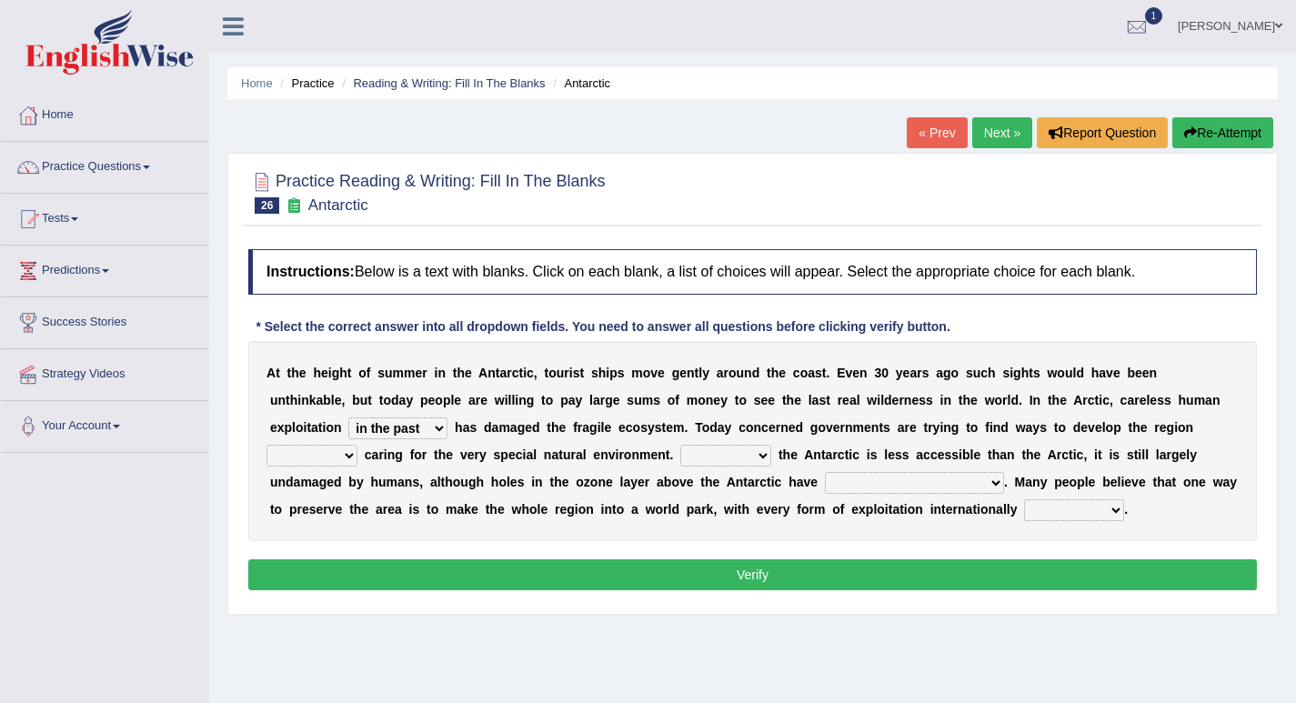
click at [266, 445] on select "while whereas even though" at bounding box center [311, 456] width 91 height 22
click at [321, 461] on select "while whereas even though" at bounding box center [311, 456] width 91 height 22
click at [324, 462] on select "while whereas even though" at bounding box center [311, 456] width 91 height 22
click at [726, 459] on select "Because Whether Unless Besides" at bounding box center [725, 456] width 91 height 22
select select "Because"
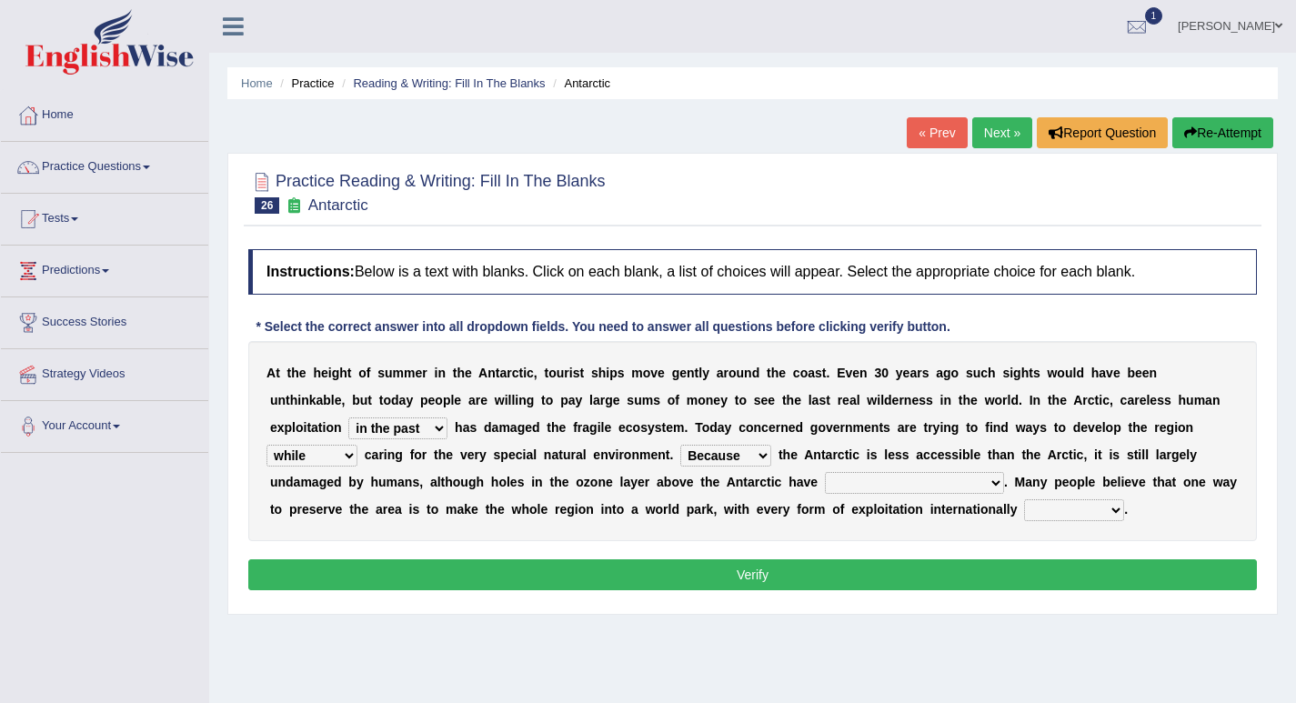
click at [680, 445] on select "Because Whether Unless Besides" at bounding box center [725, 456] width 91 height 22
click at [744, 459] on select "Because Whether Unless Besides" at bounding box center [725, 456] width 91 height 22
click at [863, 466] on div "A t t h e h e i g h t o f s u m m e r i n t h e A n t a r c t i c , t o u r i s…" at bounding box center [752, 441] width 1008 height 200
click at [855, 483] on select "yet discovered ever discovered already been discovered already been discovering" at bounding box center [914, 483] width 179 height 22
select select "already been discovered"
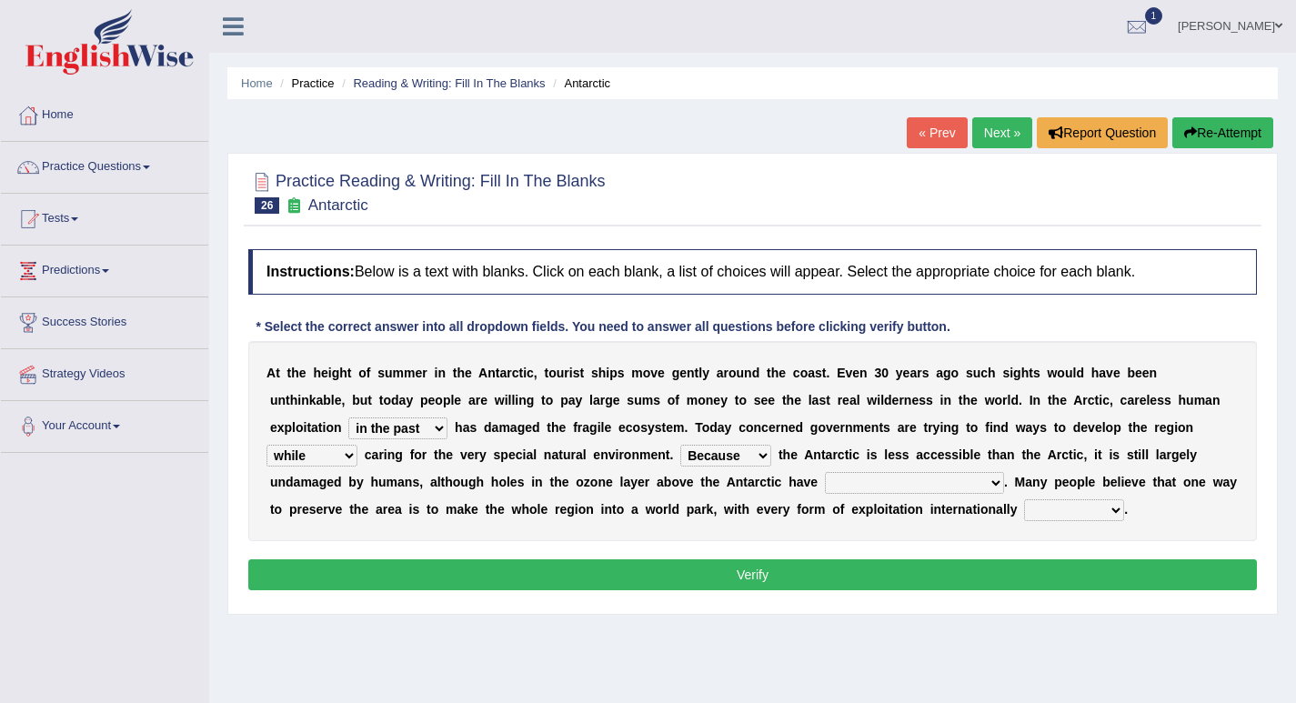
click at [825, 472] on select "yet discovered ever discovered already been discovered already been discovering" at bounding box center [914, 483] width 179 height 22
click at [1055, 513] on select "expanded spanned banned transformed" at bounding box center [1074, 510] width 100 height 22
select select "banned"
click at [1024, 499] on select "expanded spanned banned transformed" at bounding box center [1074, 510] width 100 height 22
click at [1014, 573] on button "Verify" at bounding box center [752, 574] width 1008 height 31
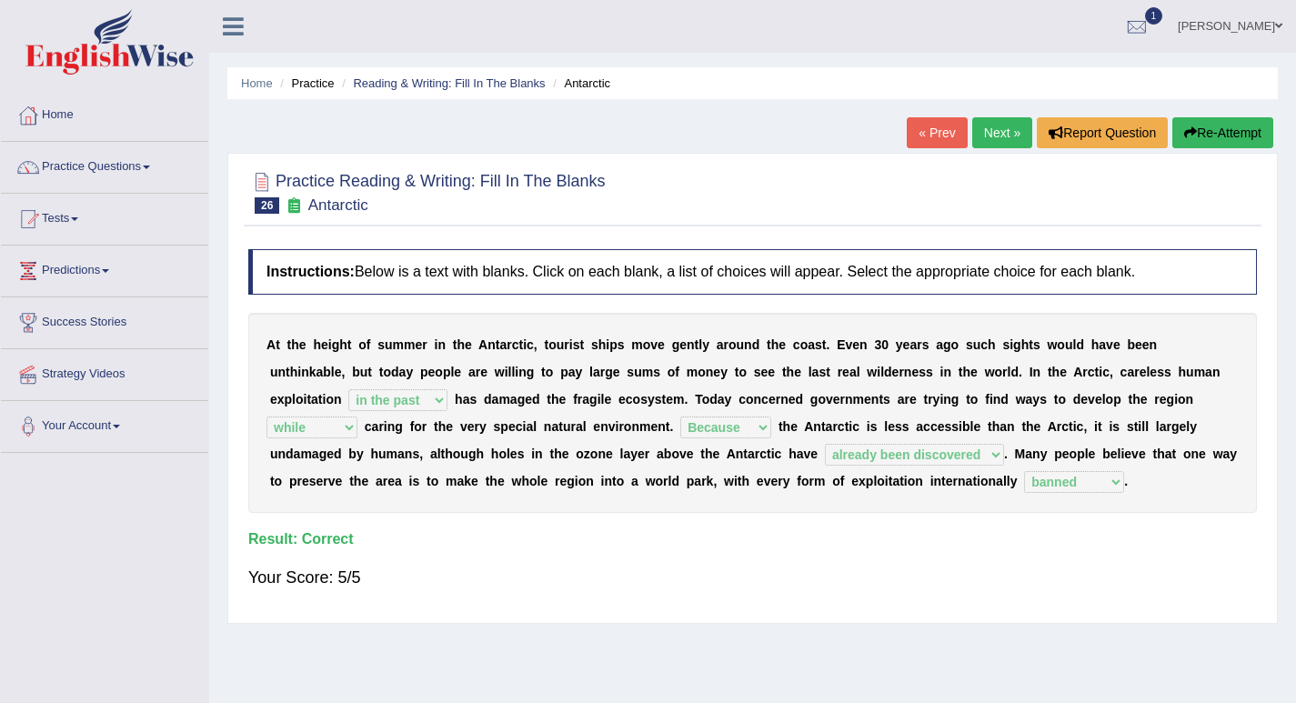
click at [1008, 132] on link "Next »" at bounding box center [1002, 132] width 60 height 31
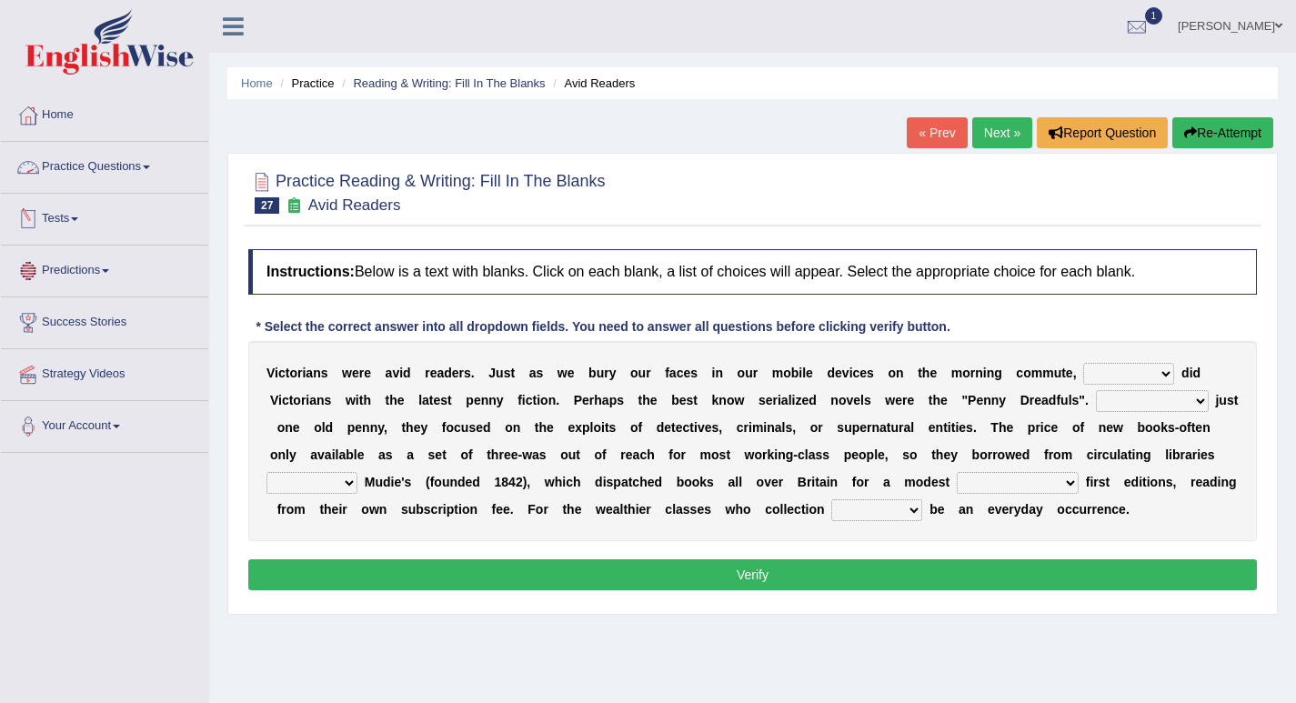
click at [1121, 368] on select "either so too neither whether" at bounding box center [1128, 374] width 91 height 22
click at [1035, 415] on div "V i c t o r i a n s w e r e a v i d r e a d e r s . J u s t a s w e b u r y o u…" at bounding box center [752, 441] width 1008 height 200
click at [1102, 373] on select "either so too neither whether" at bounding box center [1128, 374] width 91 height 22
click at [1040, 386] on div "V i c t o r i a n s w e r e a v i d r e a d e r s . J u s t a s w e b u r y o u…" at bounding box center [752, 441] width 1008 height 200
click at [1155, 406] on select "Costed Having costed Costing Cost" at bounding box center [1152, 401] width 113 height 22
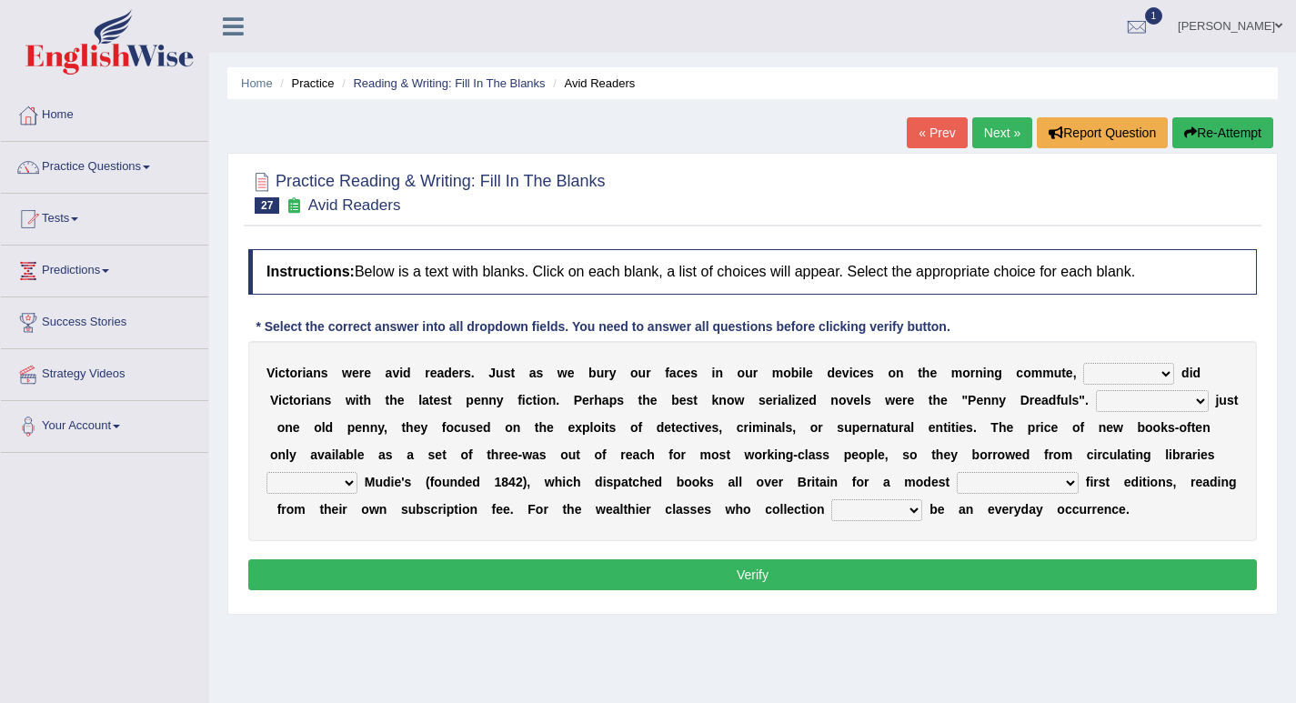
select select "Costing"
click at [1096, 390] on select "Costed Having costed Costing Cost" at bounding box center [1152, 401] width 113 height 22
click at [340, 478] on select "such as other than that is as to" at bounding box center [311, 483] width 91 height 22
select select "such as"
click at [266, 472] on select "such as other than that is as to" at bounding box center [311, 483] width 91 height 22
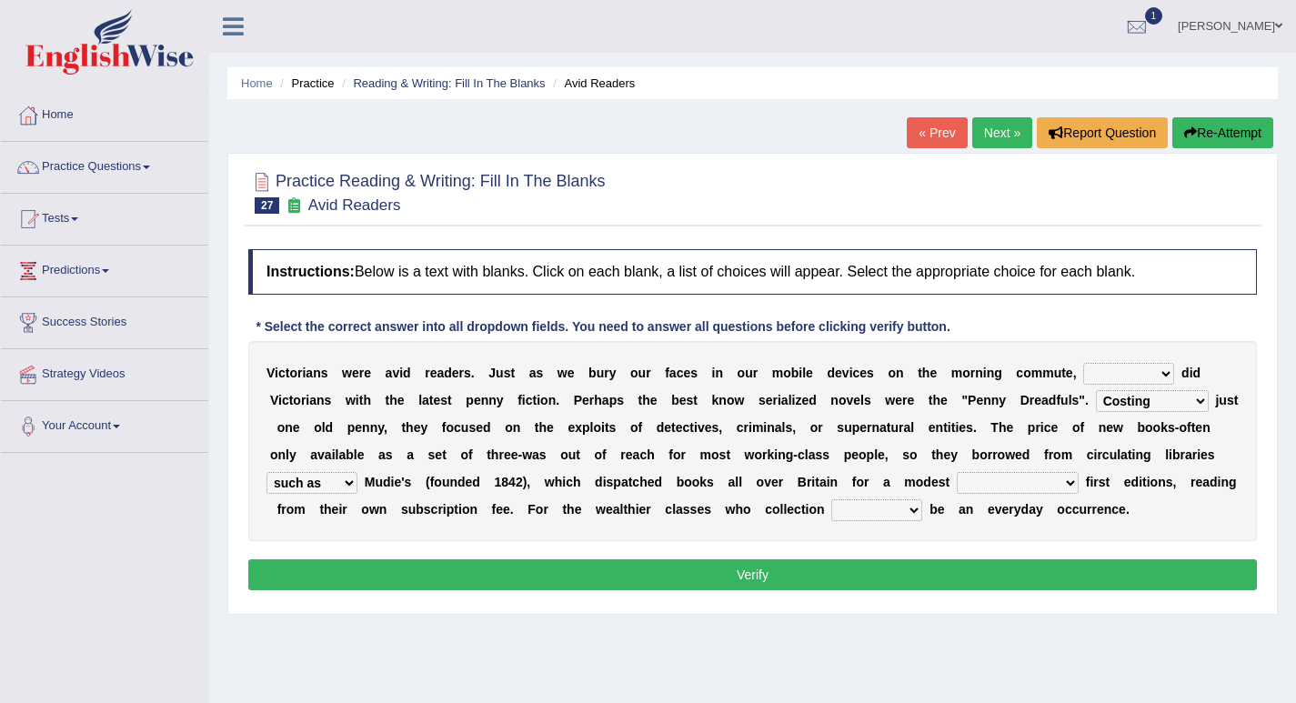
click at [995, 481] on select "could afford afford having afforded affording" at bounding box center [1017, 483] width 122 height 22
select select "could afford"
click at [956, 472] on select "could afford afford having afforded affording" at bounding box center [1017, 483] width 122 height 22
click at [868, 514] on select "would could should did" at bounding box center [876, 510] width 91 height 22
select select "could"
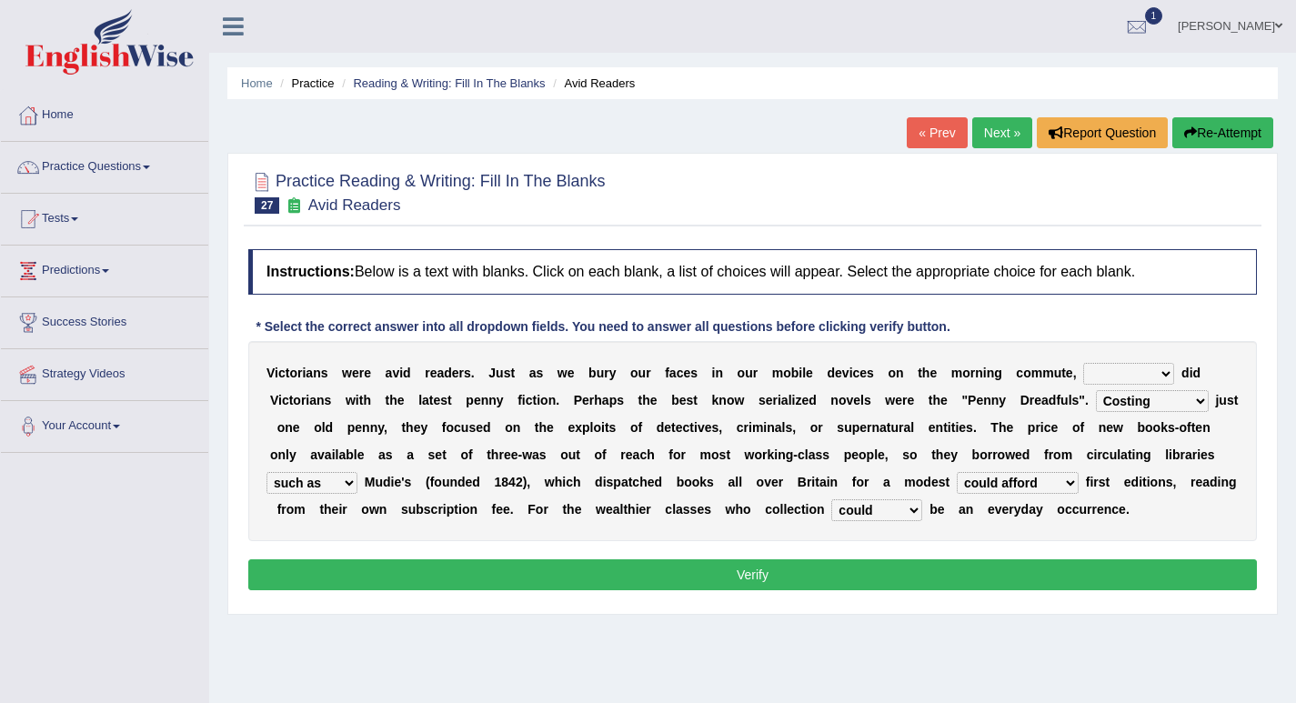
click at [831, 499] on select "would could should did" at bounding box center [876, 510] width 91 height 22
click at [1097, 373] on select "either so too neither whether" at bounding box center [1128, 374] width 91 height 22
click at [1052, 421] on b "e" at bounding box center [1054, 427] width 7 height 15
click at [1134, 374] on select "either so too neither whether" at bounding box center [1128, 374] width 91 height 22
select select "neither"
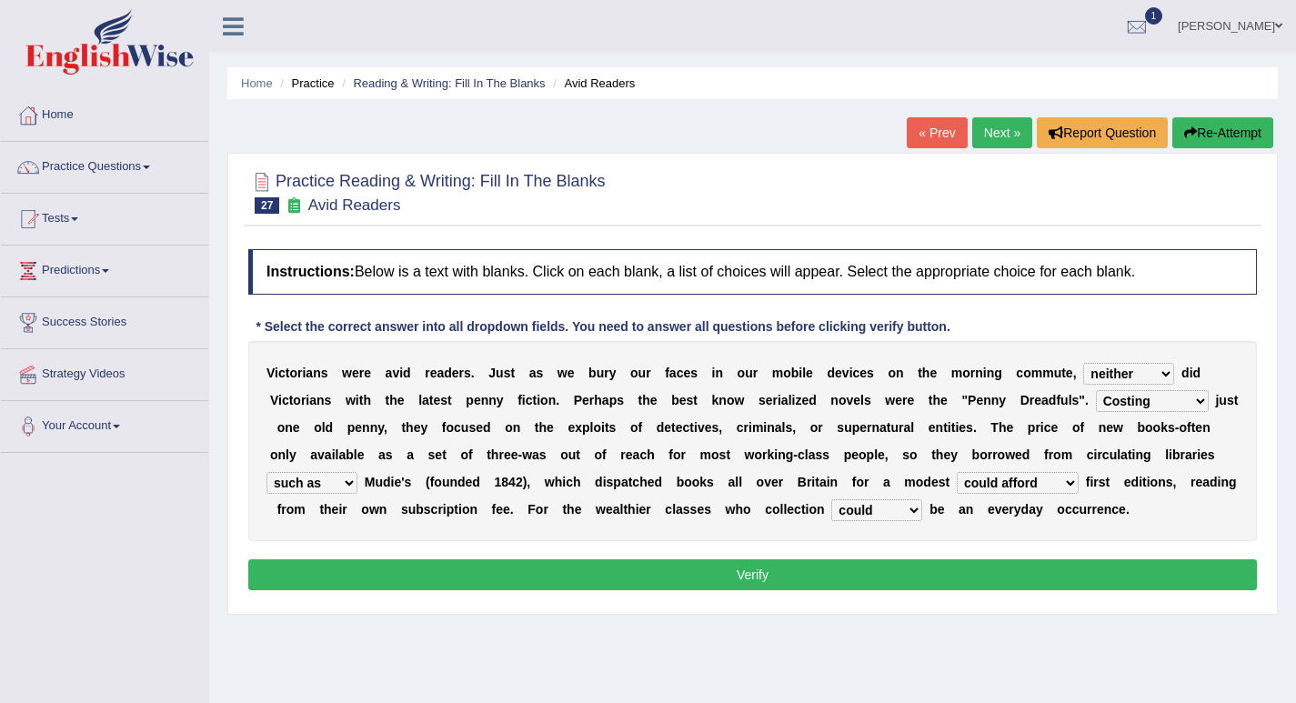
click at [1083, 363] on select "either so too neither whether" at bounding box center [1128, 374] width 91 height 22
click at [1043, 568] on button "Verify" at bounding box center [752, 574] width 1008 height 31
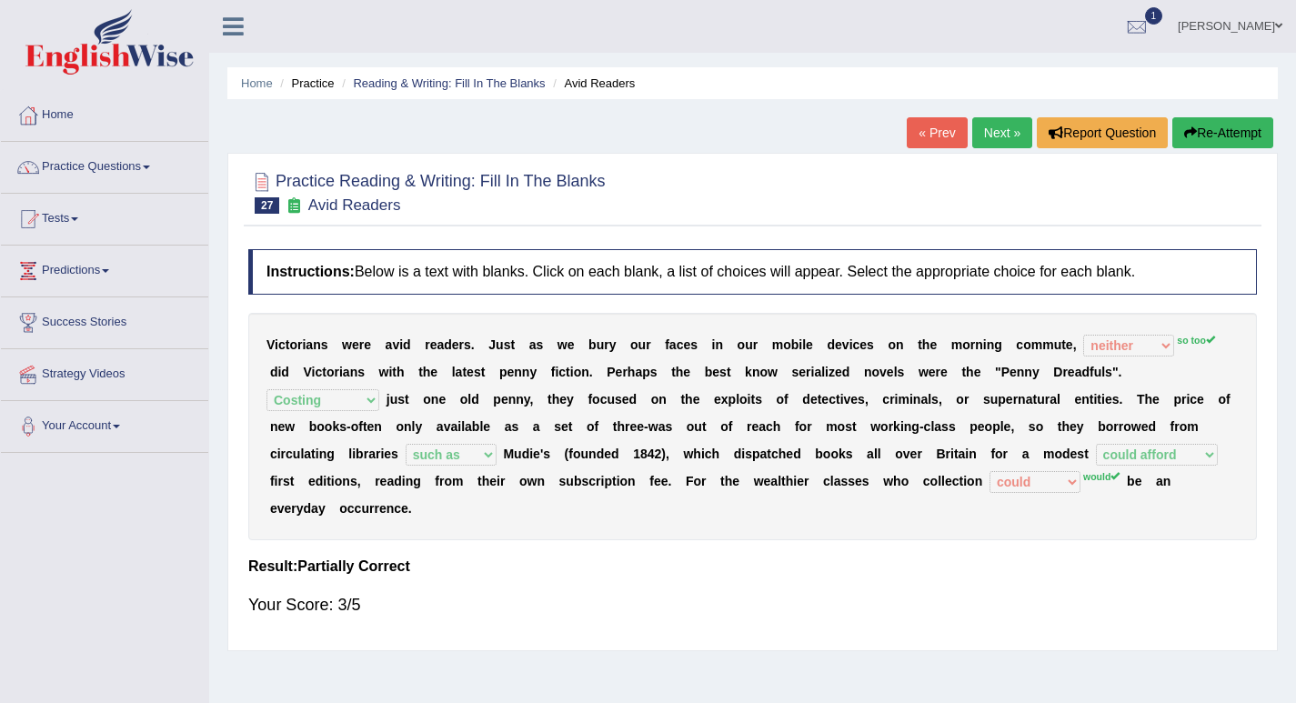
click at [999, 136] on link "Next »" at bounding box center [1002, 132] width 60 height 31
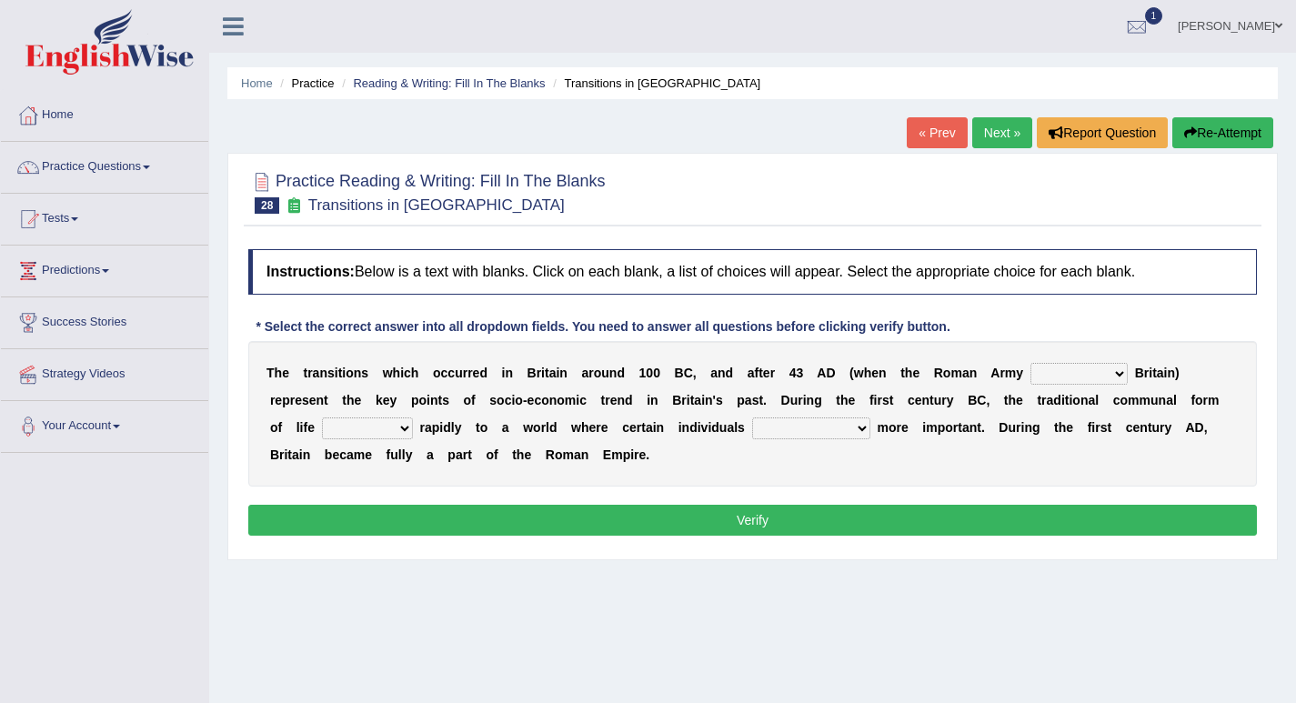
click at [1080, 373] on select "purported pursued enlightened invaded" at bounding box center [1078, 374] width 97 height 22
select select "invaded"
click at [1030, 363] on select "purported pursued enlightened invaded" at bounding box center [1078, 374] width 97 height 22
click at [359, 431] on select "withdrew shaped awarded shifted" at bounding box center [367, 428] width 91 height 22
select select "shifted"
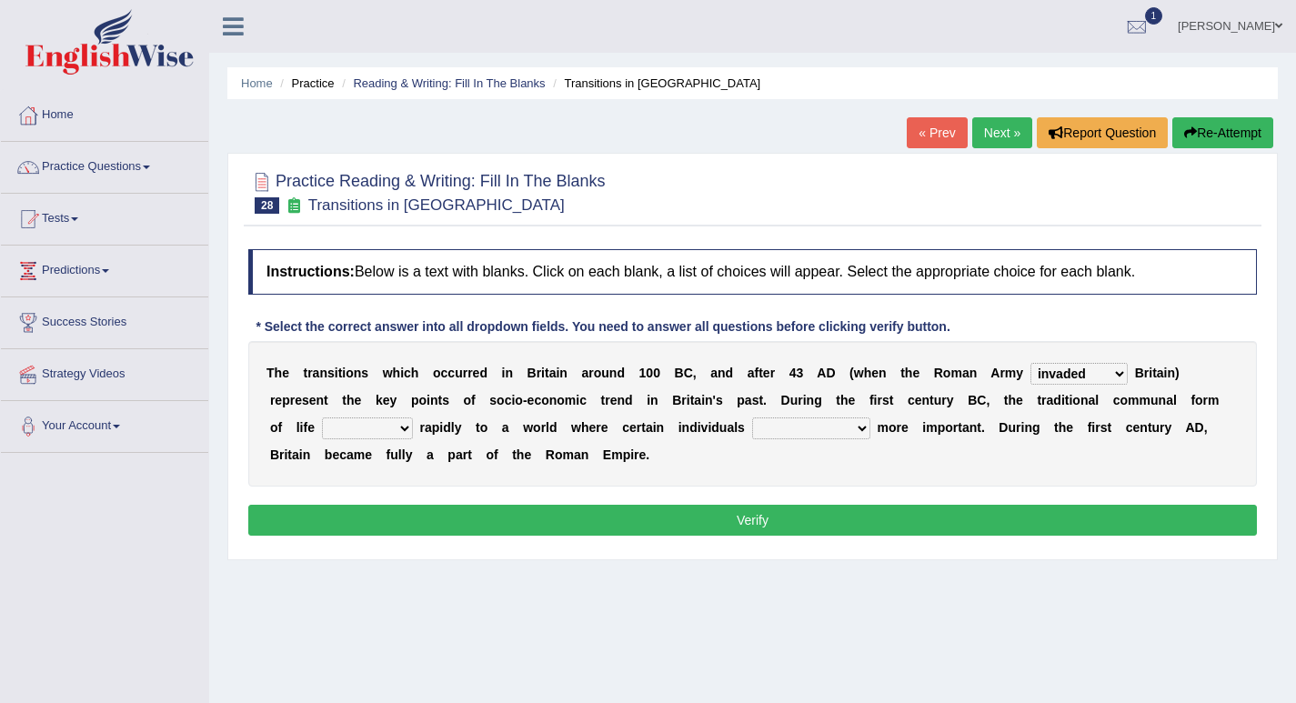
click at [322, 417] on select "withdrew shaped awarded shifted" at bounding box center [367, 428] width 91 height 22
click at [789, 427] on select "became become having become becoming" at bounding box center [811, 428] width 118 height 22
select select "became"
click at [752, 417] on select "became become having become becoming" at bounding box center [811, 428] width 118 height 22
click at [769, 518] on button "Verify" at bounding box center [752, 520] width 1008 height 31
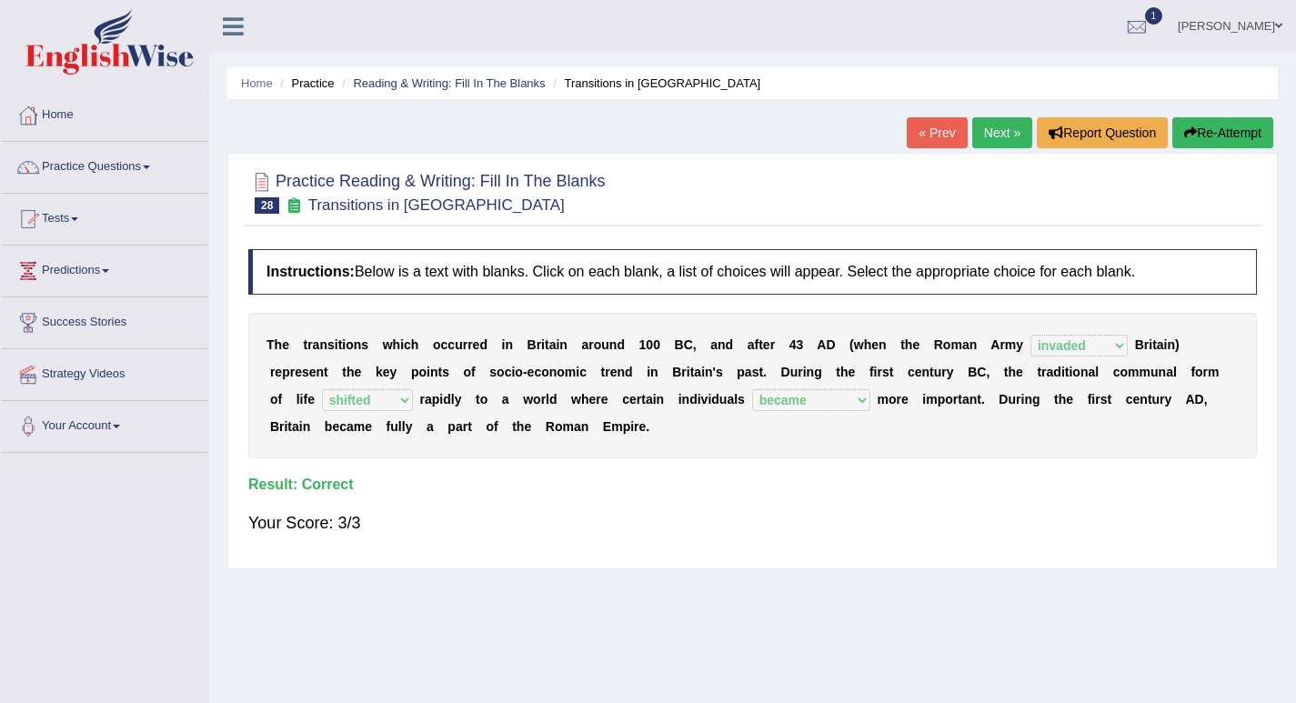
click at [1013, 135] on link "Next »" at bounding box center [1002, 132] width 60 height 31
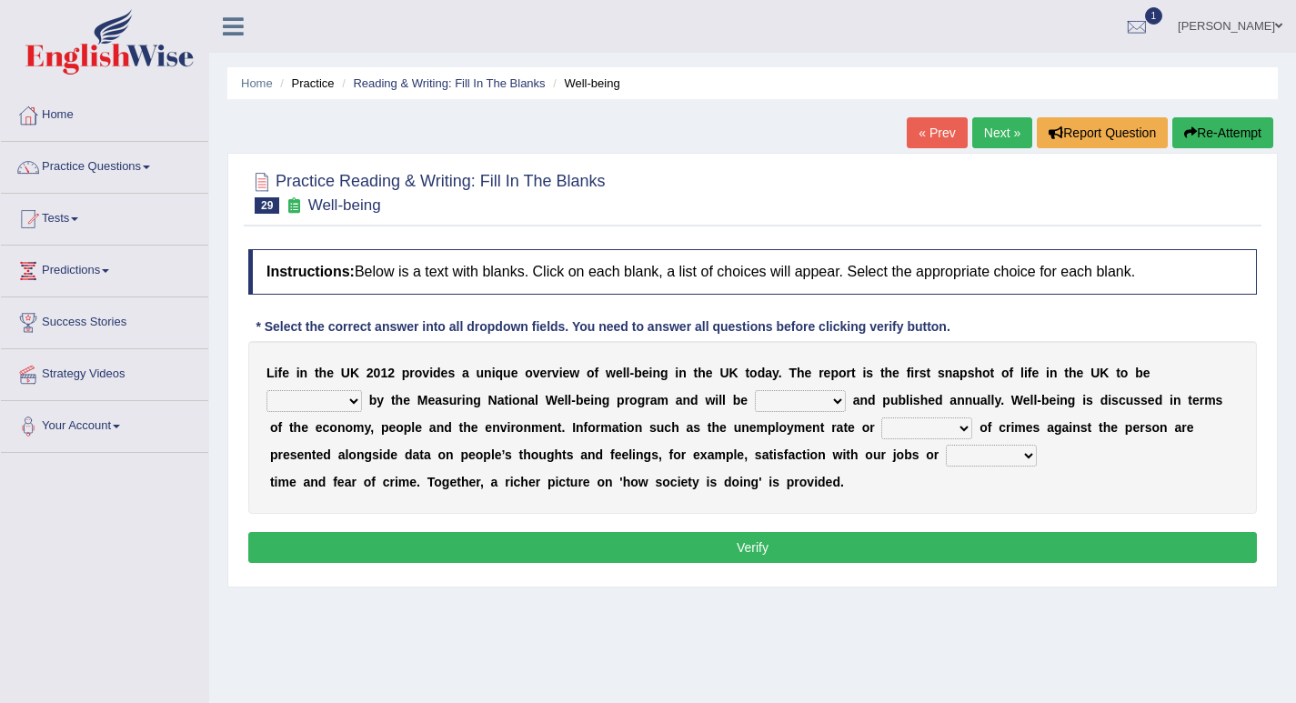
click at [334, 400] on select "delivered protected demanded overviewed" at bounding box center [313, 401] width 95 height 22
select select "overviewed"
click at [266, 390] on select "delivered protected demanded overviewed" at bounding box center [313, 401] width 95 height 22
click at [792, 402] on select "distorted charted updated arranged" at bounding box center [800, 401] width 91 height 22
select select "updated"
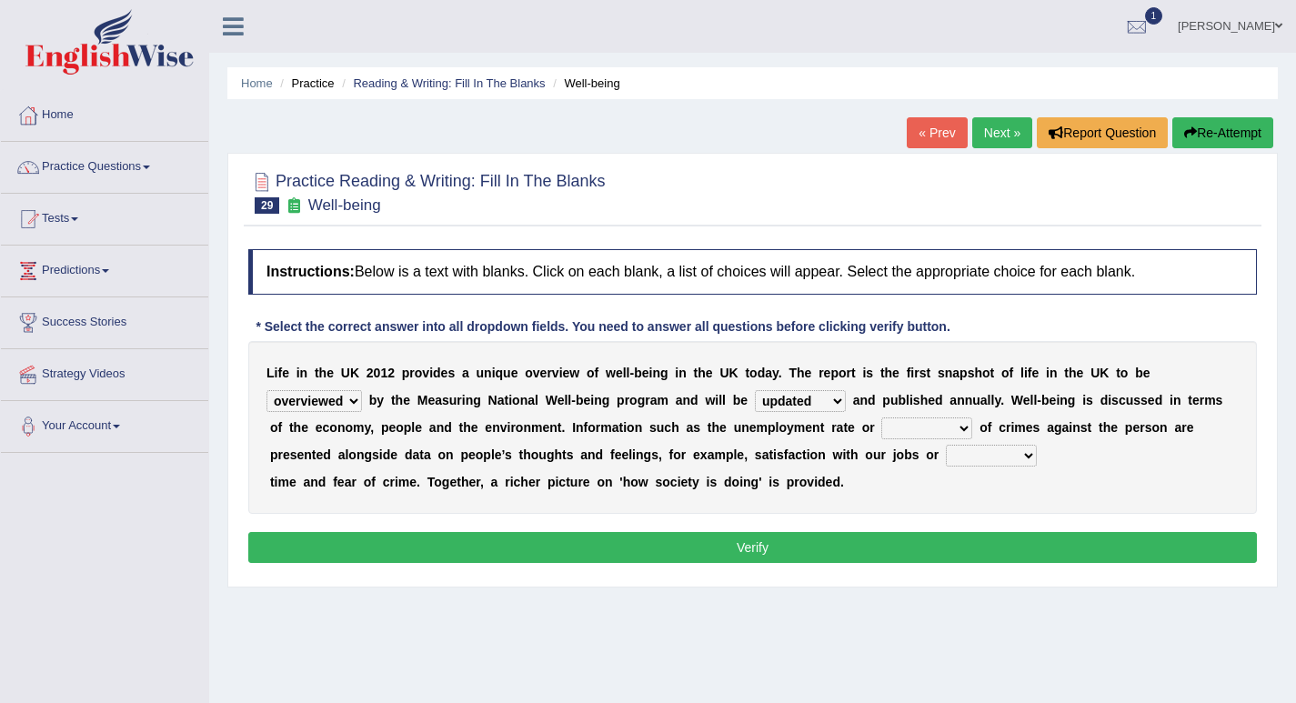
click at [755, 390] on select "distorted charted updated arranged" at bounding box center [800, 401] width 91 height 22
click at [921, 432] on select "velocity weight span number" at bounding box center [926, 428] width 91 height 22
select select "number"
click at [881, 417] on select "velocity weight span number" at bounding box center [926, 428] width 91 height 22
click at [982, 453] on select "pressure plea fancy leisure" at bounding box center [991, 456] width 91 height 22
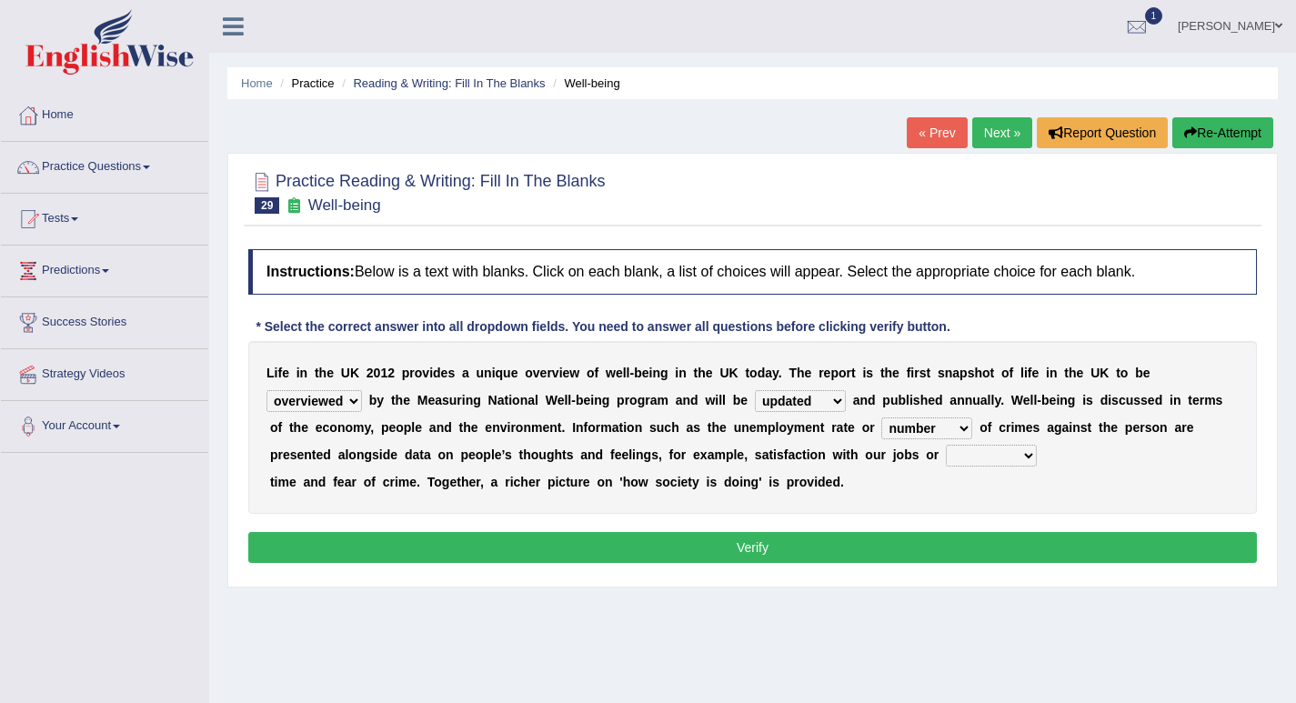
select select "leisure"
click at [946, 445] on select "pressure plea fancy leisure" at bounding box center [991, 456] width 91 height 22
click at [897, 552] on button "Verify" at bounding box center [752, 547] width 1008 height 31
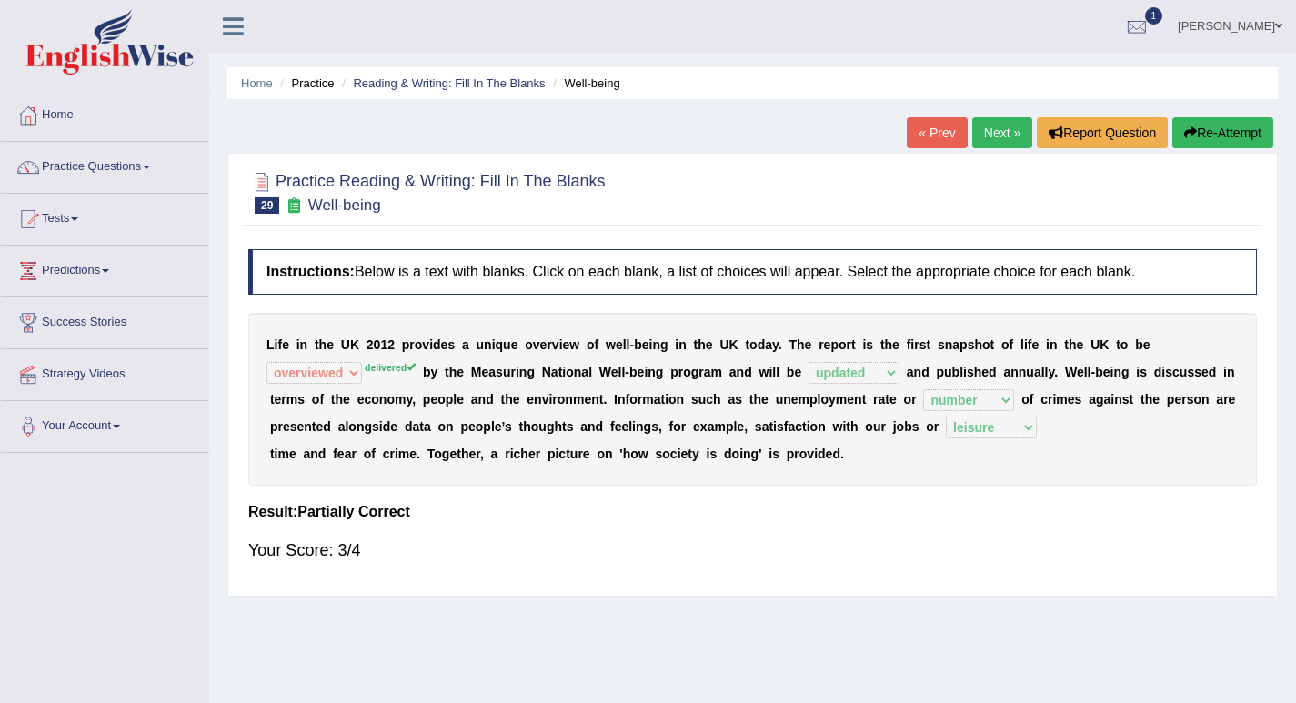
click at [998, 135] on link "Next »" at bounding box center [1002, 132] width 60 height 31
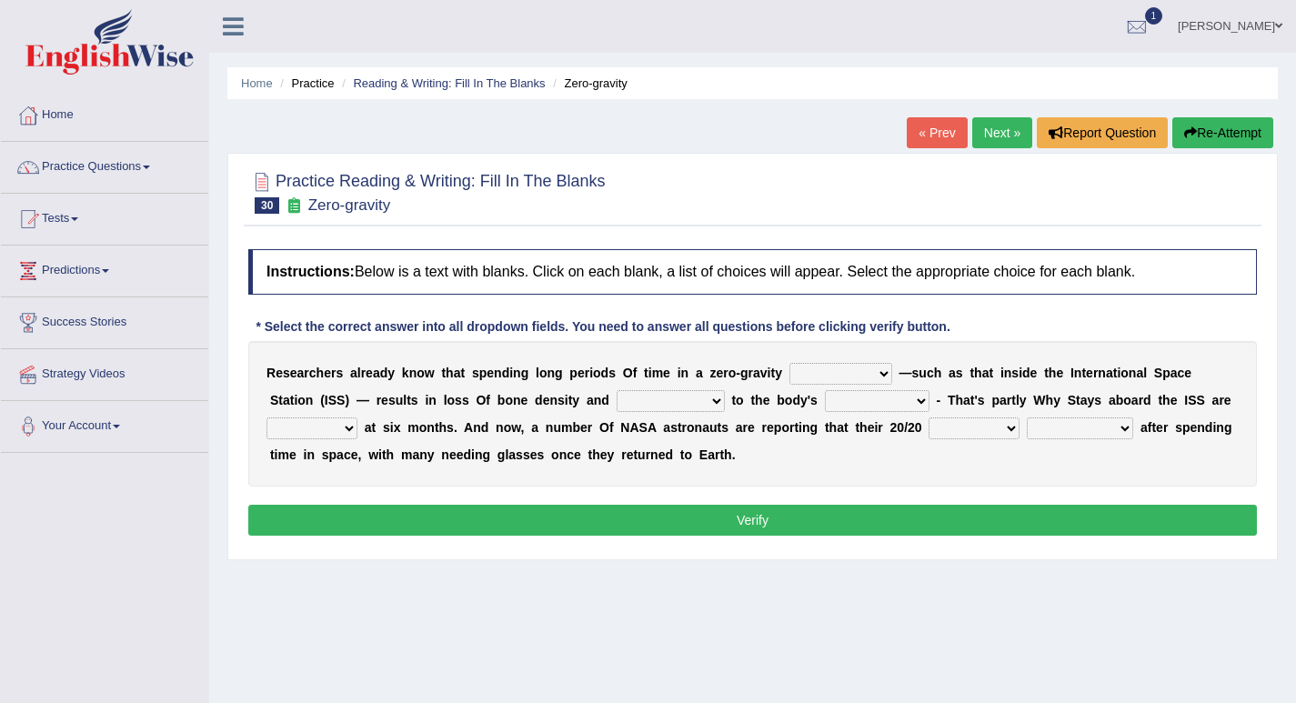
click at [839, 372] on select "planet weather climate environment" at bounding box center [840, 374] width 103 height 22
select select "environment"
click at [789, 363] on select "planet weather climate environment" at bounding box center [840, 374] width 103 height 22
click at [648, 403] on select "enhancement damage gain recovery" at bounding box center [670, 401] width 108 height 22
select select "damage"
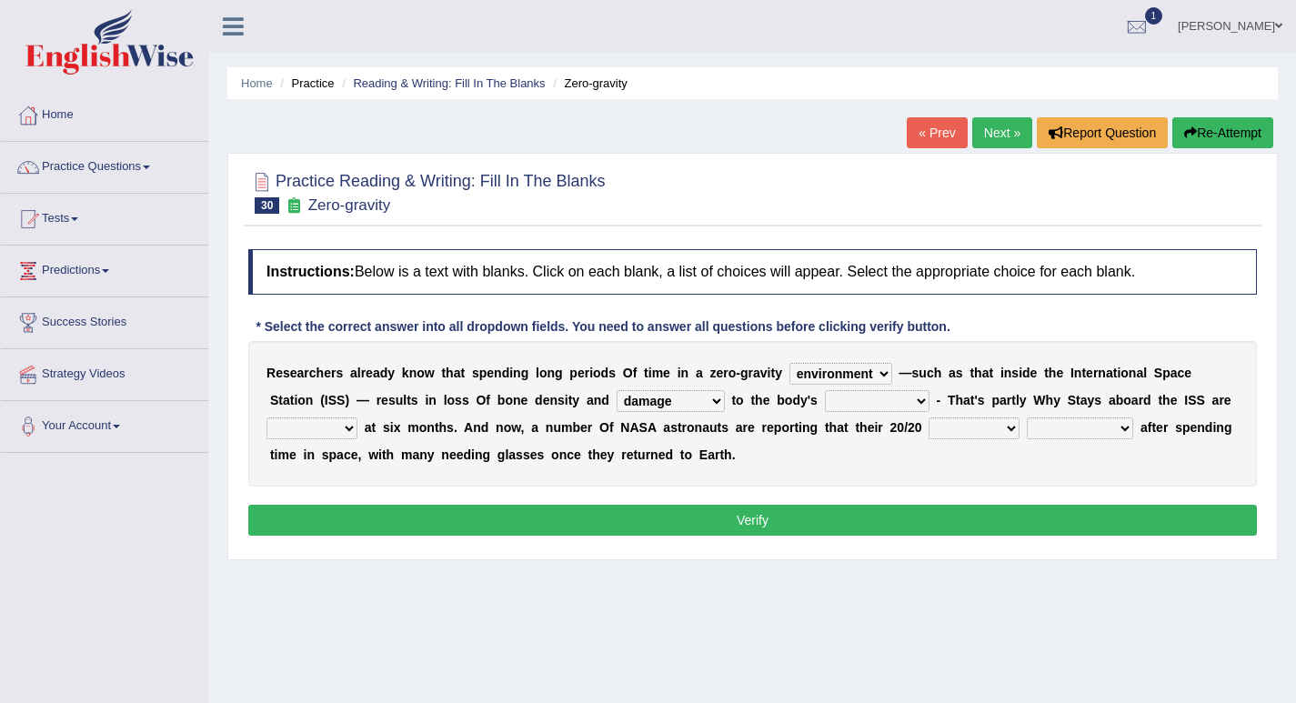
click at [616, 390] on select "enhancement damage gain recovery" at bounding box center [670, 401] width 108 height 22
click at [846, 398] on select "muscles flexibility development action" at bounding box center [877, 401] width 105 height 22
select select "development"
click at [825, 390] on select "muscles flexibility development action" at bounding box center [877, 401] width 105 height 22
click at [314, 427] on select "allowed excessive timed restricted" at bounding box center [311, 428] width 91 height 22
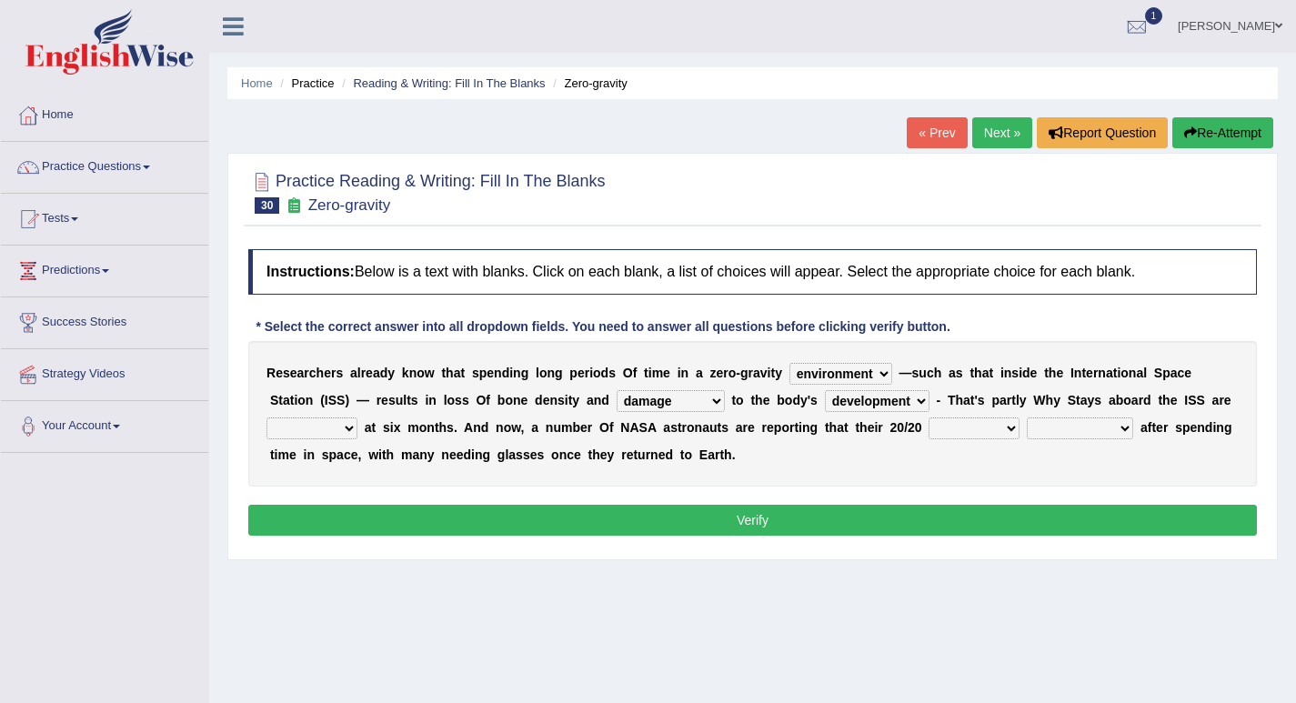
select select "timed"
click at [266, 417] on select "allowed excessive timed restricted" at bounding box center [311, 428] width 91 height 22
click at [960, 426] on select "voices smelling vision hearing" at bounding box center [973, 428] width 91 height 22
click at [1052, 425] on select "disappeared fatigue faded strengthened" at bounding box center [1079, 428] width 106 height 22
click at [955, 422] on select "voices smelling vision hearing" at bounding box center [973, 428] width 91 height 22
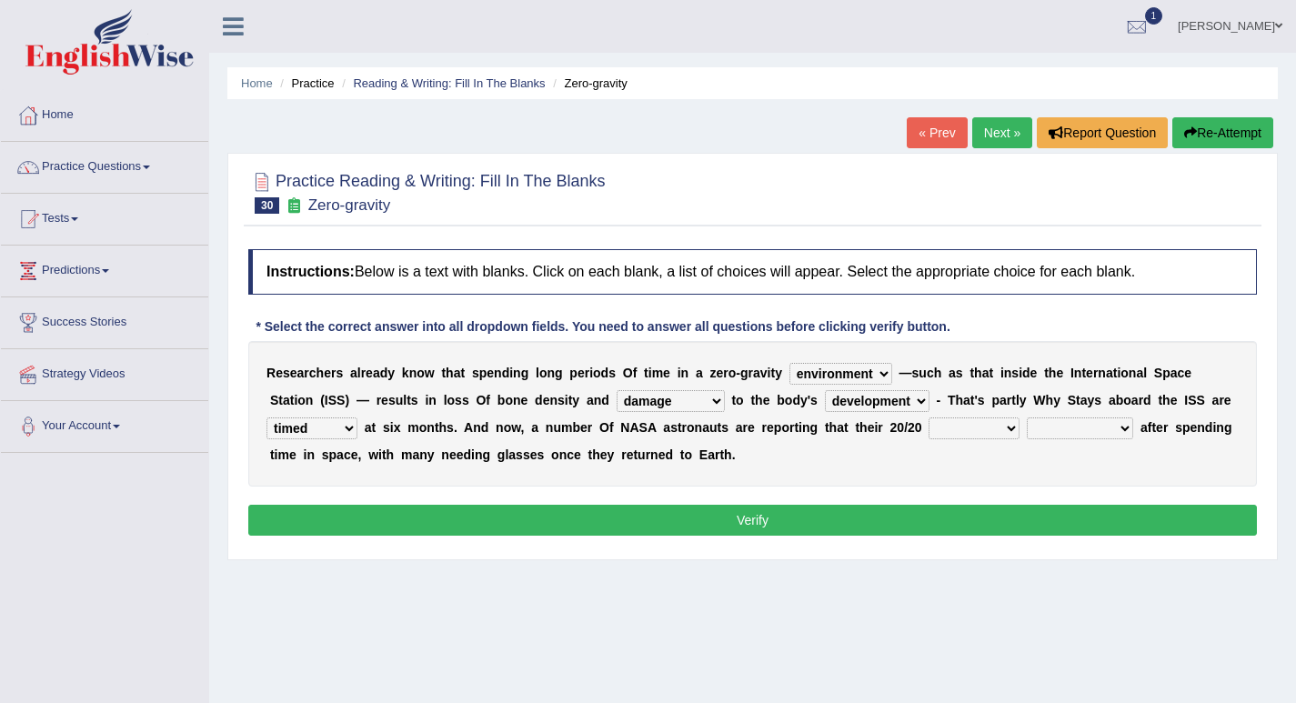
select select "vision"
click at [928, 417] on select "voices smelling vision hearing" at bounding box center [973, 428] width 91 height 22
click at [1065, 432] on select "disappeared fatigue faded strengthened" at bounding box center [1079, 428] width 106 height 22
select select "faded"
click at [1026, 417] on select "disappeared fatigue faded strengthened" at bounding box center [1079, 428] width 106 height 22
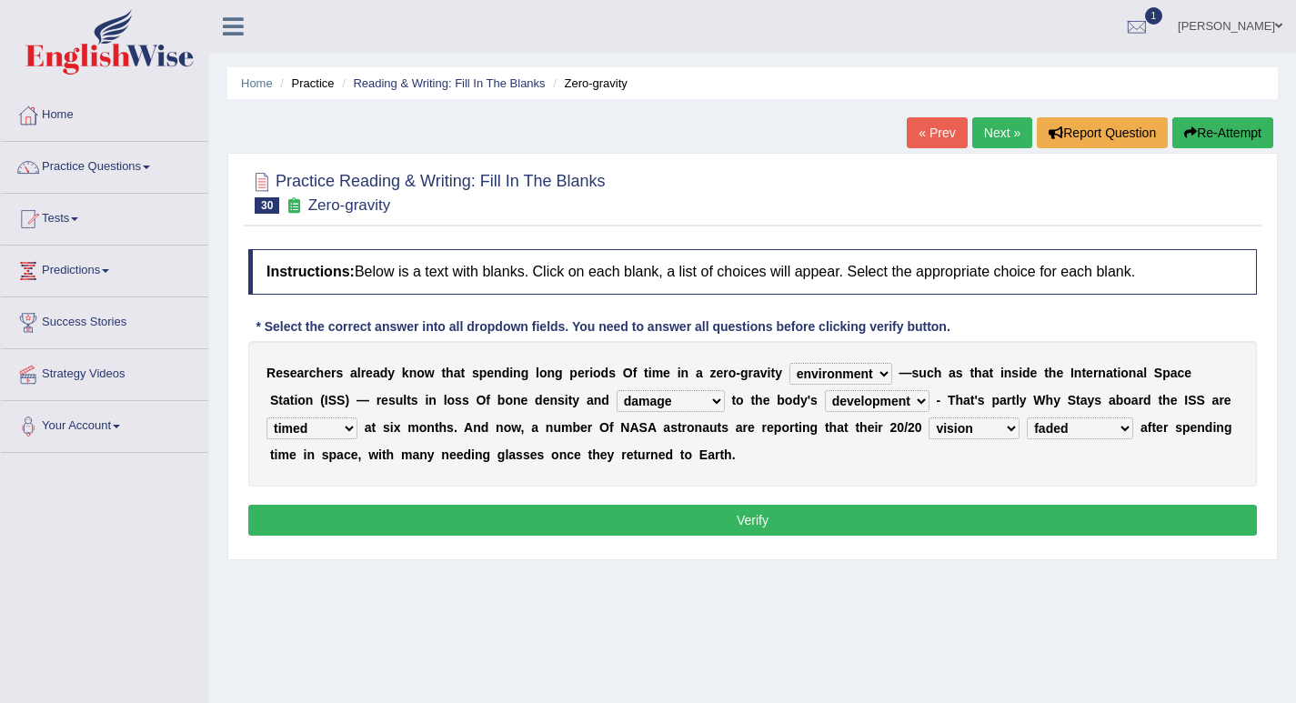
click at [806, 515] on button "Verify" at bounding box center [752, 520] width 1008 height 31
